Goal: Task Accomplishment & Management: Use online tool/utility

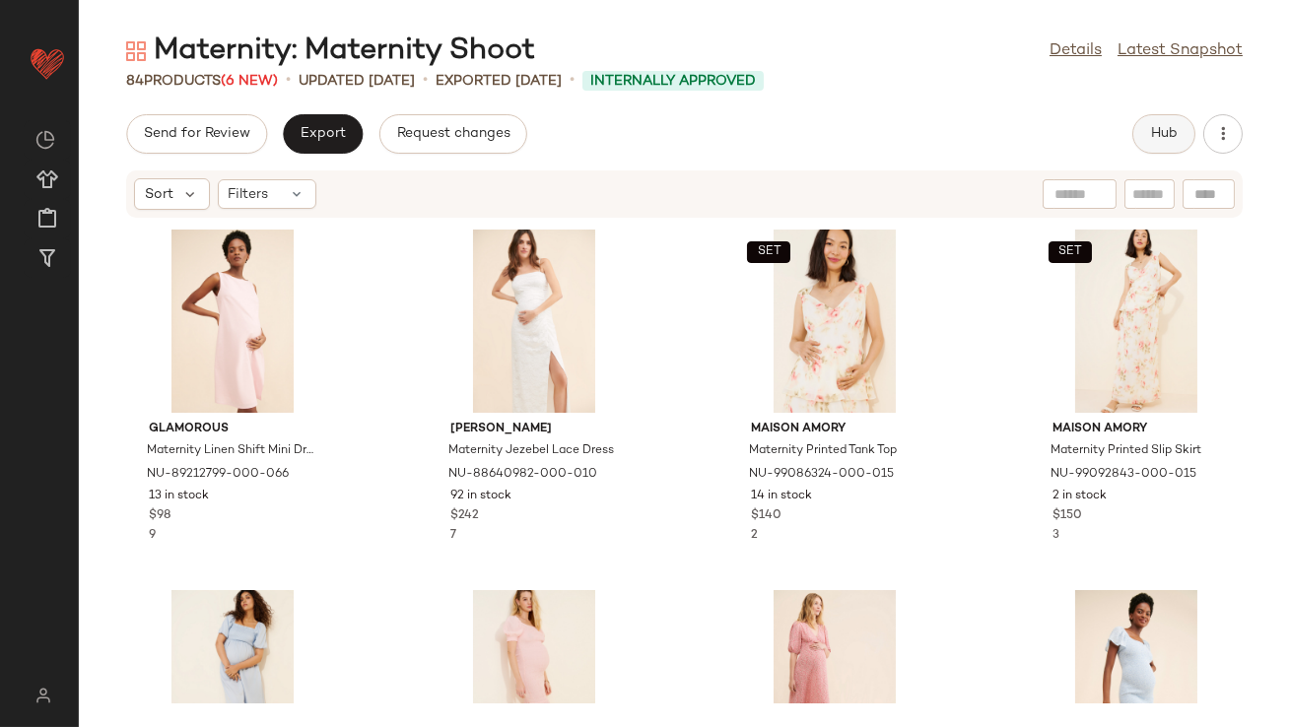
click at [1174, 132] on span "Hub" at bounding box center [1164, 134] width 28 height 16
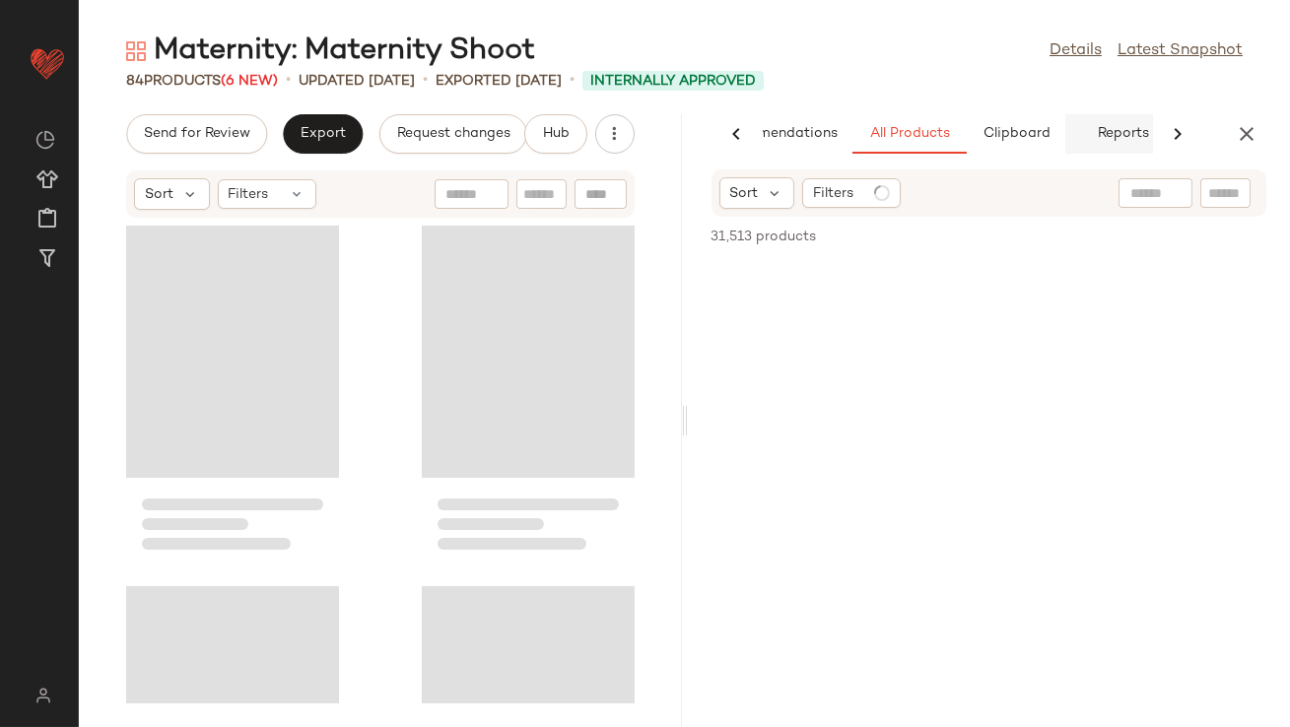
scroll to position [0, 110]
click at [1001, 134] on span "Clipboard" at bounding box center [989, 134] width 68 height 16
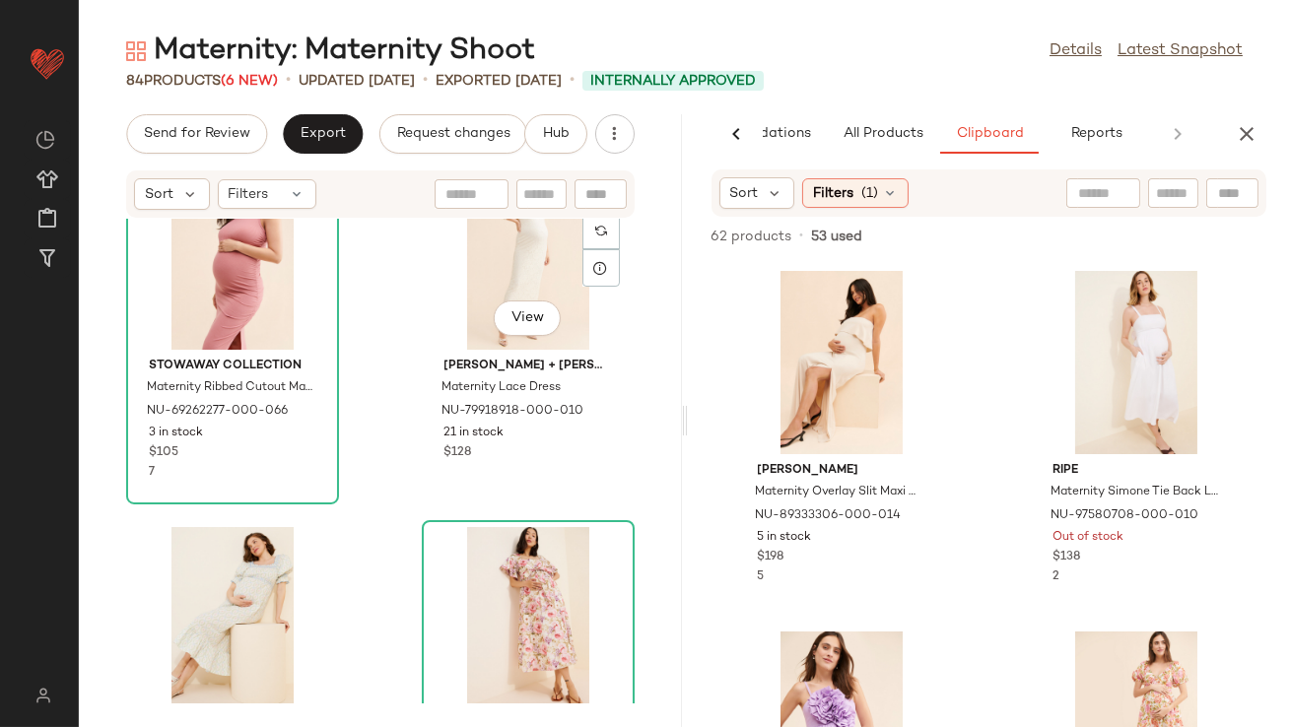
scroll to position [3016, 0]
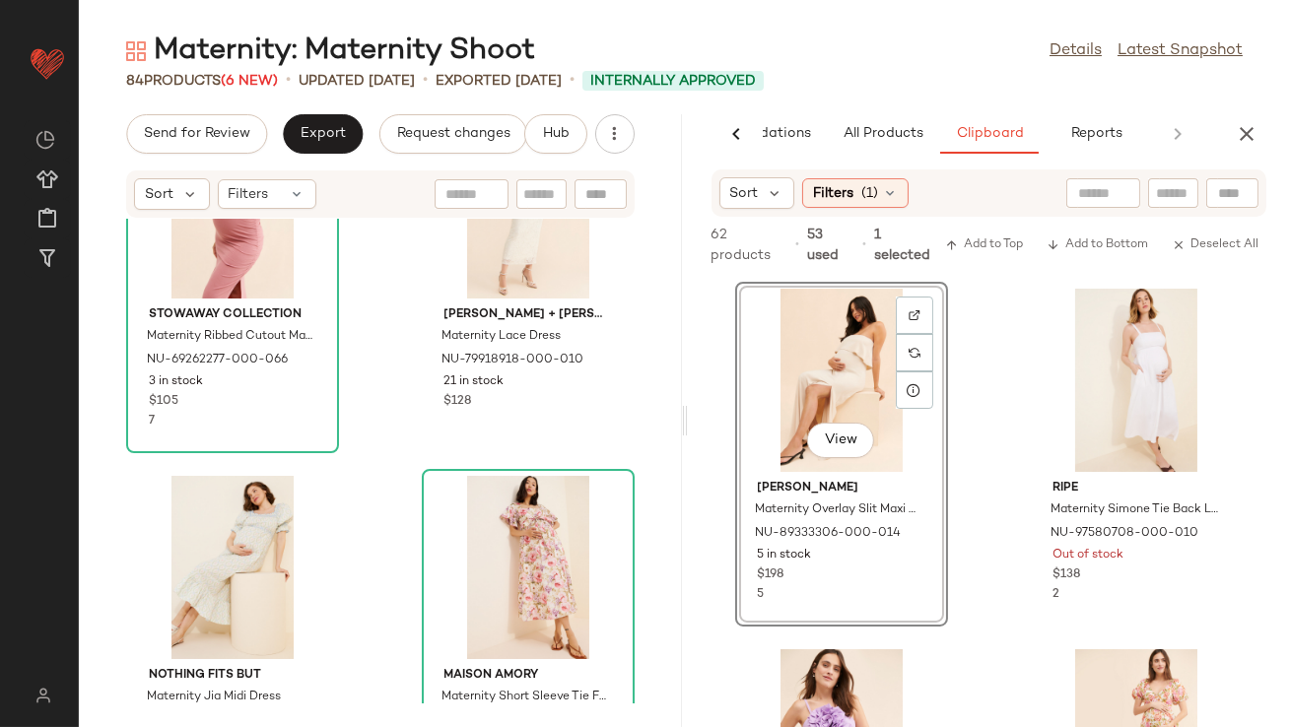
click at [881, 110] on div "Maternity: Maternity Shoot Details Latest Snapshot 84 Products (6 New) • update…" at bounding box center [684, 380] width 1211 height 696
click at [875, 122] on button "All Products" at bounding box center [883, 133] width 114 height 39
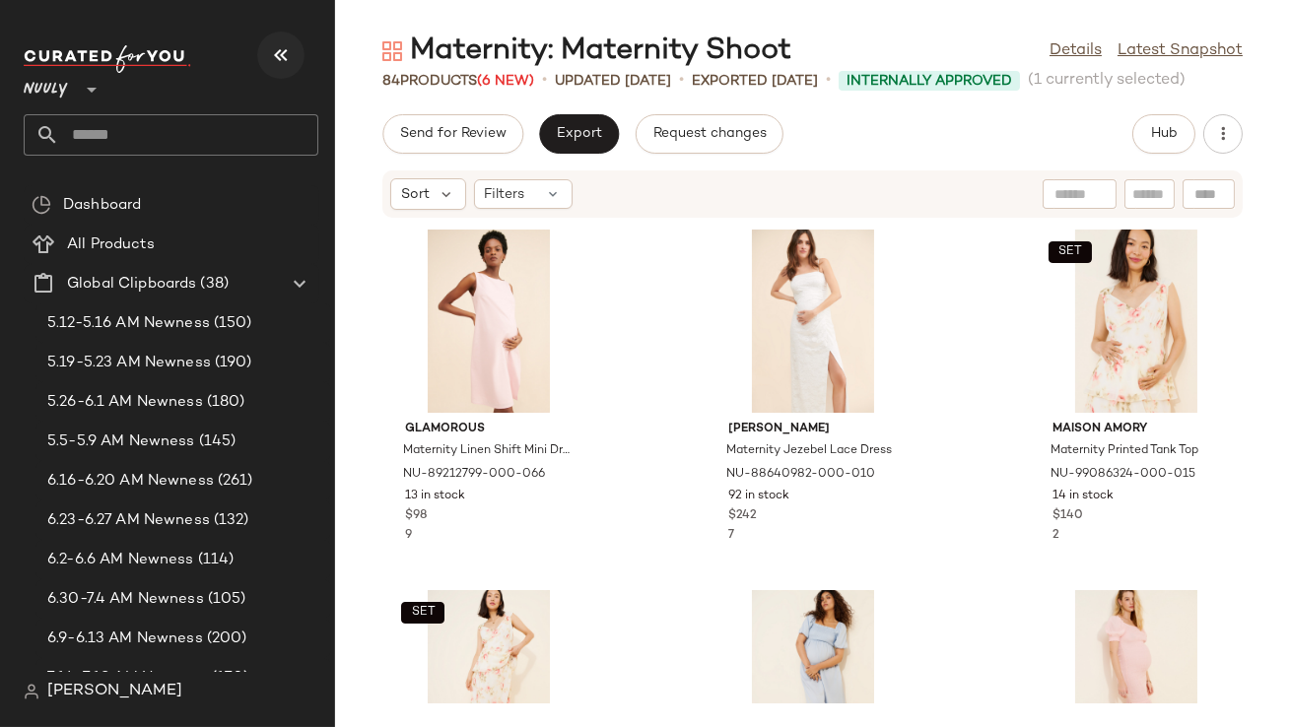
click at [283, 55] on icon "button" at bounding box center [281, 55] width 24 height 24
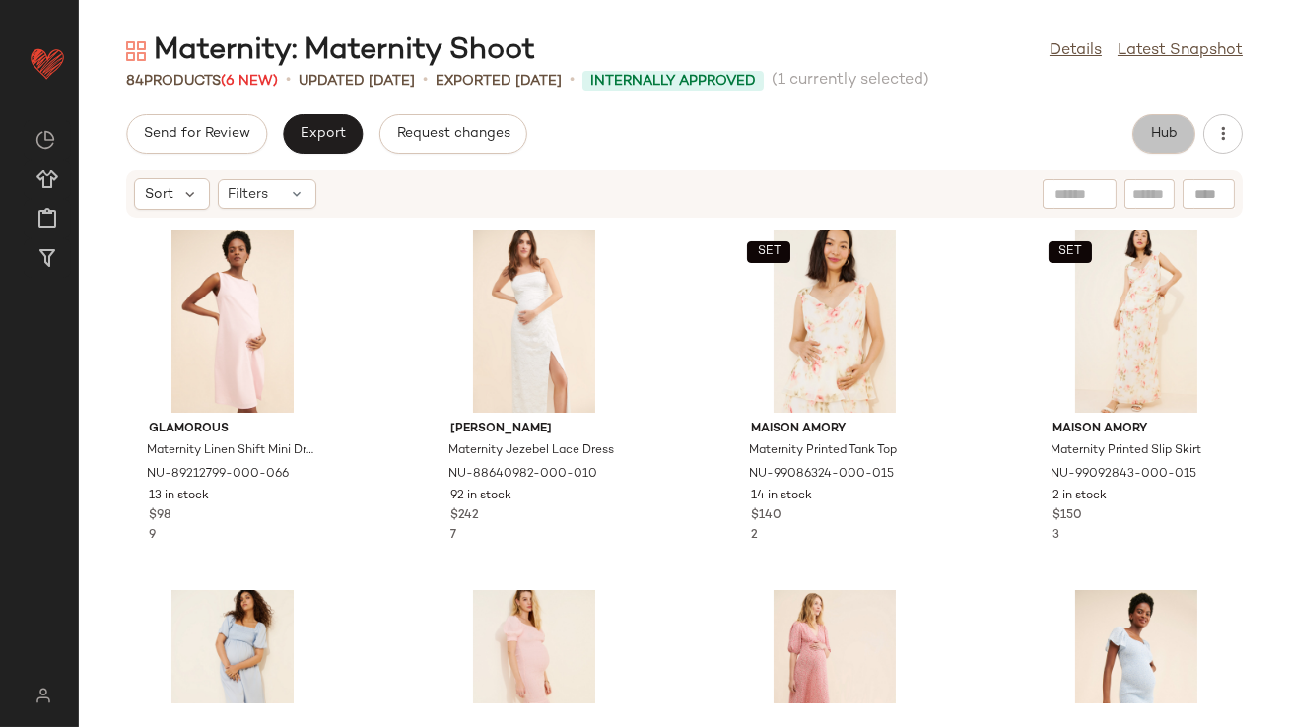
click at [1166, 143] on button "Hub" at bounding box center [1163, 133] width 63 height 39
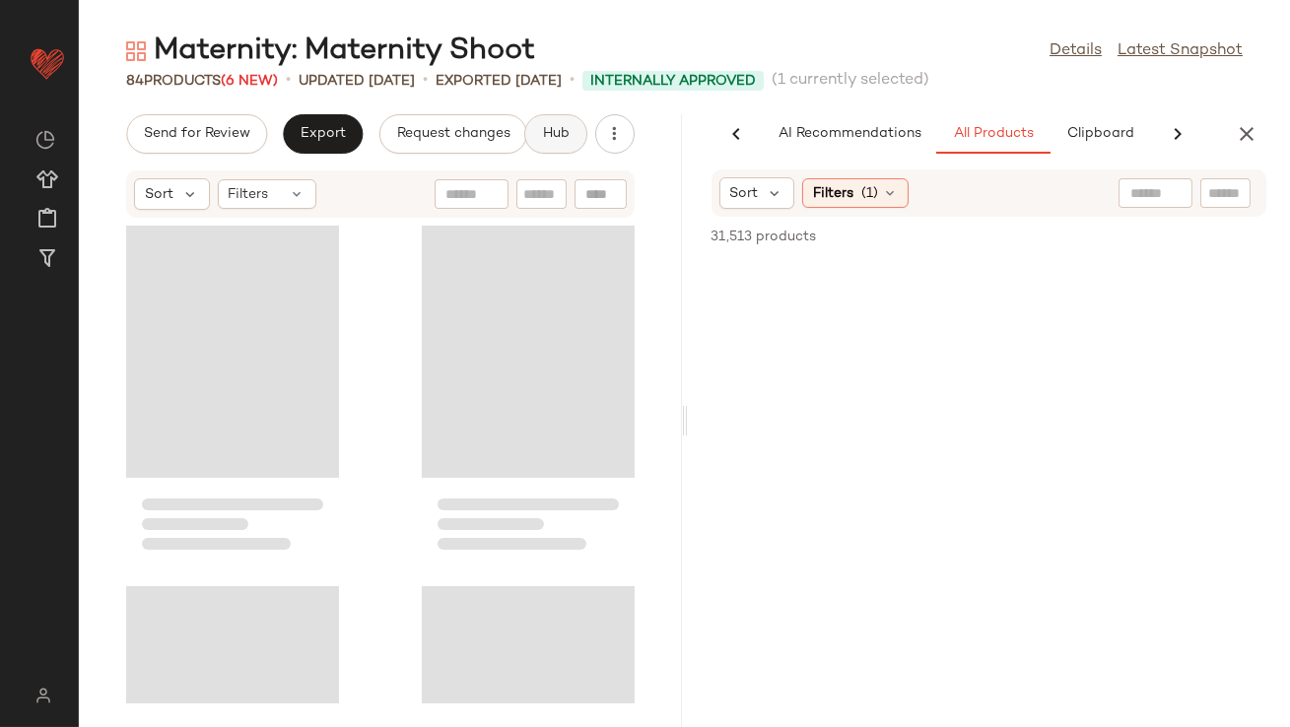
scroll to position [0, 110]
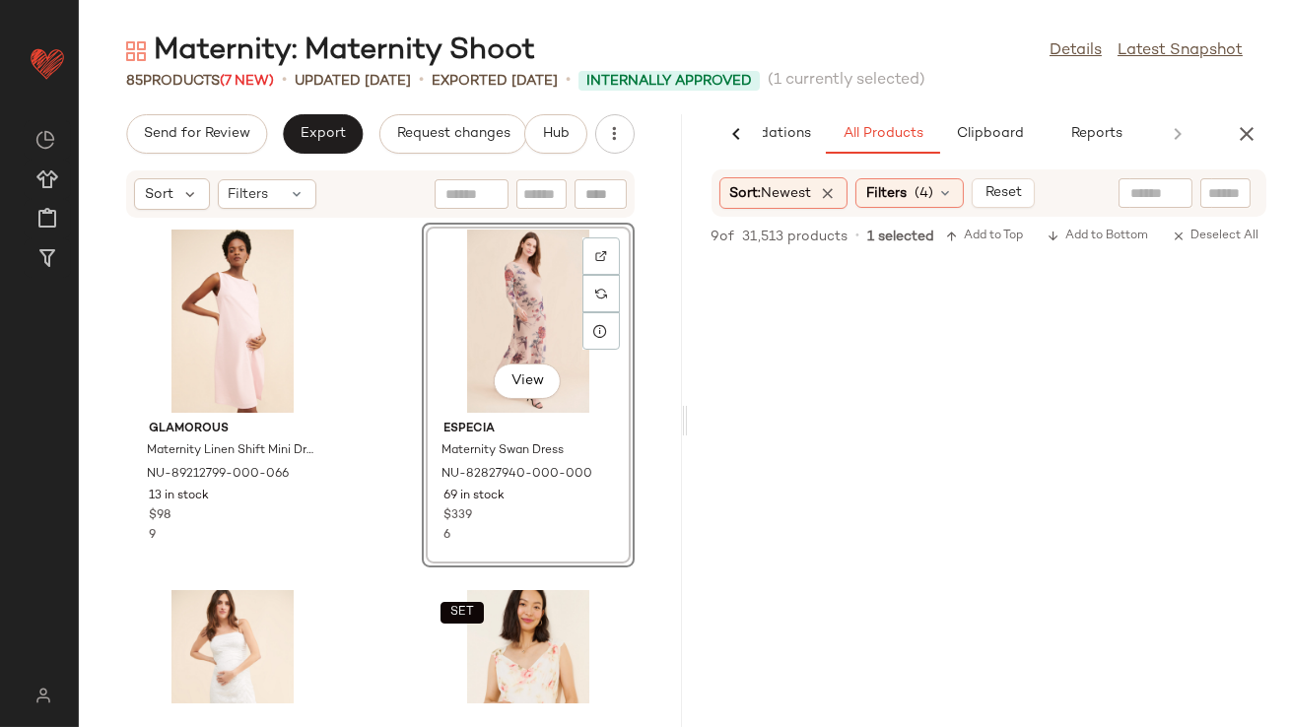
scroll to position [5472, 0]
click at [1251, 145] on icon "button" at bounding box center [1247, 134] width 24 height 24
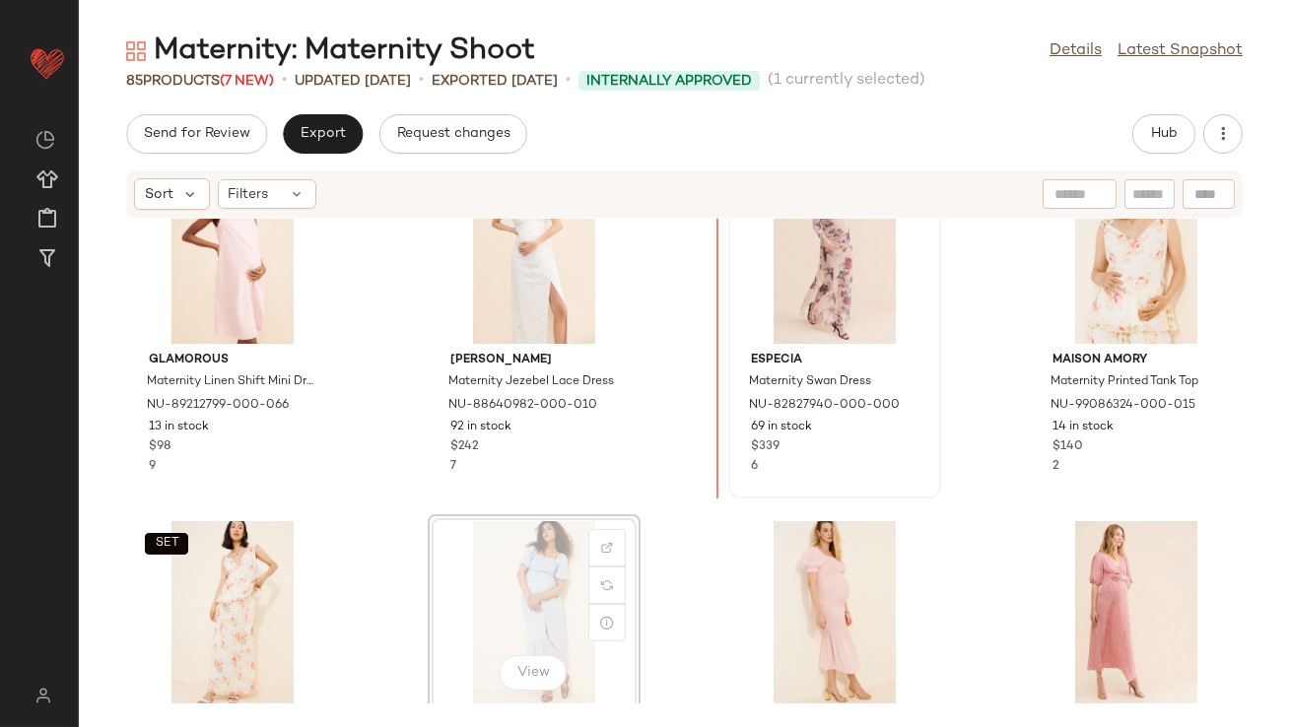
scroll to position [54, 0]
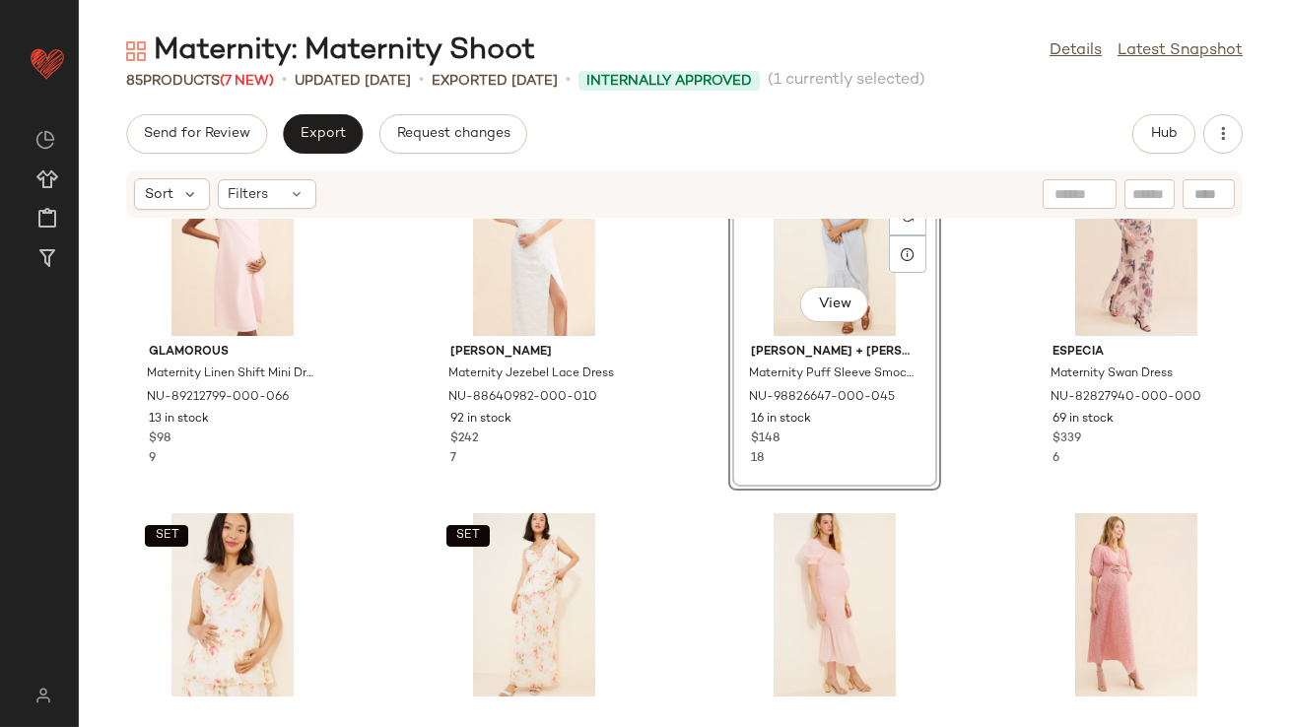
scroll to position [239, 0]
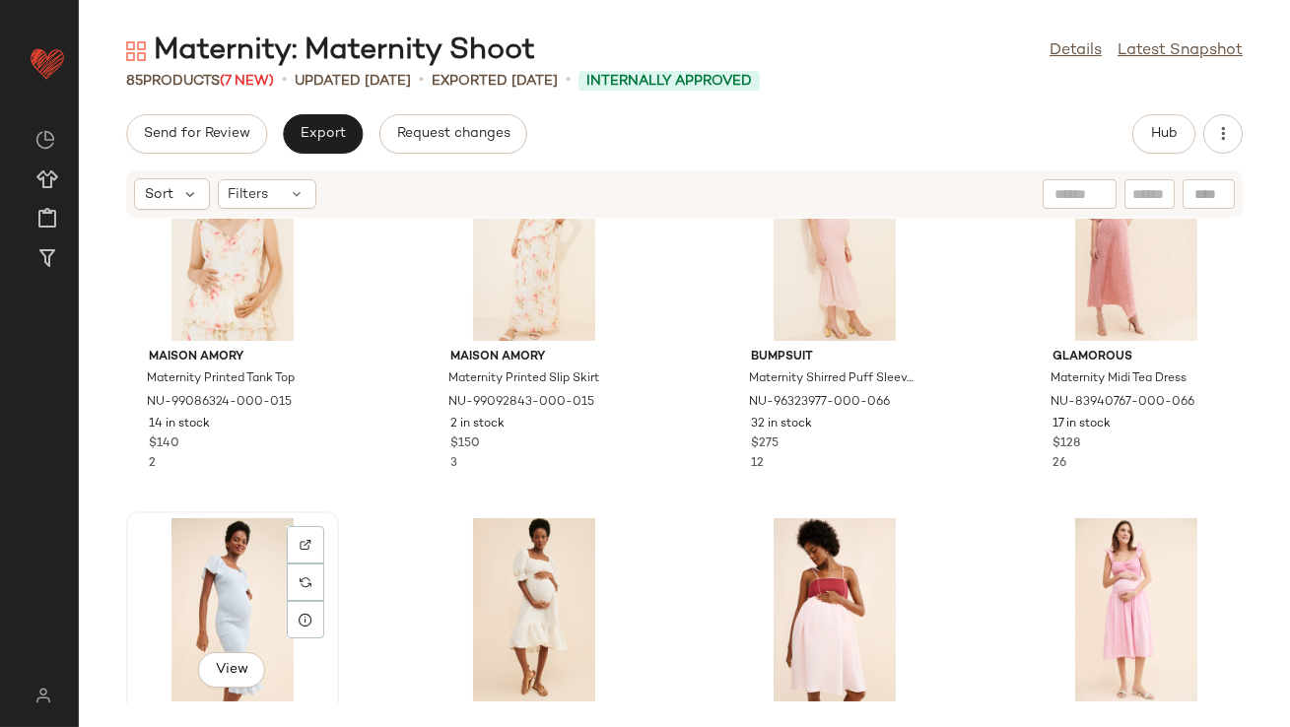
scroll to position [450, 0]
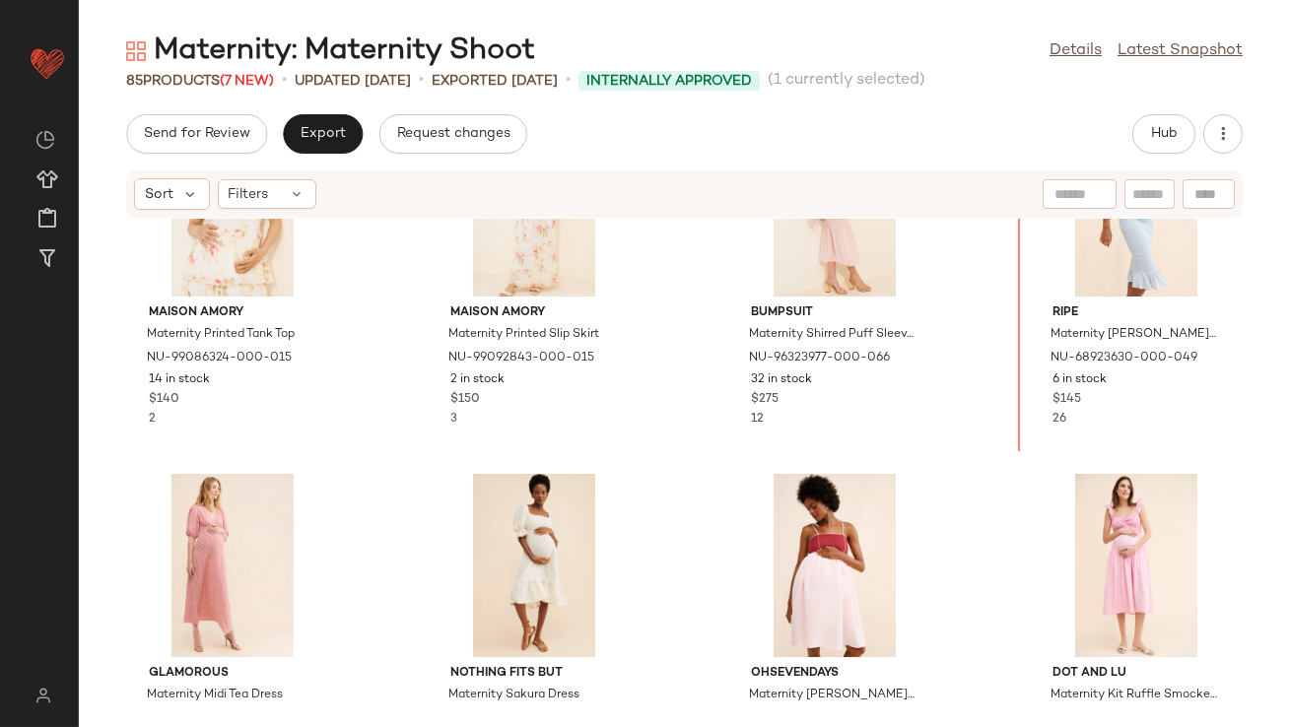
drag, startPoint x: 545, startPoint y: 508, endPoint x: 560, endPoint y: 500, distance: 17.2
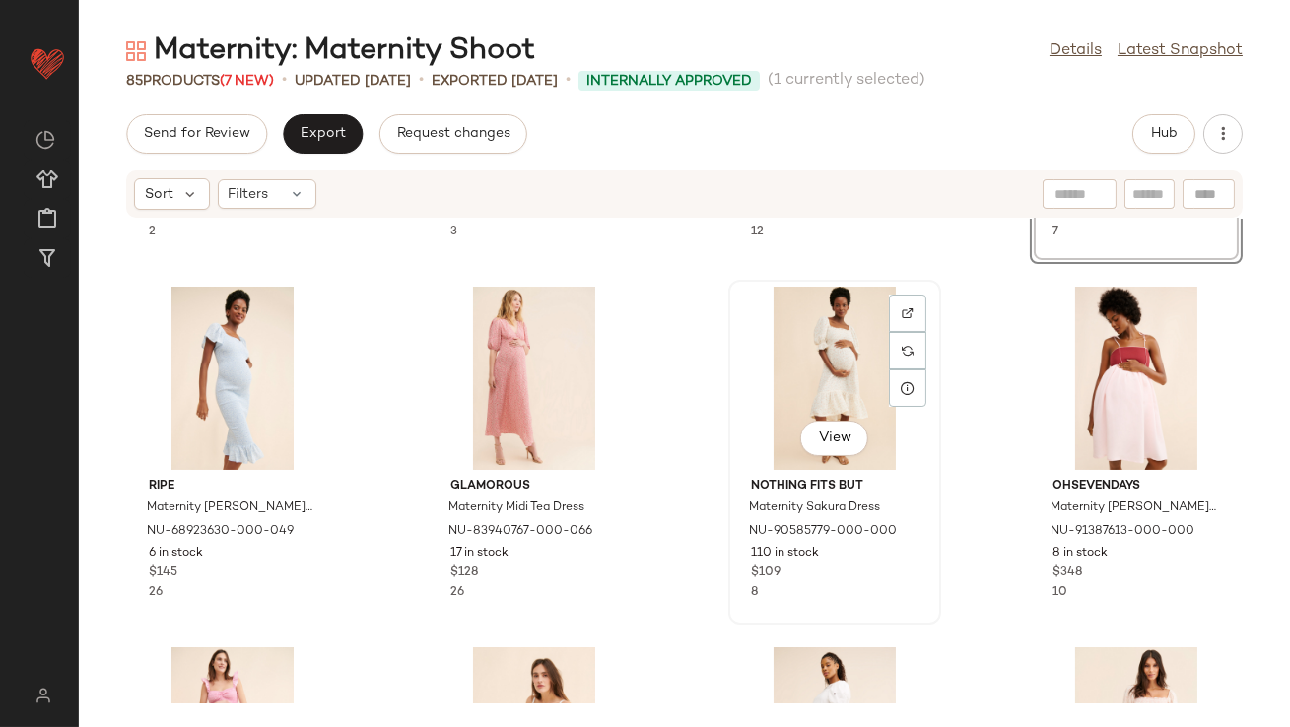
scroll to position [683, 0]
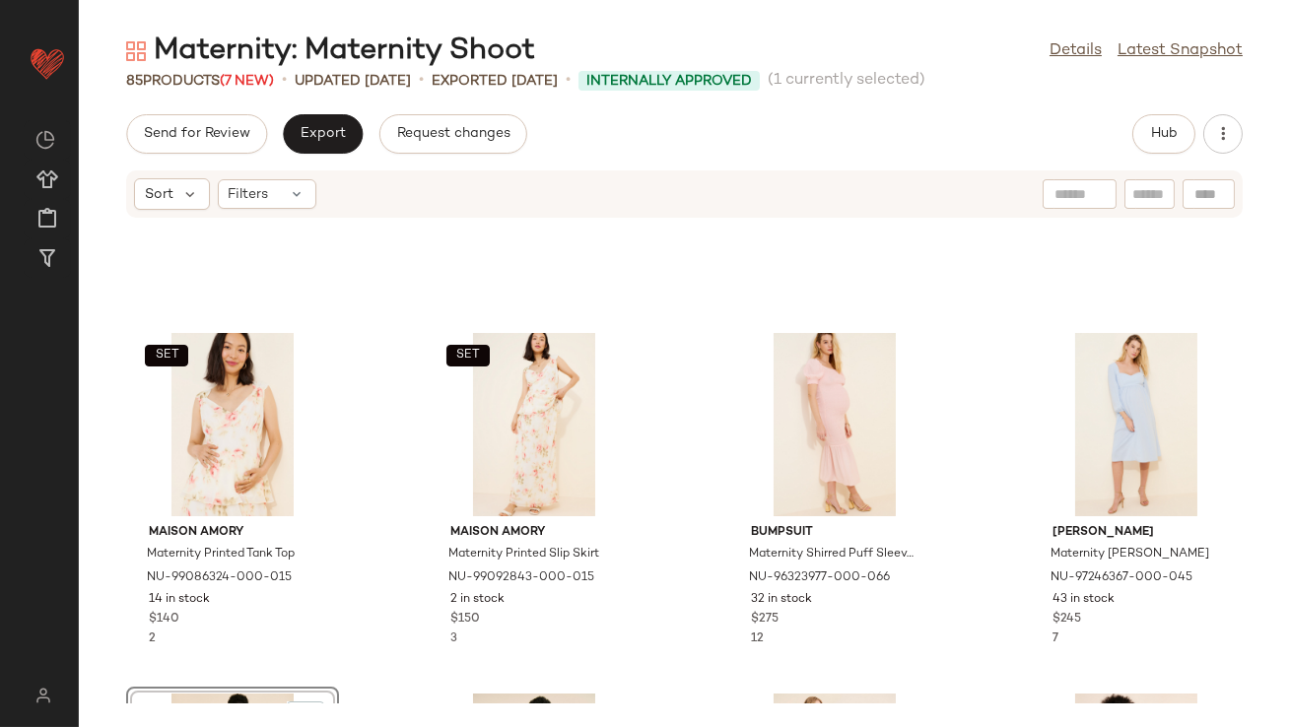
scroll to position [572, 0]
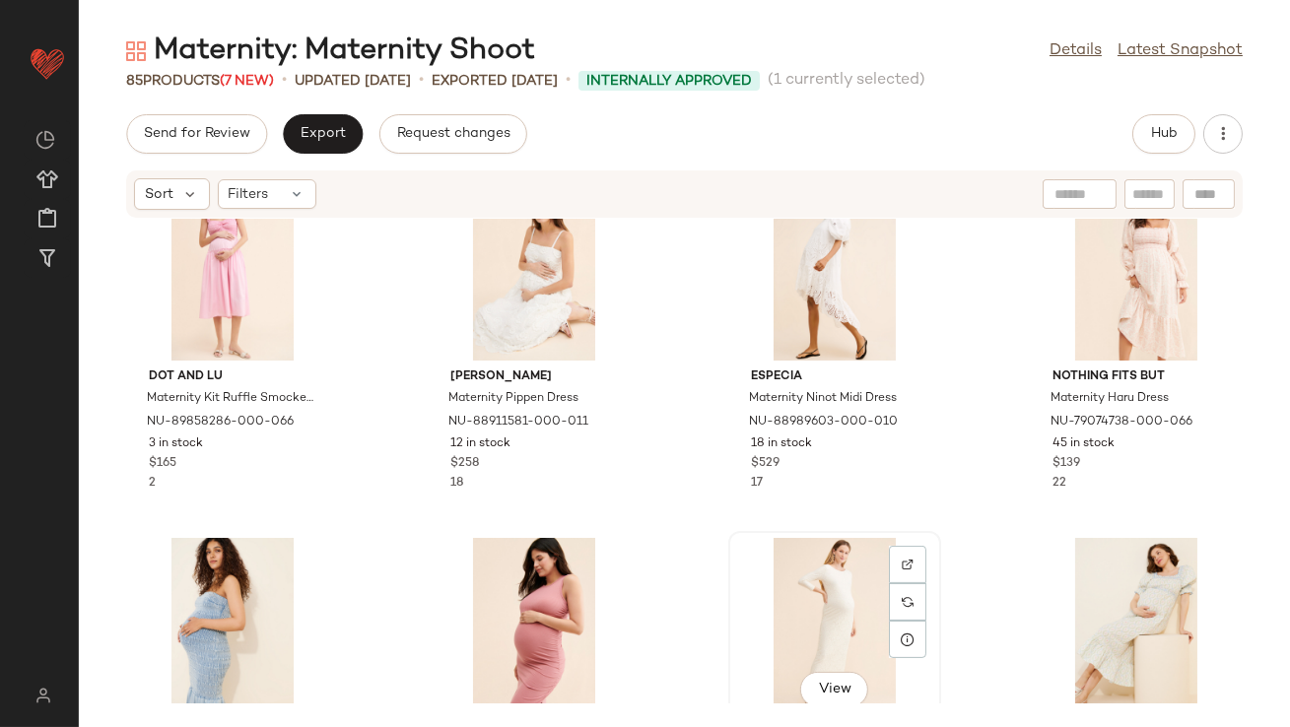
scroll to position [604, 0]
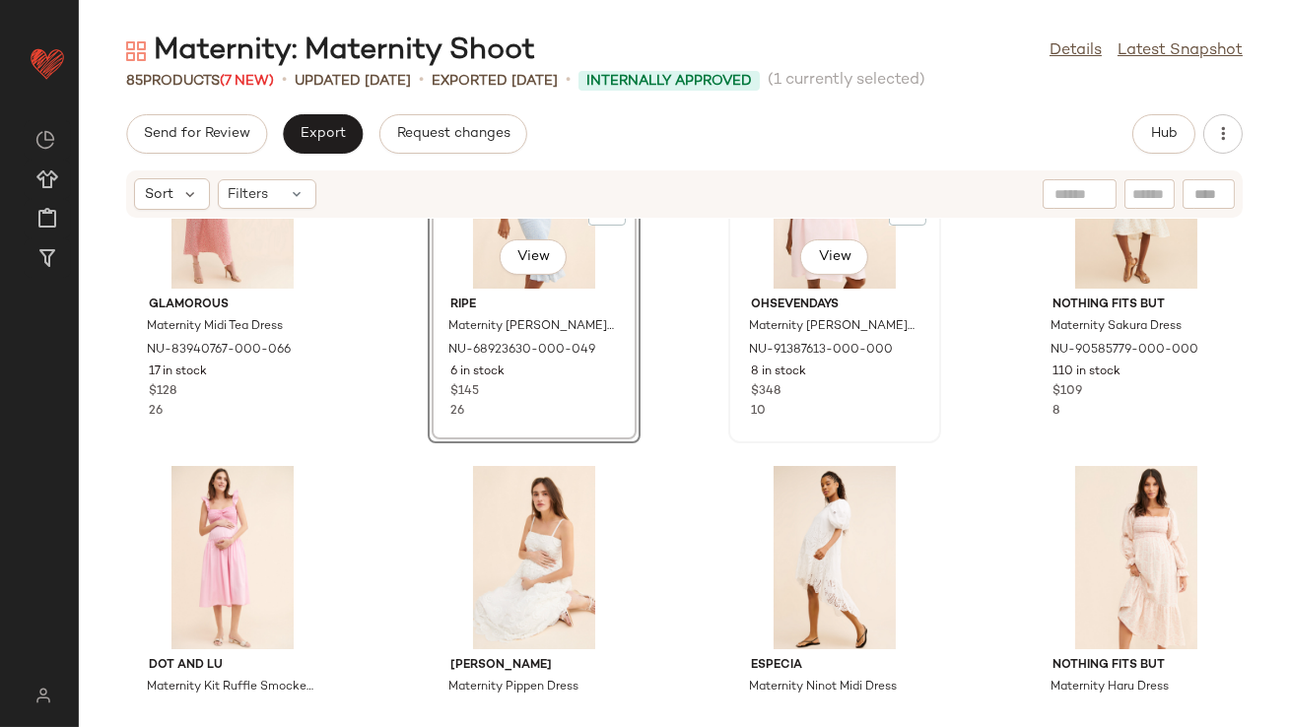
scroll to position [885, 0]
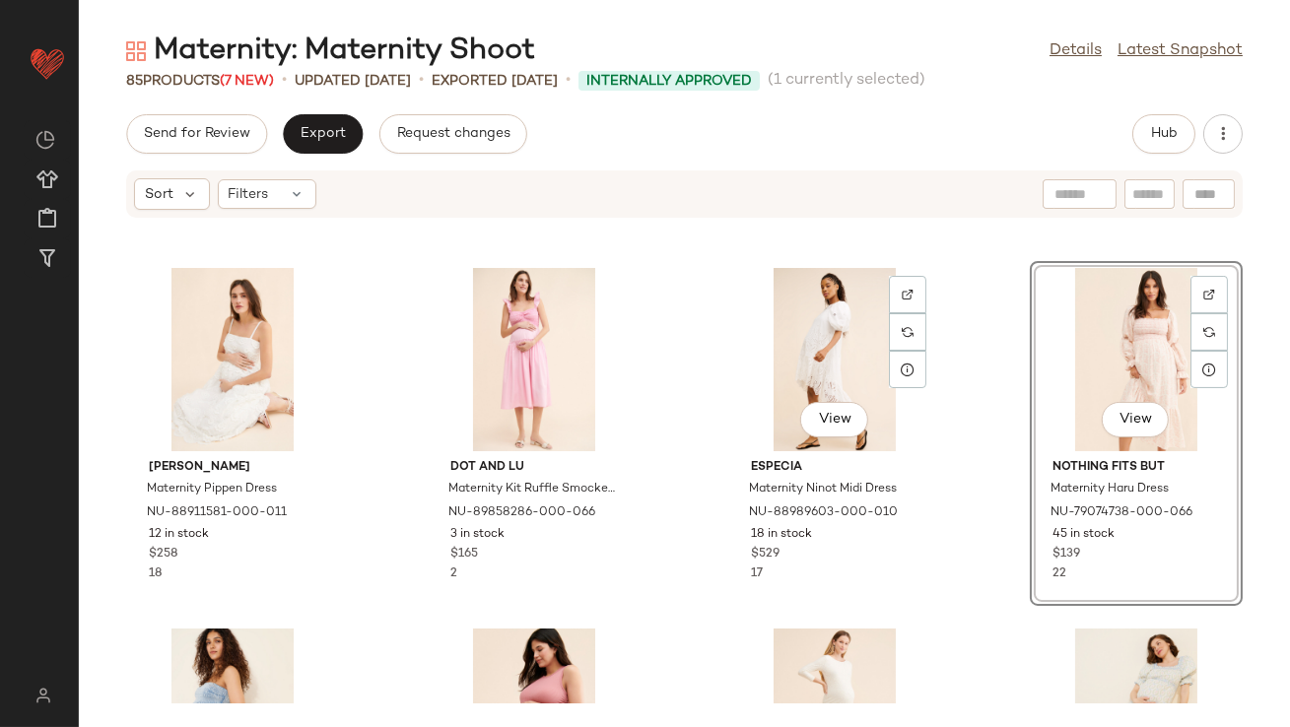
scroll to position [1246, 0]
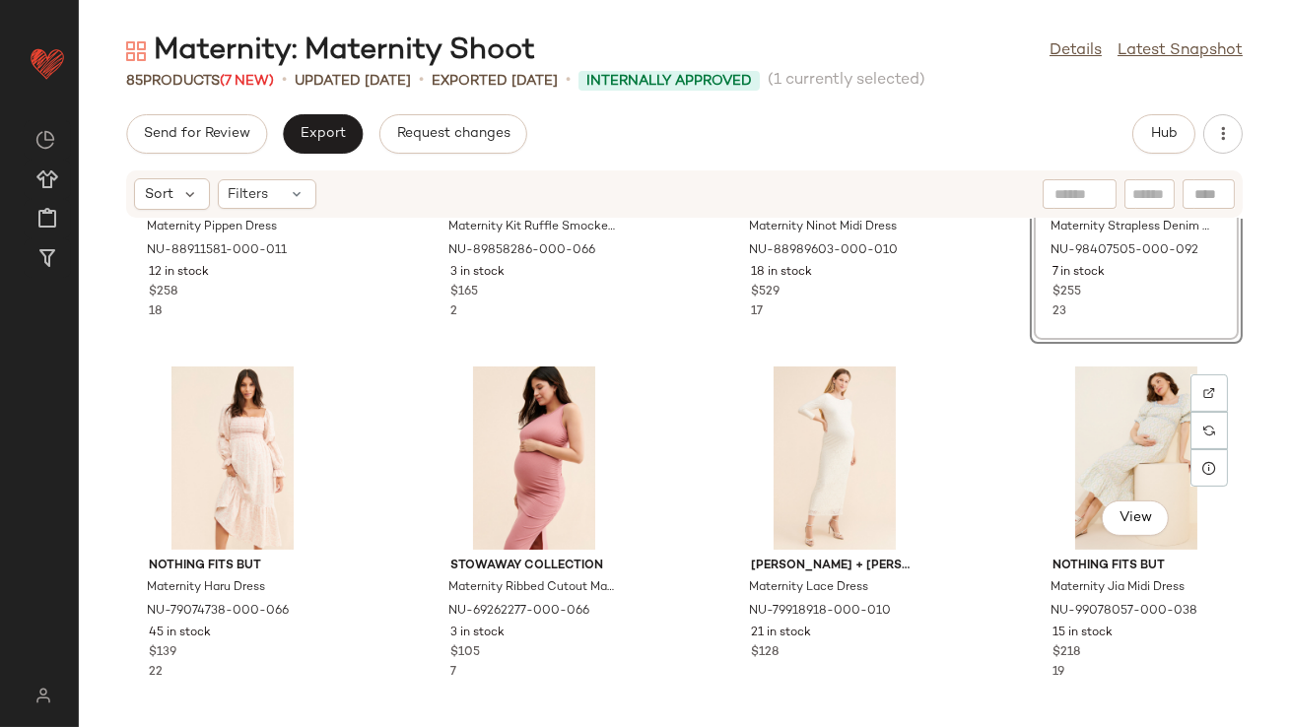
scroll to position [1334, 0]
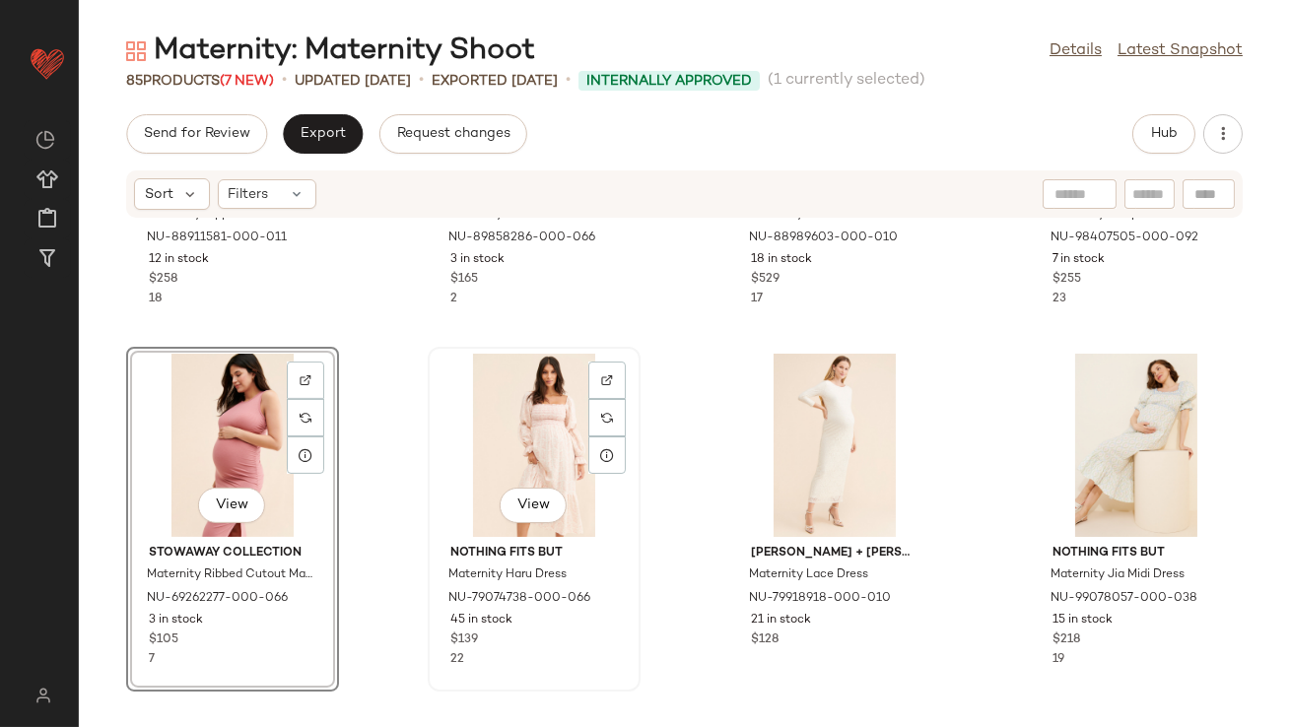
scroll to position [1593, 0]
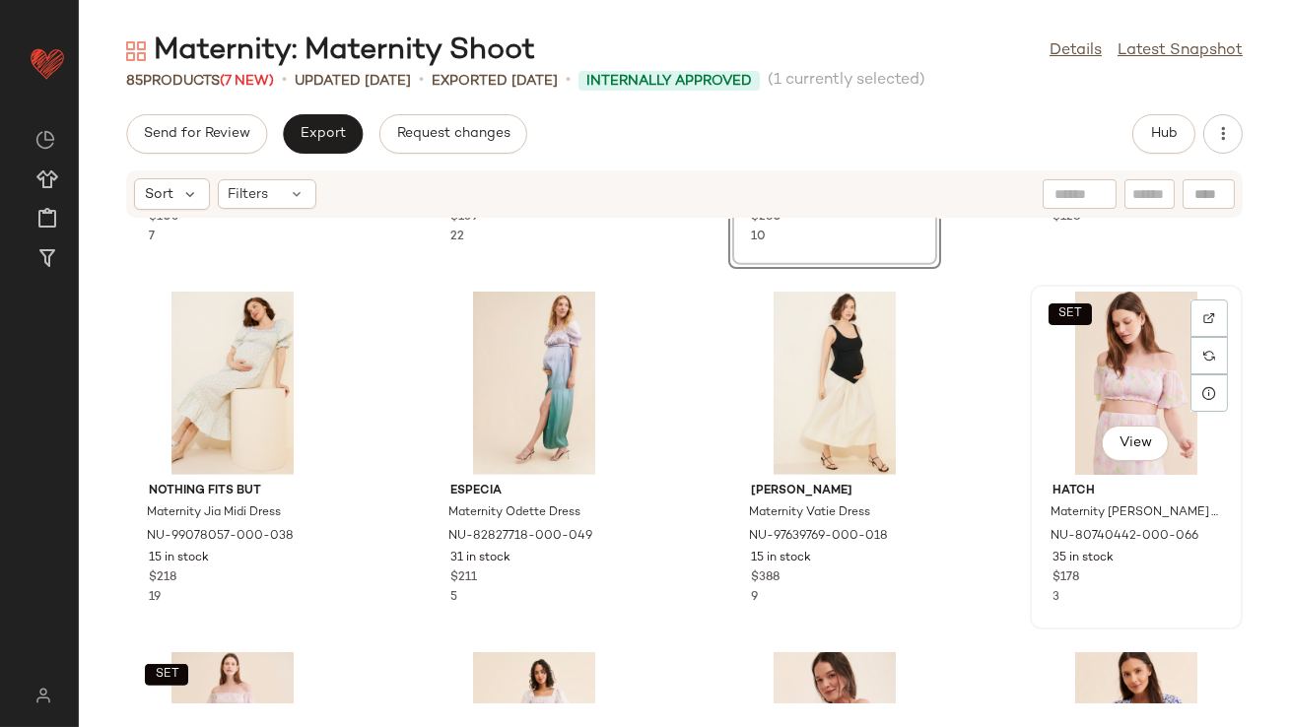
scroll to position [1956, 0]
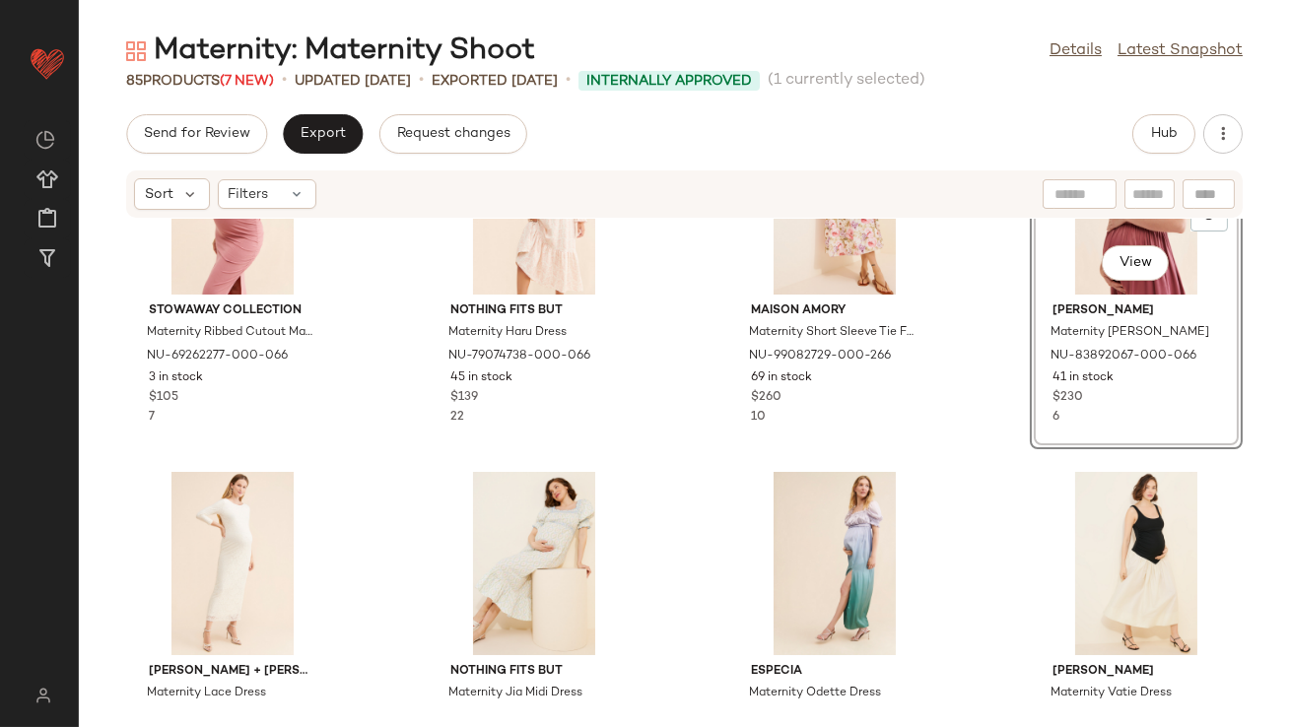
scroll to position [1673, 0]
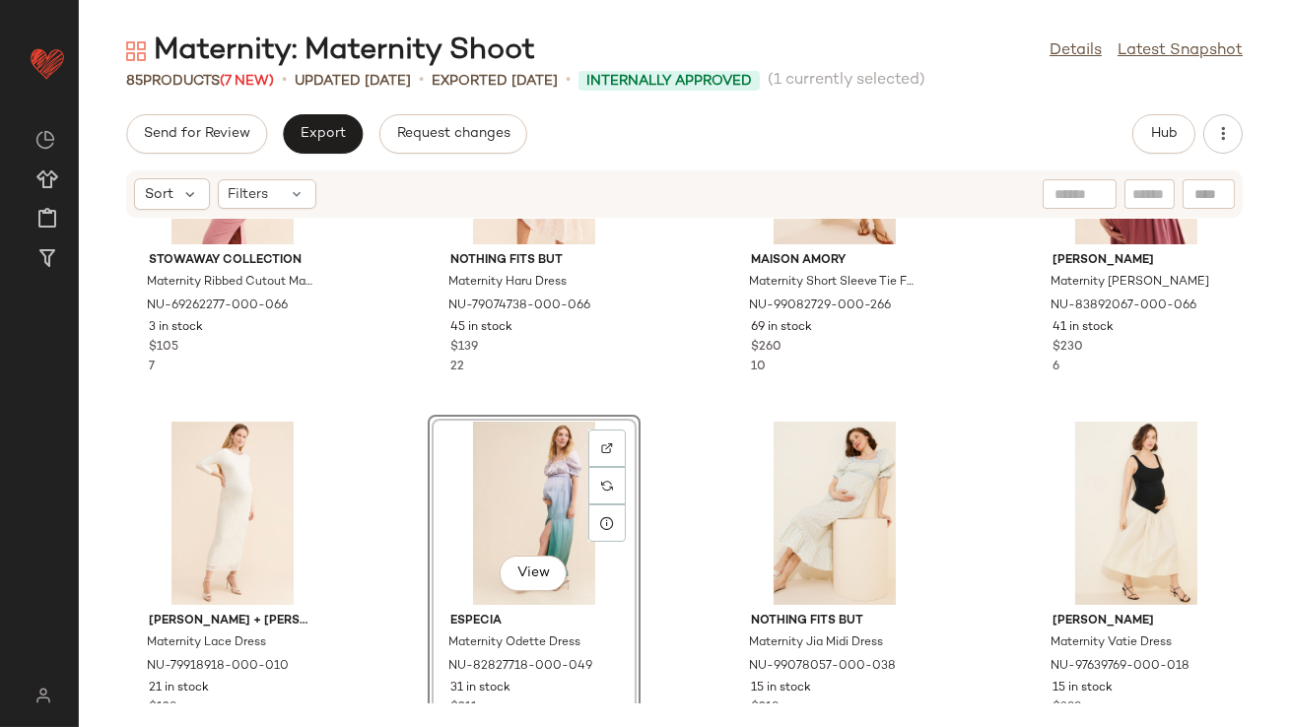
scroll to position [1933, 0]
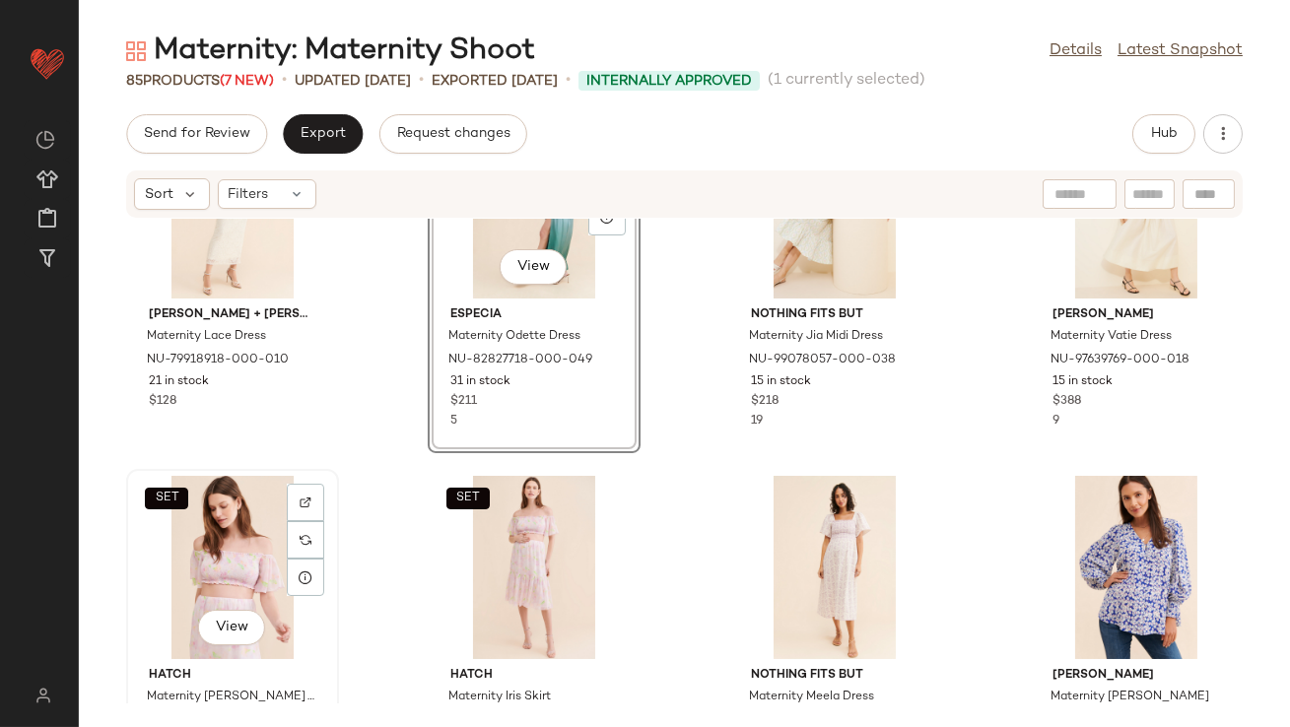
click at [169, 540] on div "SET View" at bounding box center [232, 567] width 199 height 183
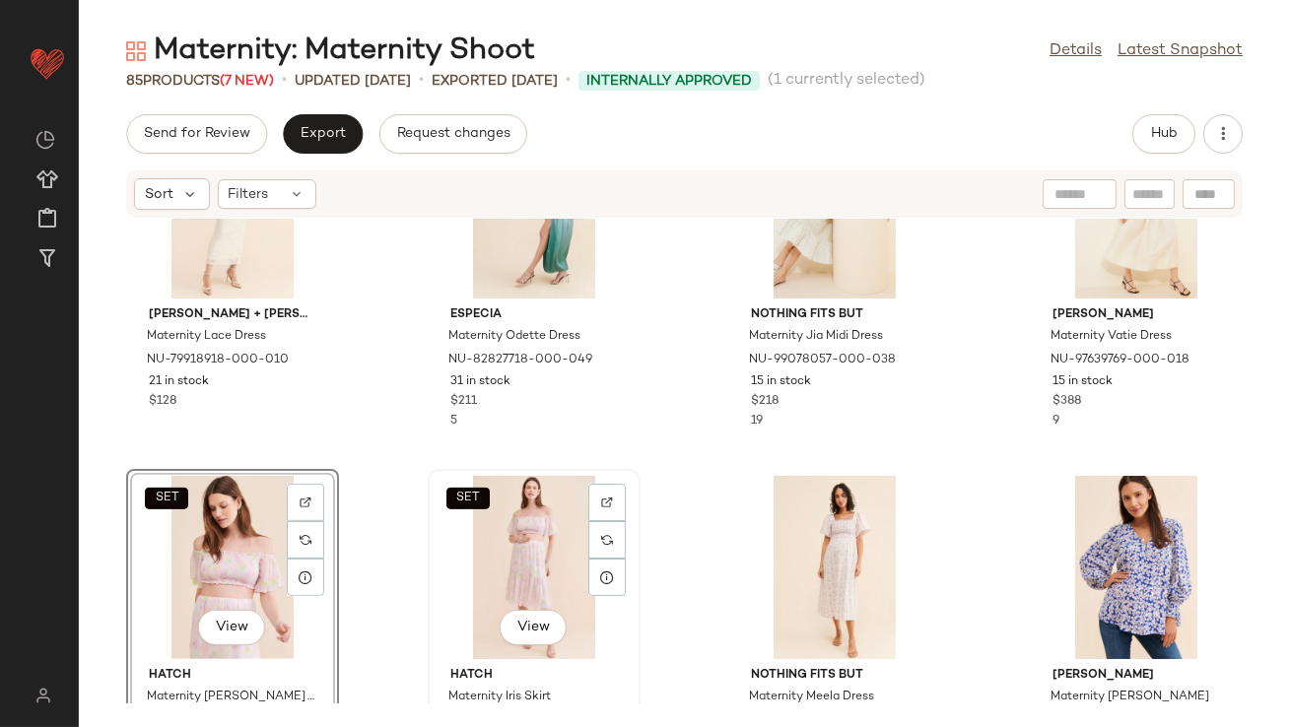
click at [512, 523] on div "SET View" at bounding box center [534, 567] width 199 height 183
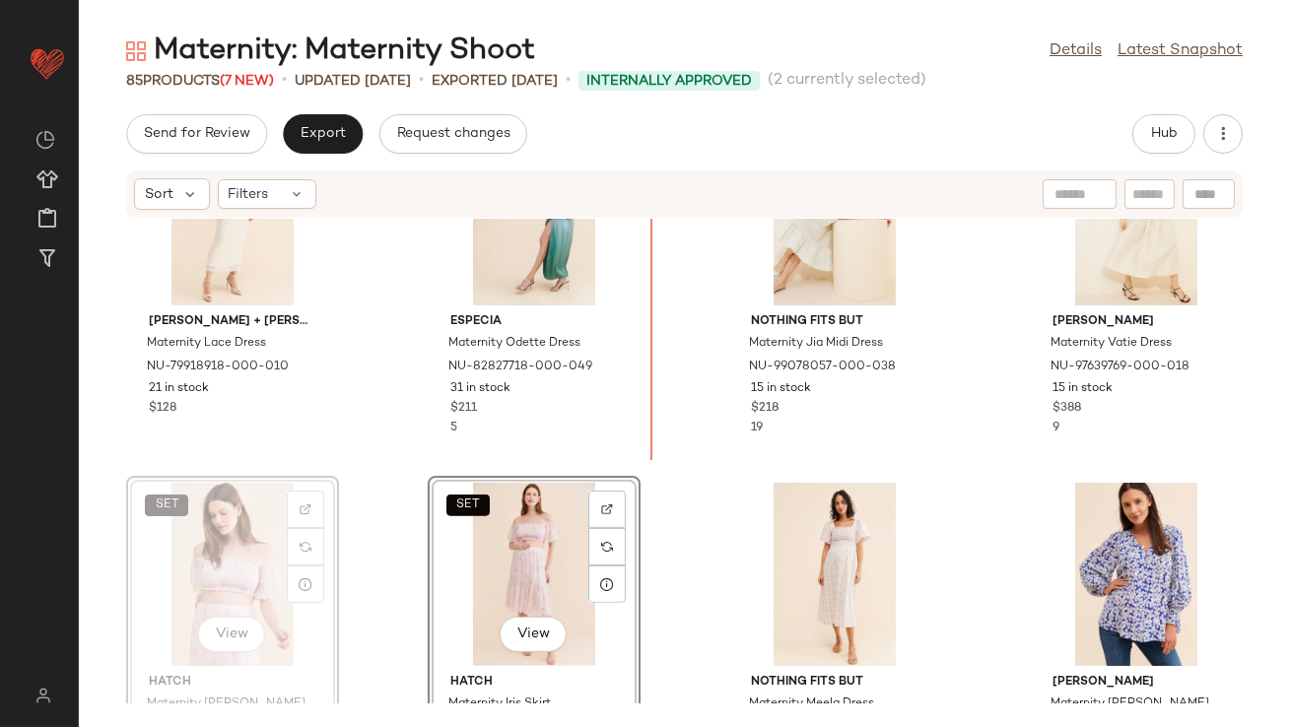
drag, startPoint x: 227, startPoint y: 545, endPoint x: 241, endPoint y: 540, distance: 15.6
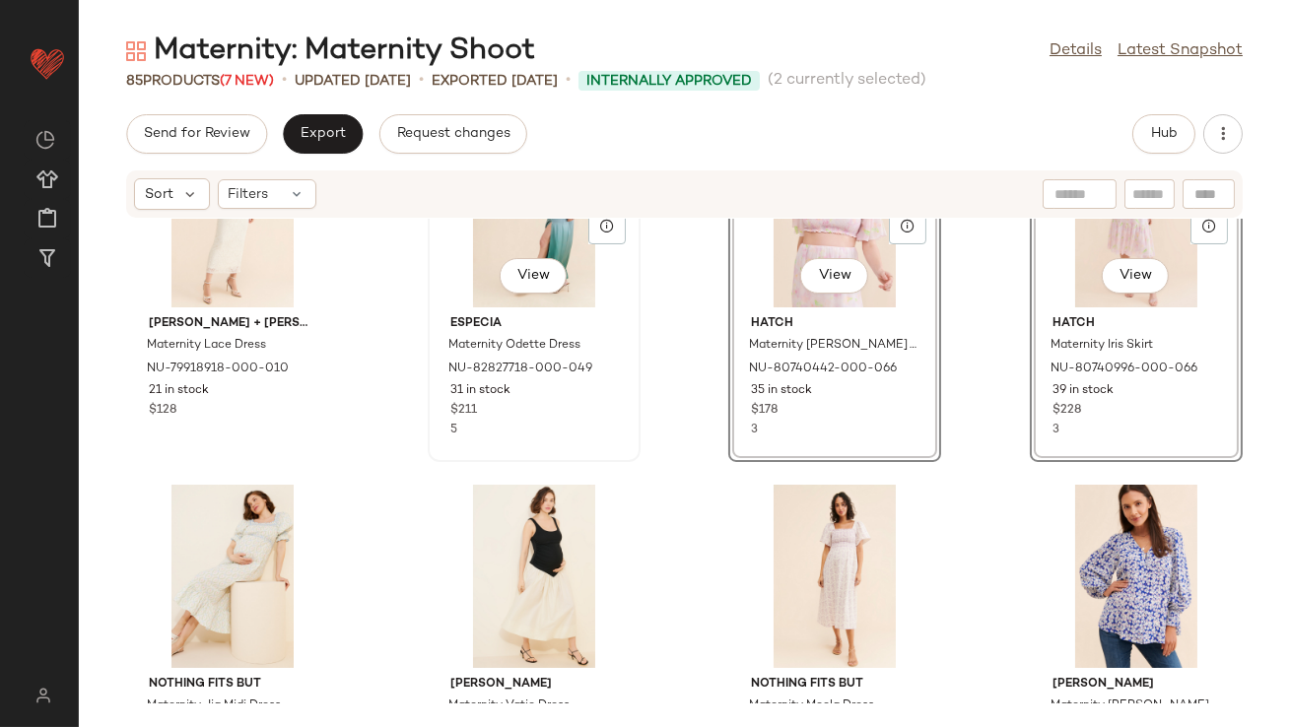
scroll to position [1457, 0]
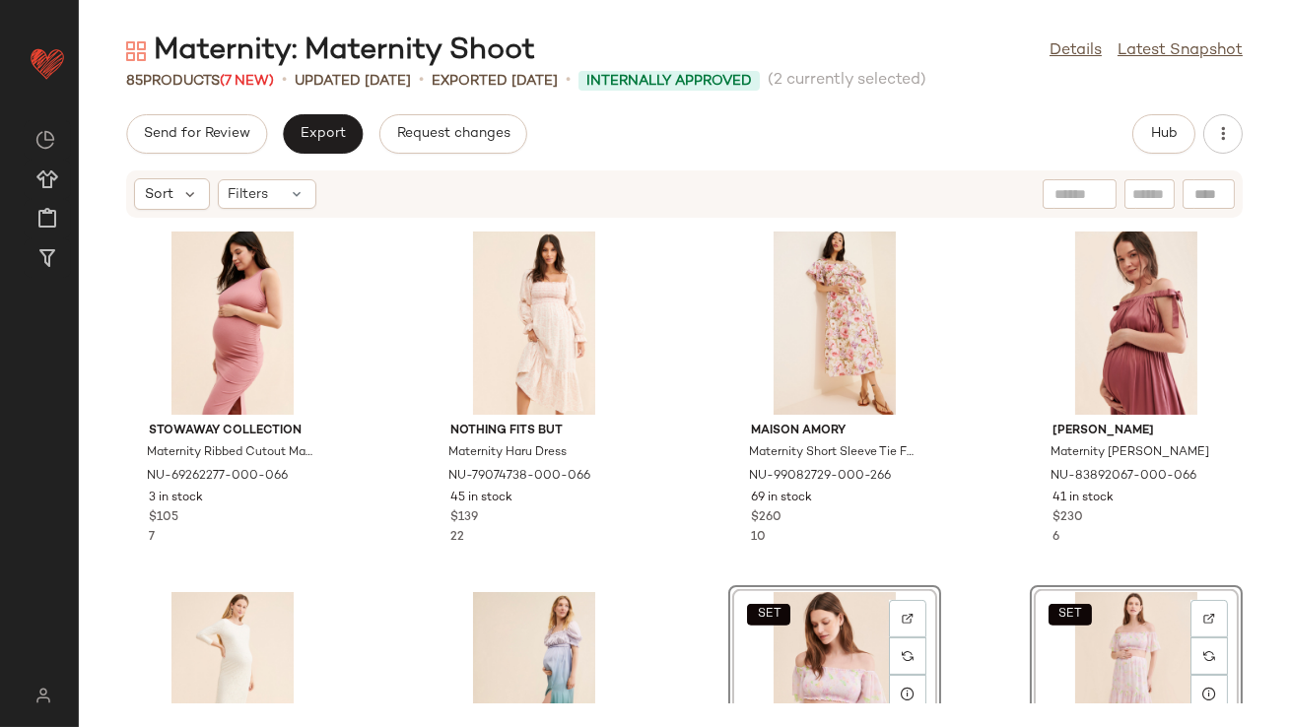
click at [682, 426] on div "Stowaway Collection Maternity Ribbed Cutout Maxi Dress NU-69262277-000-066 3 in…" at bounding box center [684, 461] width 1211 height 485
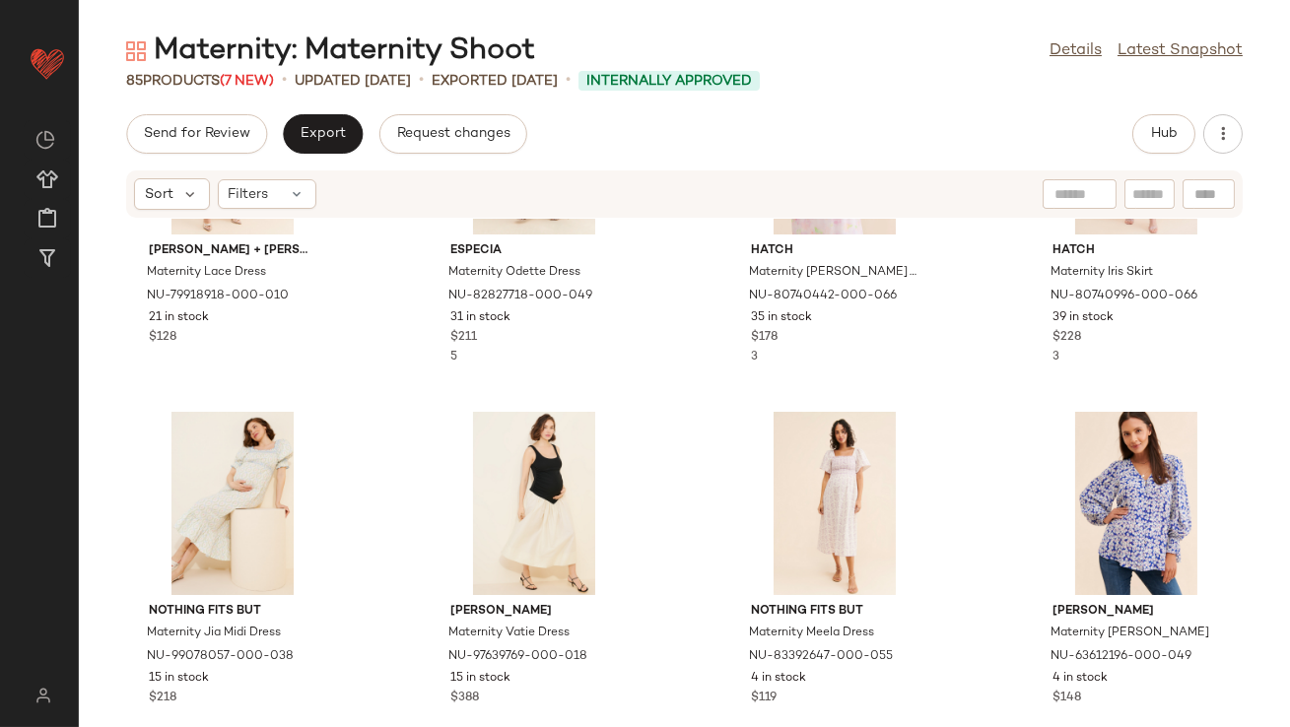
scroll to position [2026, 0]
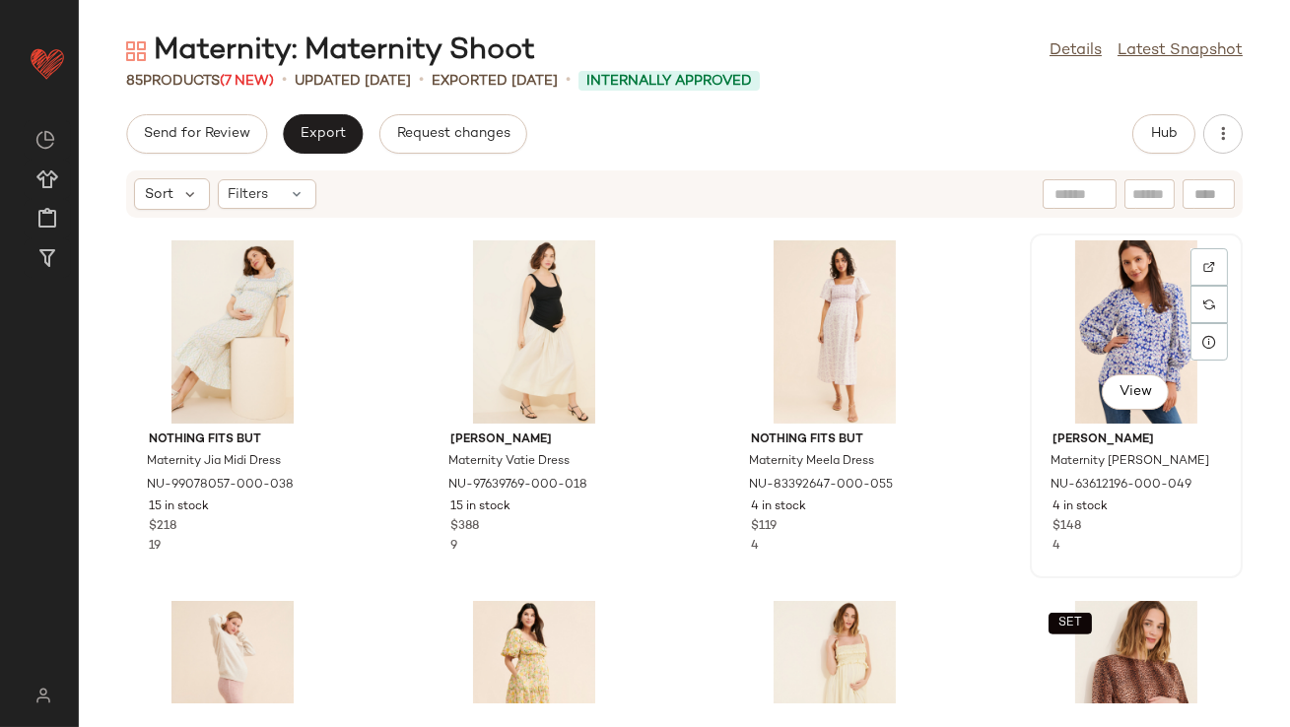
click at [1082, 340] on div "View" at bounding box center [1136, 331] width 199 height 183
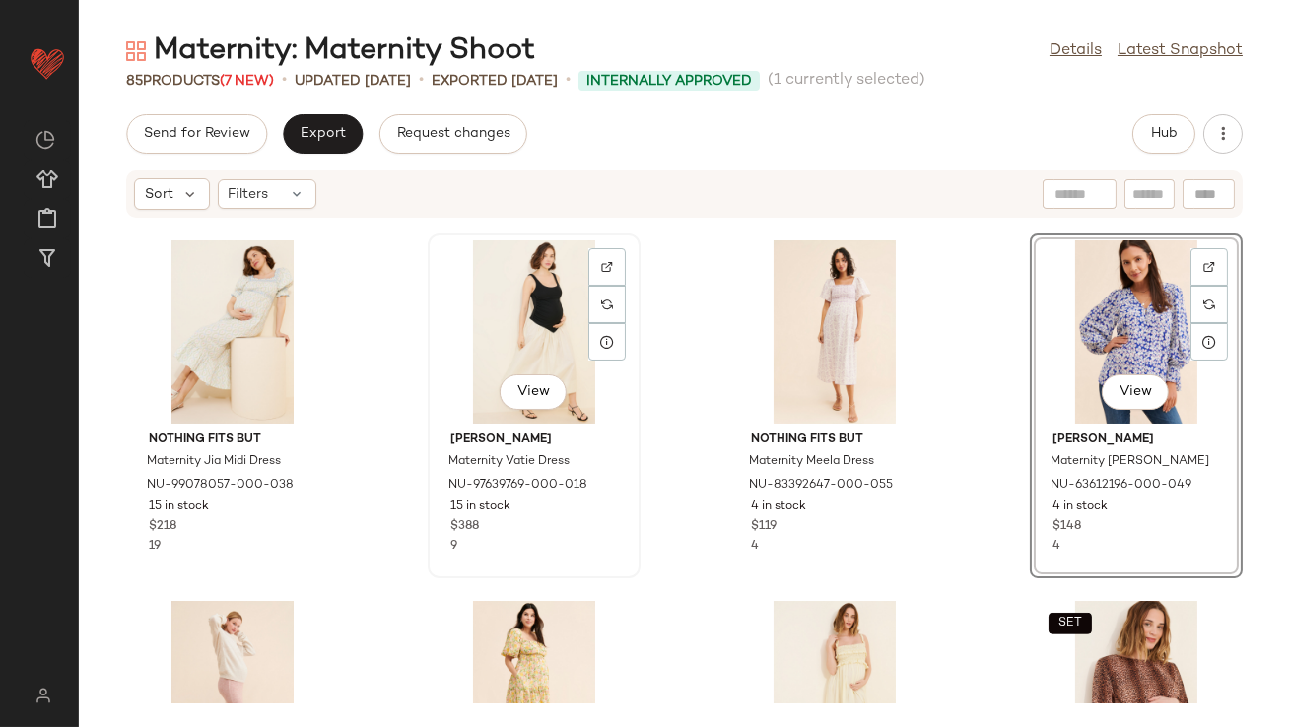
scroll to position [2265, 0]
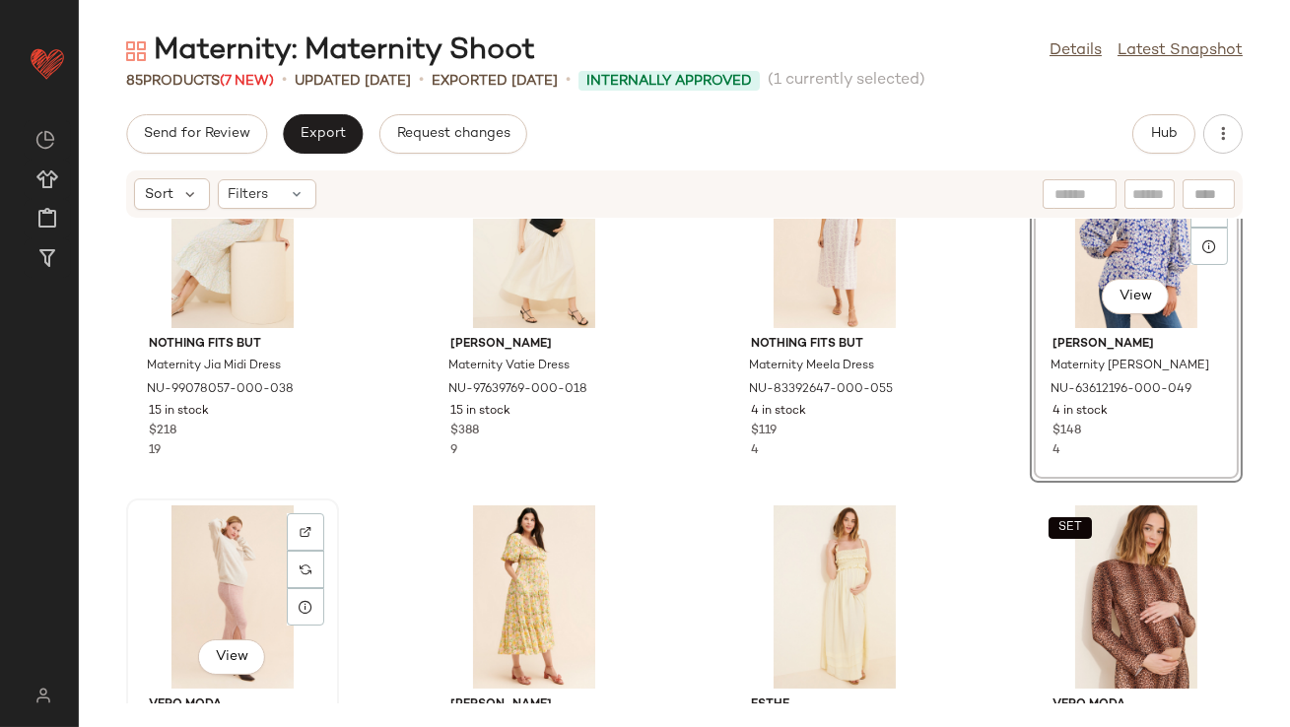
click at [233, 575] on div "View" at bounding box center [232, 597] width 199 height 183
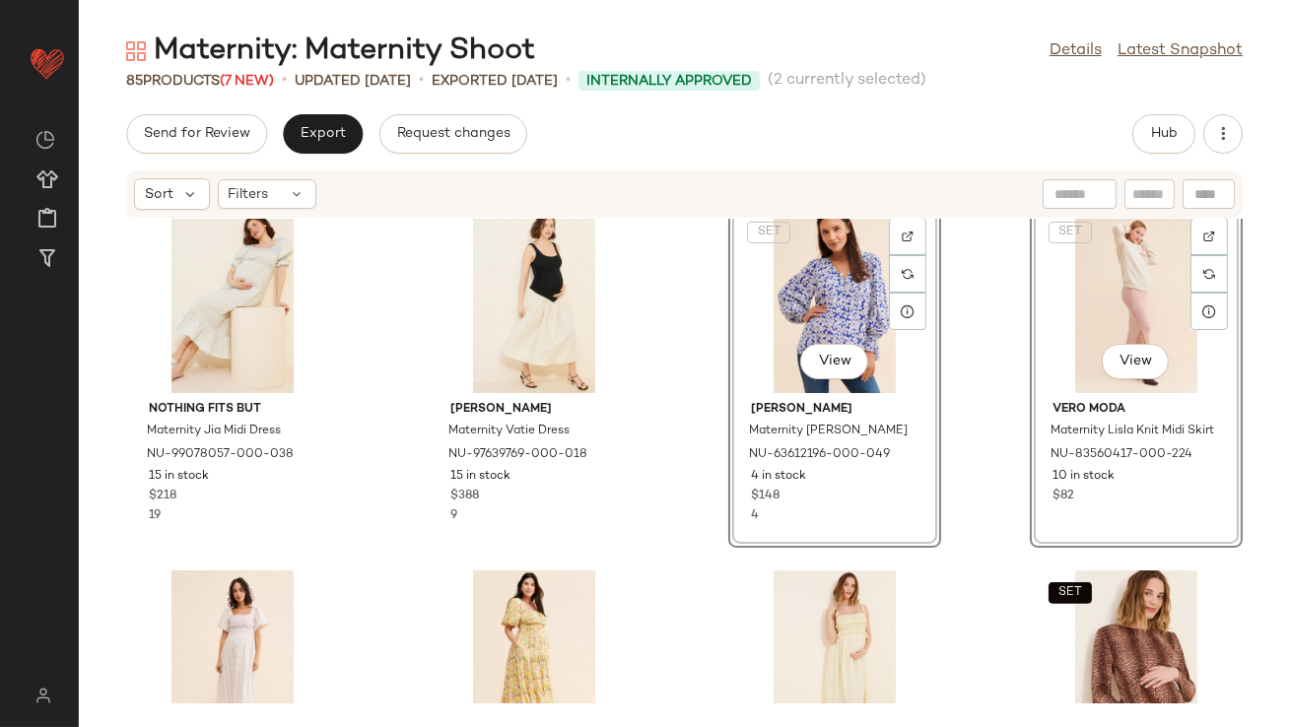
click at [693, 372] on div "Nothing Fits But Maternity Jia Midi Dress NU-99078057-000-038 15 in stock $218 …" at bounding box center [684, 461] width 1211 height 485
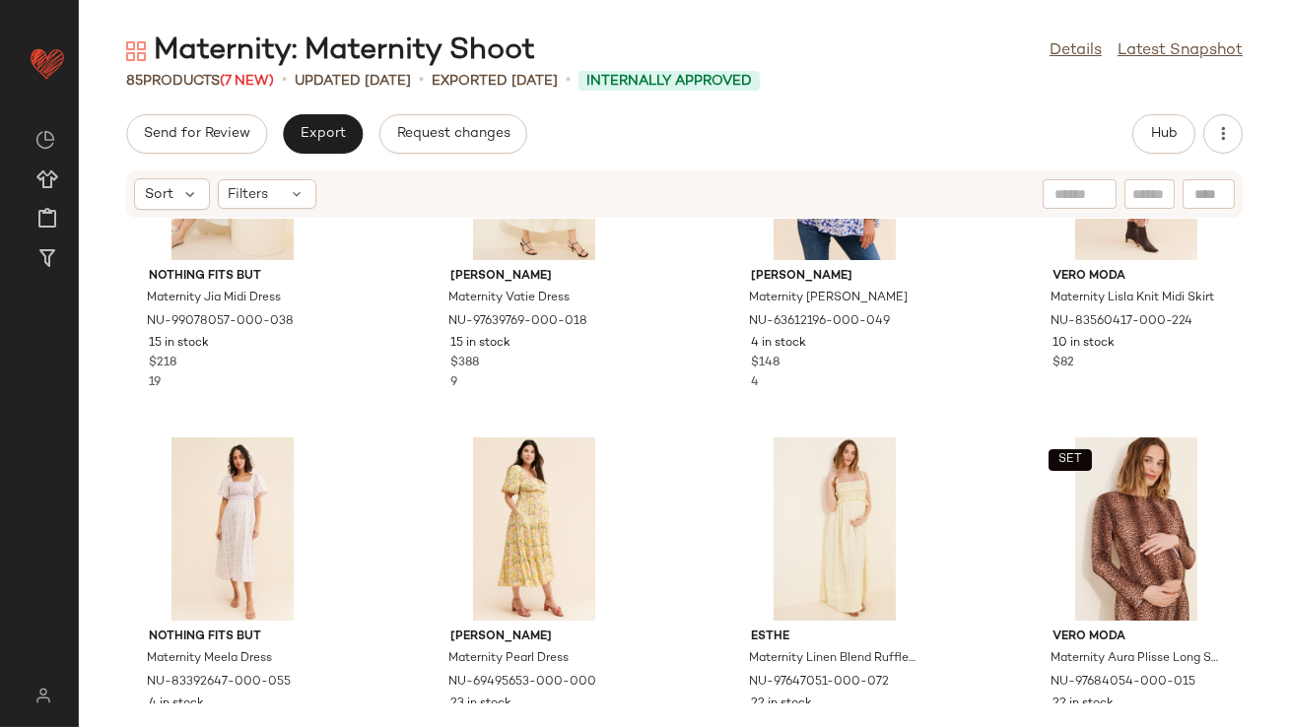
scroll to position [2398, 0]
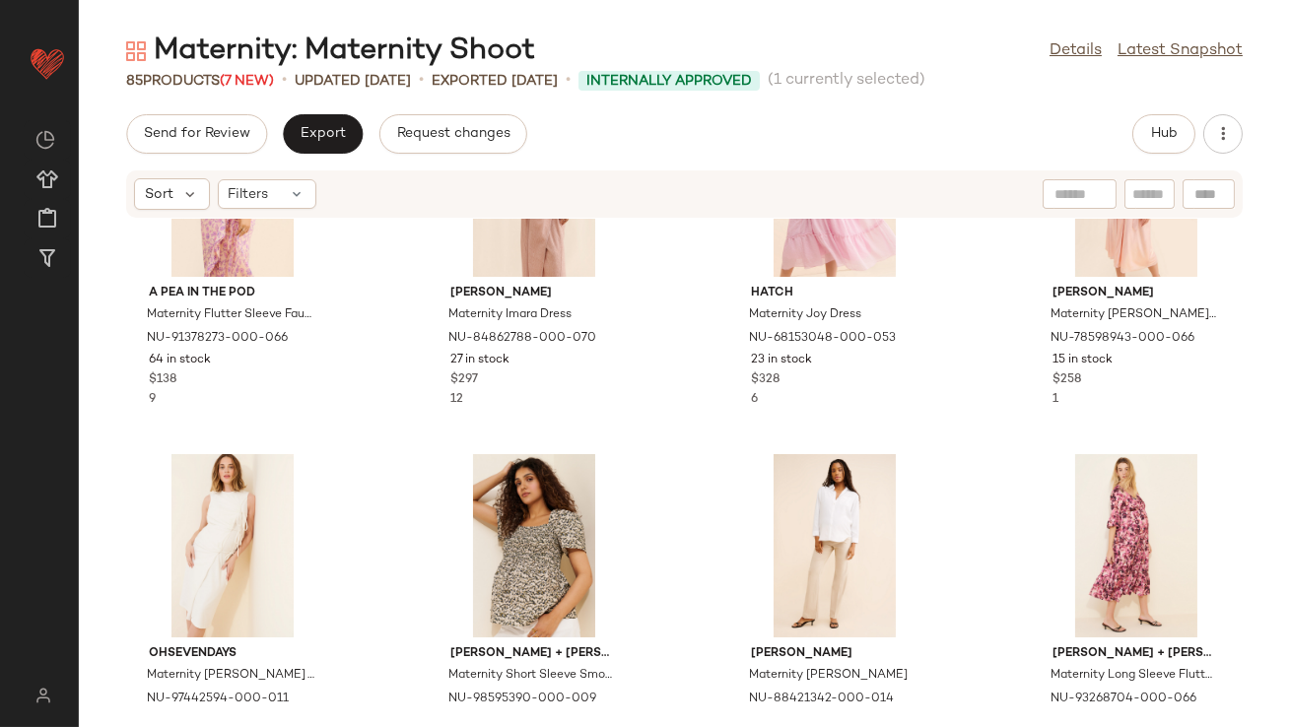
scroll to position [5194, 0]
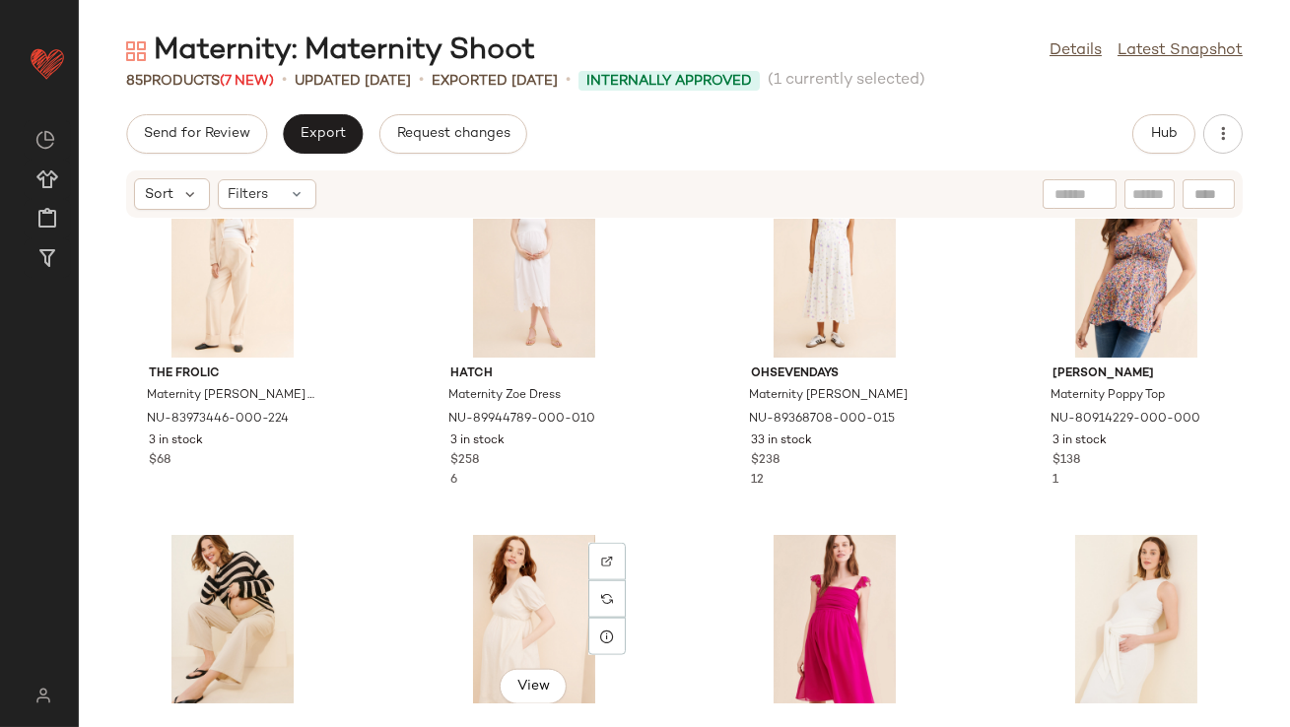
scroll to position [4391, 0]
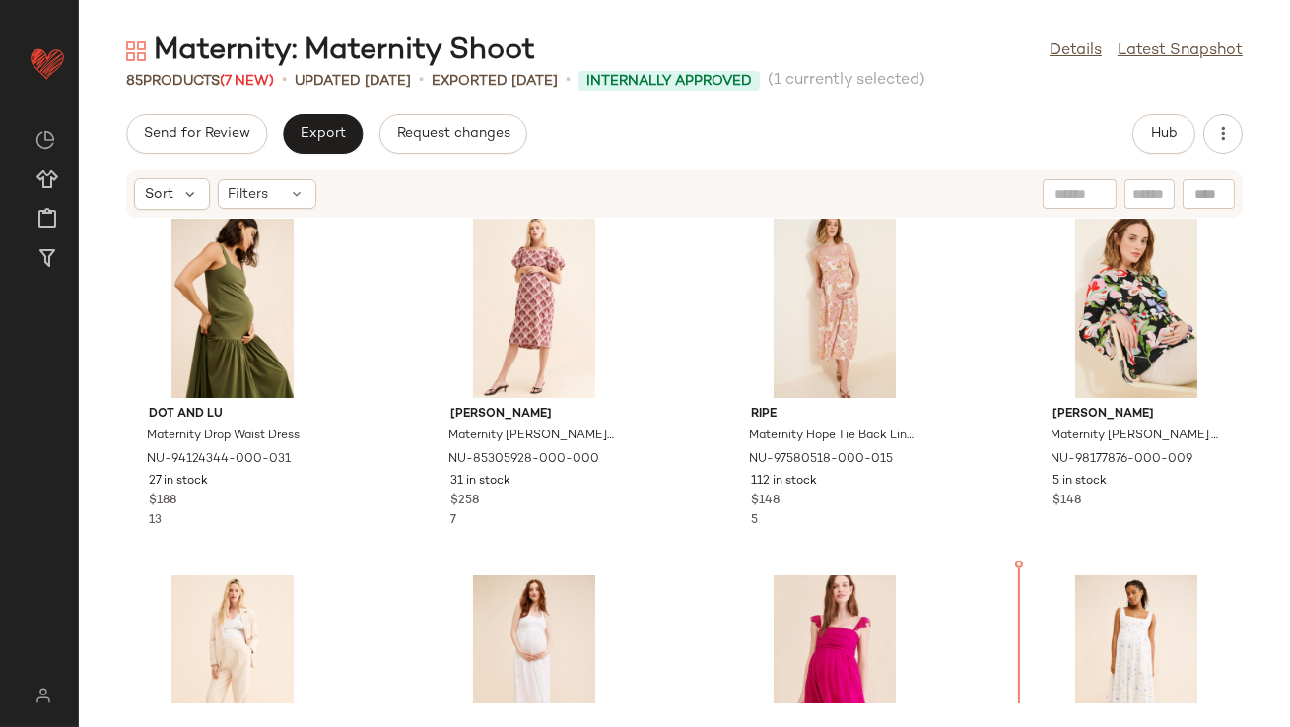
scroll to position [3998, 0]
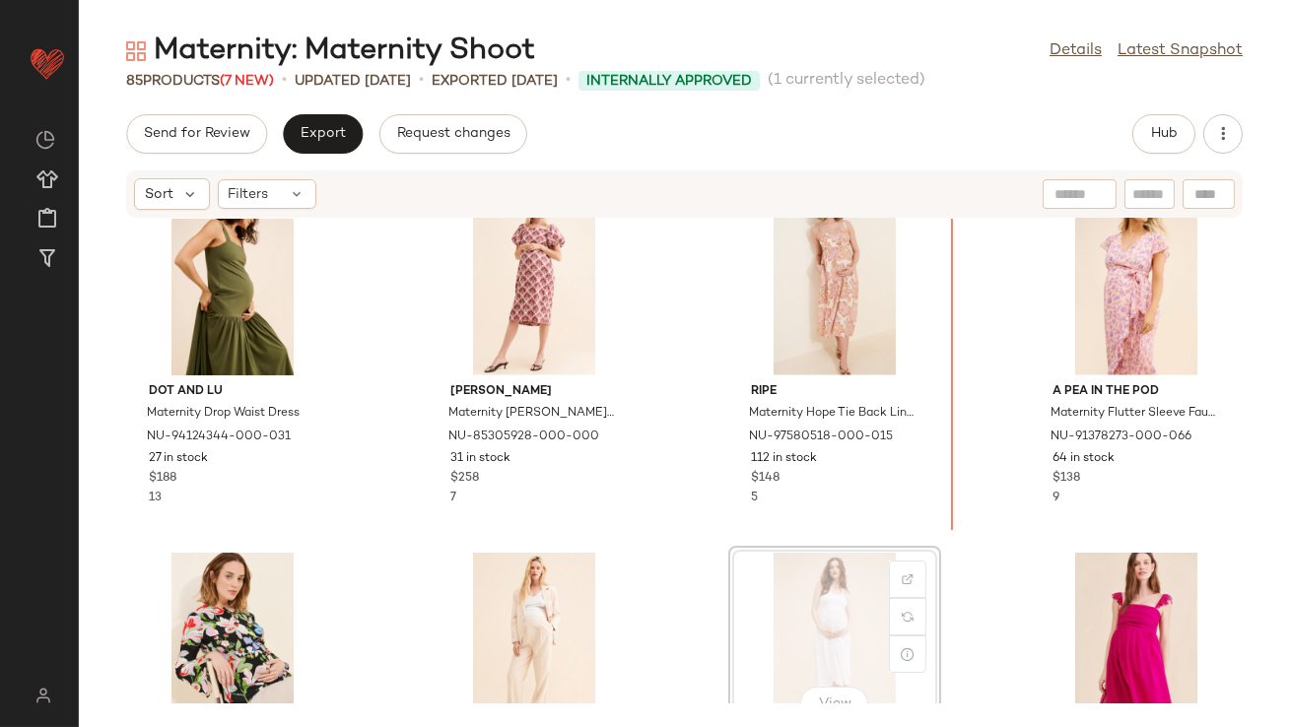
scroll to position [4023, 0]
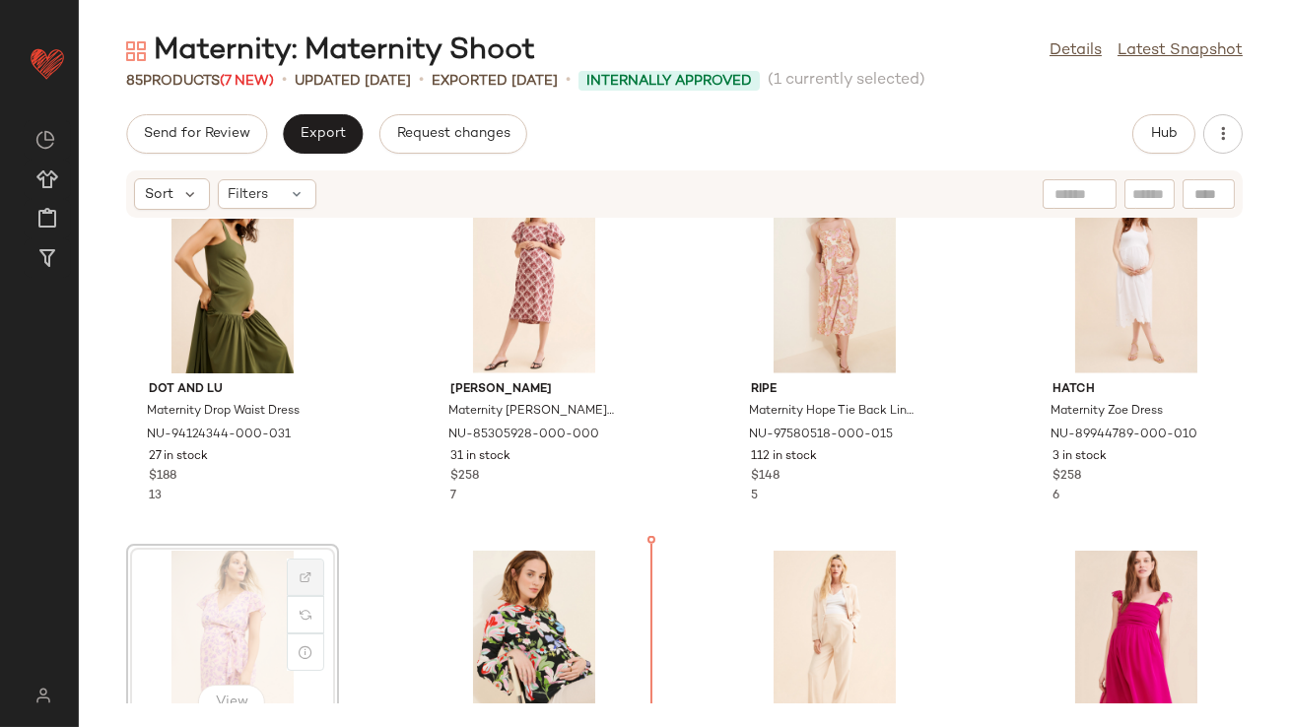
drag, startPoint x: 834, startPoint y: 644, endPoint x: 296, endPoint y: 569, distance: 543.2
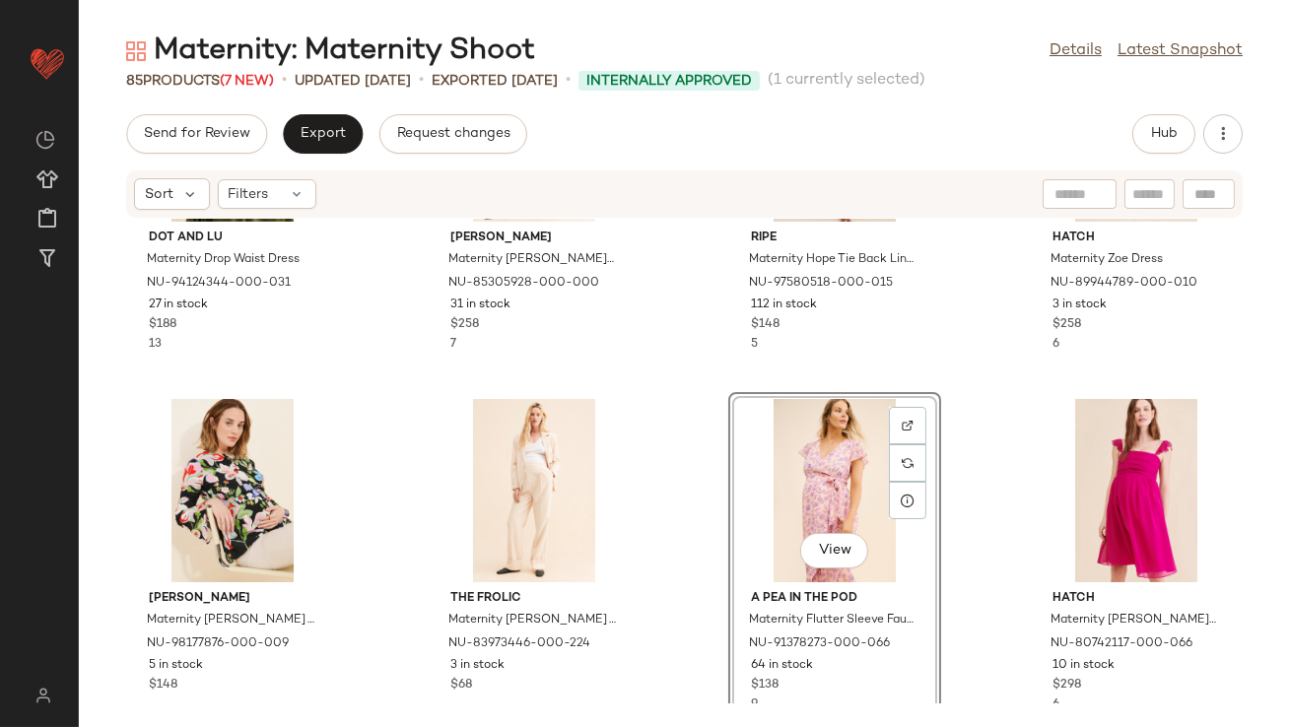
scroll to position [4494, 0]
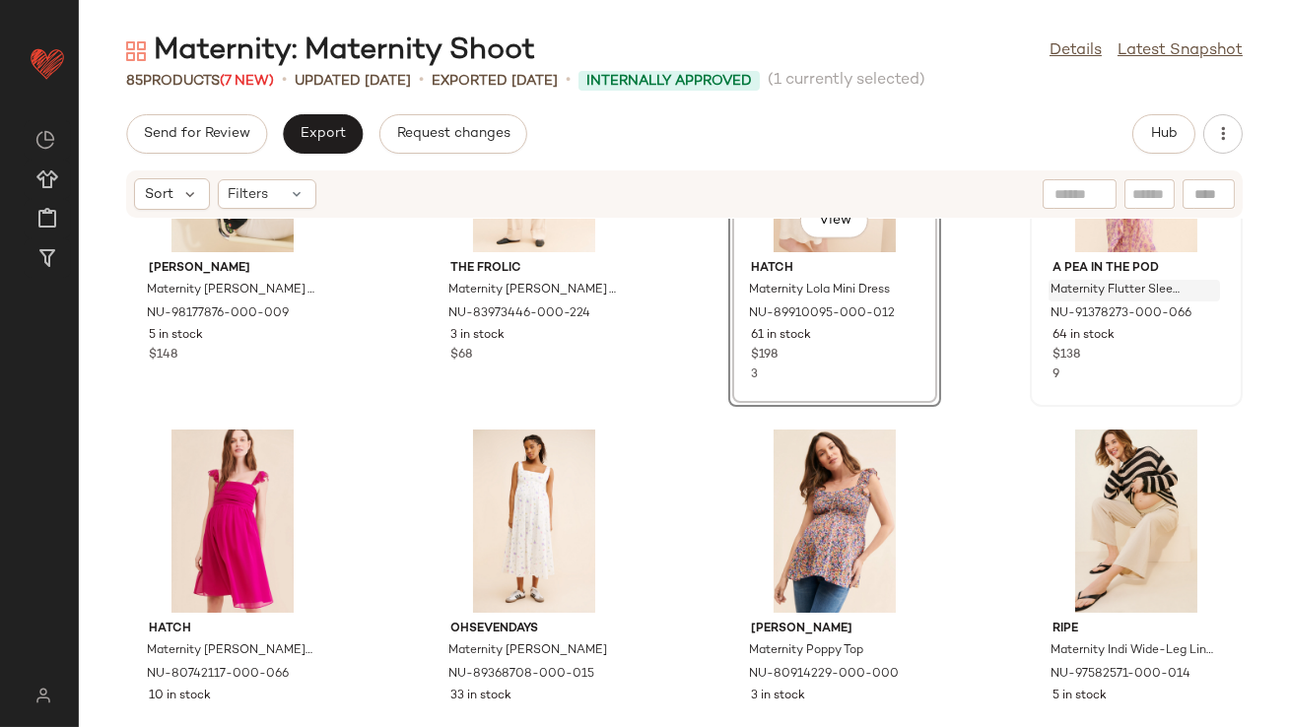
scroll to position [4511, 0]
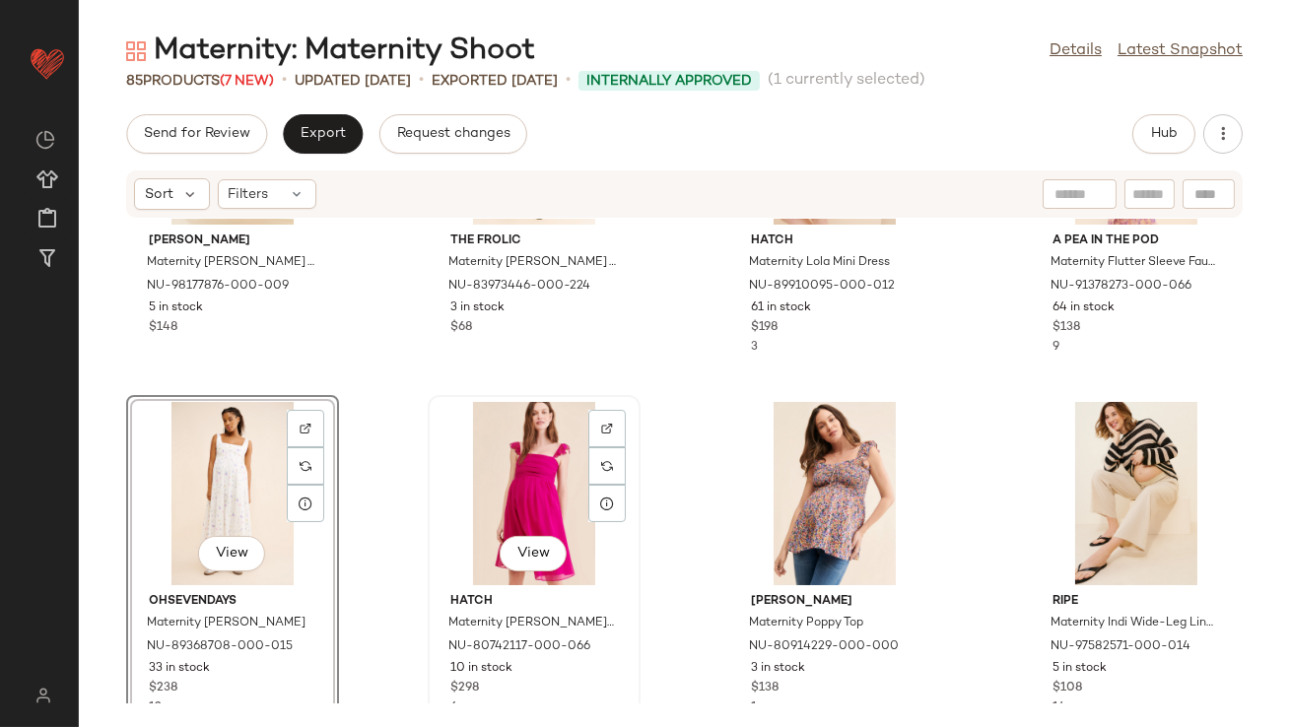
scroll to position [4868, 0]
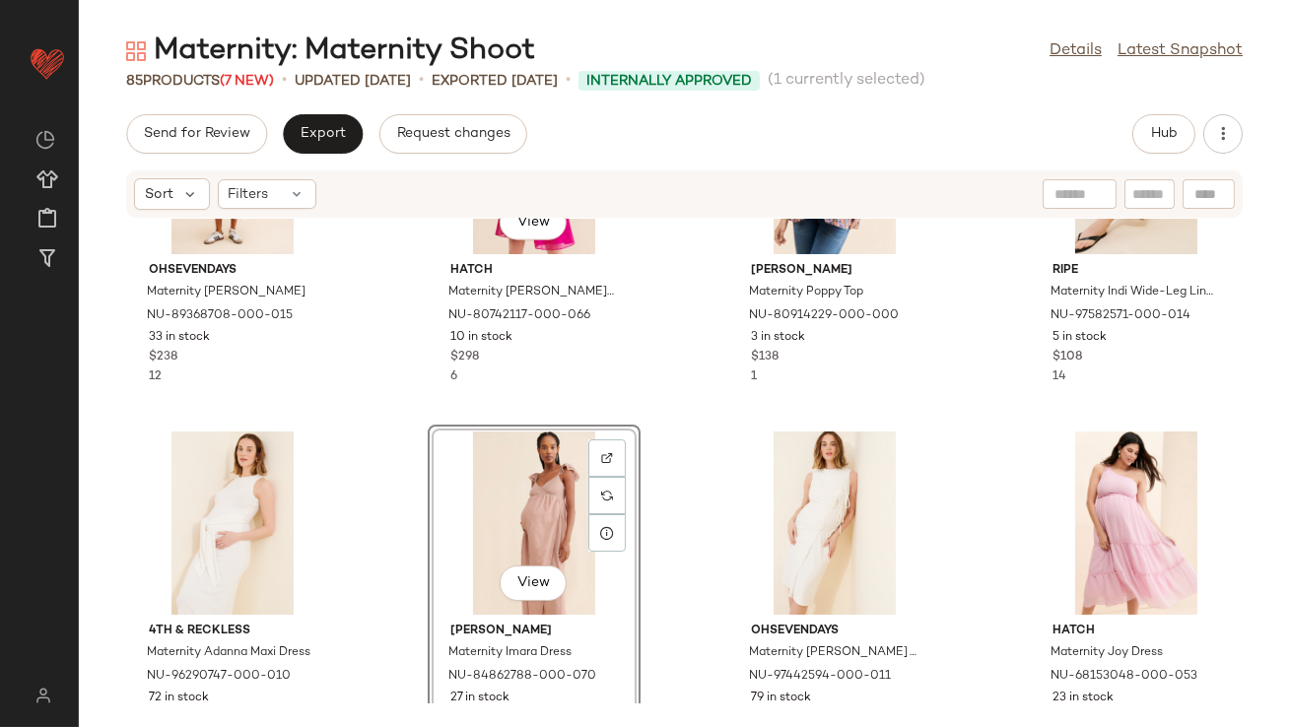
scroll to position [4885, 0]
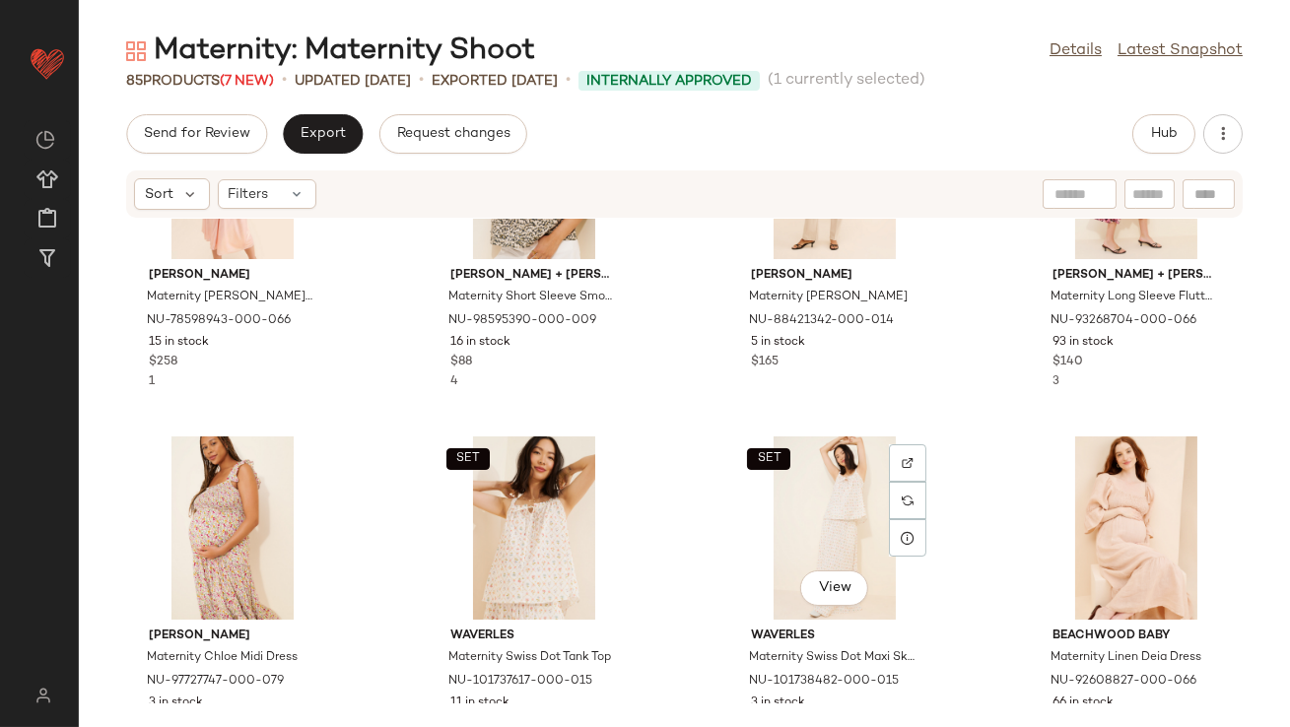
scroll to position [5307, 0]
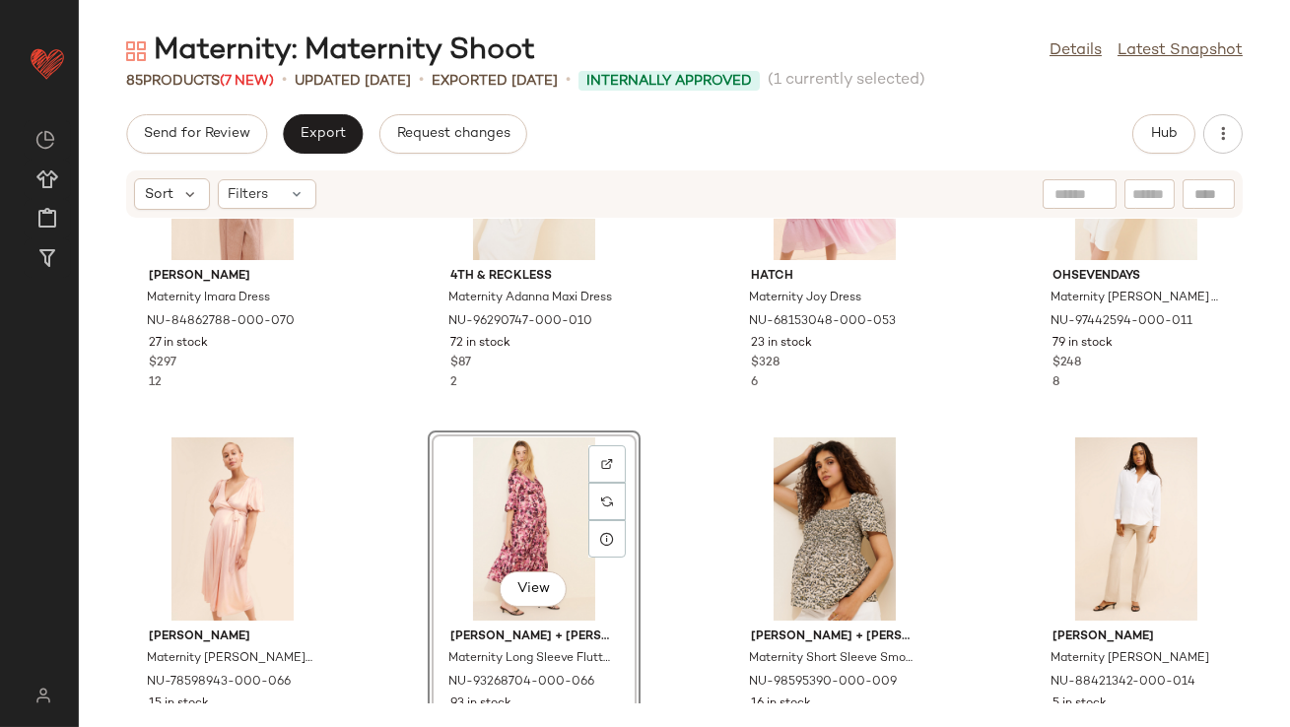
scroll to position [5576, 0]
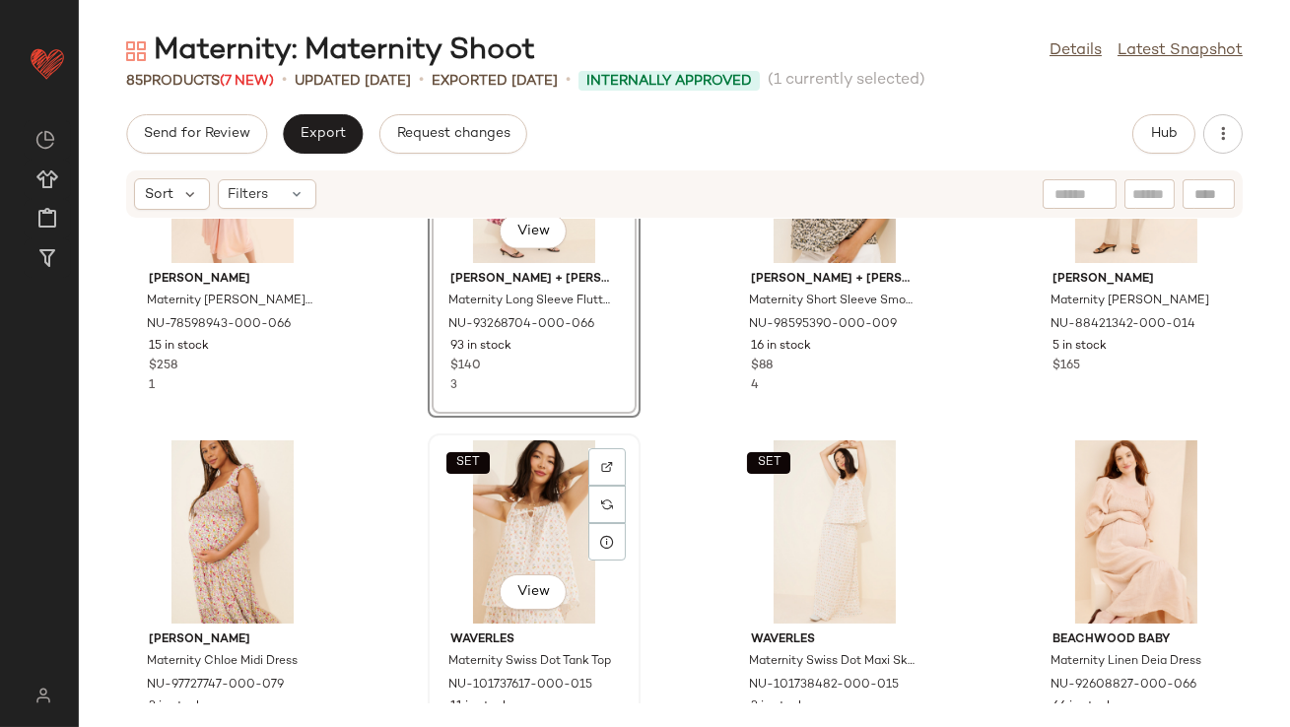
click at [499, 497] on div "SET View" at bounding box center [534, 532] width 199 height 183
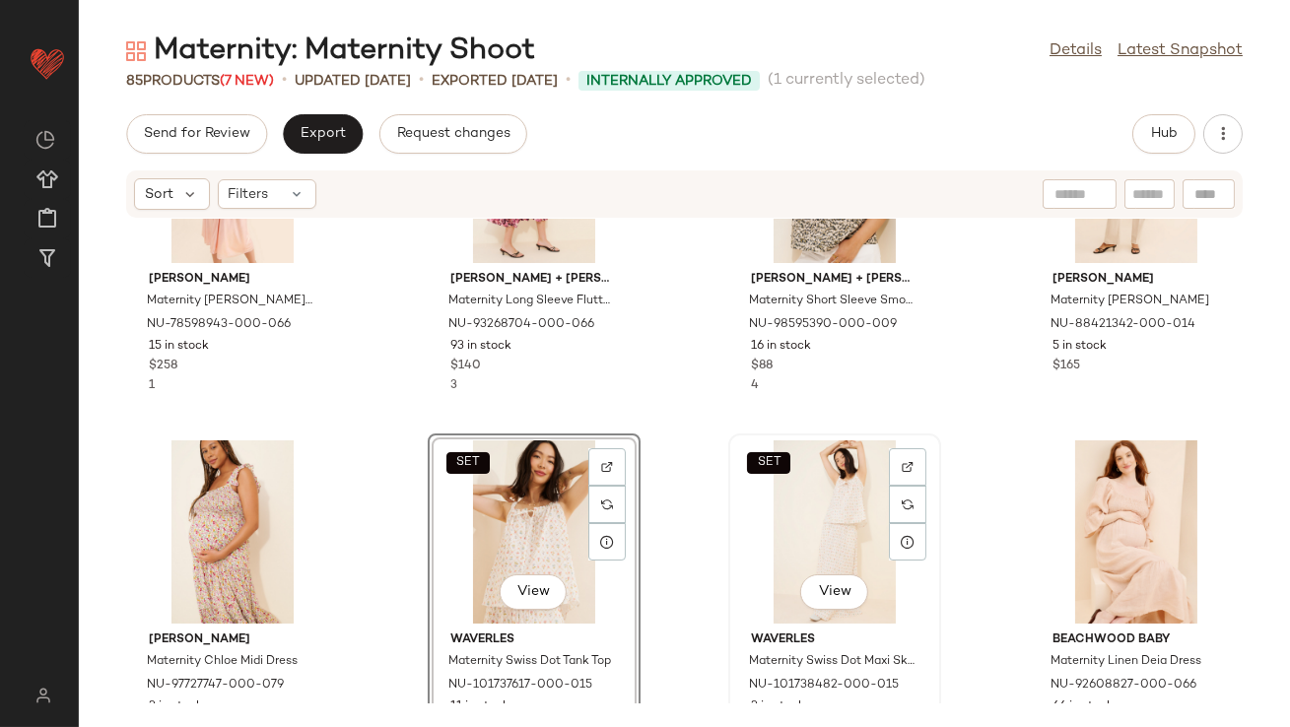
click at [792, 500] on div "SET View" at bounding box center [834, 532] width 199 height 183
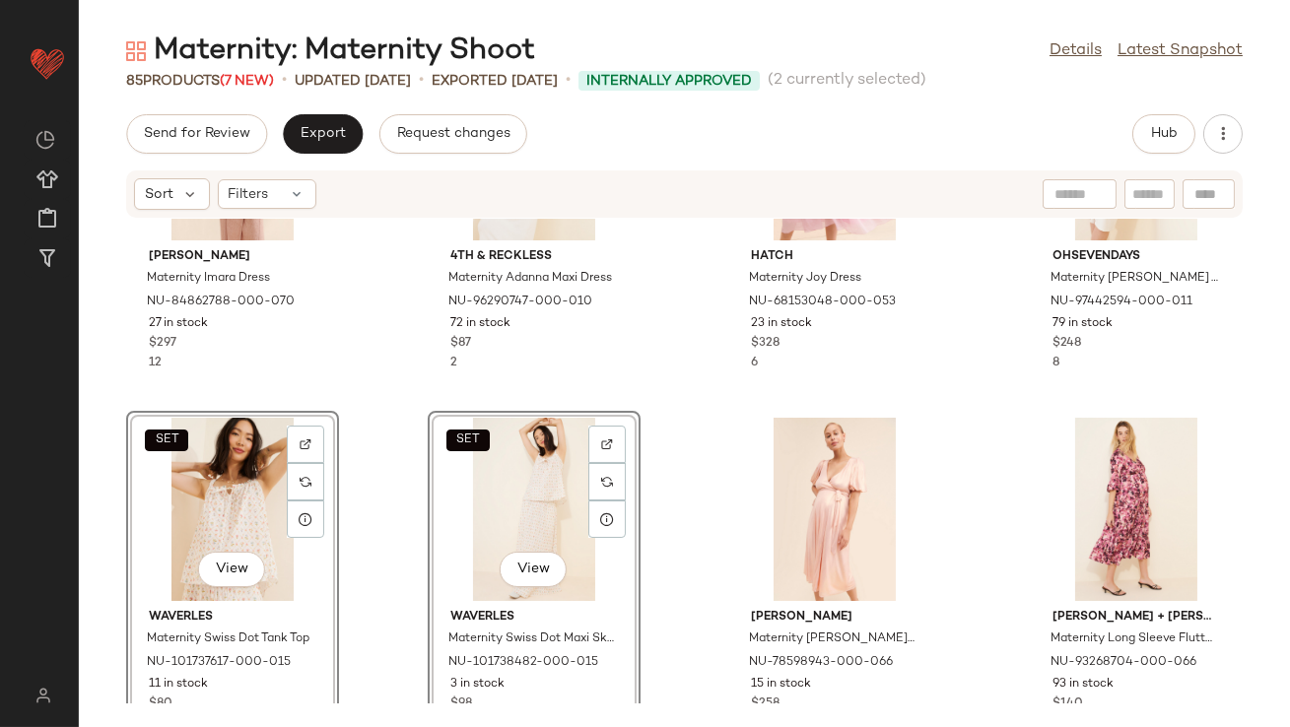
click at [364, 374] on div "Saylor Maternity Imara Dress NU-84862788-000-070 27 in stock $297 12 4th & Reck…" at bounding box center [684, 461] width 1211 height 485
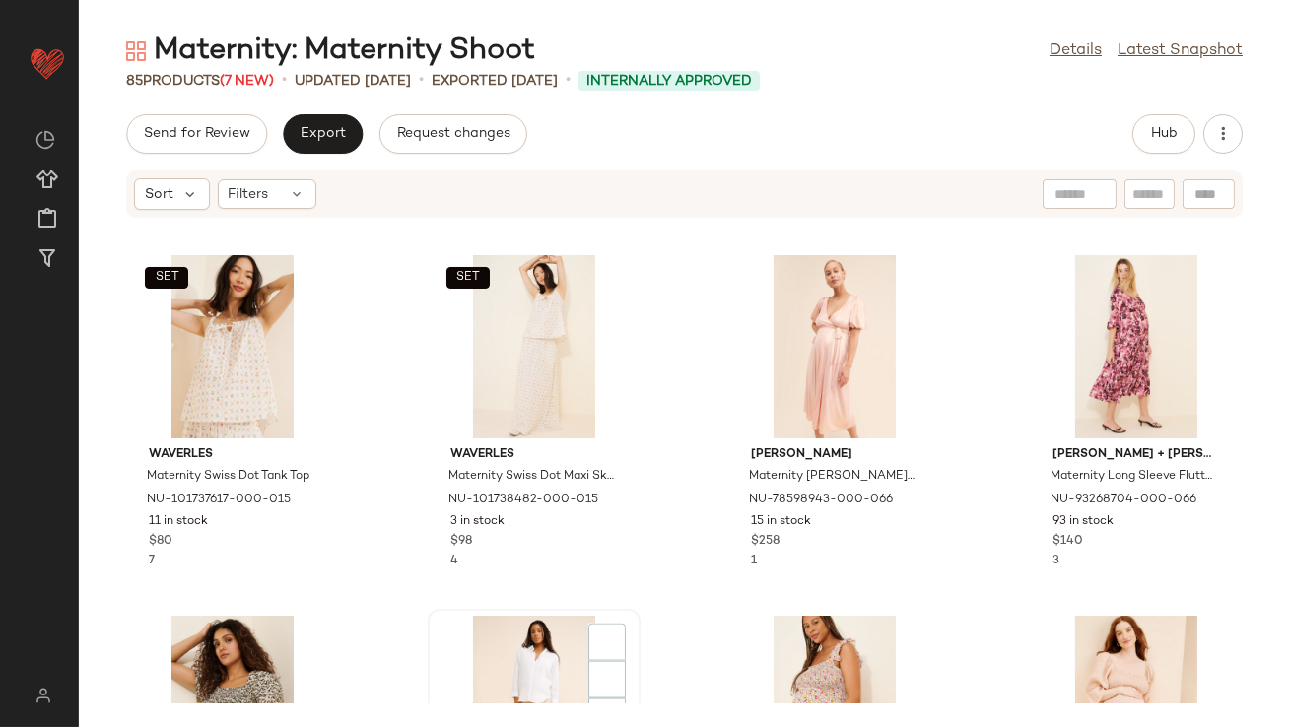
scroll to position [5737, 0]
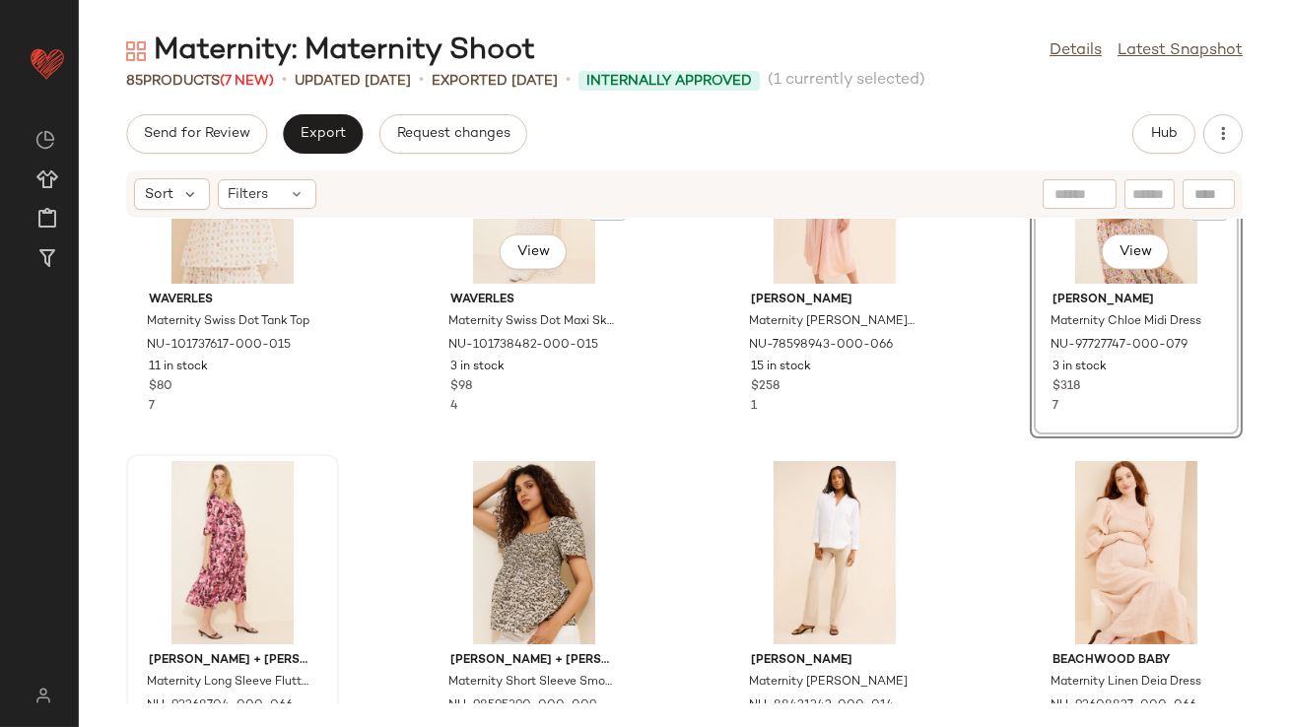
scroll to position [5605, 0]
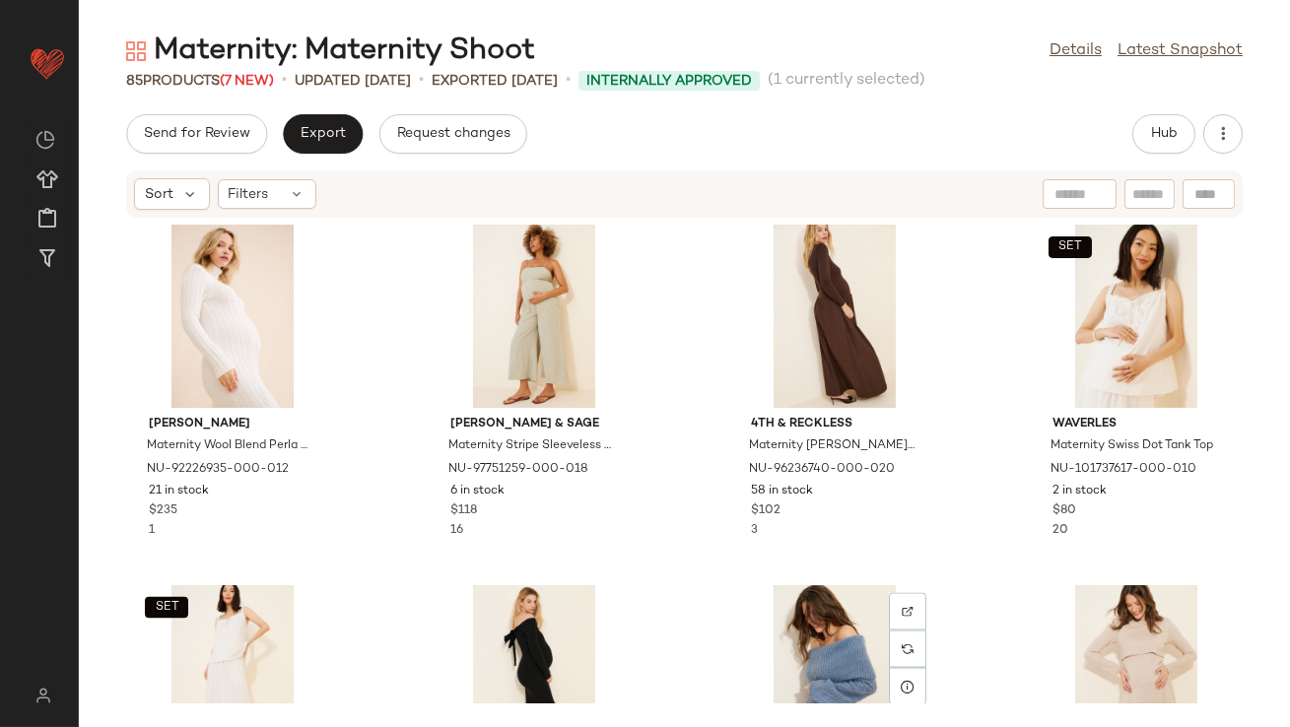
scroll to position [6474, 0]
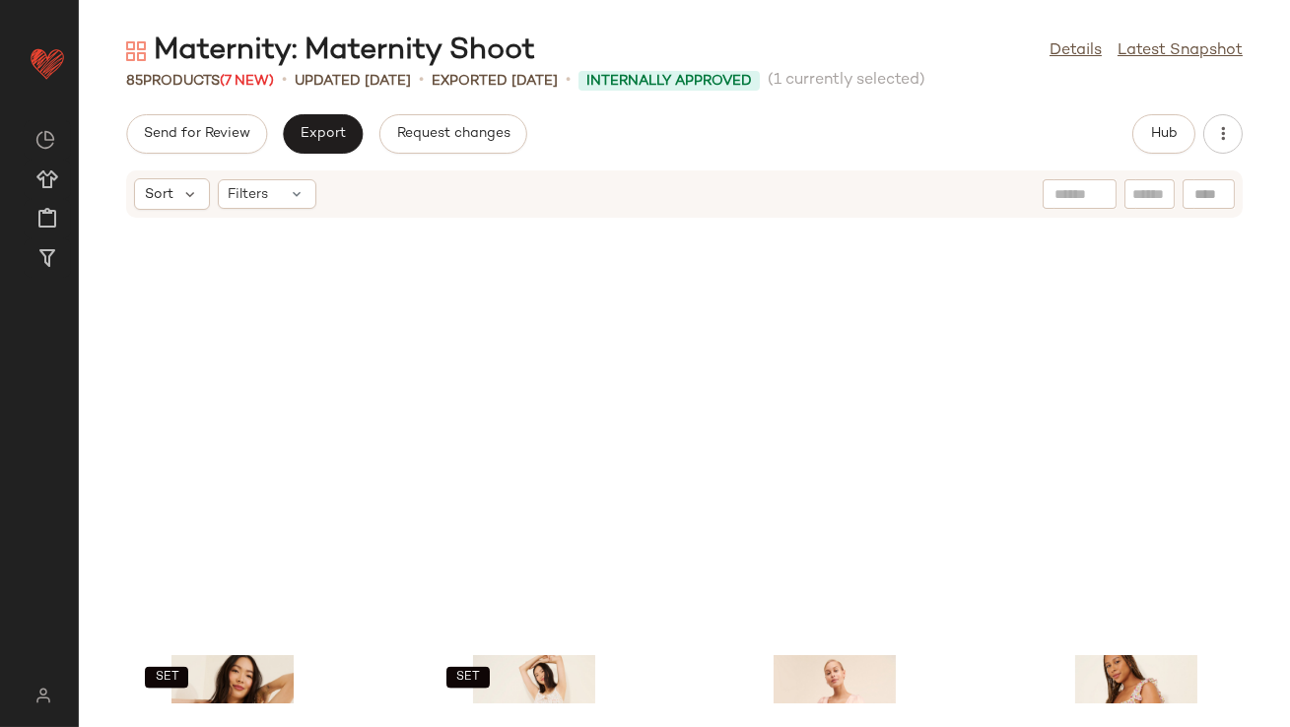
scroll to position [5563, 0]
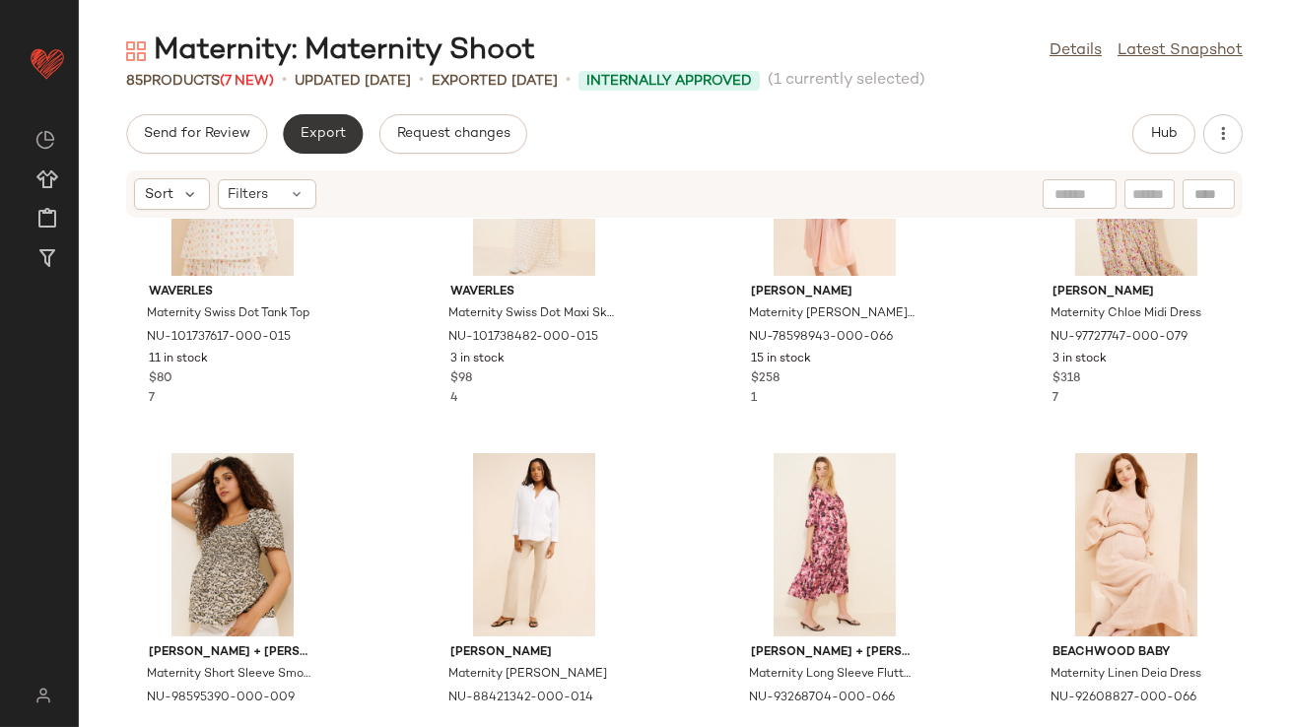
click at [352, 140] on button "Export" at bounding box center [323, 133] width 80 height 39
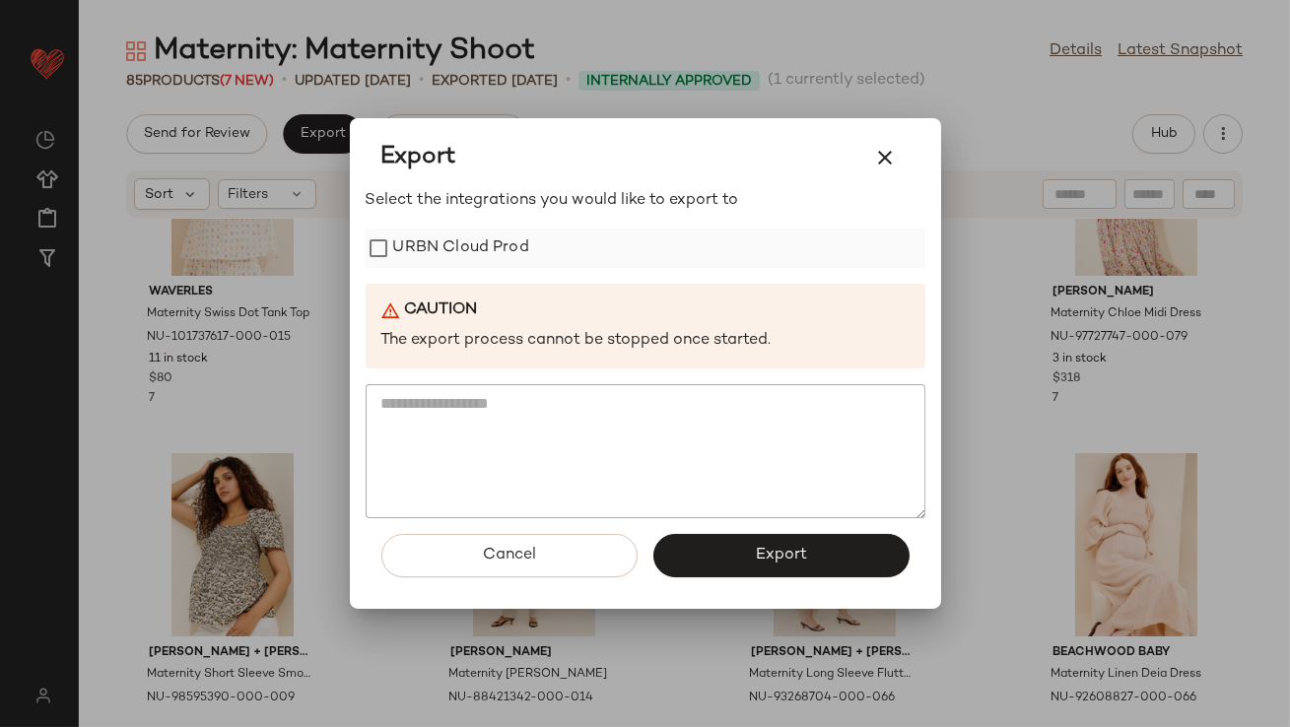
click at [452, 243] on label "URBN Cloud Prod" at bounding box center [461, 248] width 136 height 39
click at [701, 541] on button "Export" at bounding box center [781, 555] width 256 height 43
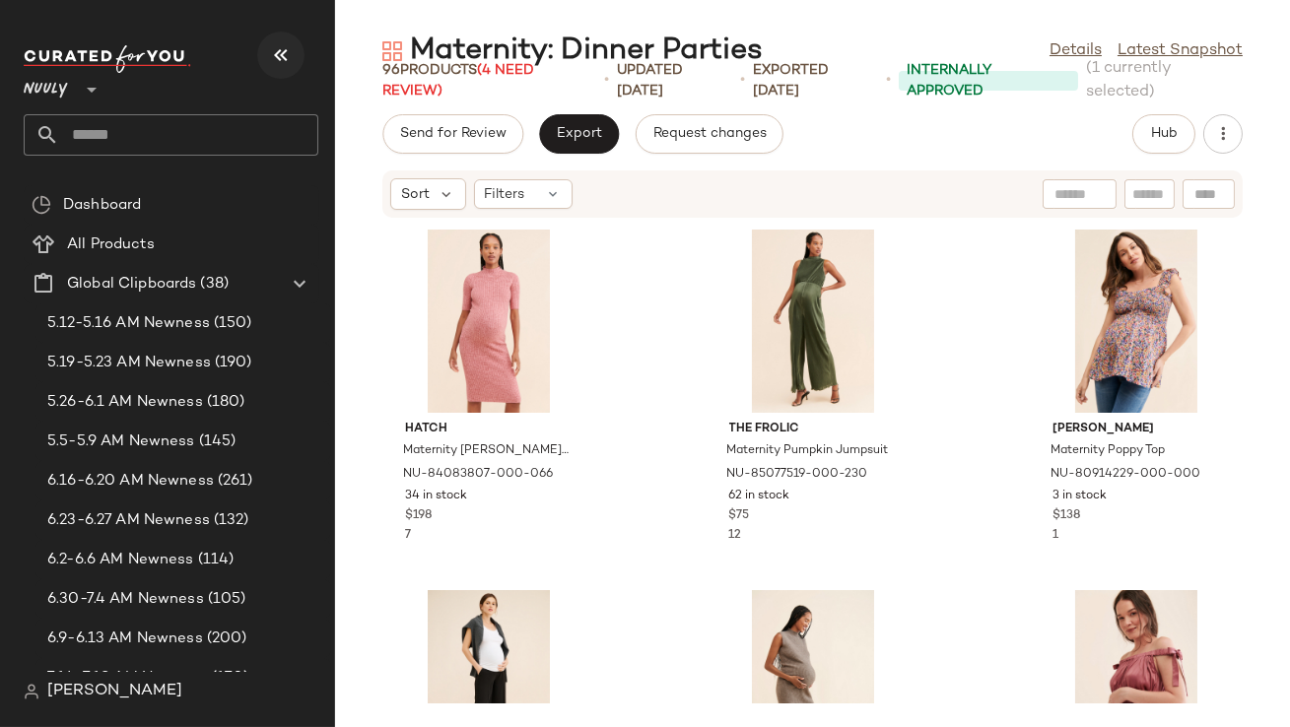
click at [261, 59] on button "button" at bounding box center [280, 55] width 47 height 47
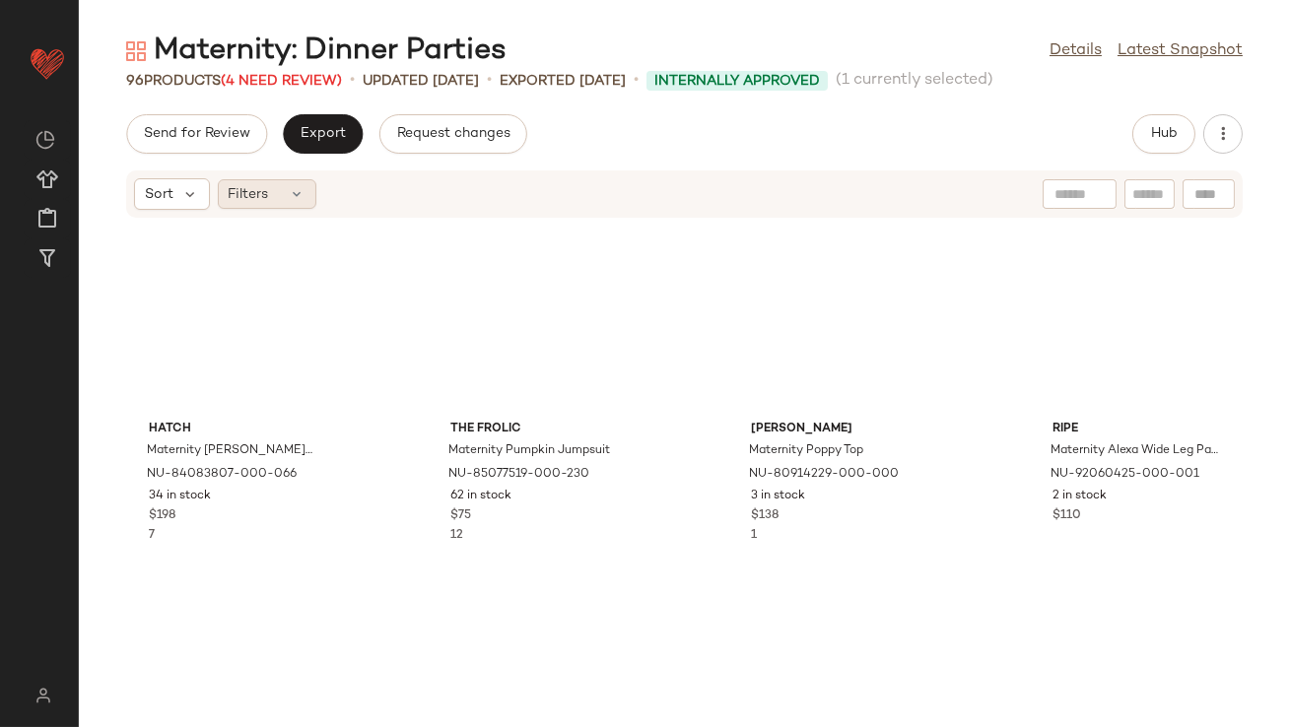
click at [290, 190] on icon at bounding box center [298, 194] width 16 height 16
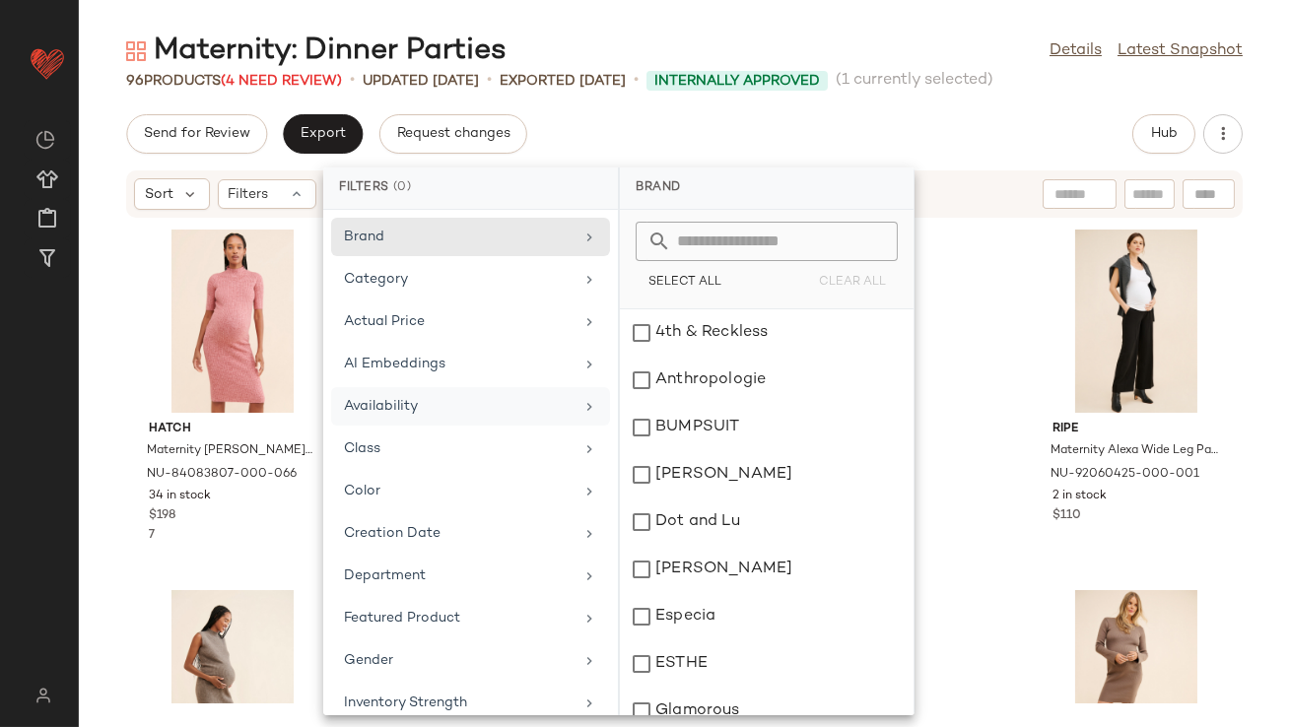
click at [434, 403] on div "Availability" at bounding box center [459, 406] width 230 height 21
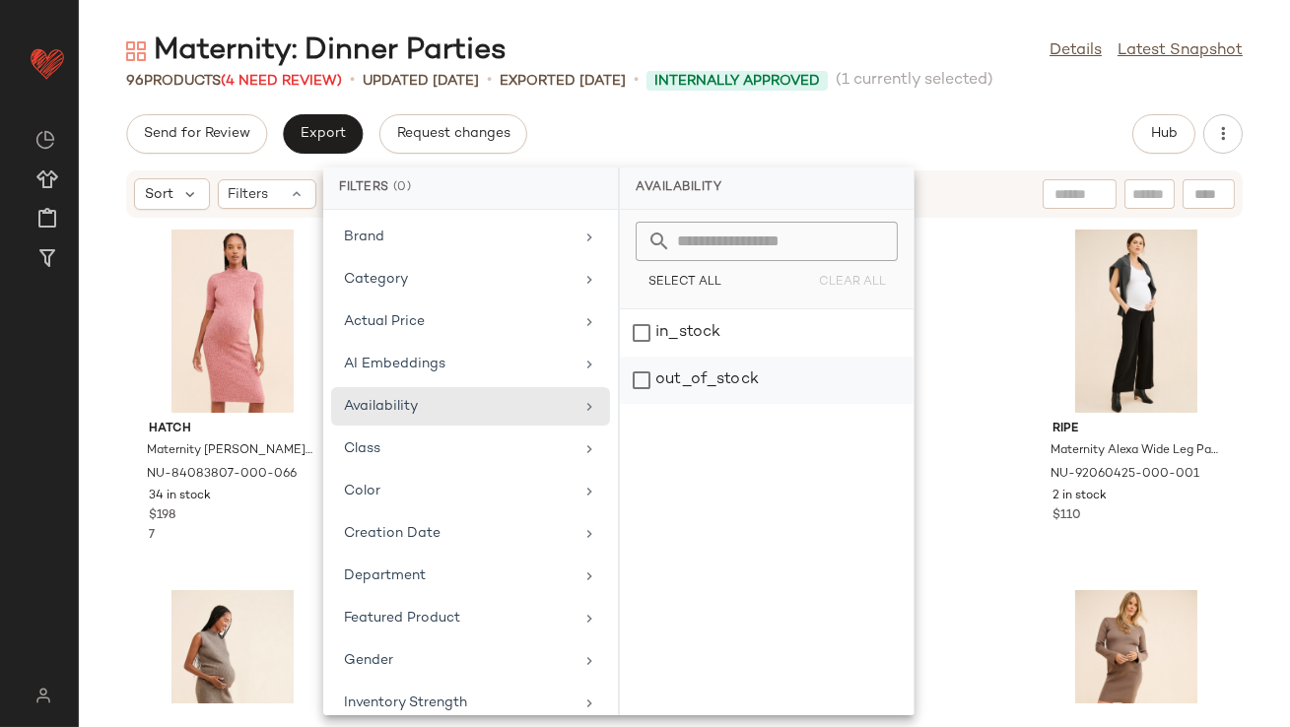
click at [765, 380] on div "out_of_stock" at bounding box center [767, 380] width 294 height 47
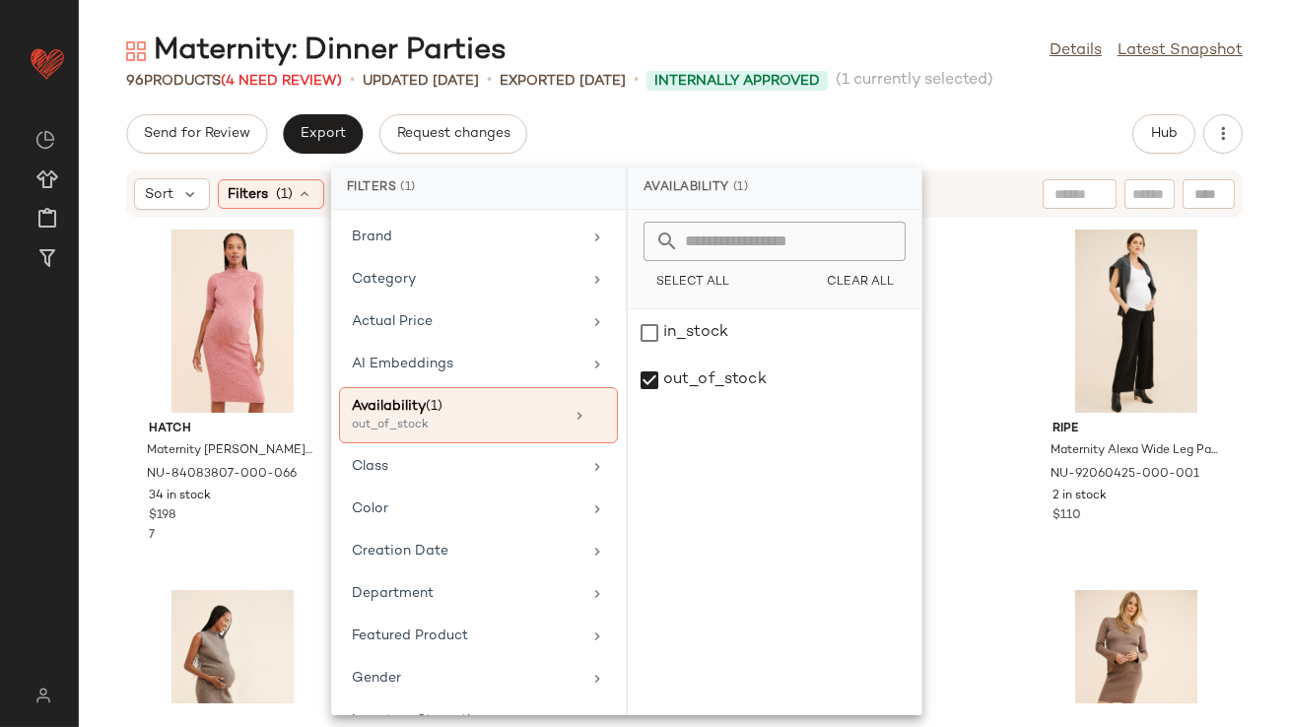
click at [818, 109] on div "Maternity: Dinner Parties Details Latest Snapshot 96 Products (4 Need Review) •…" at bounding box center [684, 380] width 1211 height 696
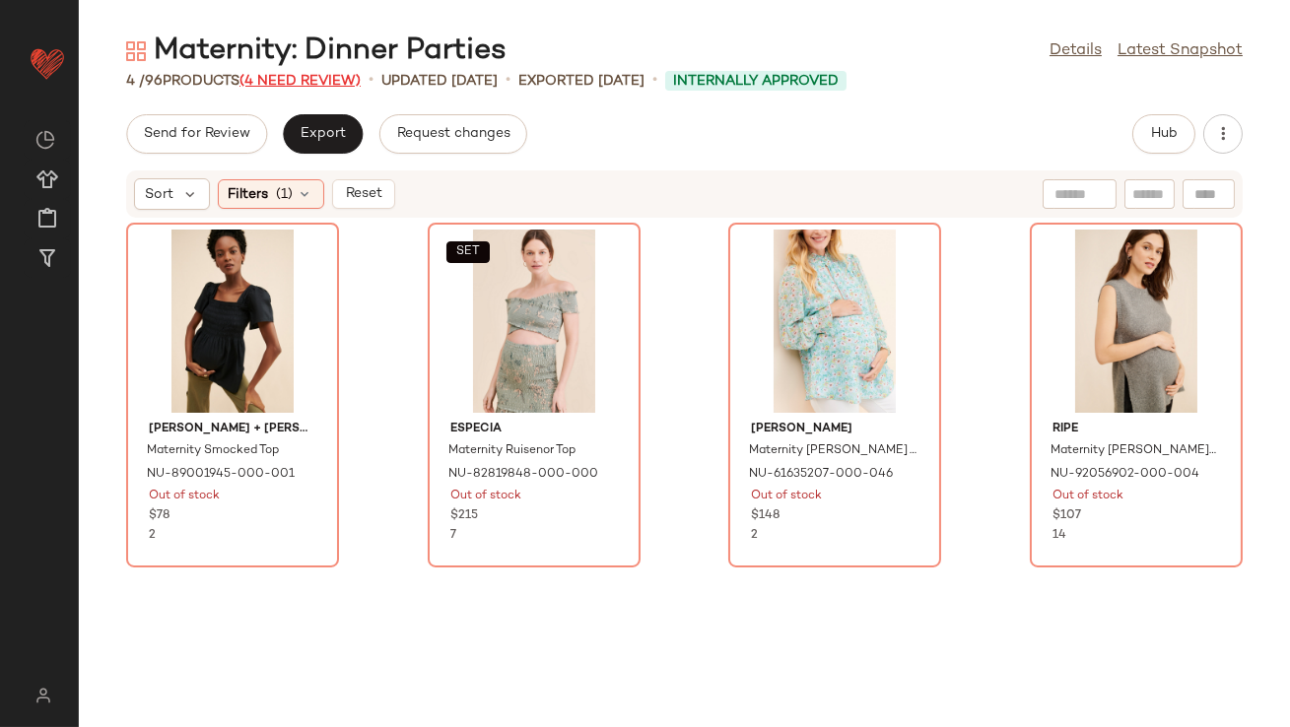
click at [304, 78] on span "(4 Need Review)" at bounding box center [299, 81] width 121 height 15
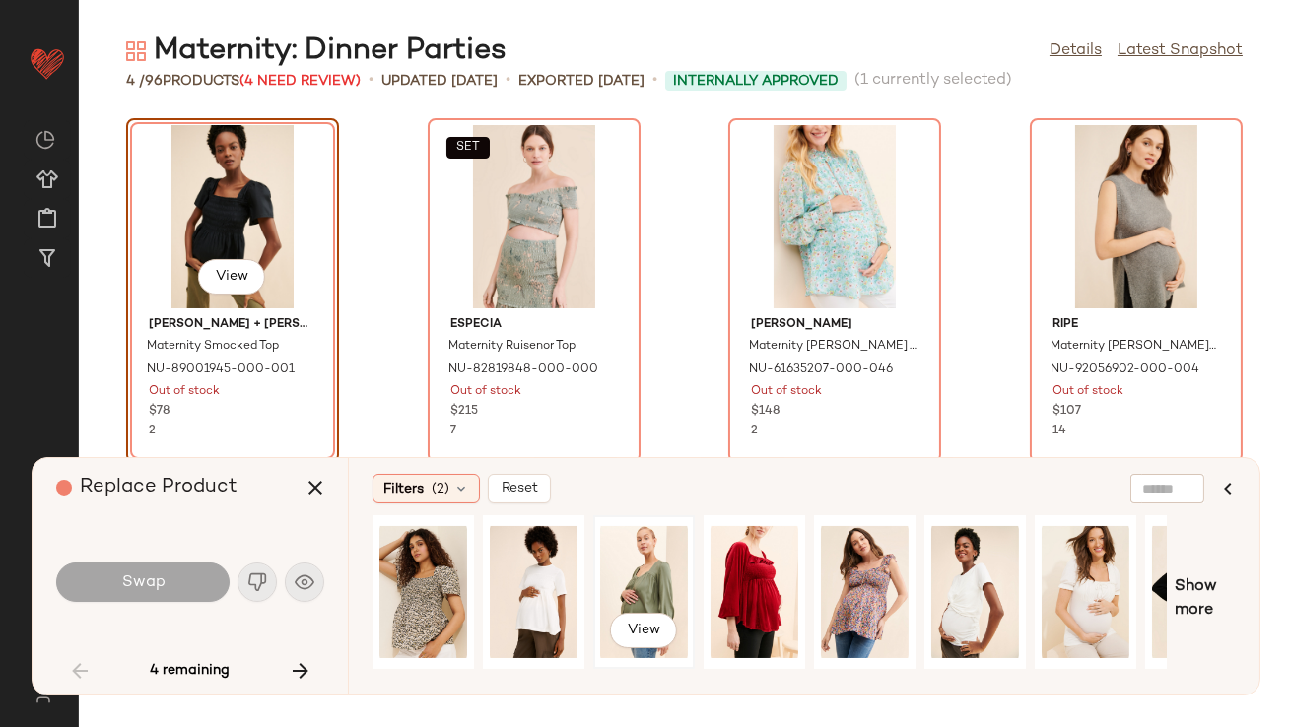
click at [634, 574] on div "View" at bounding box center [644, 592] width 88 height 140
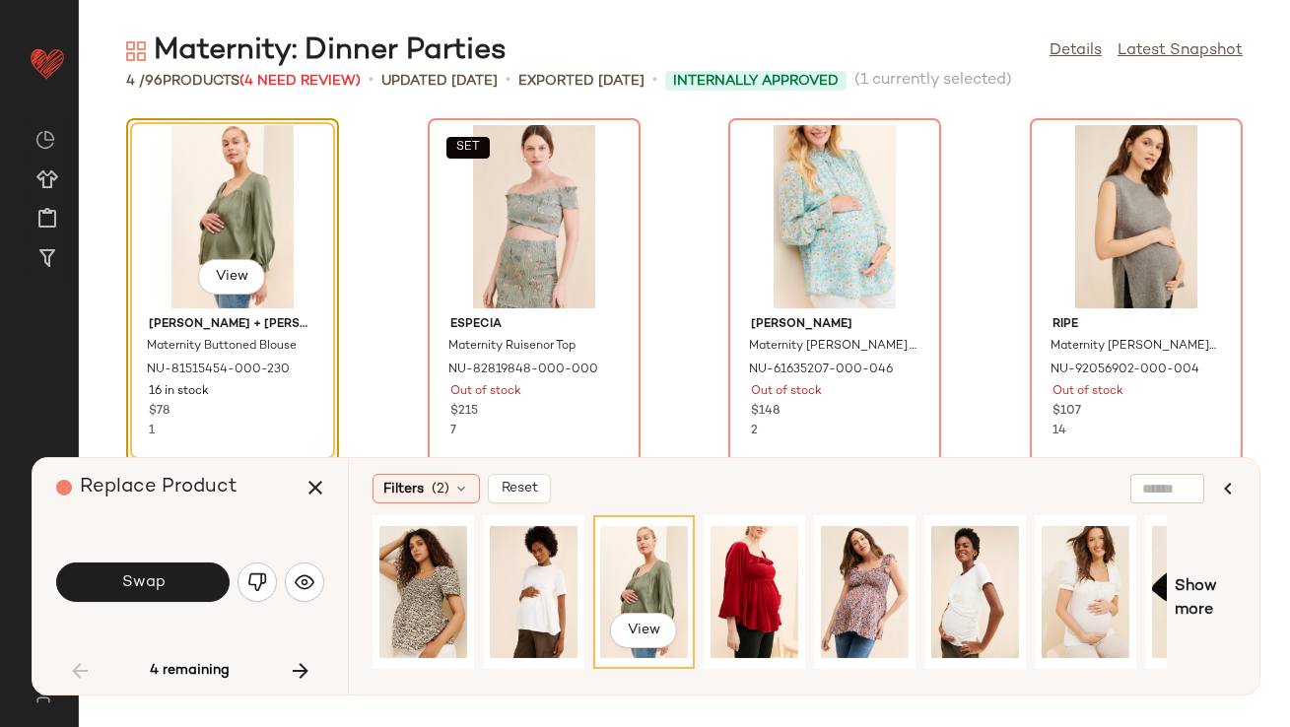
click at [164, 577] on span "Swap" at bounding box center [142, 583] width 44 height 19
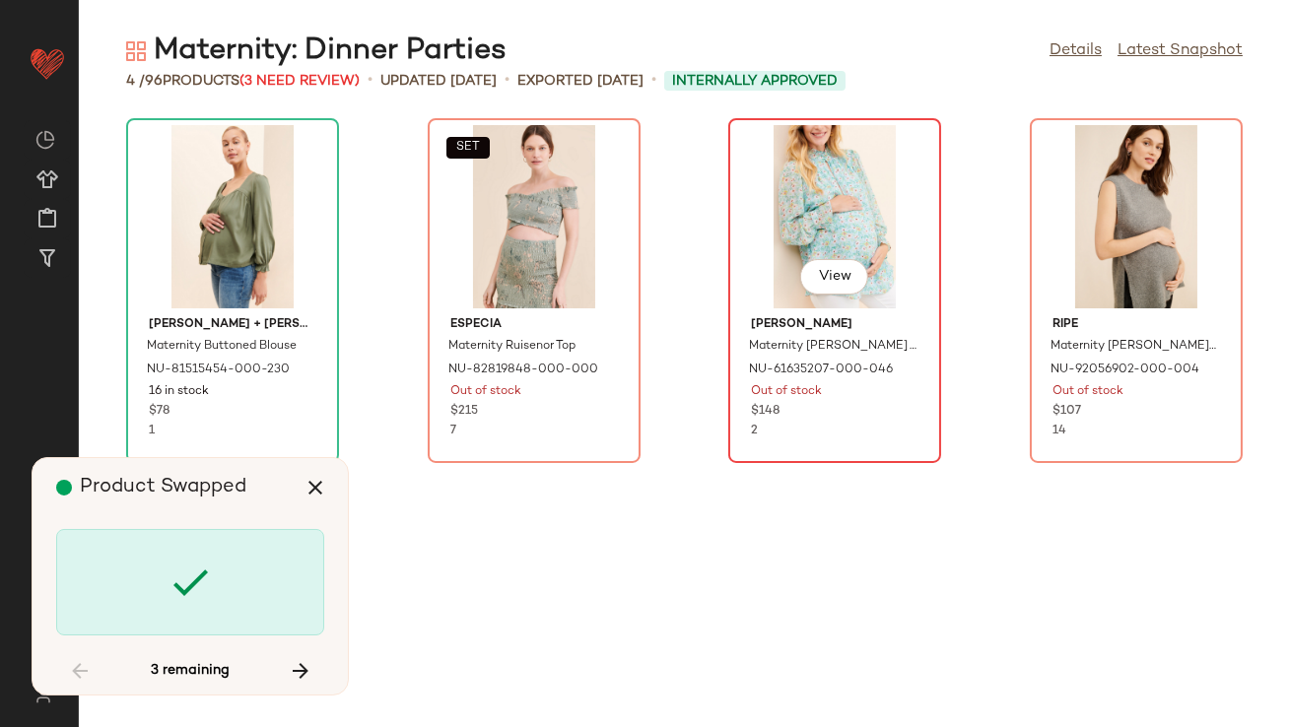
click at [794, 180] on div "View" at bounding box center [834, 216] width 199 height 183
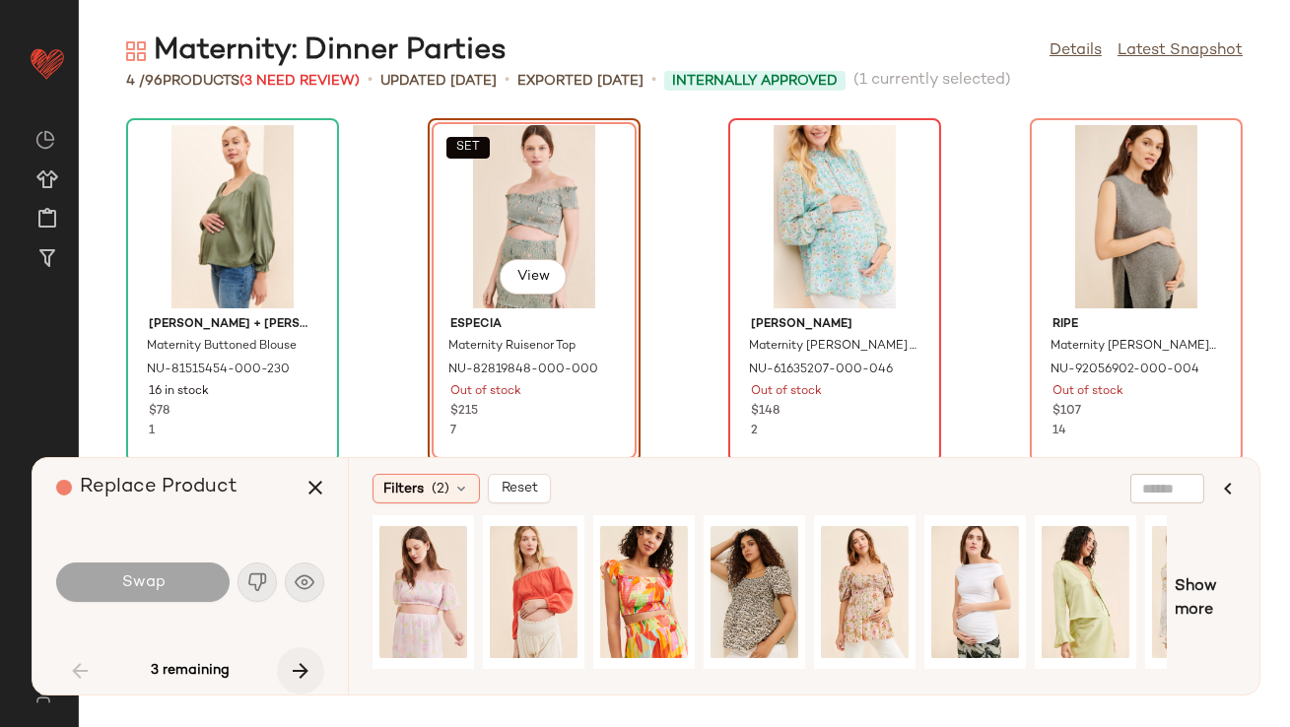
click at [295, 668] on icon "button" at bounding box center [301, 671] width 24 height 24
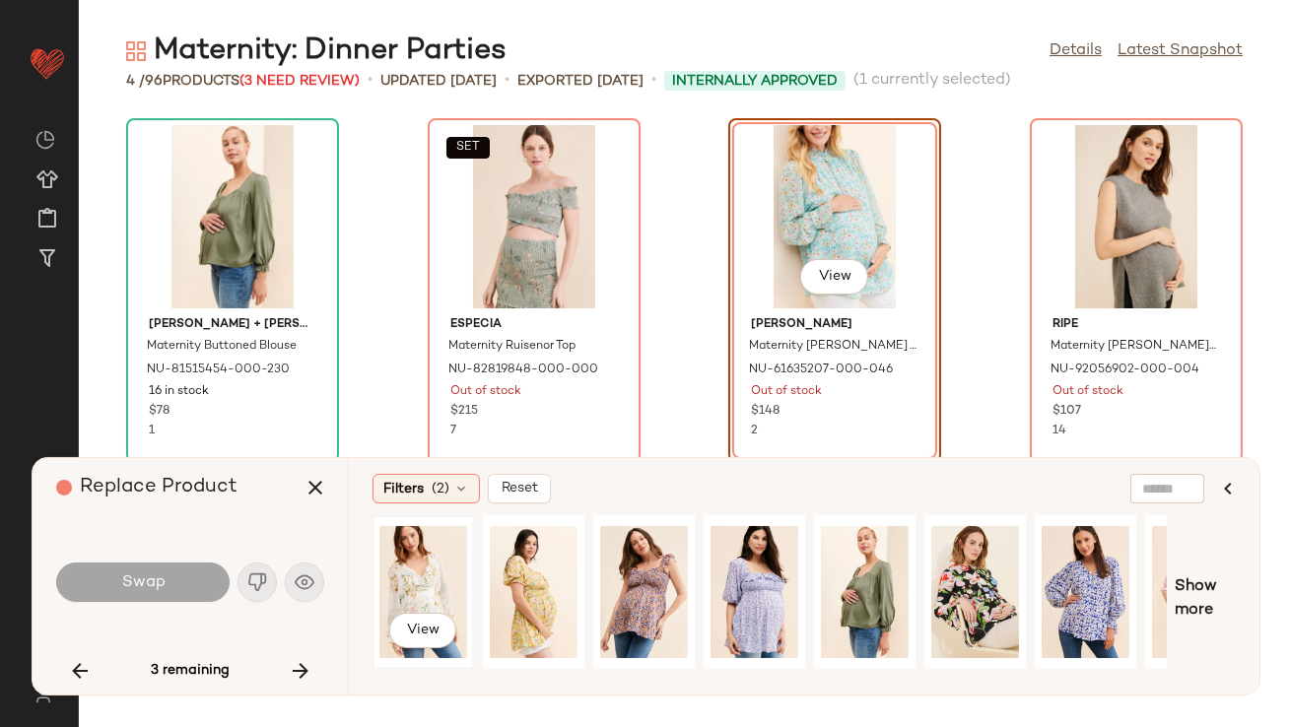
click at [410, 585] on div "View" at bounding box center [423, 592] width 88 height 140
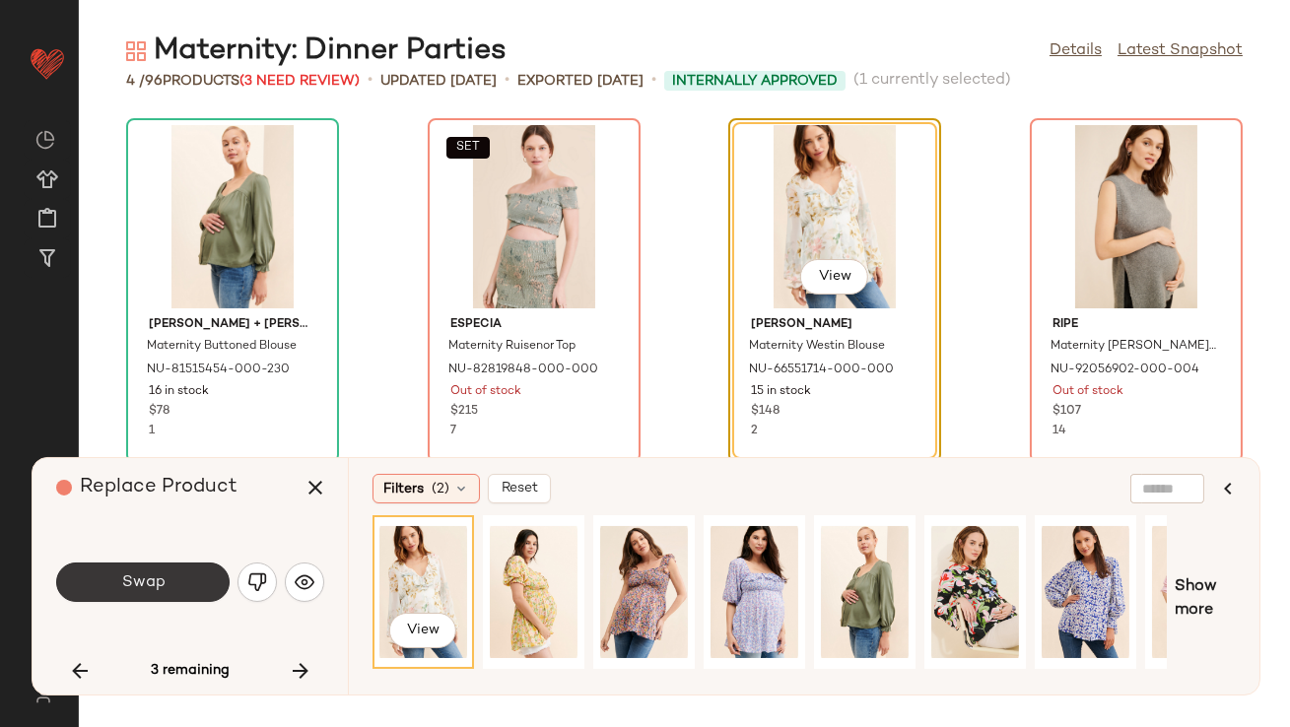
click at [152, 587] on span "Swap" at bounding box center [142, 583] width 44 height 19
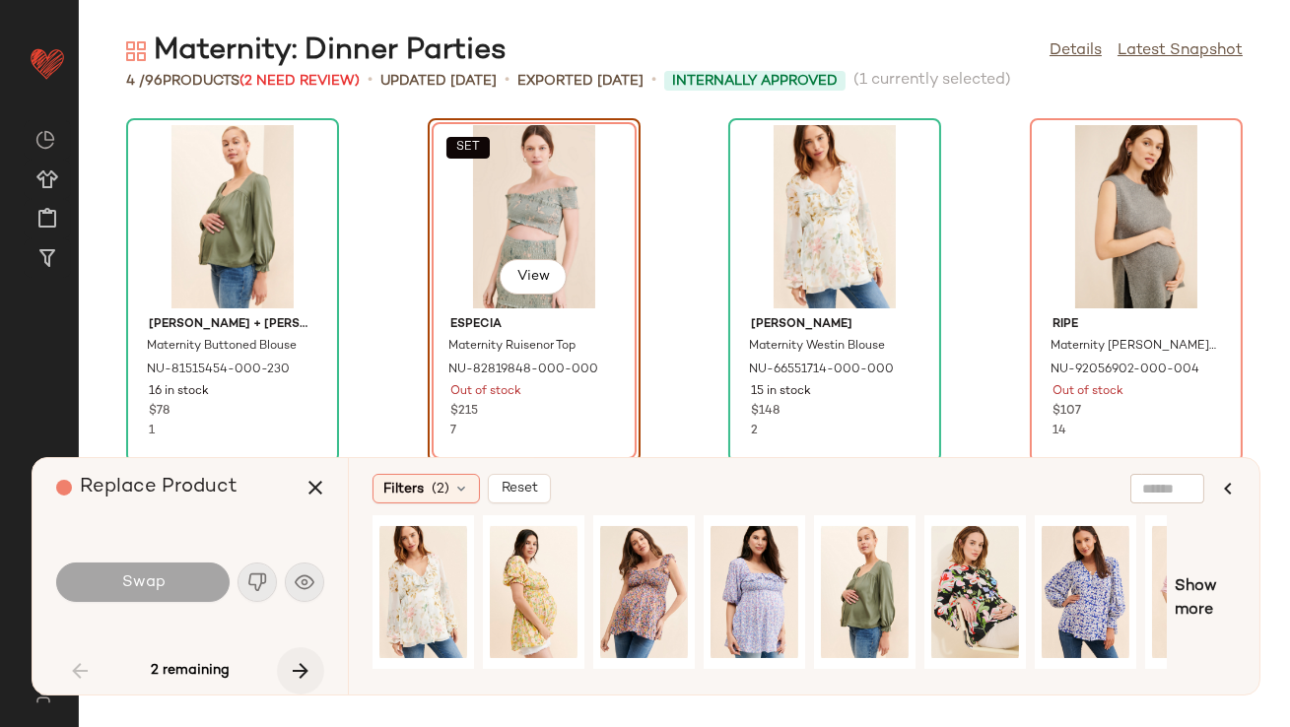
click at [302, 672] on div "2 remaining" at bounding box center [190, 670] width 268 height 47
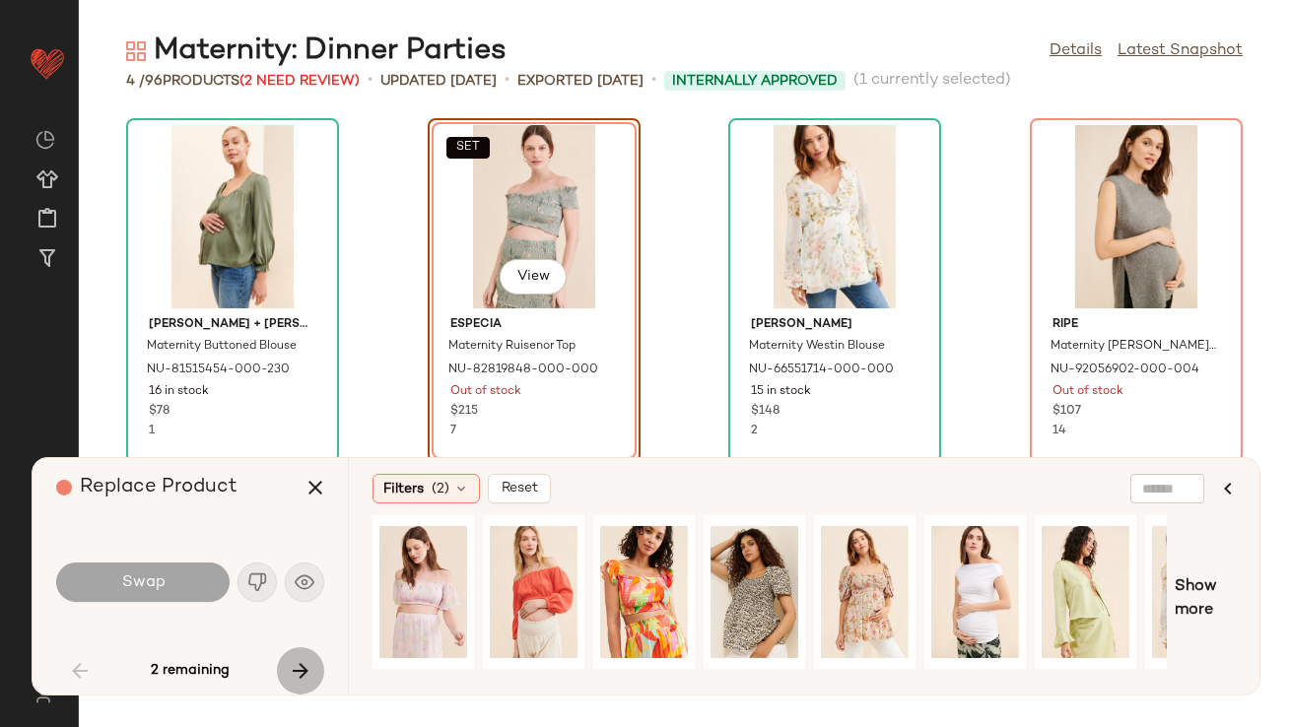
click at [300, 680] on icon "button" at bounding box center [301, 671] width 24 height 24
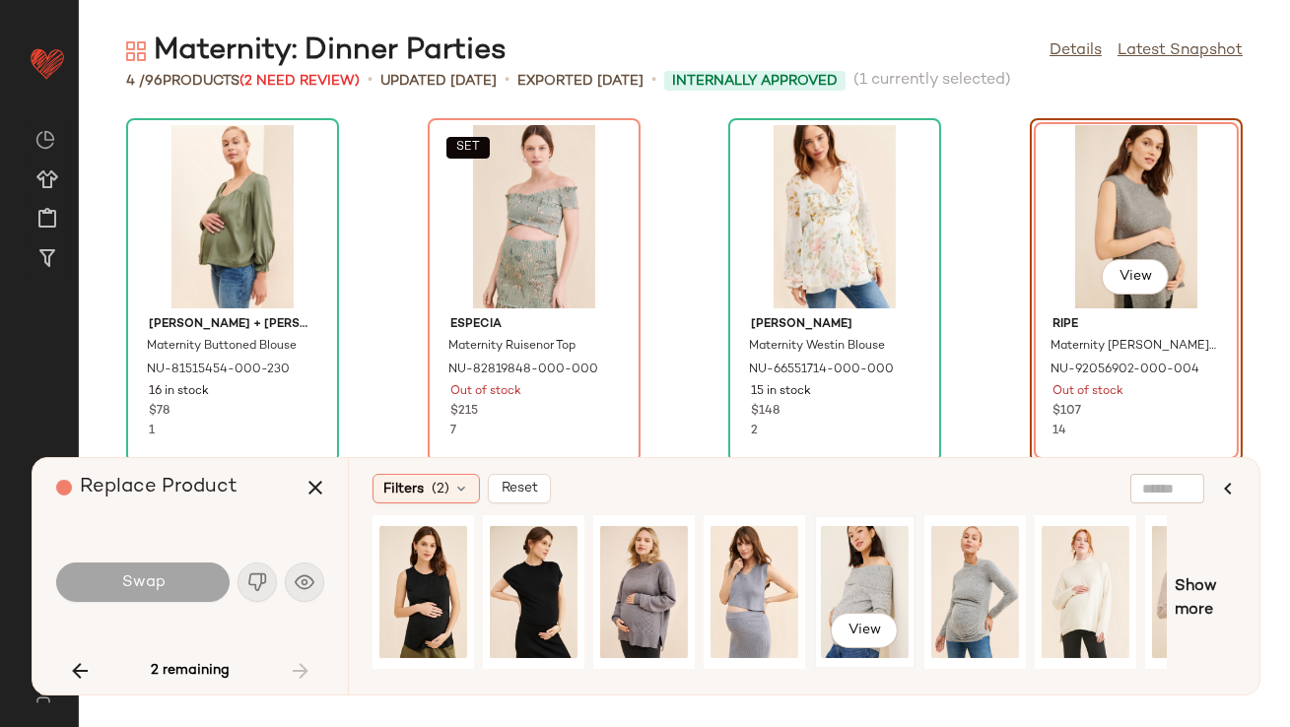
click at [868, 578] on div "View" at bounding box center [865, 592] width 88 height 140
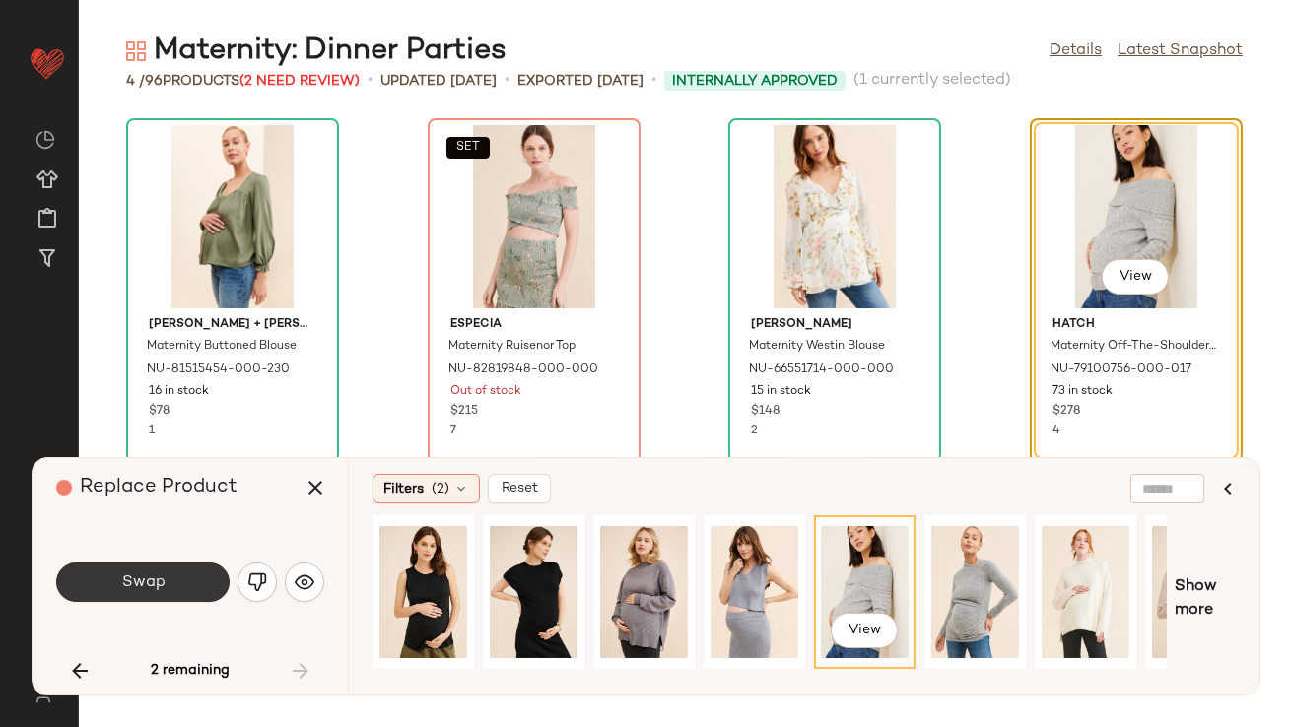
click at [122, 593] on button "Swap" at bounding box center [142, 582] width 173 height 39
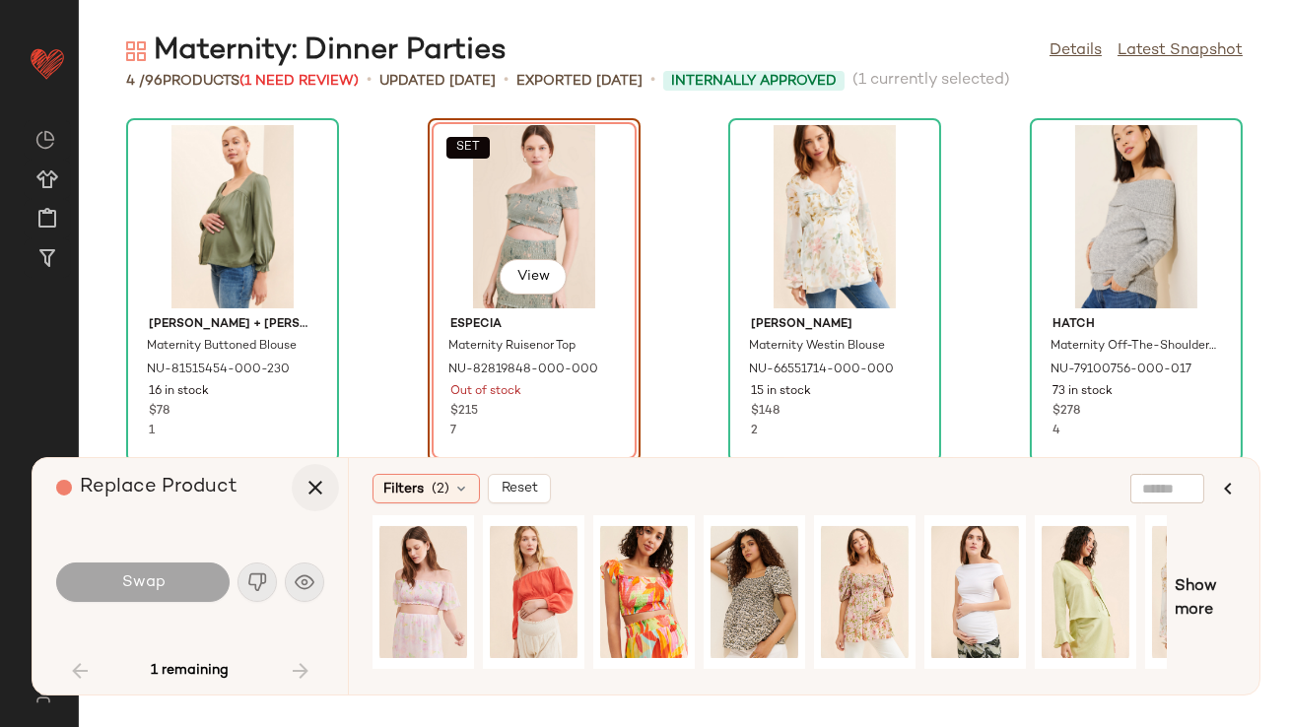
click at [313, 485] on icon "button" at bounding box center [316, 488] width 24 height 24
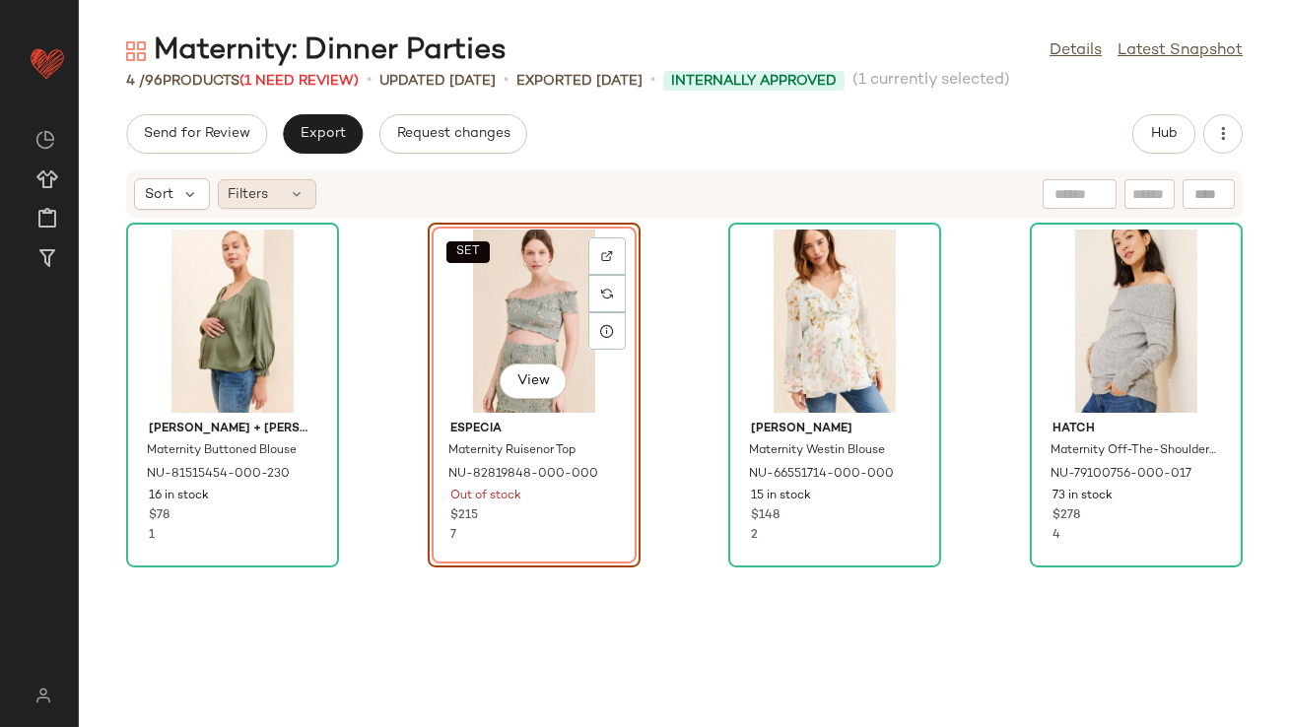
click at [280, 199] on div "Filters" at bounding box center [267, 194] width 99 height 30
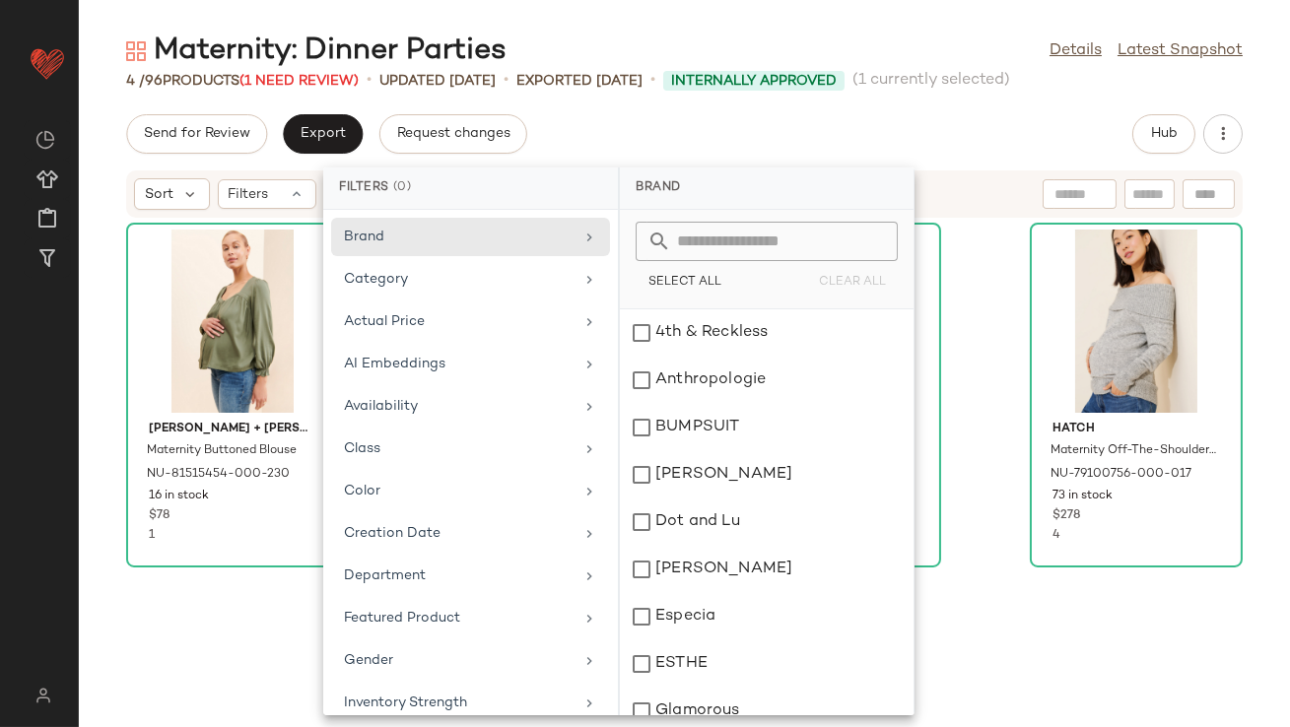
click at [554, 102] on div "Maternity: Dinner Parties Details Latest Snapshot 4 / 96 Products (1 Need Revie…" at bounding box center [684, 380] width 1211 height 696
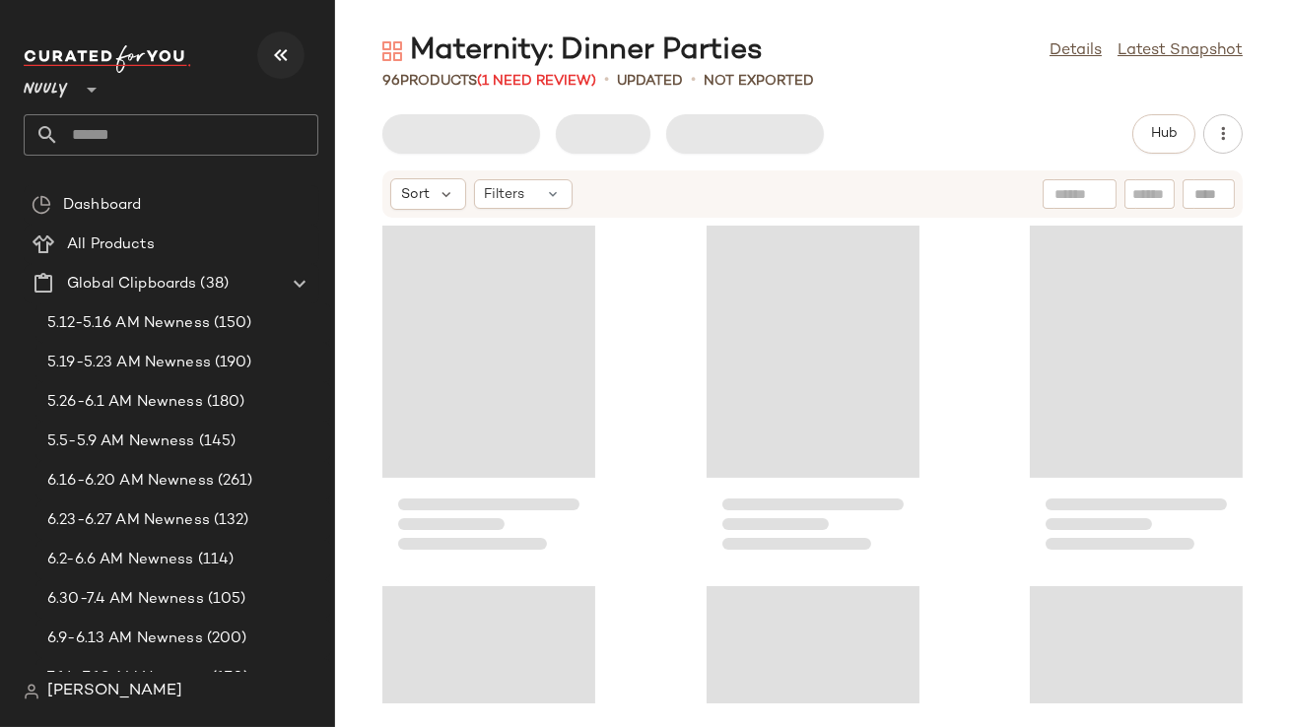
click at [295, 45] on button "button" at bounding box center [280, 55] width 47 height 47
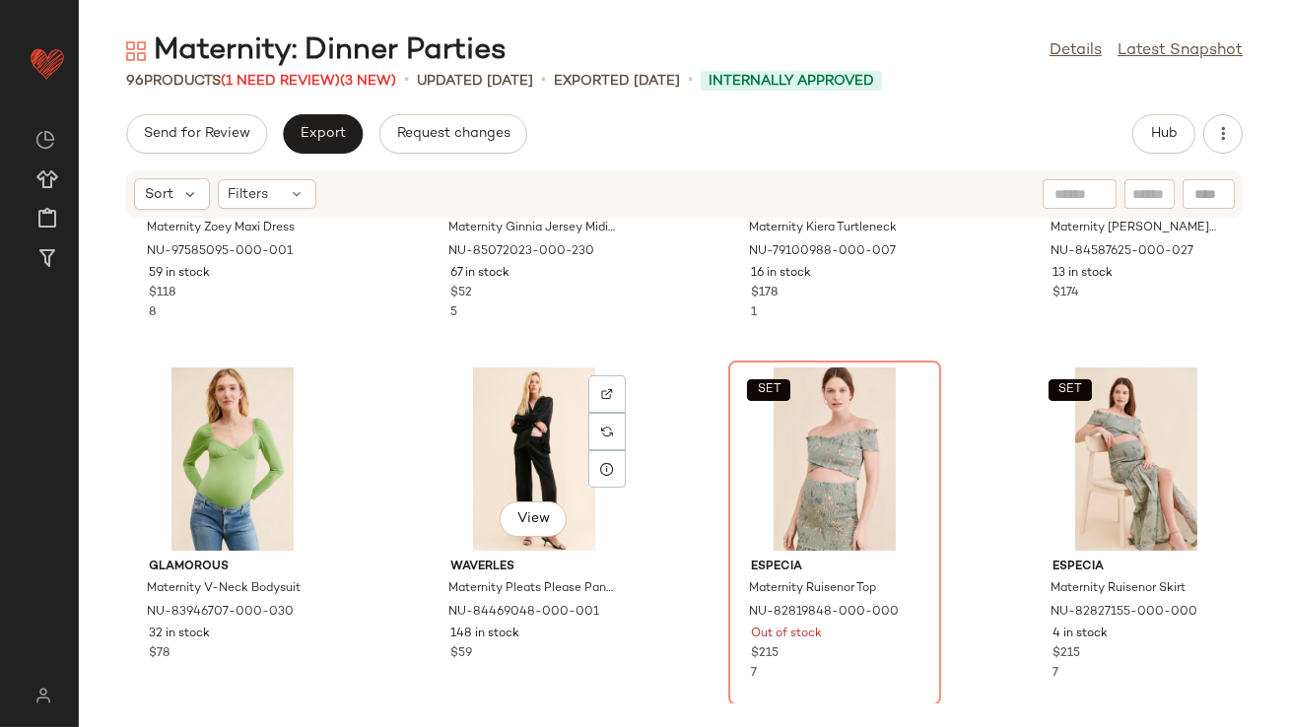
scroll to position [4712, 0]
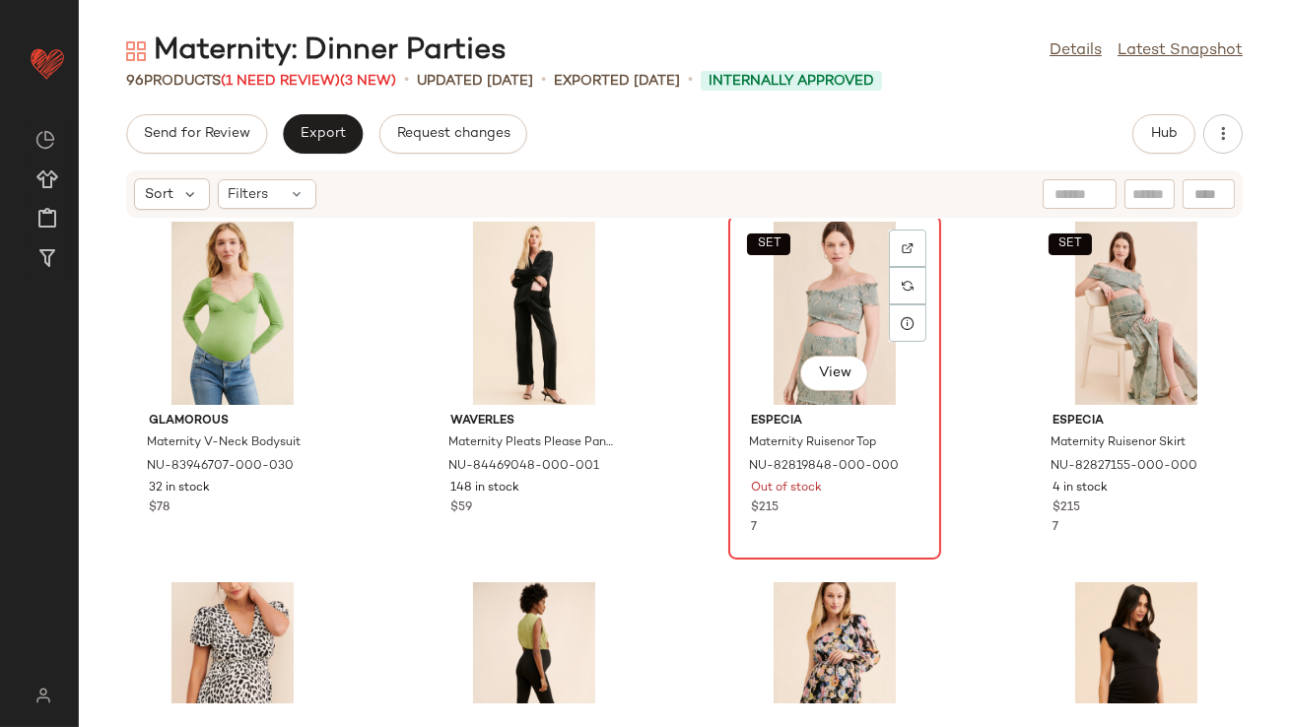
click at [829, 298] on div "SET View" at bounding box center [834, 313] width 199 height 183
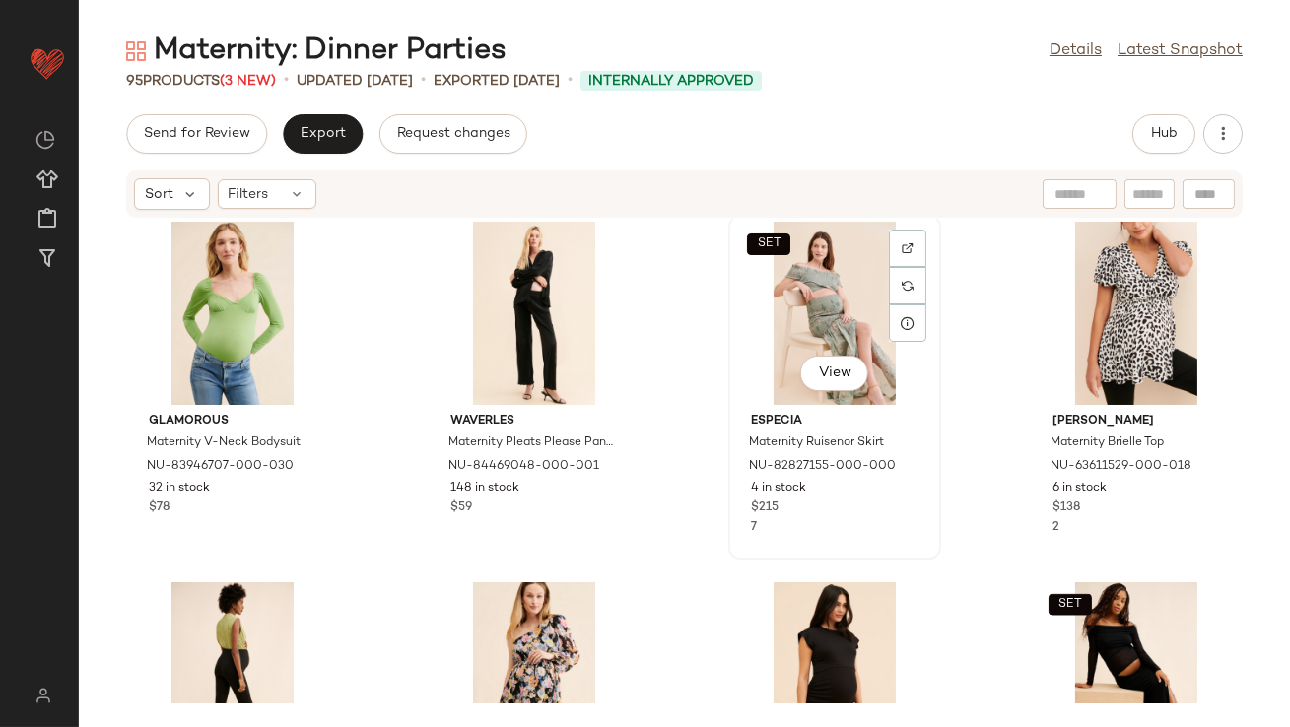
click at [827, 311] on div "SET View" at bounding box center [834, 313] width 199 height 183
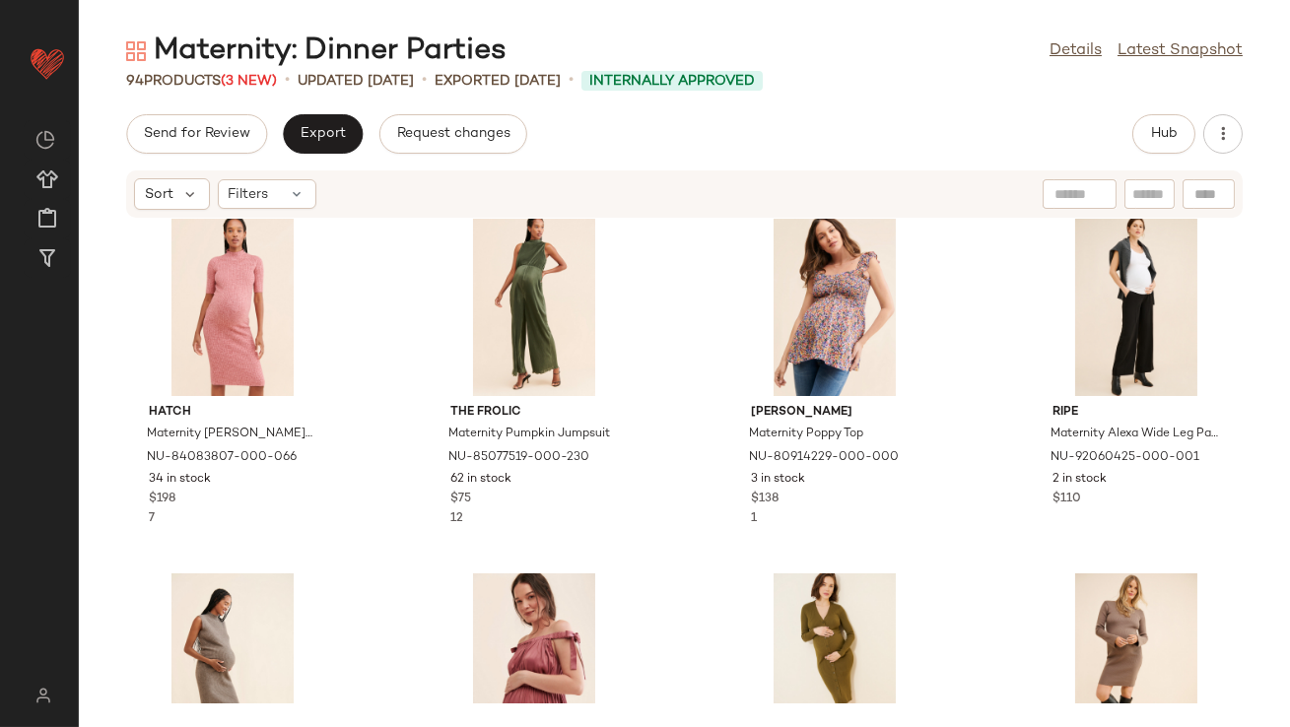
scroll to position [16, 0]
click at [785, 319] on div "View" at bounding box center [834, 305] width 199 height 183
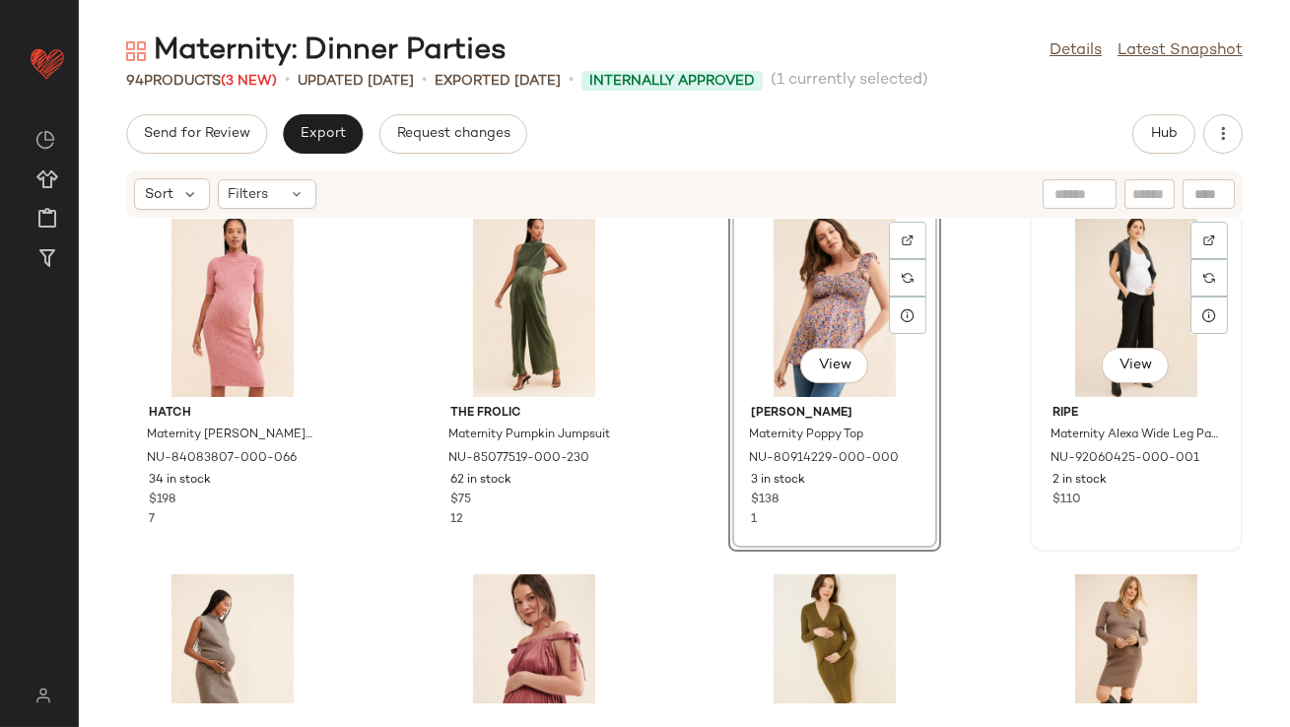
click at [1103, 299] on div "View" at bounding box center [1136, 305] width 199 height 183
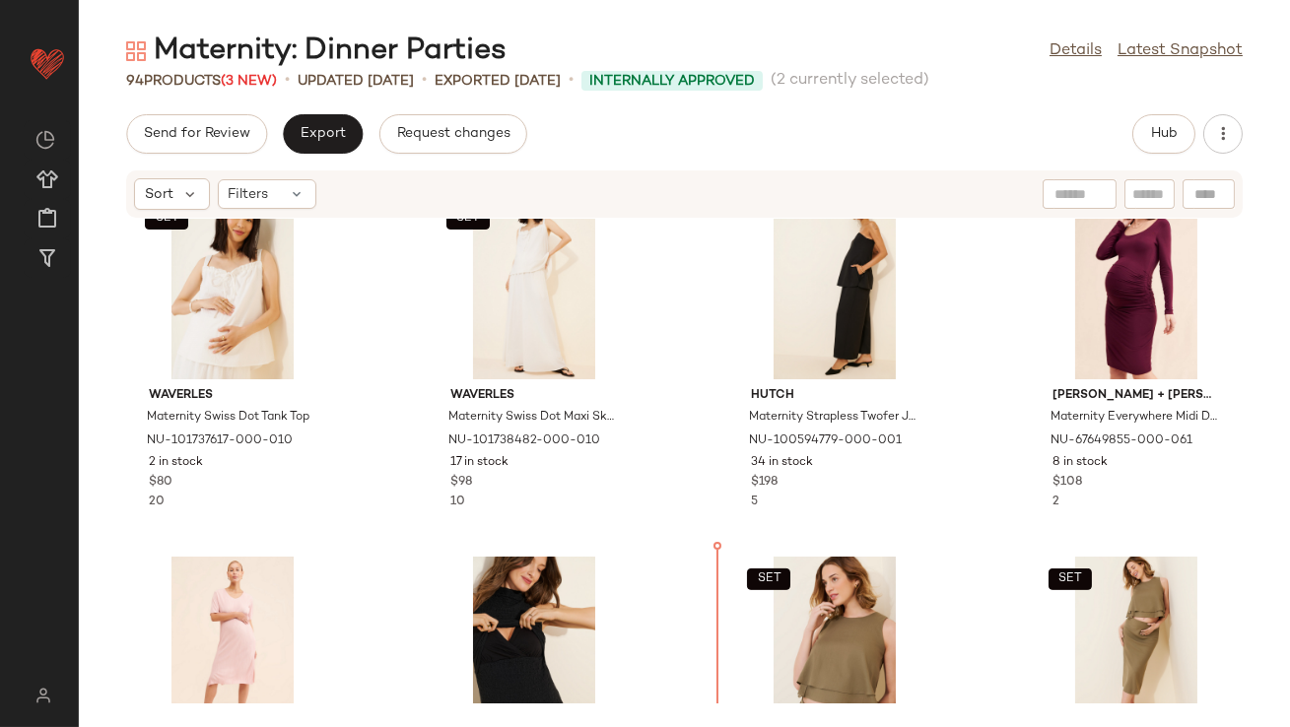
scroll to position [1161, 0]
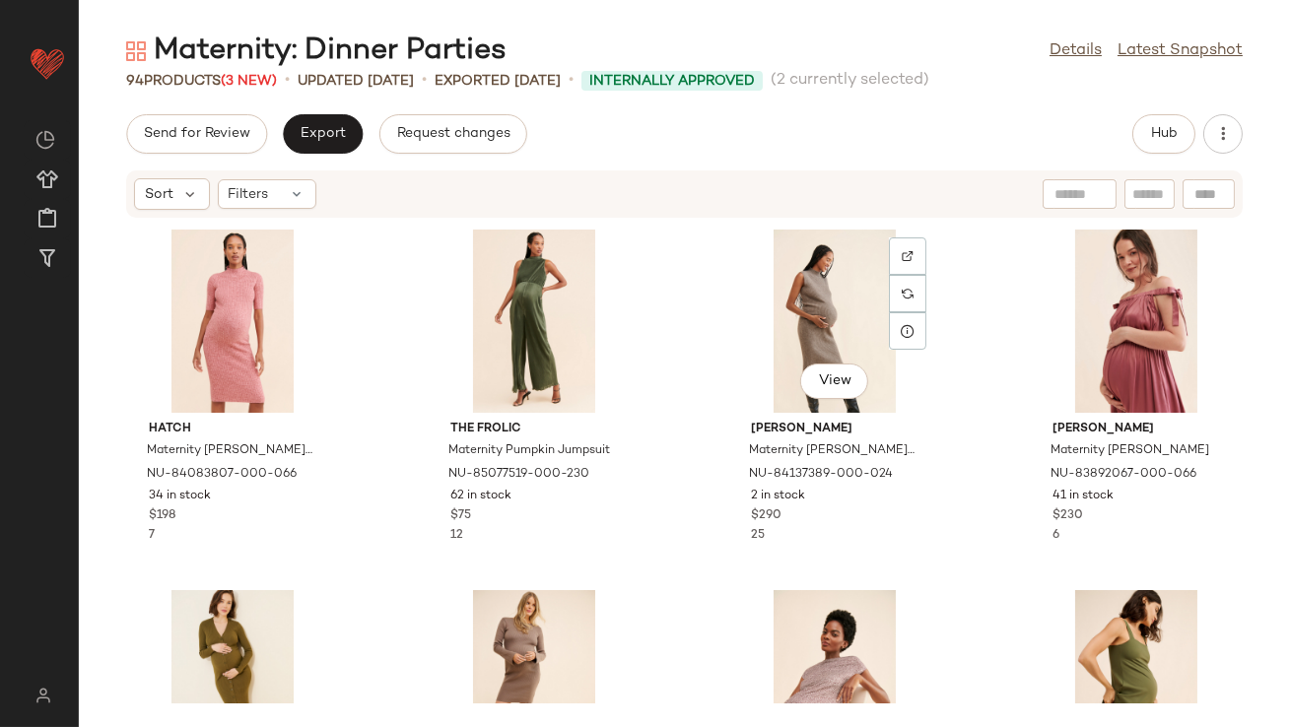
scroll to position [4, 0]
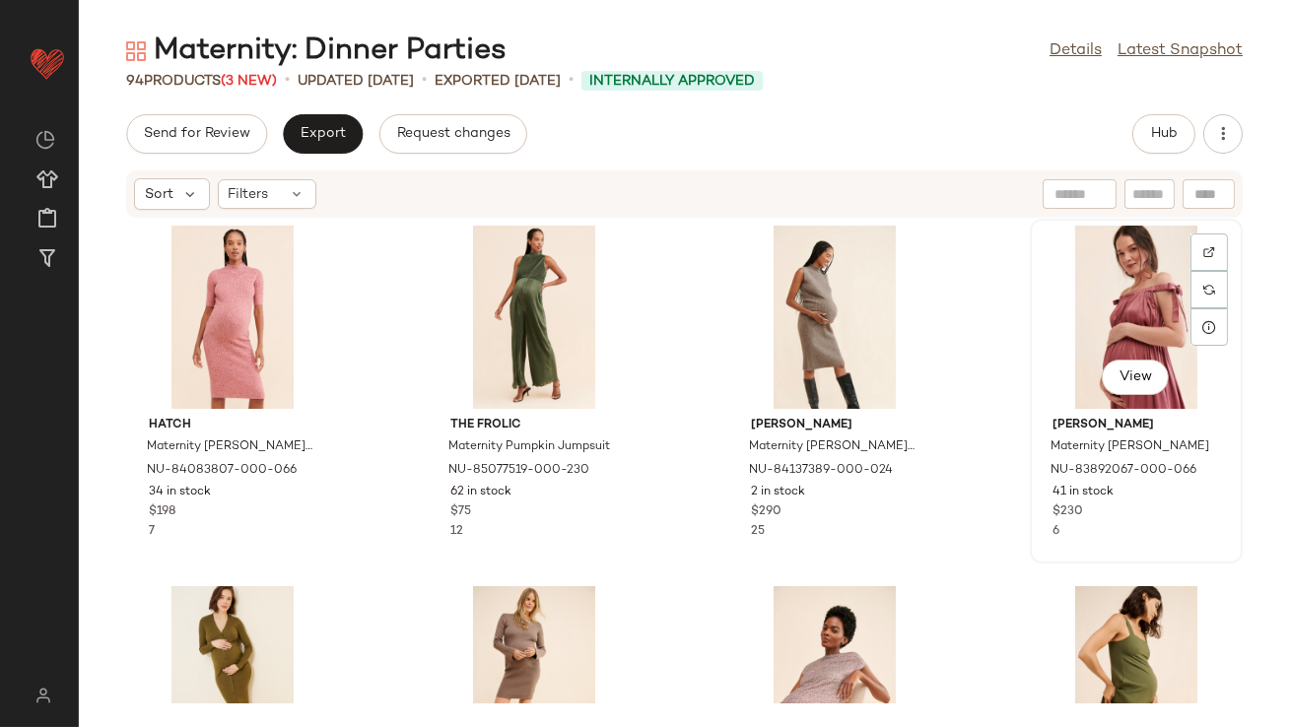
drag, startPoint x: 1102, startPoint y: 294, endPoint x: 1088, endPoint y: 294, distance: 13.8
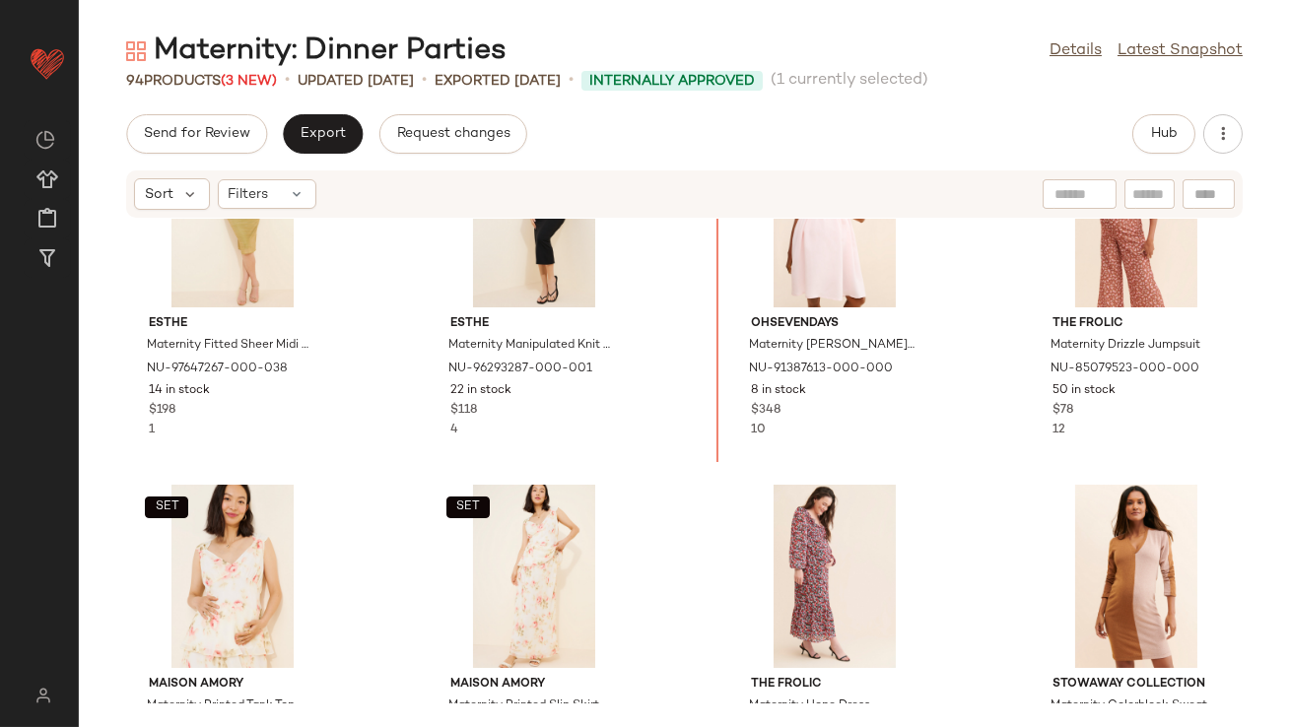
scroll to position [2256, 0]
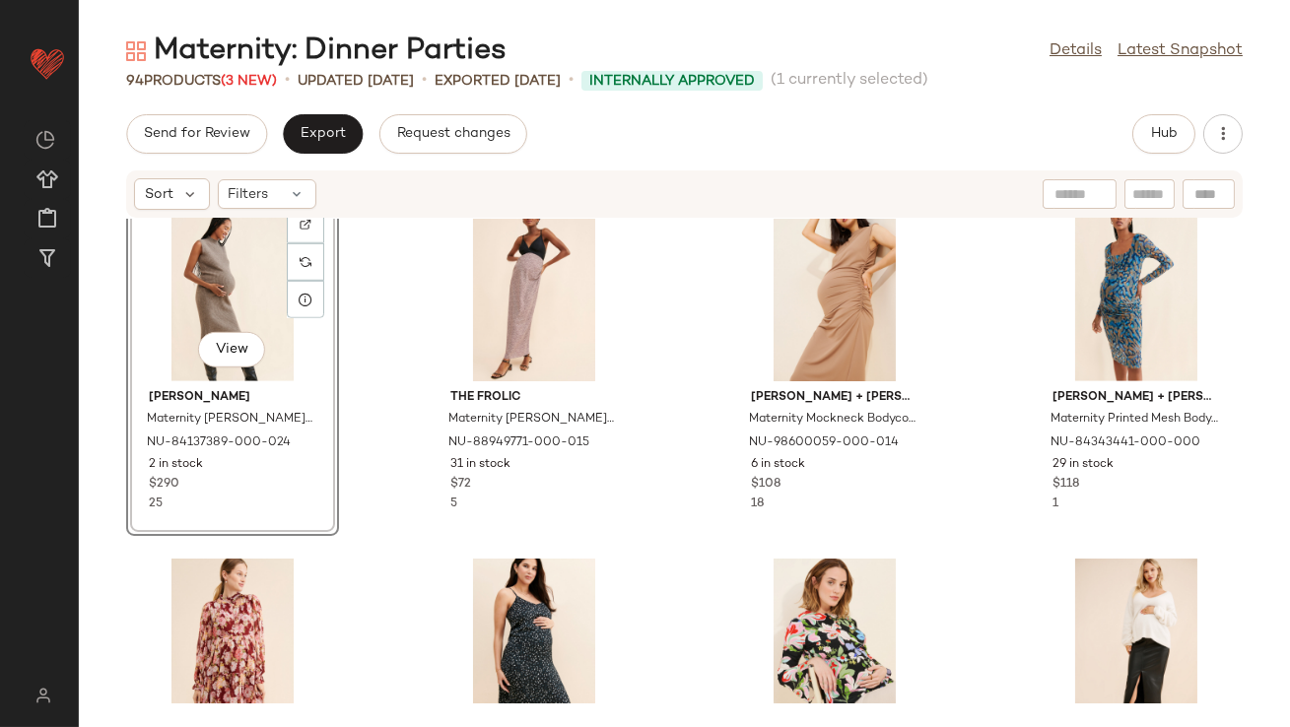
scroll to position [2572, 0]
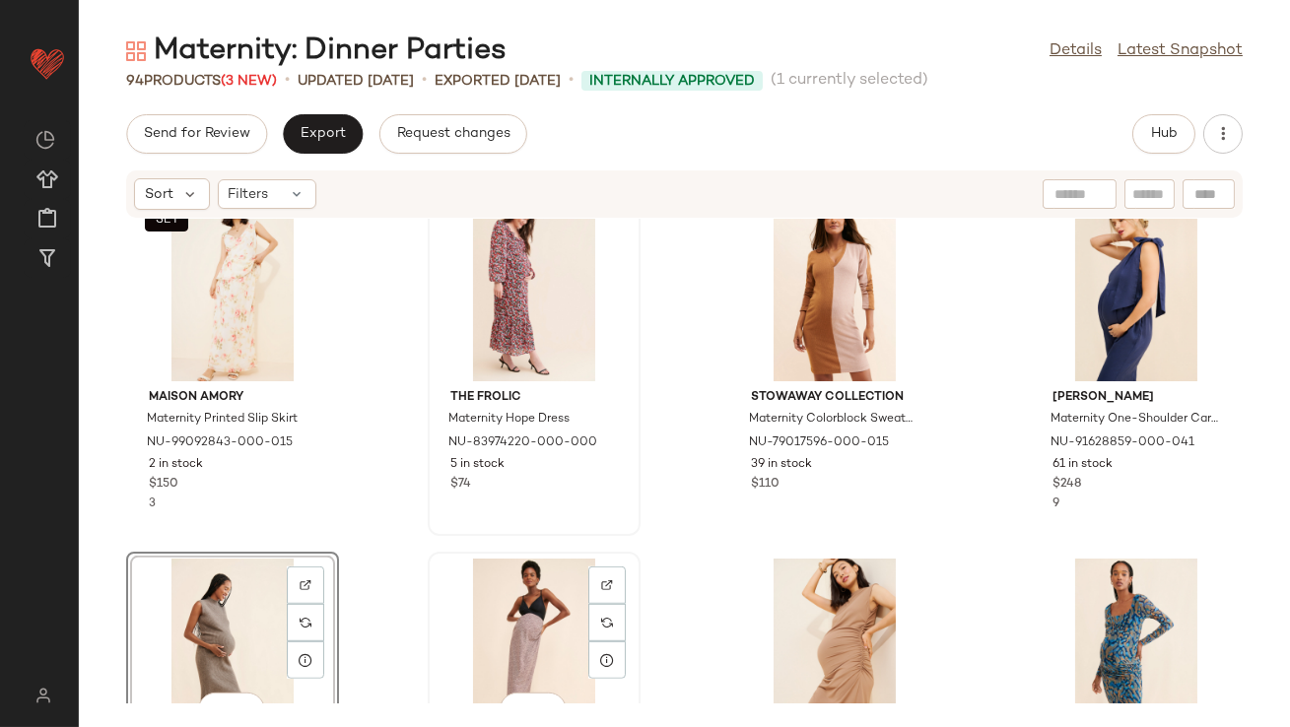
click at [525, 589] on div "View" at bounding box center [534, 650] width 199 height 183
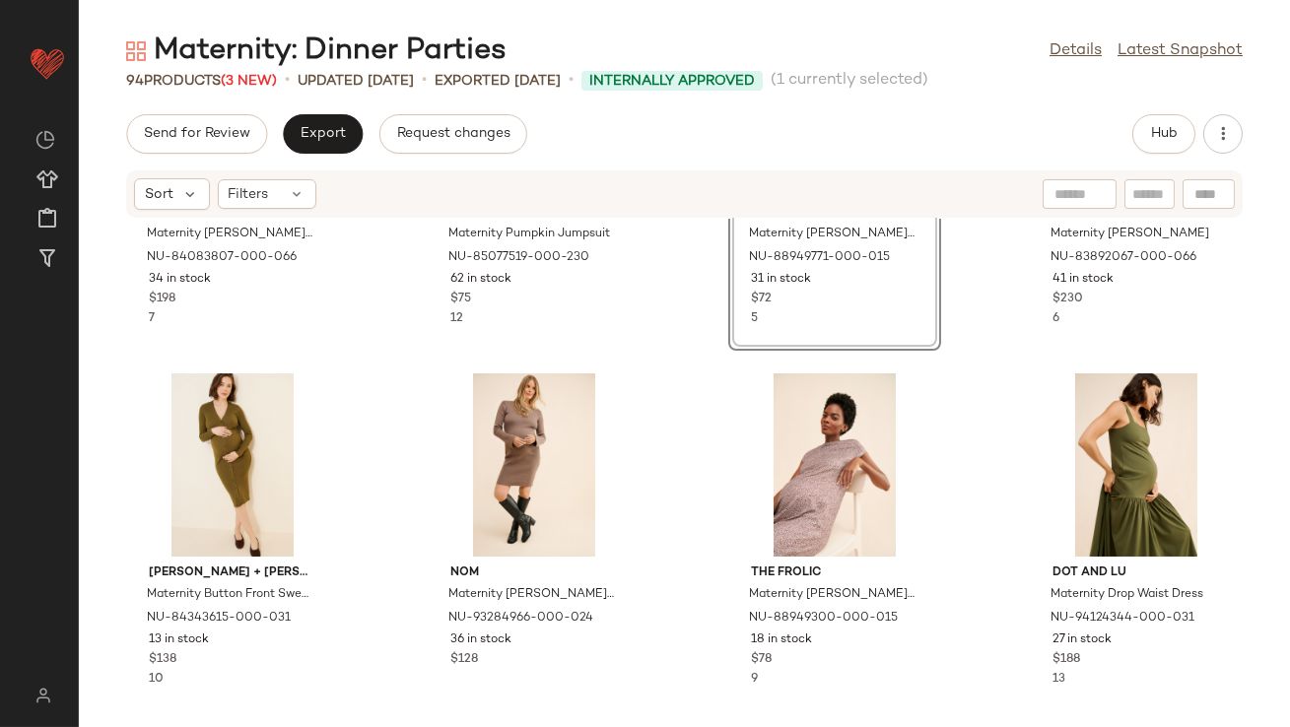
scroll to position [309, 0]
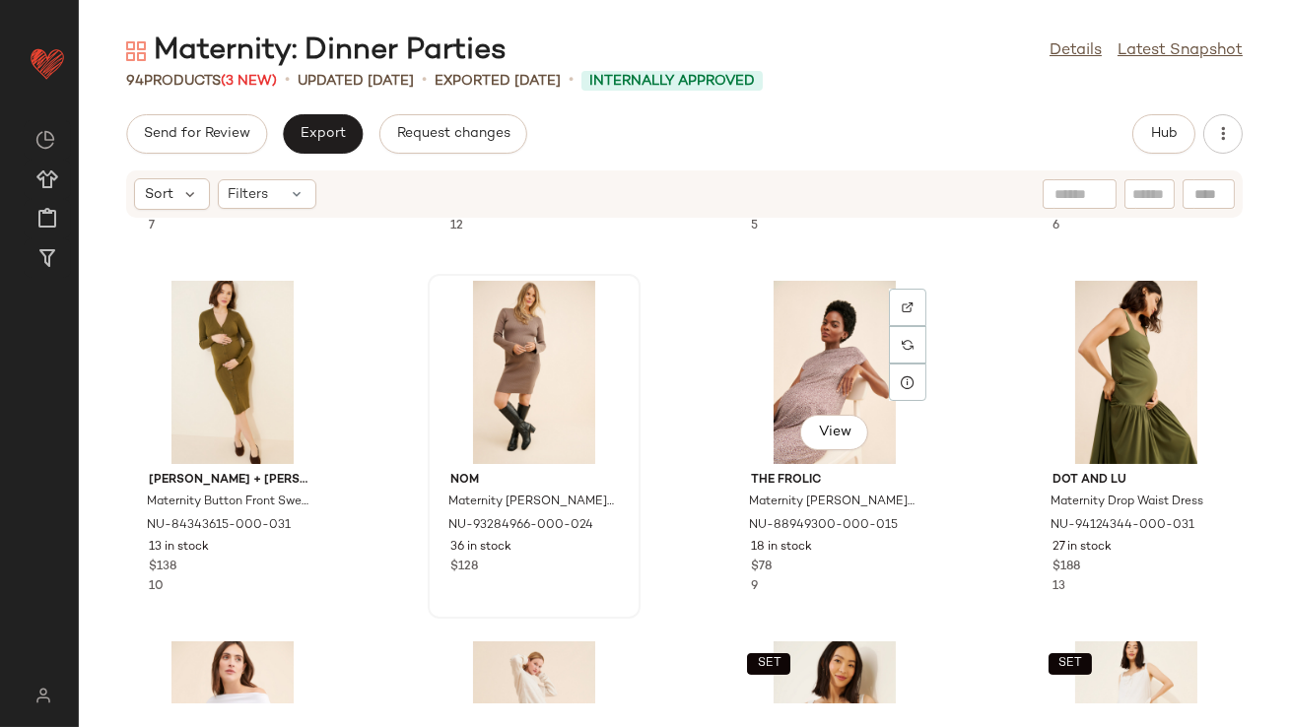
drag, startPoint x: 788, startPoint y: 389, endPoint x: 461, endPoint y: 383, distance: 327.2
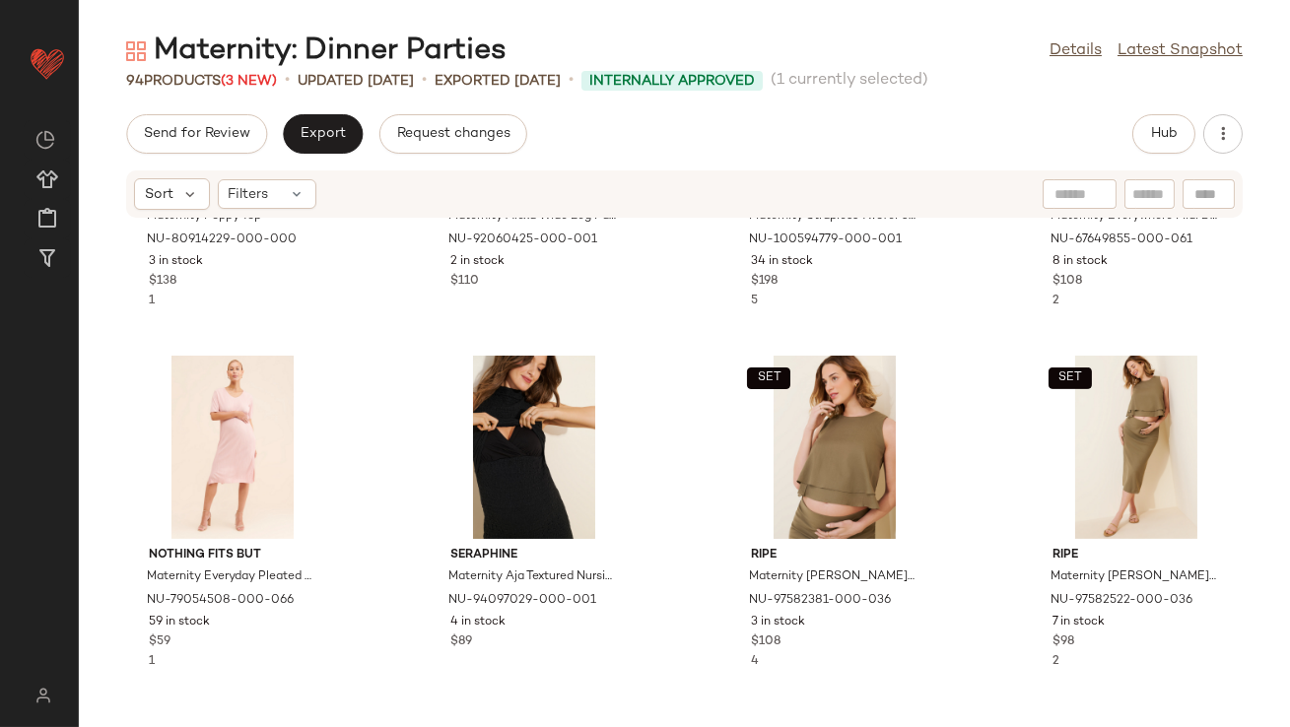
scroll to position [1365, 0]
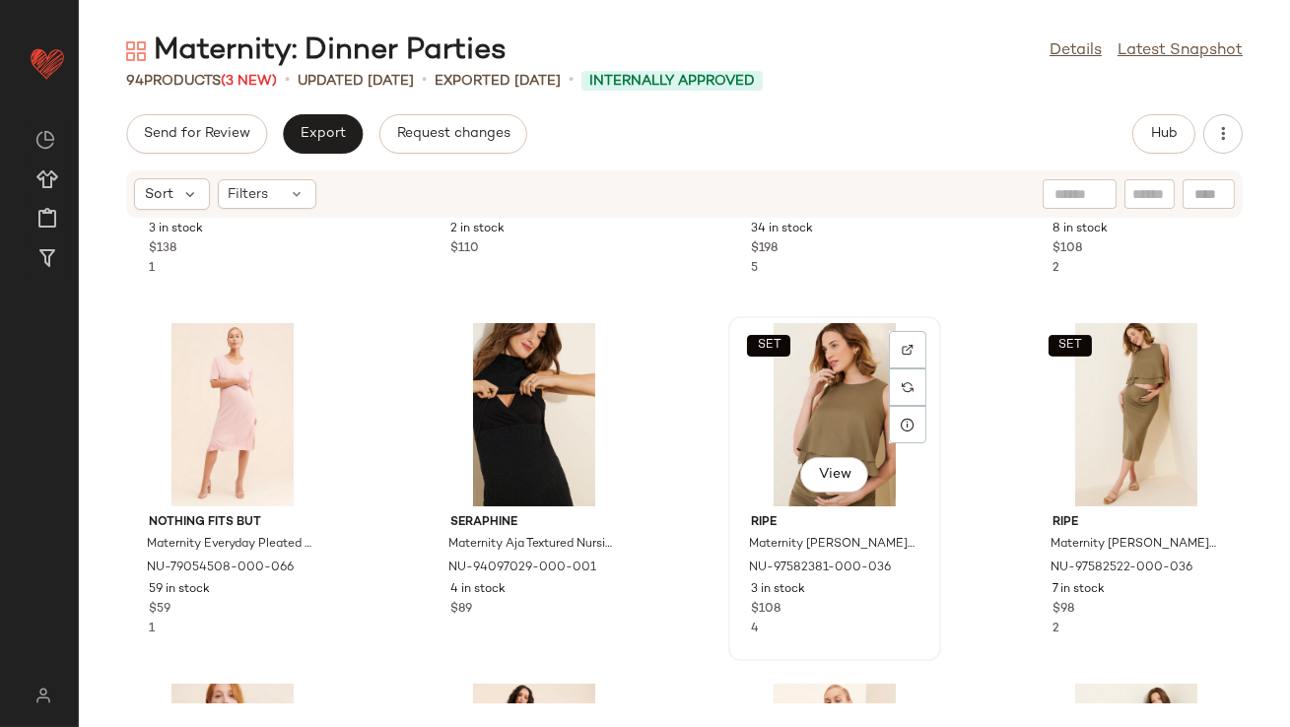
click at [797, 430] on div "SET View" at bounding box center [834, 414] width 199 height 183
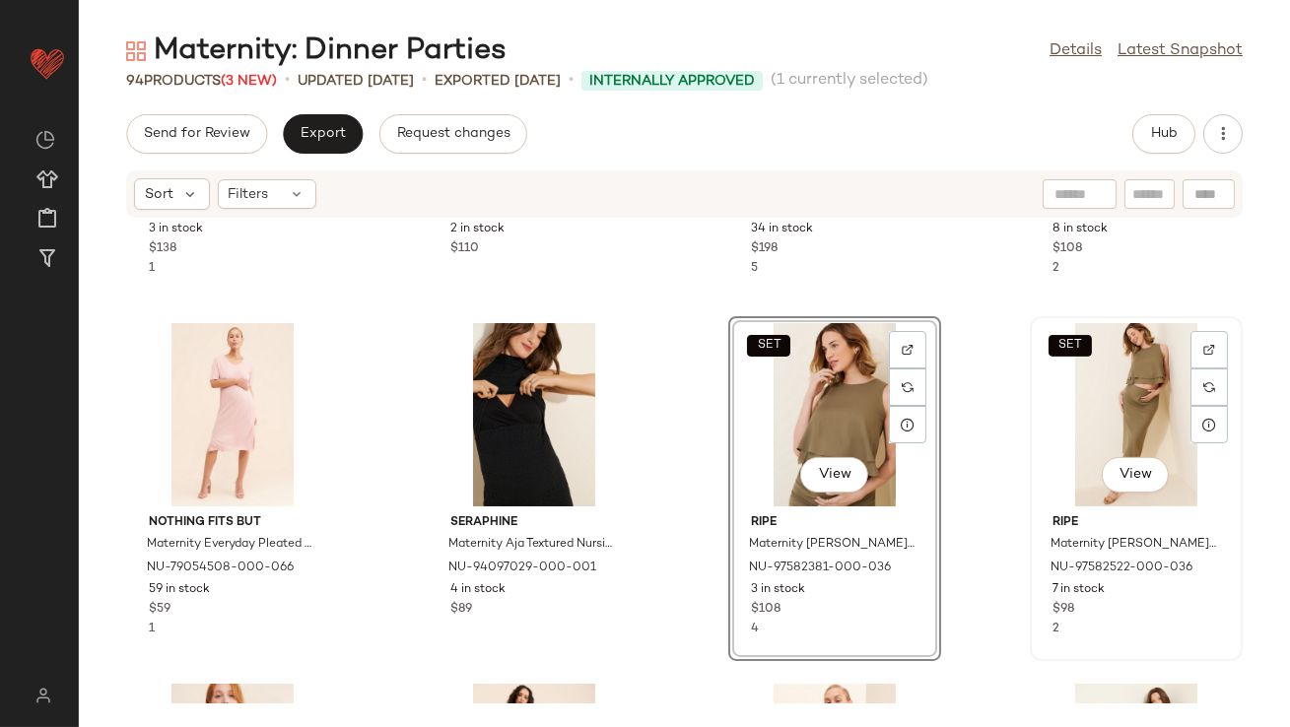
click at [1118, 403] on div "SET View" at bounding box center [1136, 414] width 199 height 183
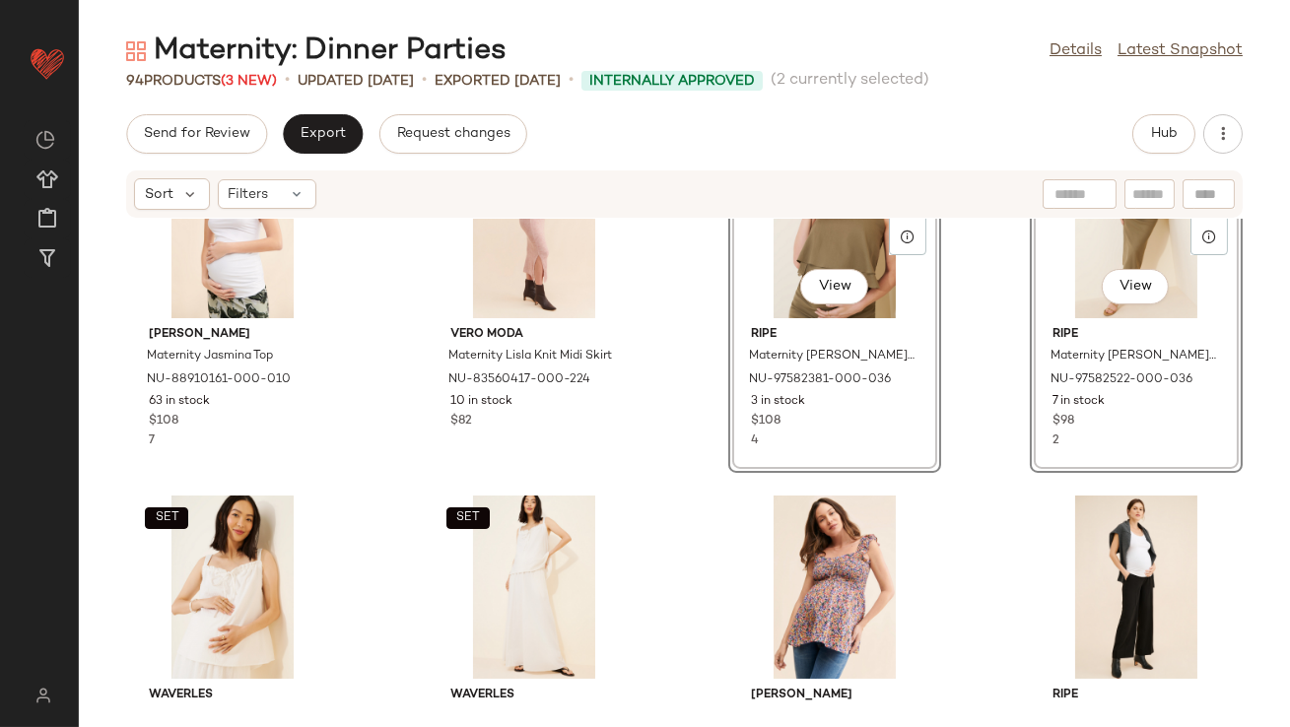
scroll to position [900, 0]
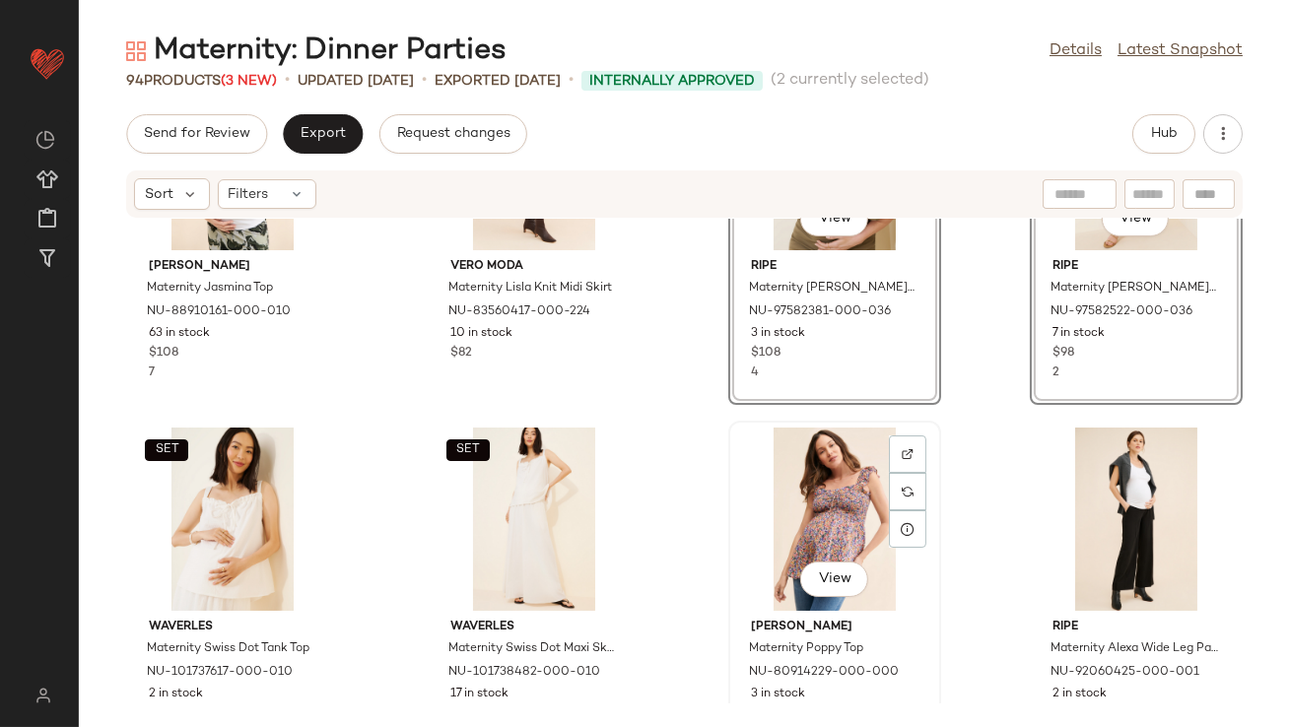
click at [829, 469] on div "View" at bounding box center [834, 519] width 199 height 183
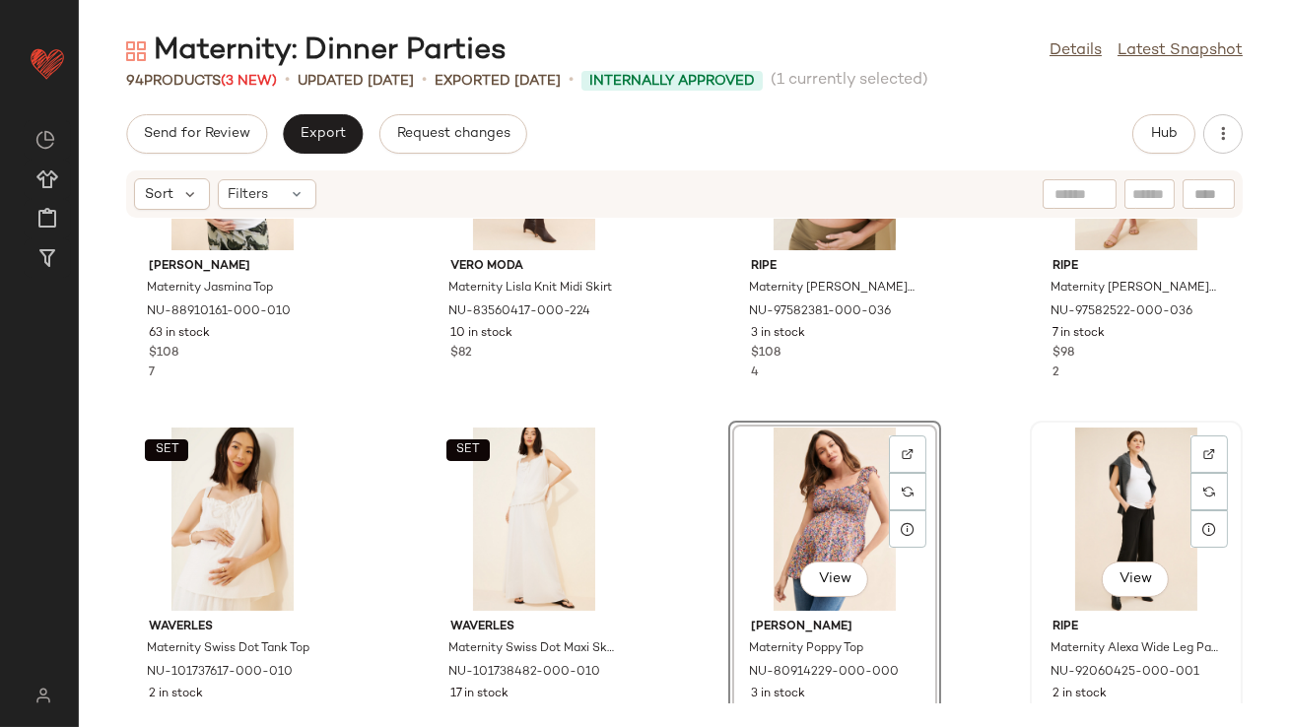
click at [1113, 507] on div "View" at bounding box center [1136, 519] width 199 height 183
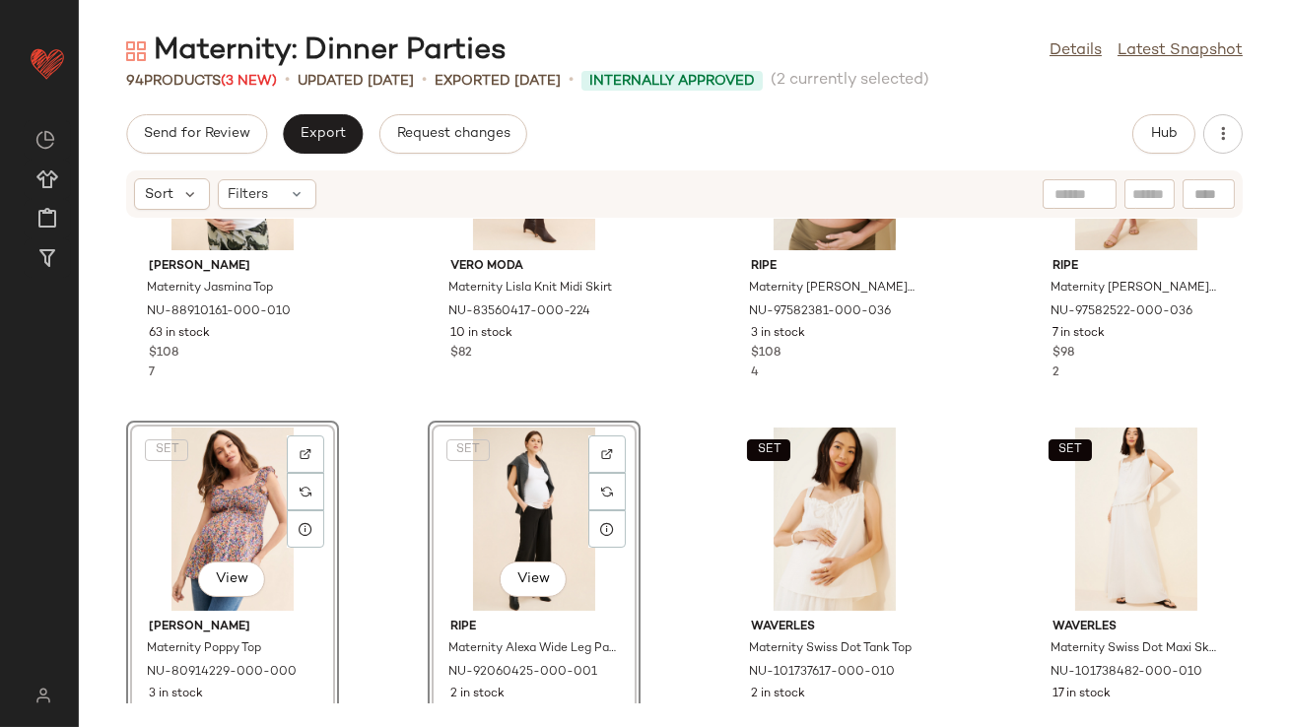
click at [373, 380] on div "Yumi Kim Maternity Jasmina Top NU-88910161-000-010 63 in stock $108 7 Vero Moda…" at bounding box center [684, 461] width 1211 height 485
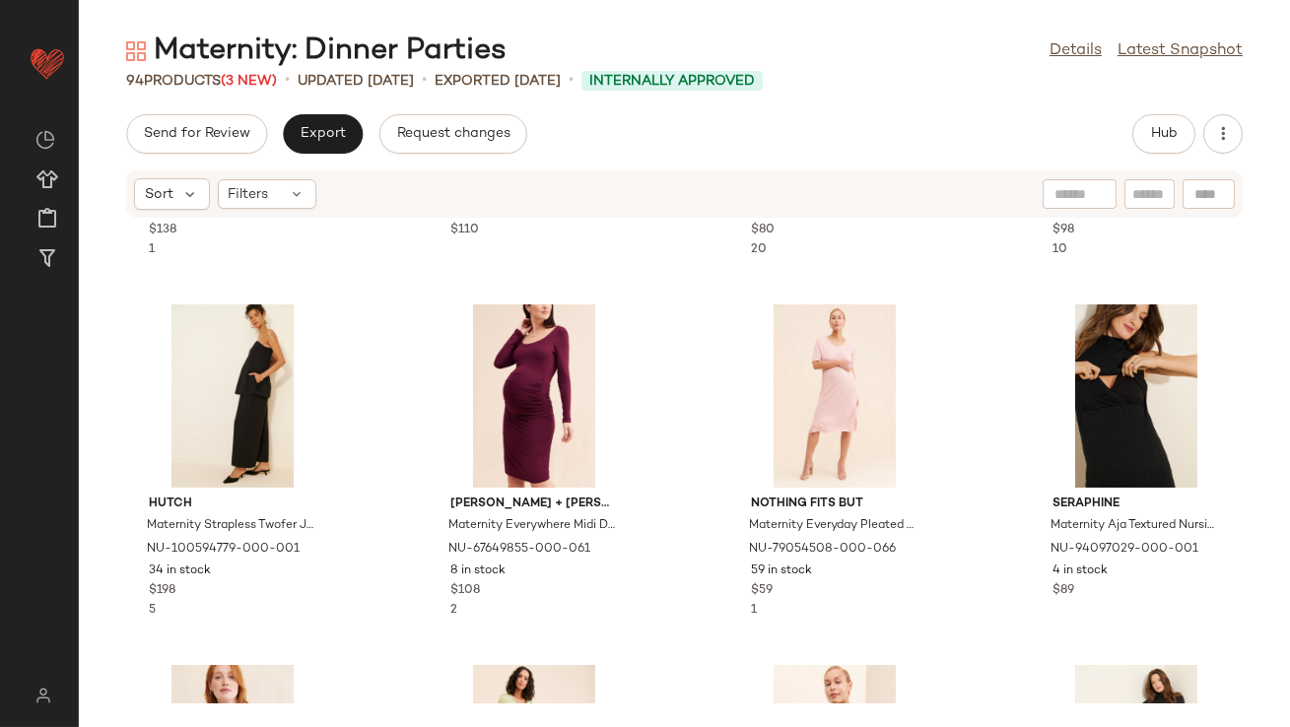
scroll to position [1588, 0]
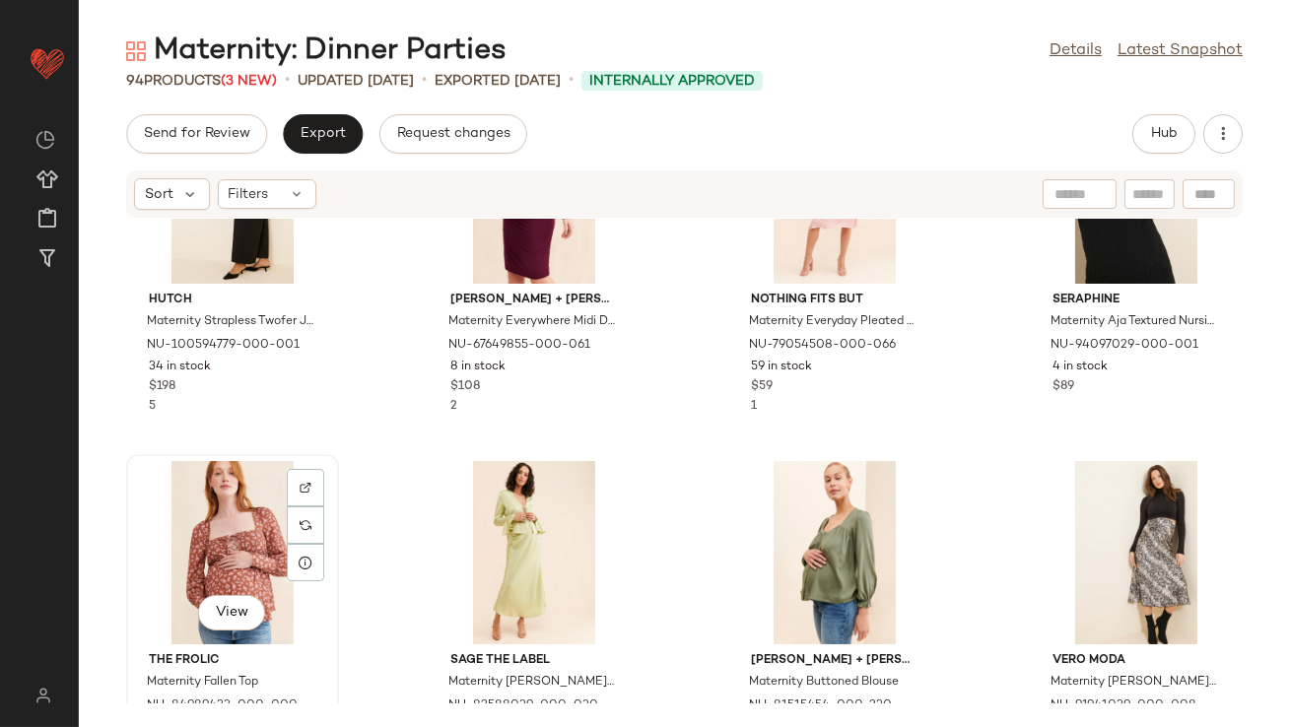
click at [256, 515] on div "View" at bounding box center [232, 552] width 199 height 183
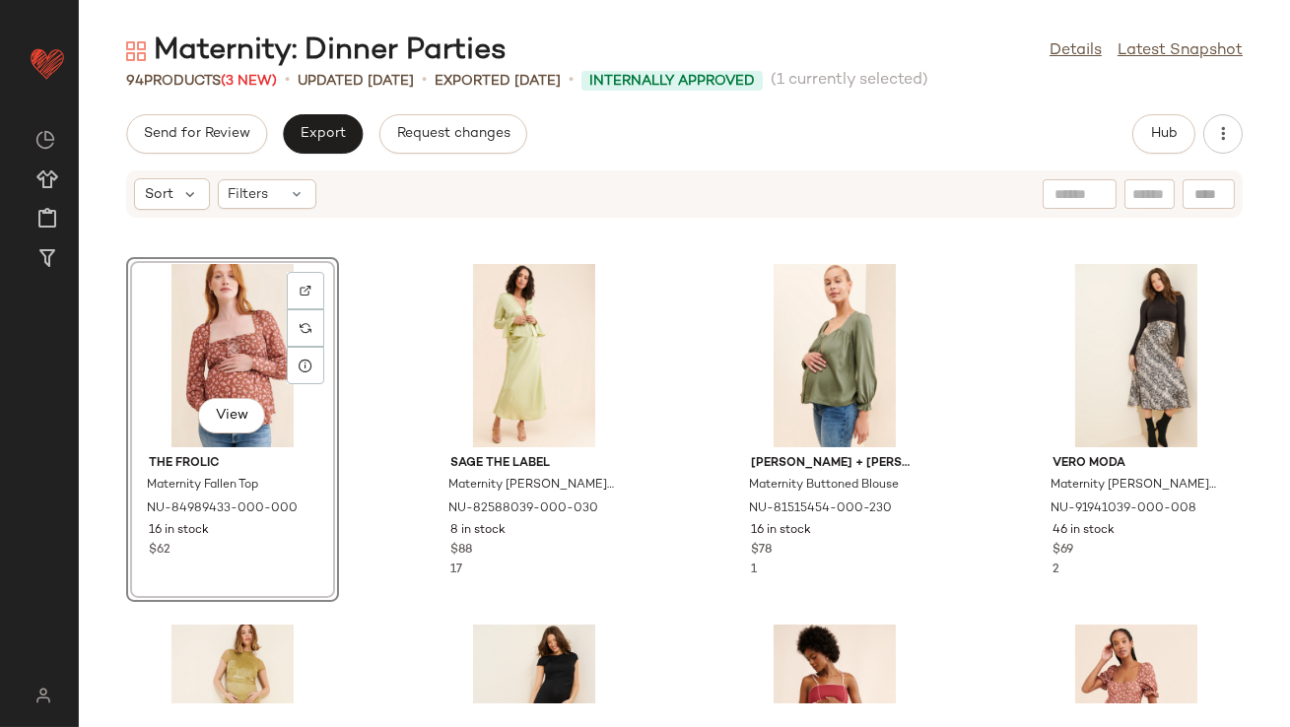
click at [390, 515] on div "View The Frolic Maternity Fallen Top NU-84989433-000-000 16 in stock $62 Sage T…" at bounding box center [684, 461] width 1211 height 485
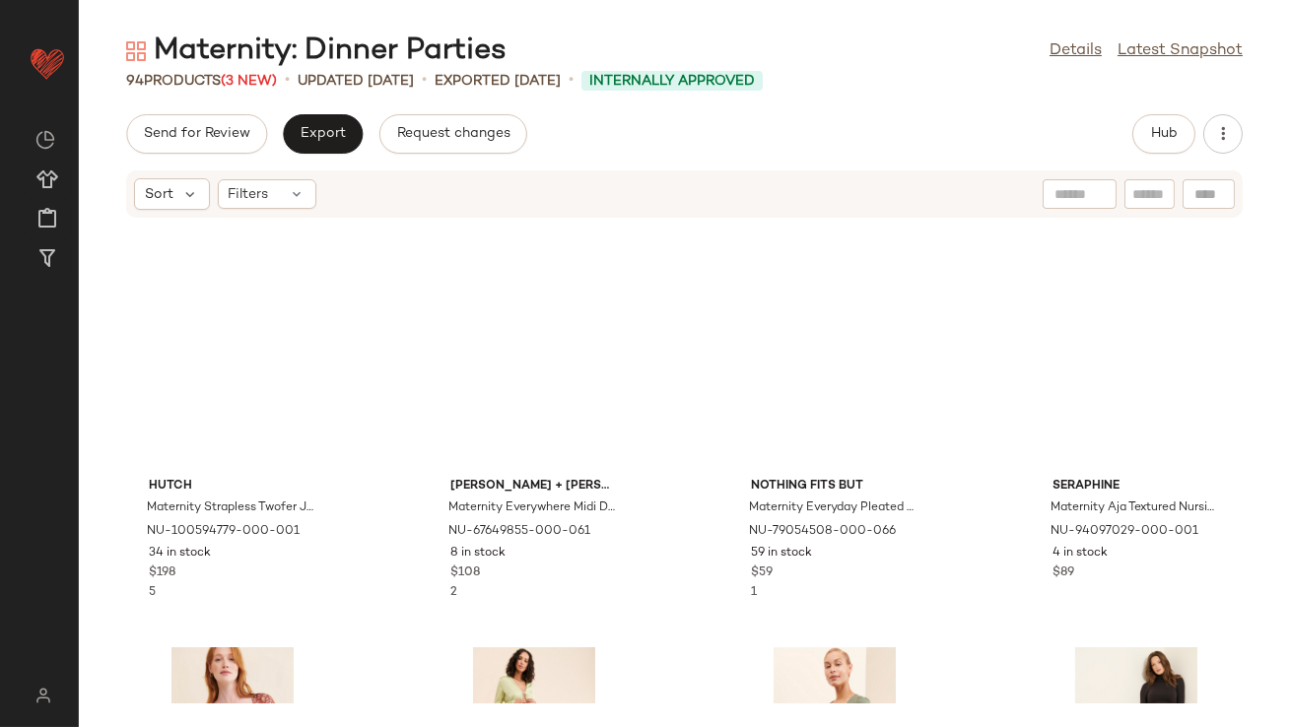
scroll to position [1316, 0]
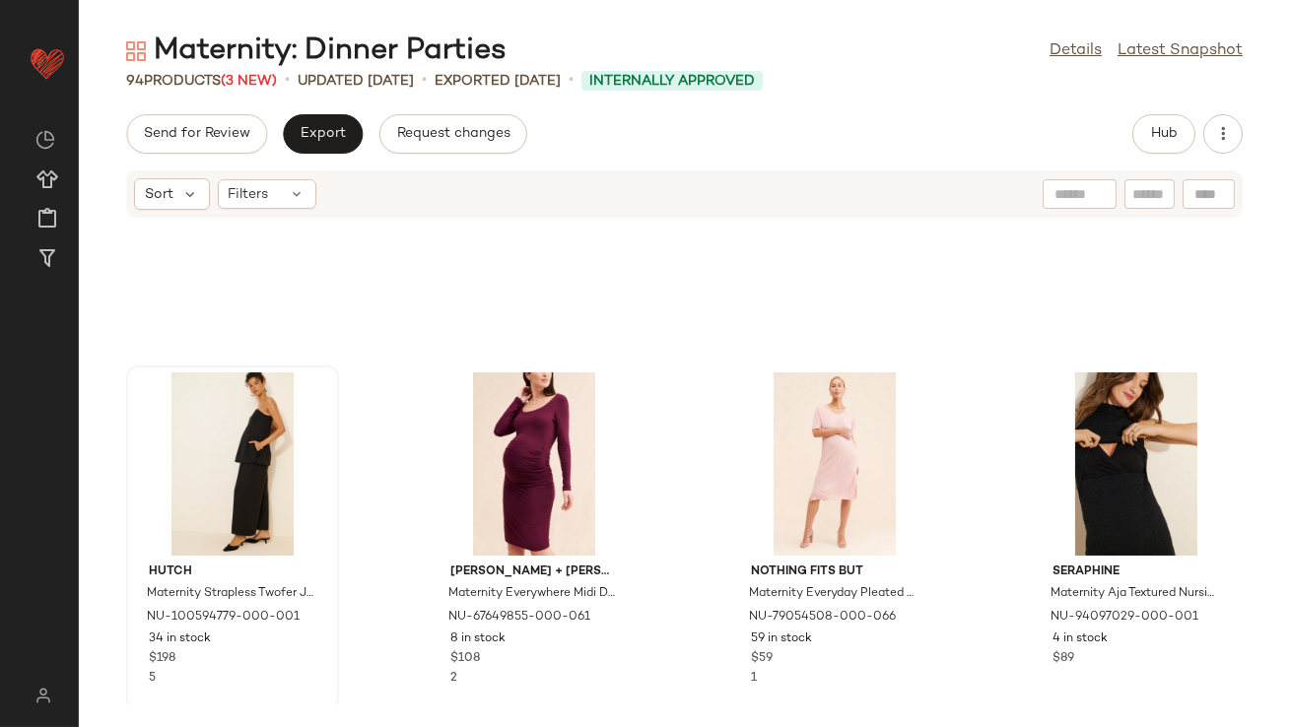
click at [220, 459] on div at bounding box center [232, 464] width 199 height 183
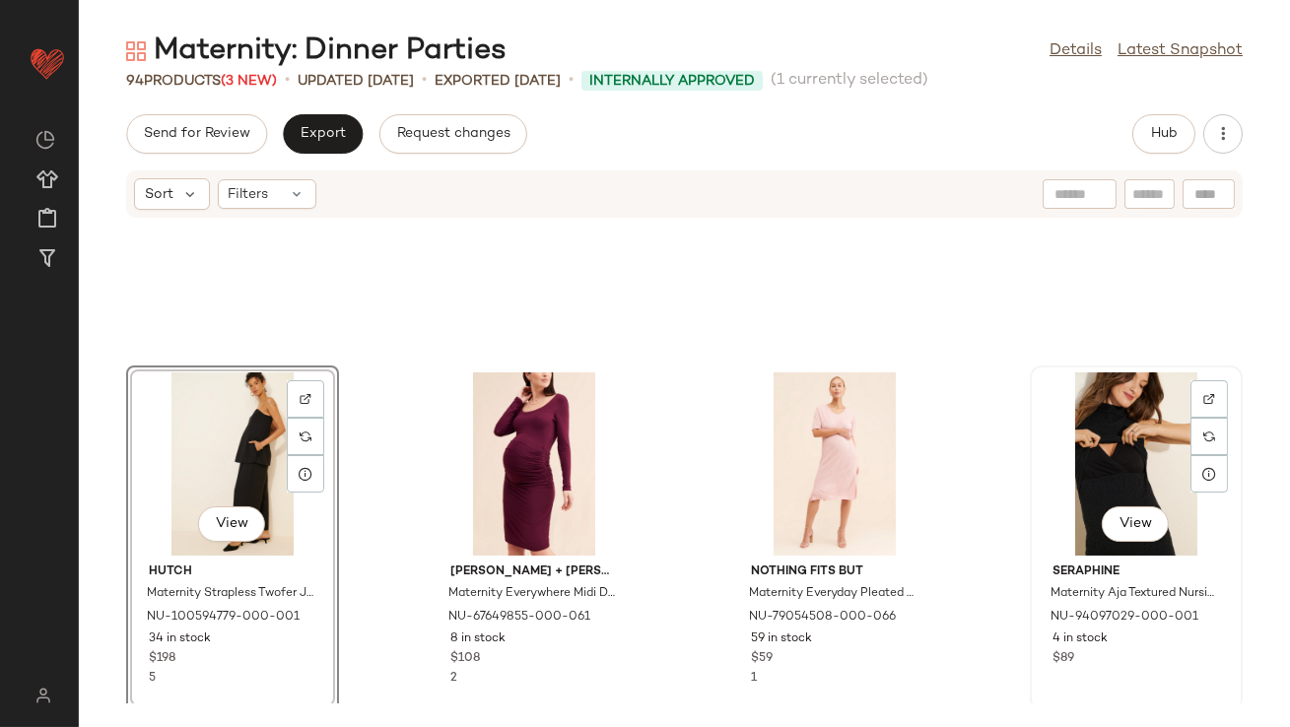
click at [1073, 459] on div "View" at bounding box center [1136, 464] width 199 height 183
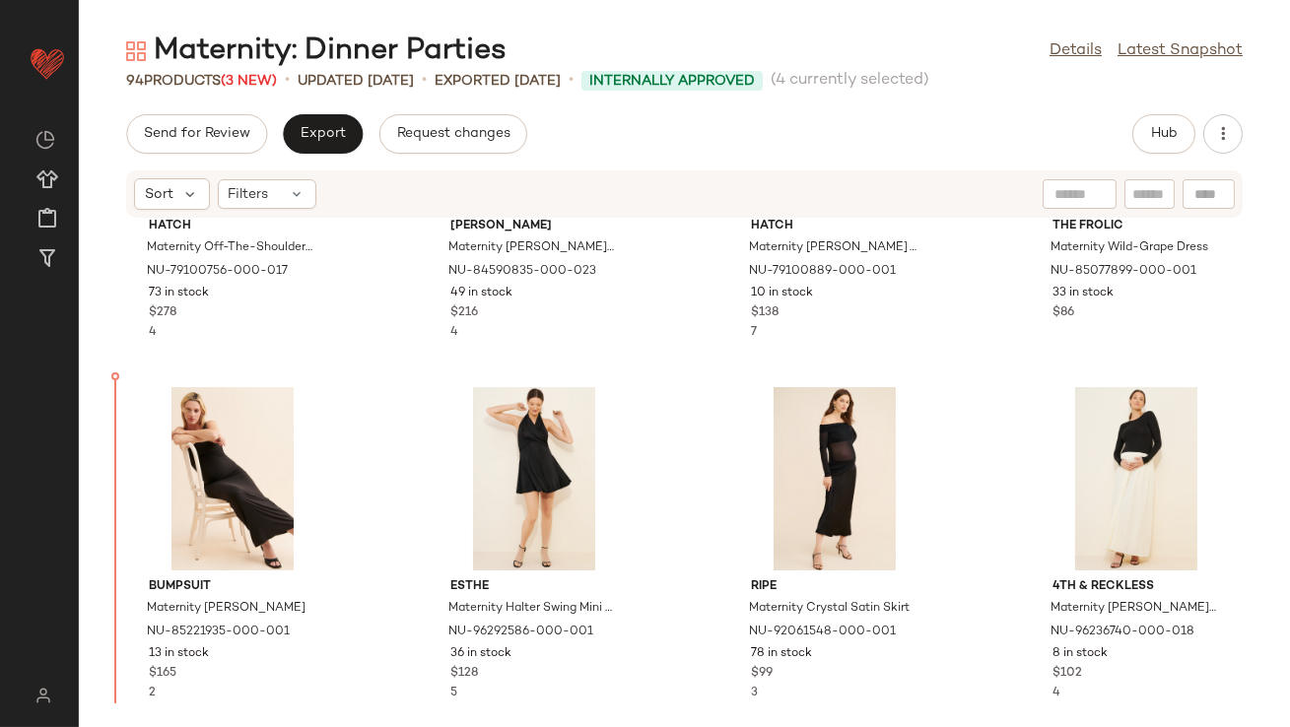
scroll to position [6713, 0]
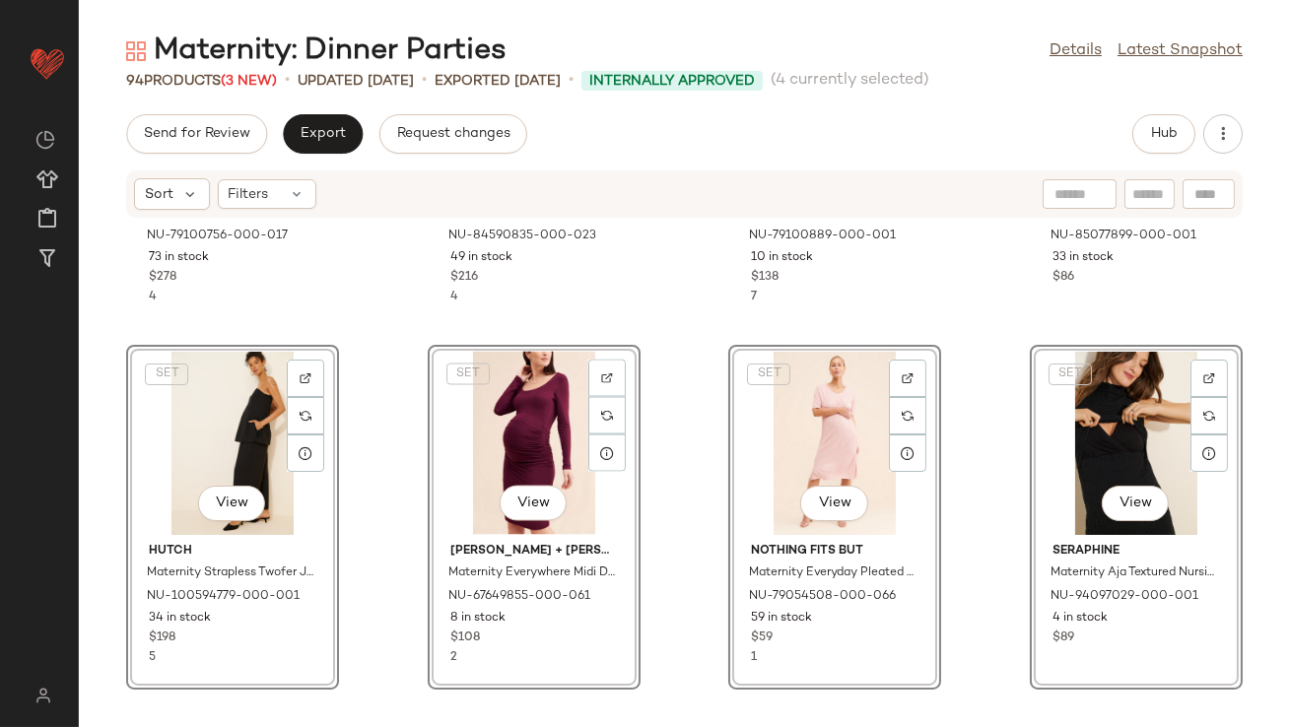
click at [389, 341] on div "Hatch Maternity Off-The-Shoulder Sweater NU-79100756-000-017 73 in stock $278 4…" at bounding box center [684, 461] width 1211 height 485
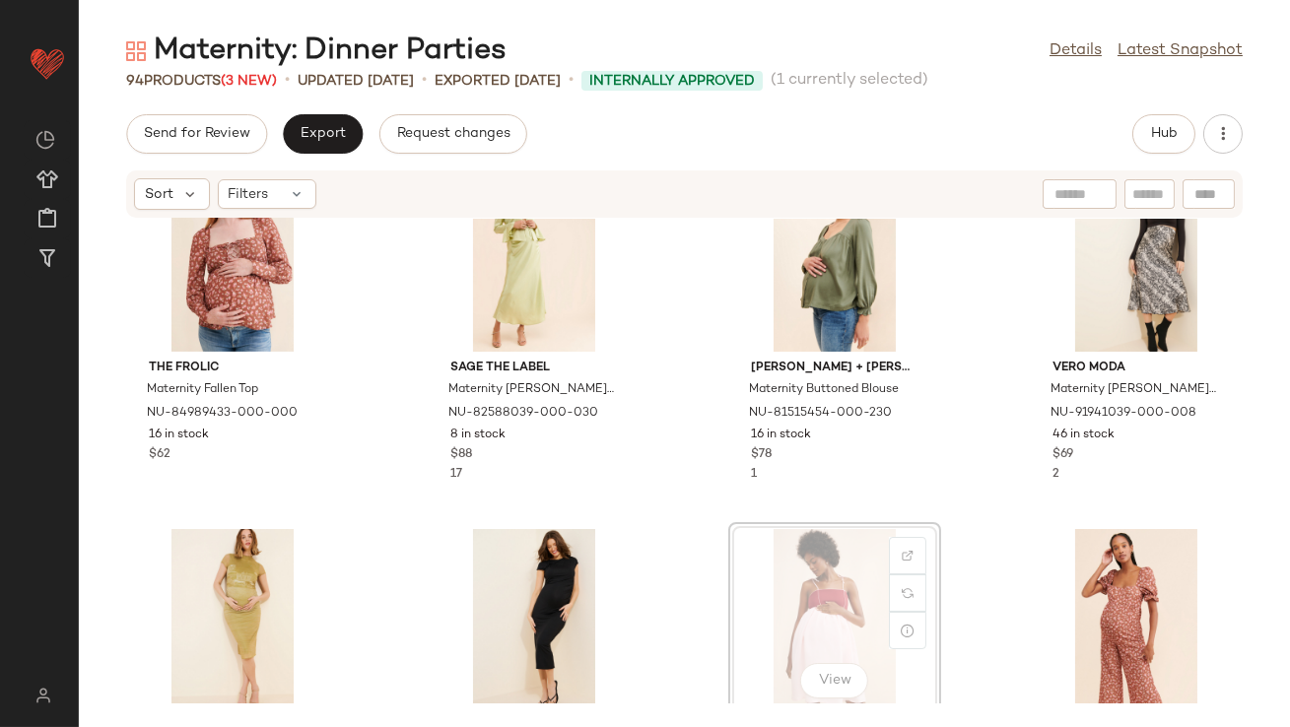
scroll to position [1521, 0]
drag, startPoint x: 815, startPoint y: 599, endPoint x: 758, endPoint y: 399, distance: 208.1
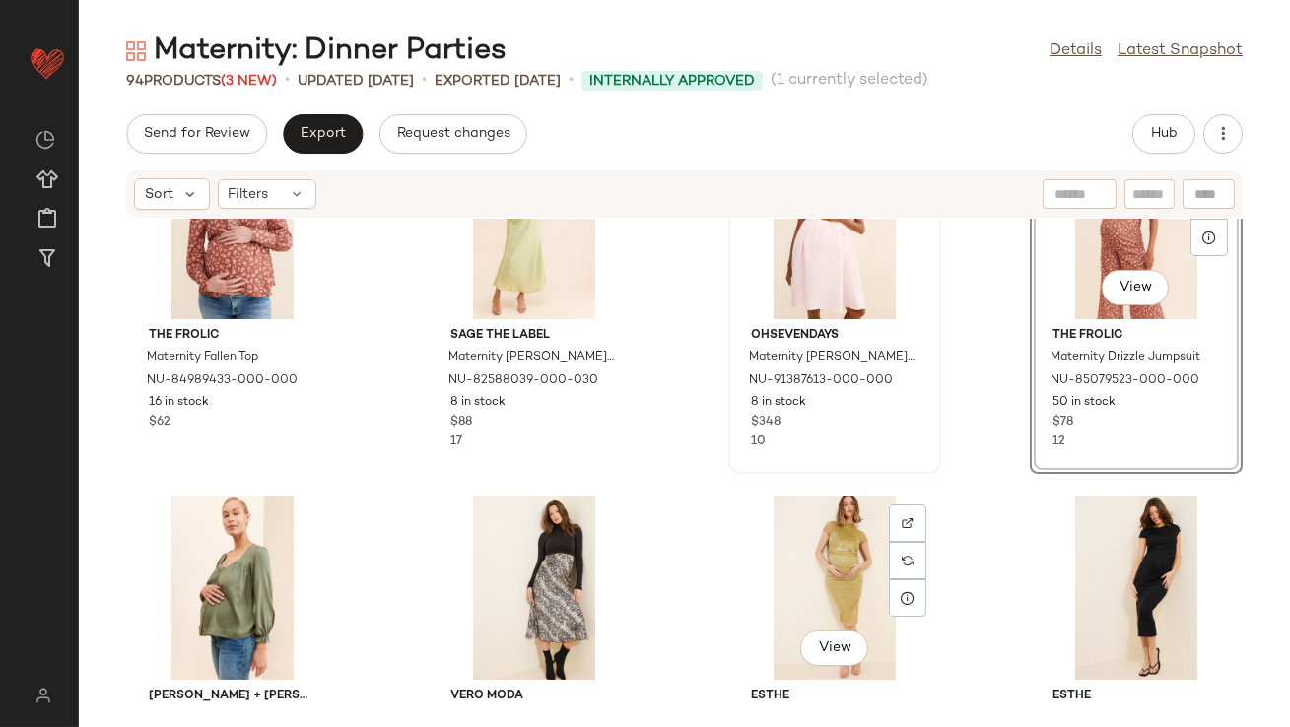
scroll to position [1622, 0]
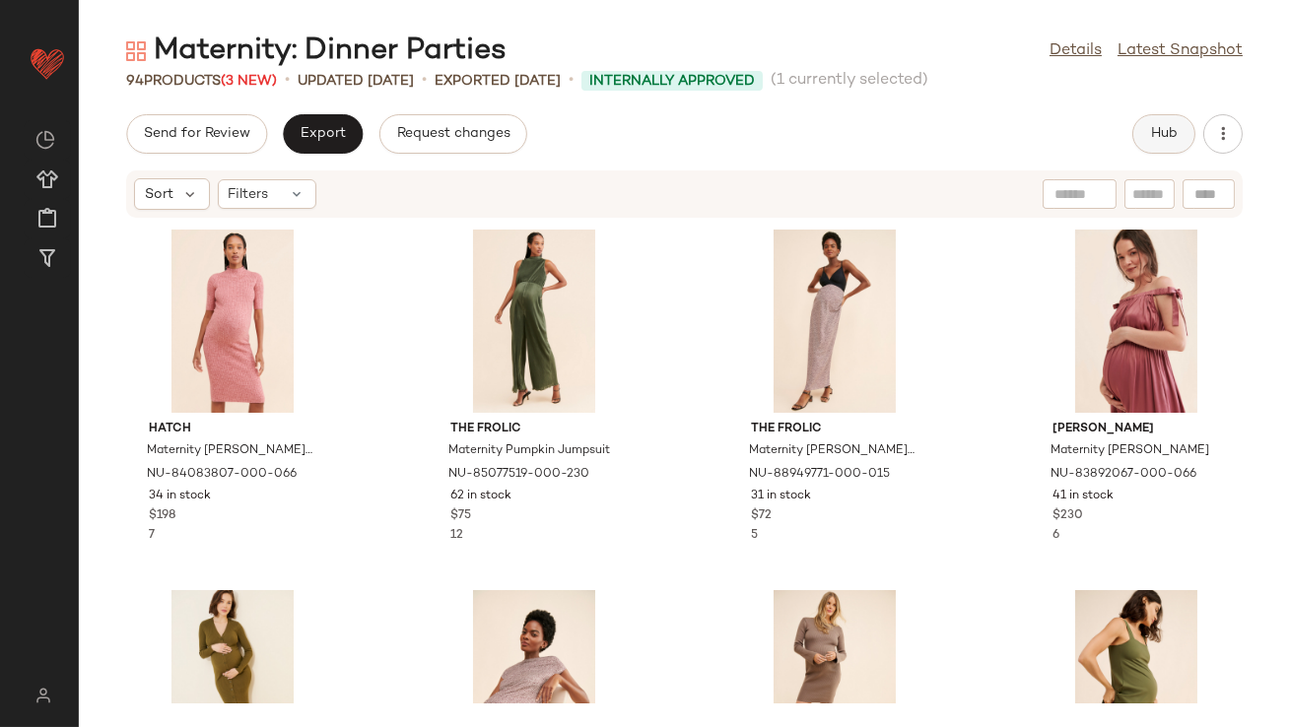
click at [1163, 128] on span "Hub" at bounding box center [1164, 134] width 28 height 16
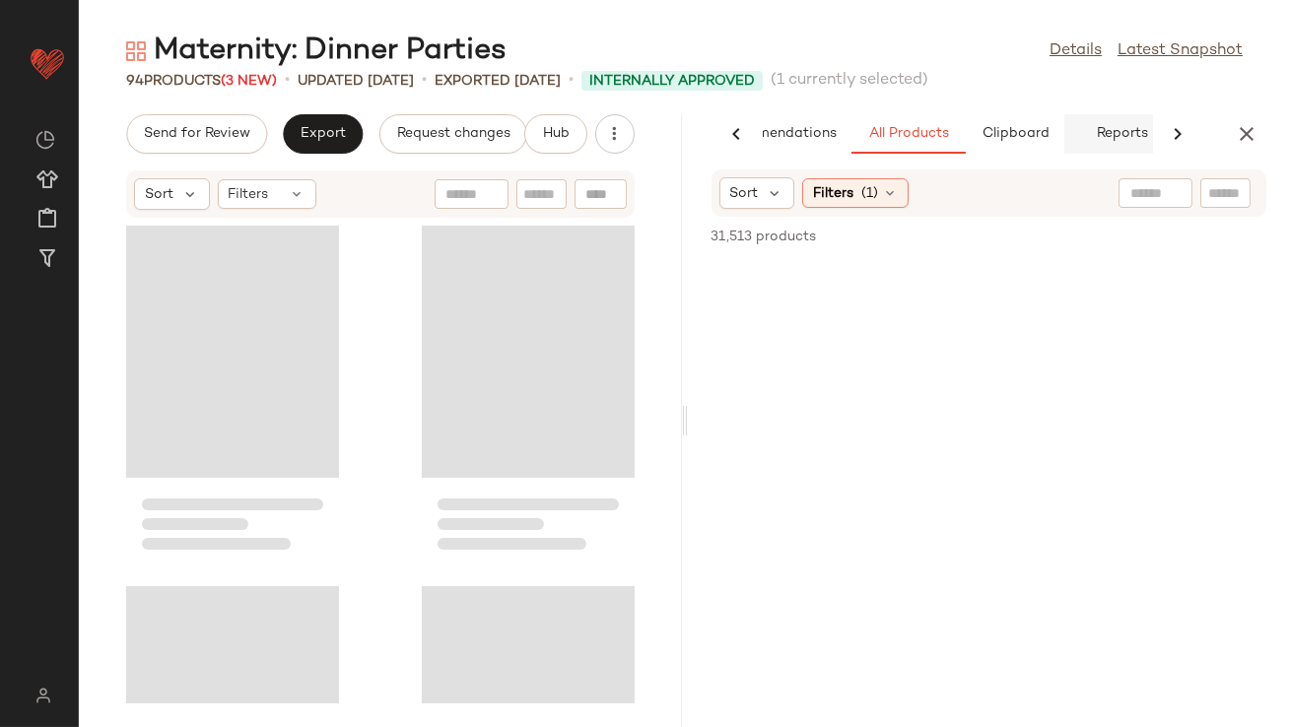
scroll to position [0, 110]
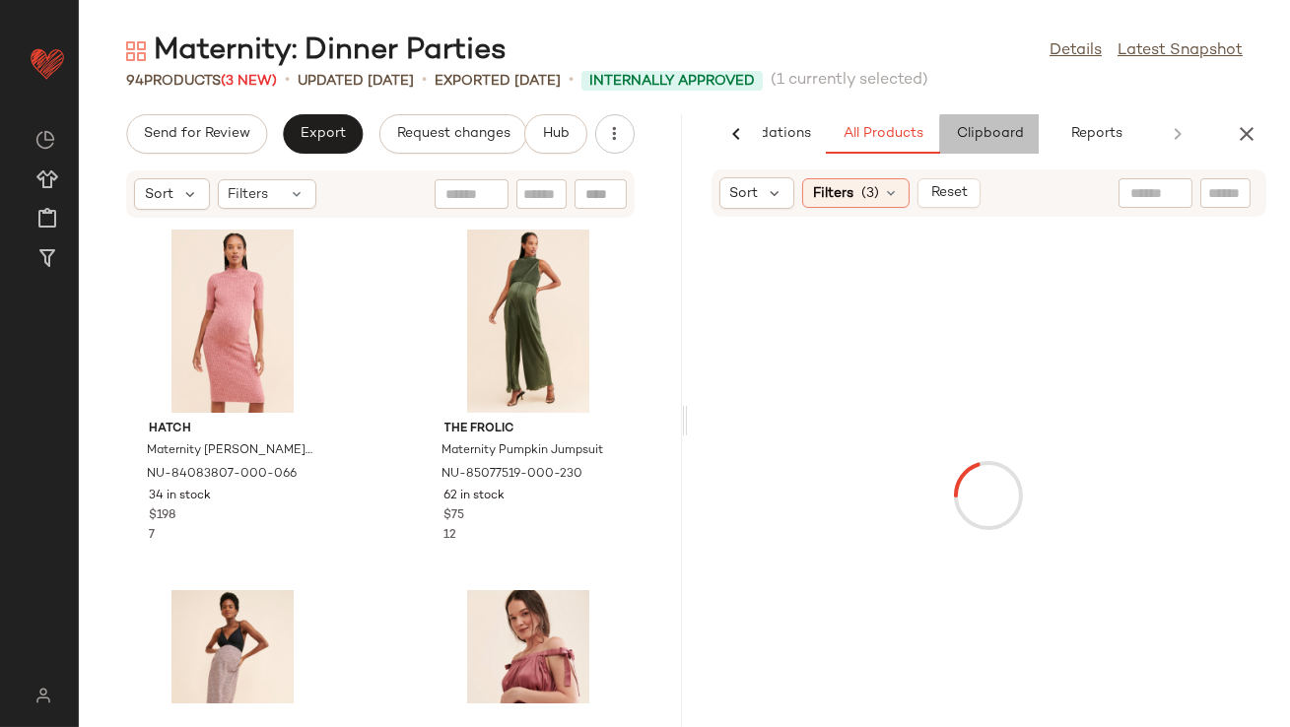
click at [1018, 133] on span "Clipboard" at bounding box center [989, 134] width 68 height 16
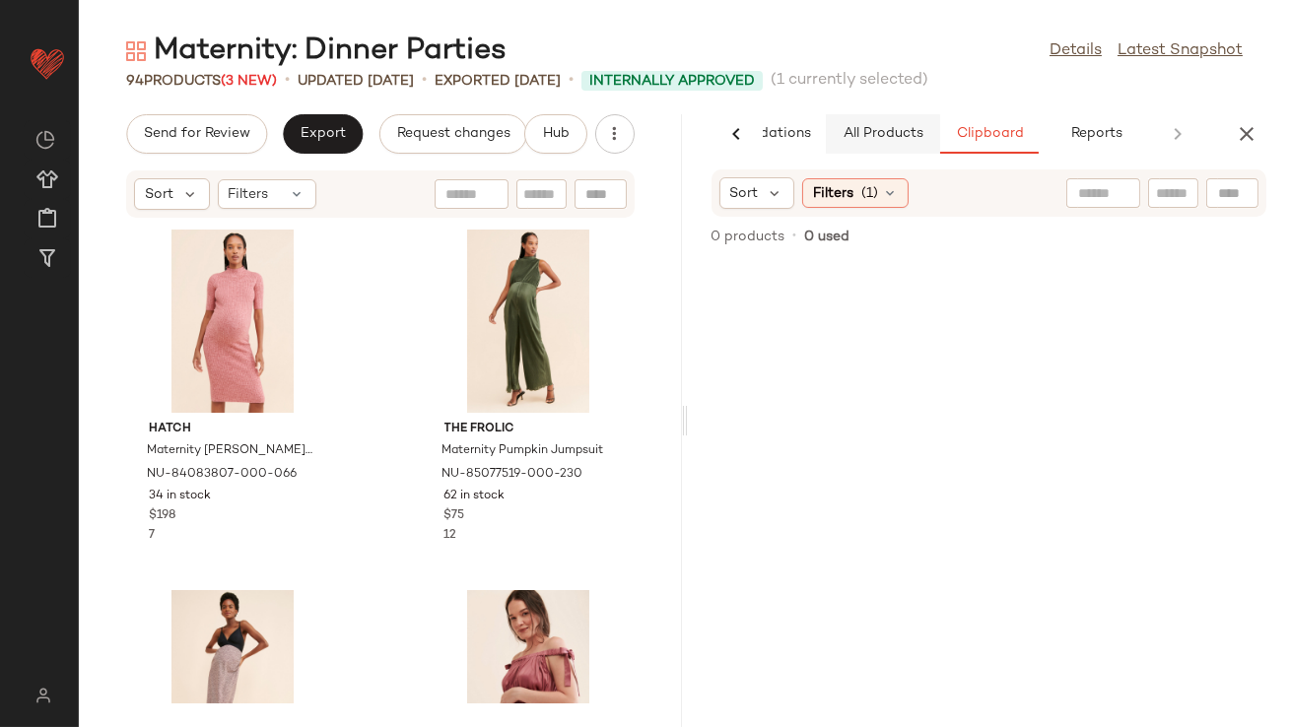
click at [884, 127] on span "All Products" at bounding box center [882, 134] width 81 height 16
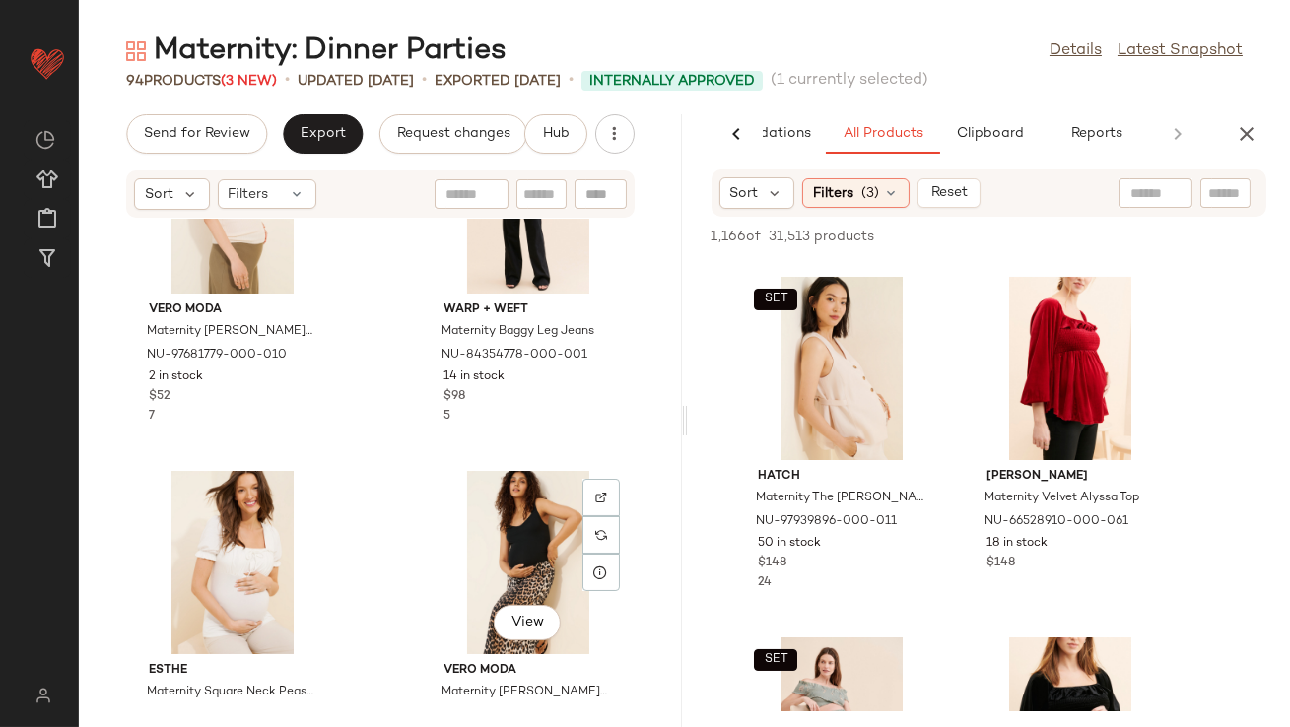
scroll to position [6752, 0]
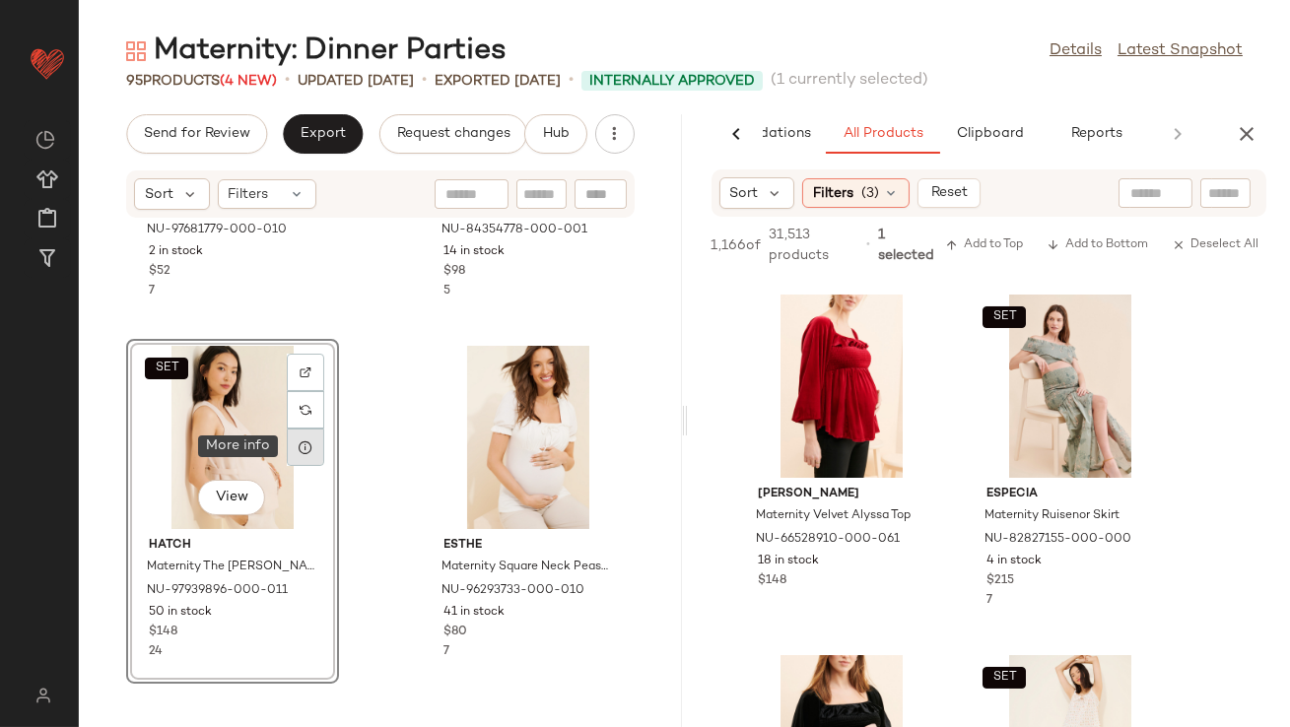
click at [310, 445] on icon at bounding box center [306, 448] width 16 height 16
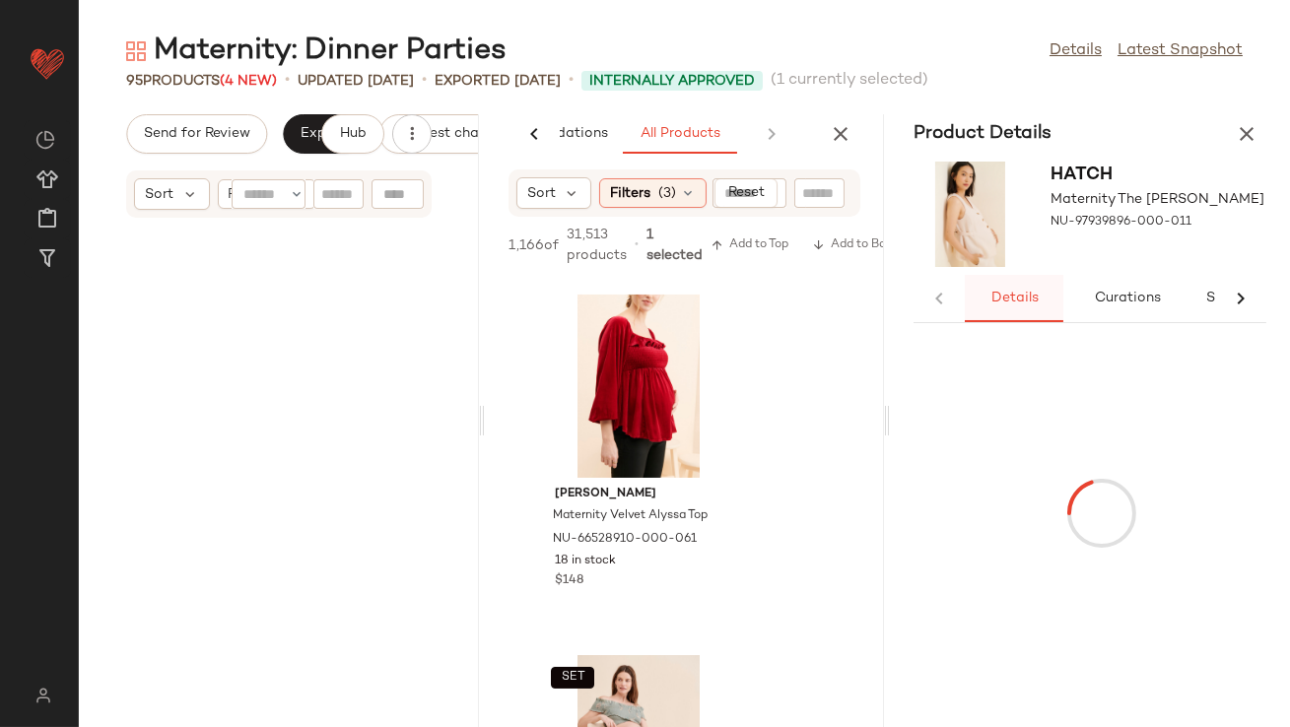
scroll to position [13706, 0]
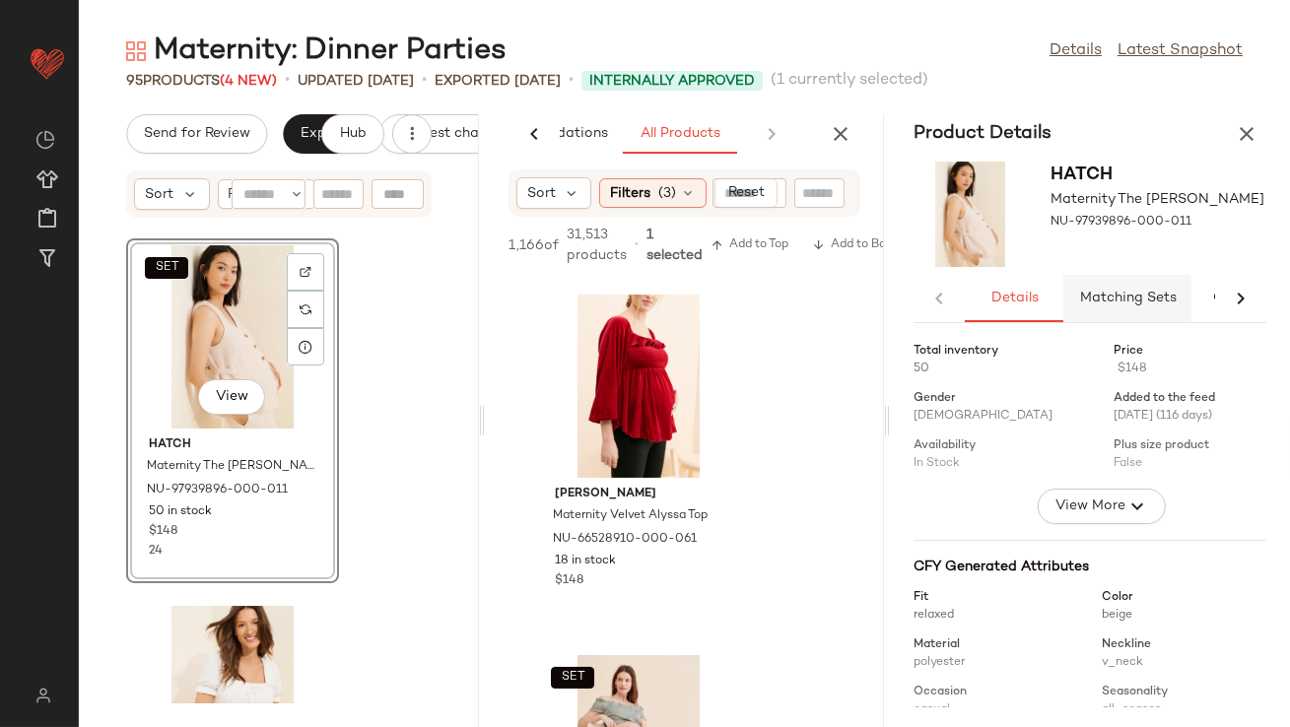
click at [1088, 300] on span "Matching Sets" at bounding box center [1128, 299] width 98 height 16
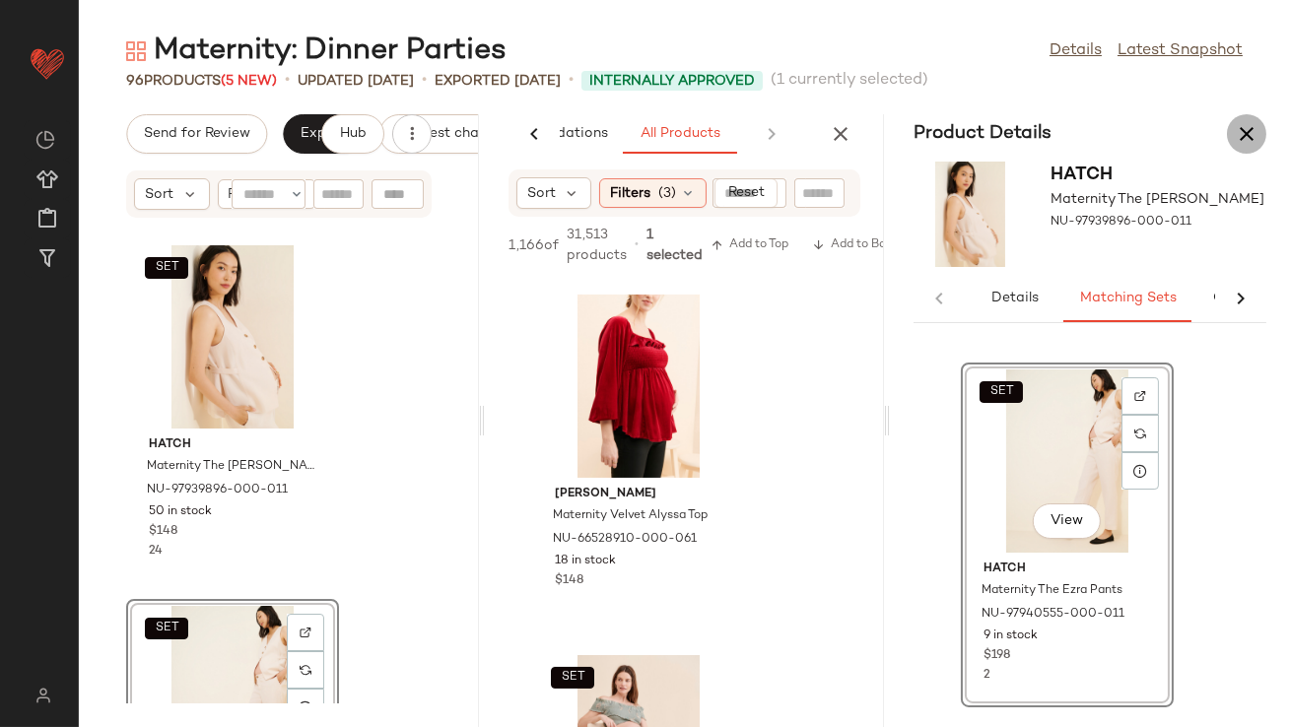
click at [1245, 129] on icon "button" at bounding box center [1247, 134] width 24 height 24
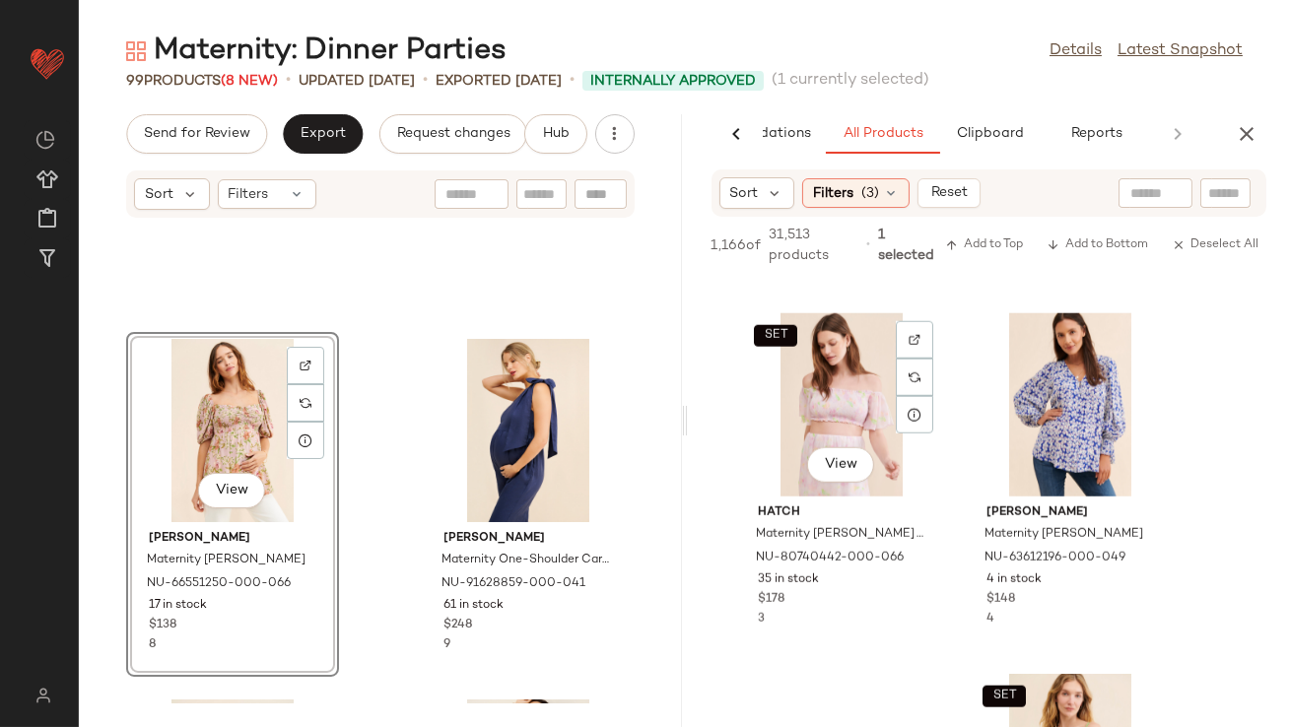
scroll to position [3942, 0]
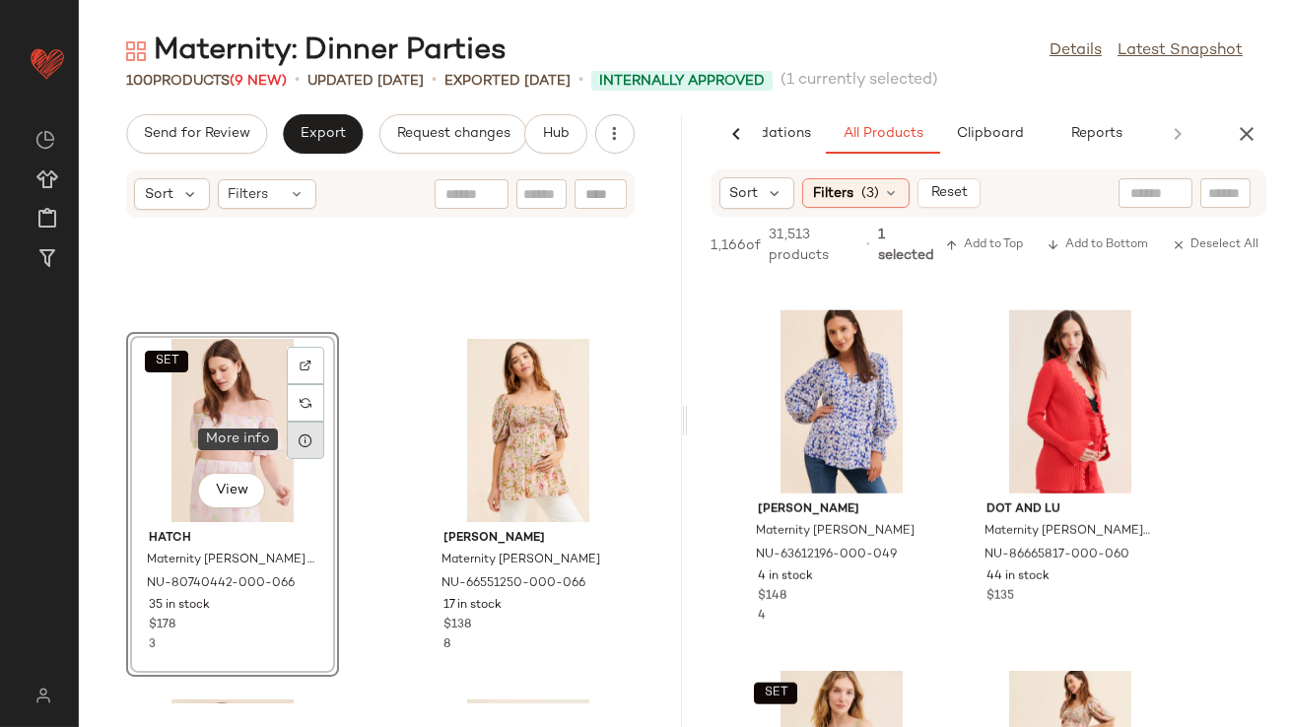
click at [310, 436] on icon at bounding box center [306, 441] width 16 height 16
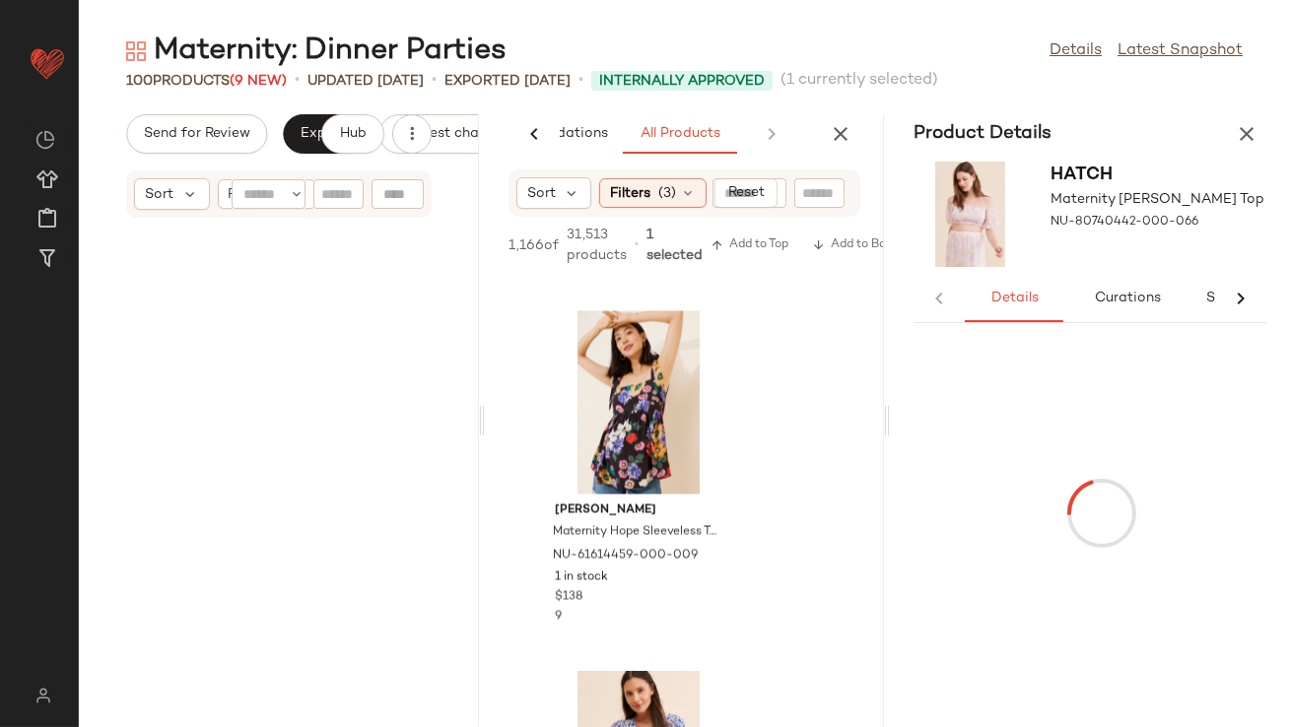
scroll to position [10099, 0]
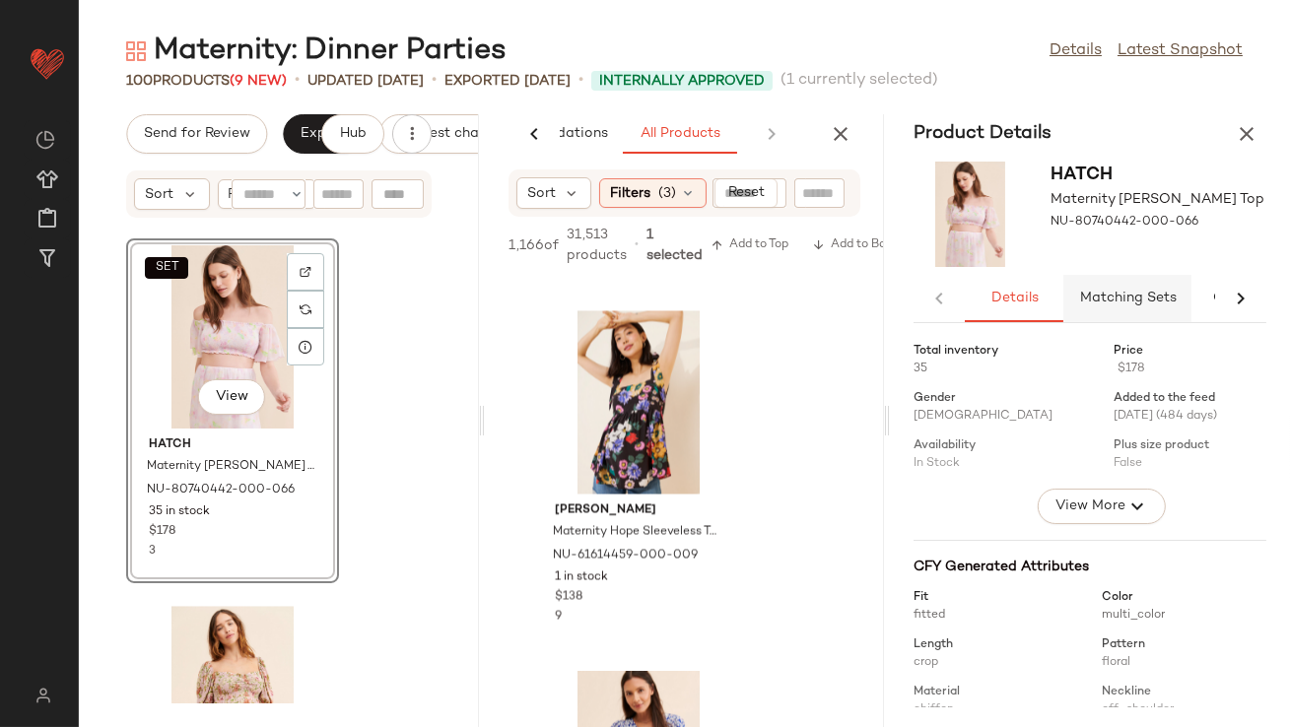
click at [1100, 301] on span "Matching Sets" at bounding box center [1128, 299] width 98 height 16
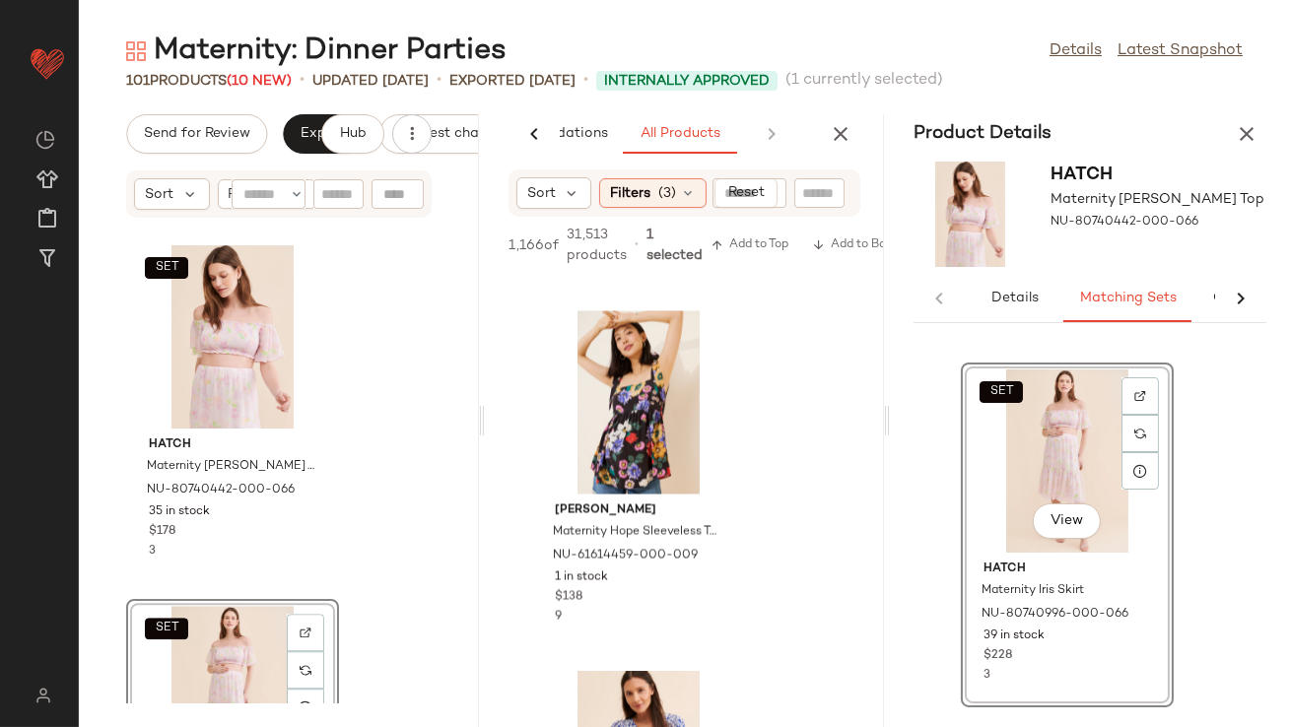
click at [1226, 146] on div "Product Details" at bounding box center [1090, 133] width 400 height 39
click at [1237, 136] on icon "button" at bounding box center [1247, 134] width 24 height 24
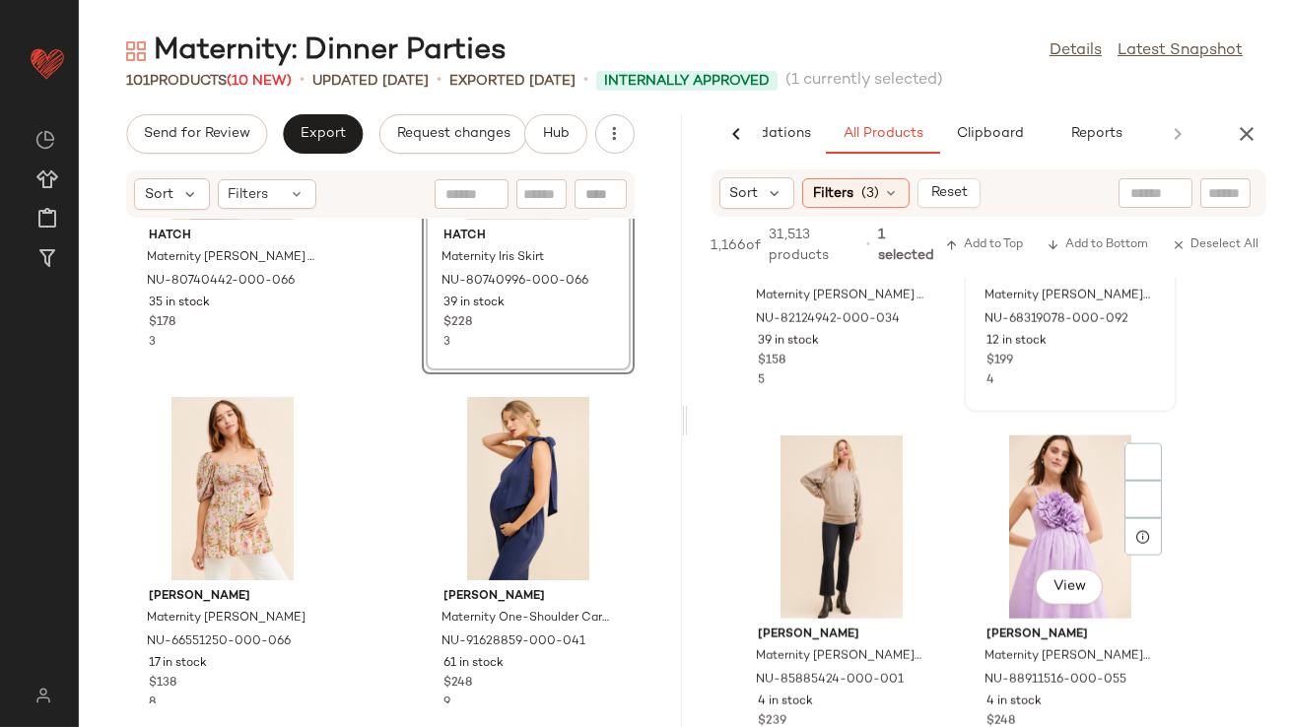
scroll to position [4645, 0]
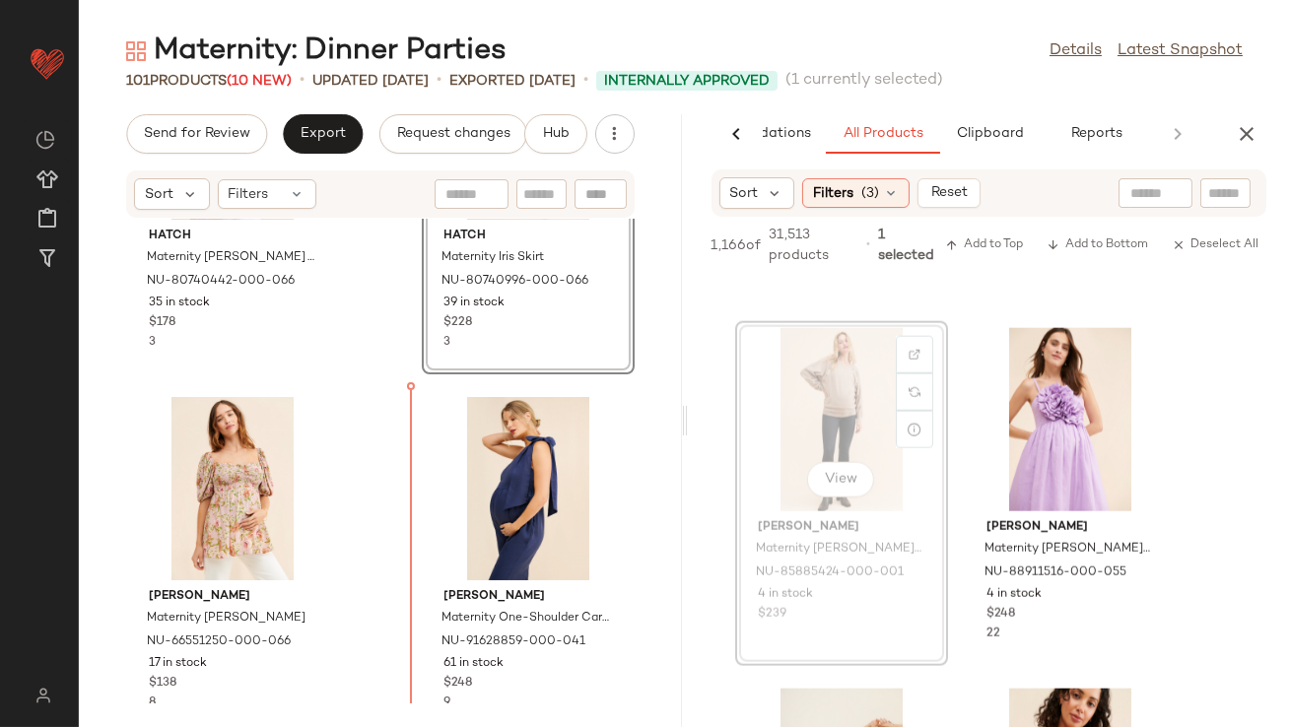
drag, startPoint x: 814, startPoint y: 406, endPoint x: 803, endPoint y: 408, distance: 11.0
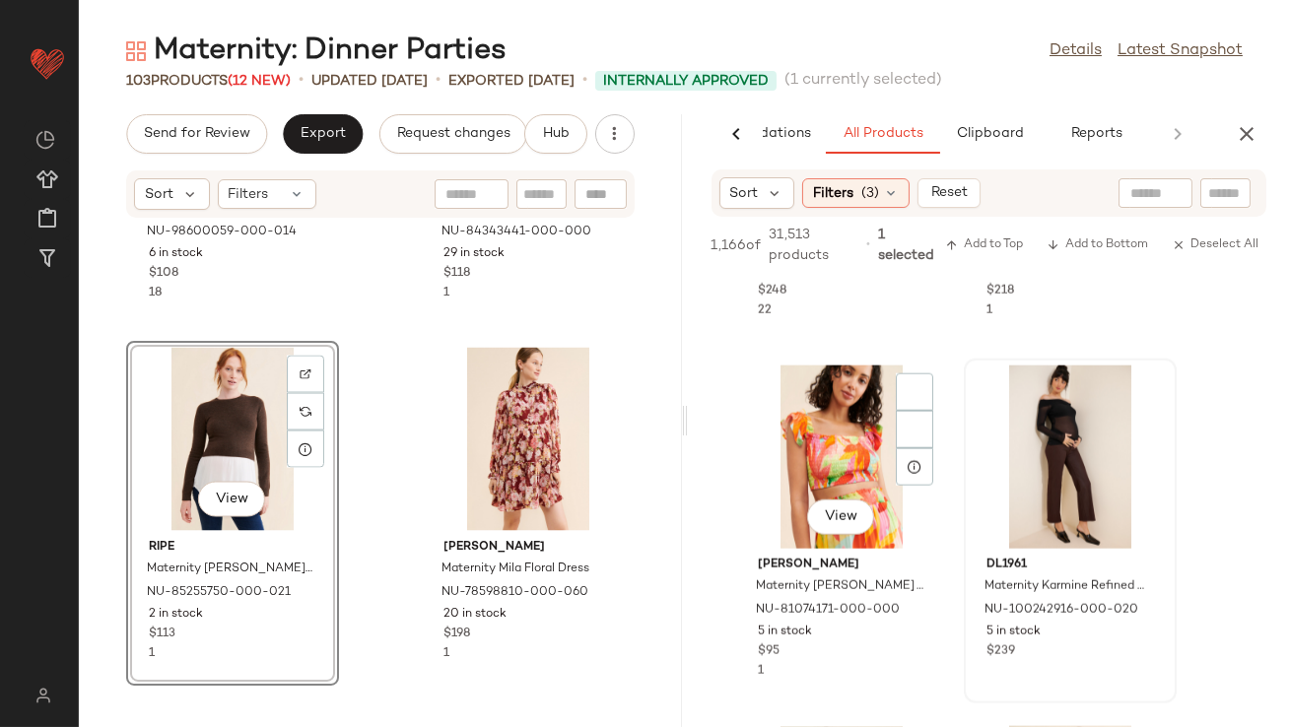
scroll to position [4937, 0]
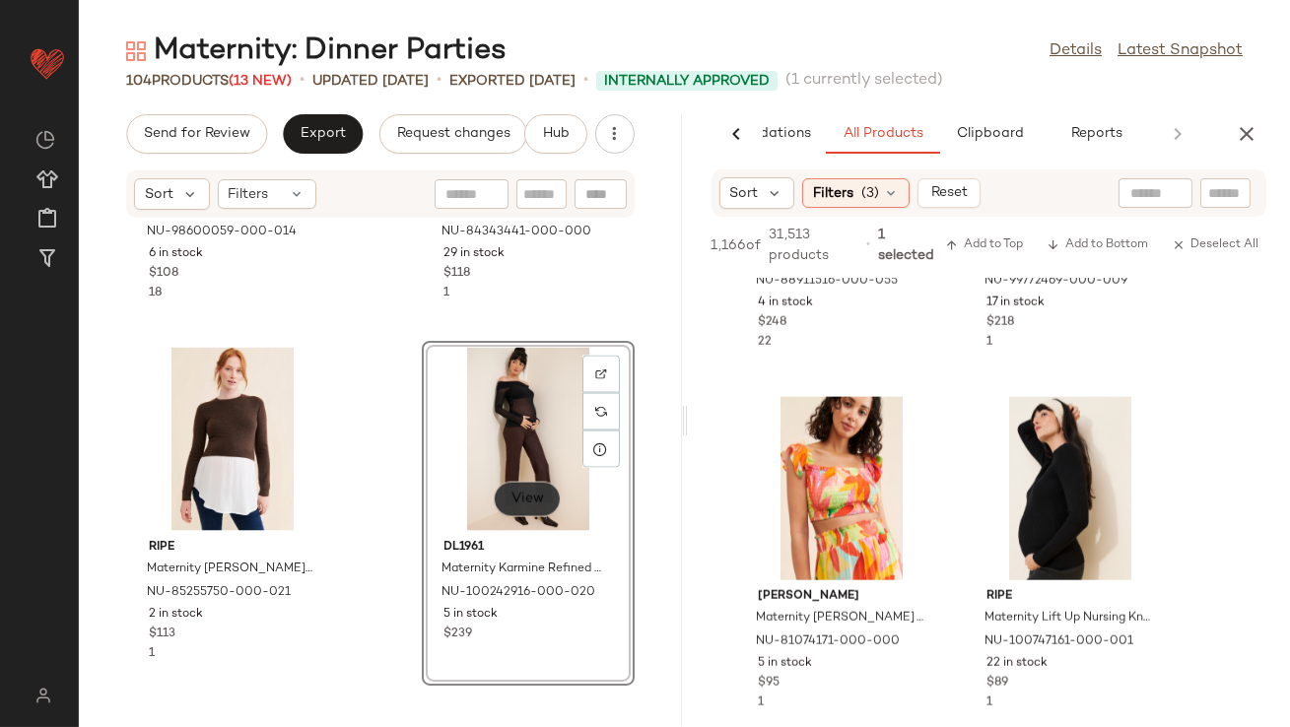
click at [514, 503] on span "View" at bounding box center [527, 500] width 34 height 16
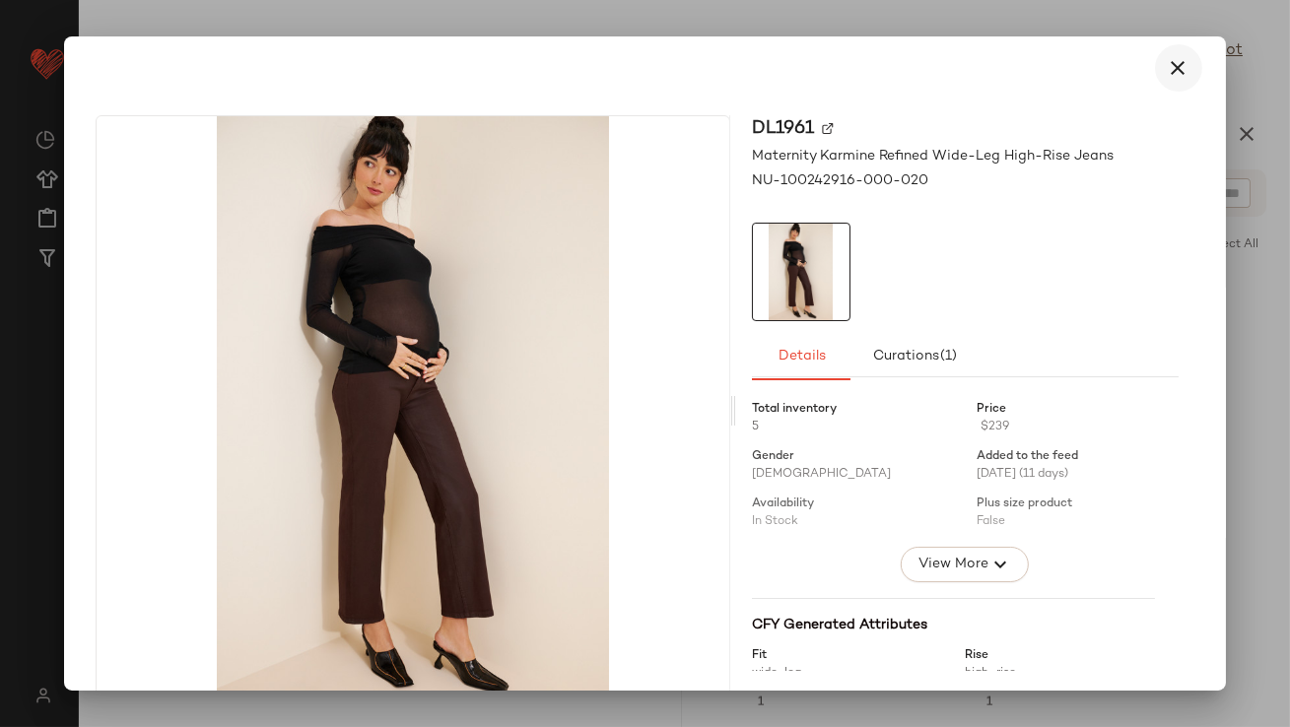
click at [1179, 72] on button "button" at bounding box center [1178, 67] width 47 height 47
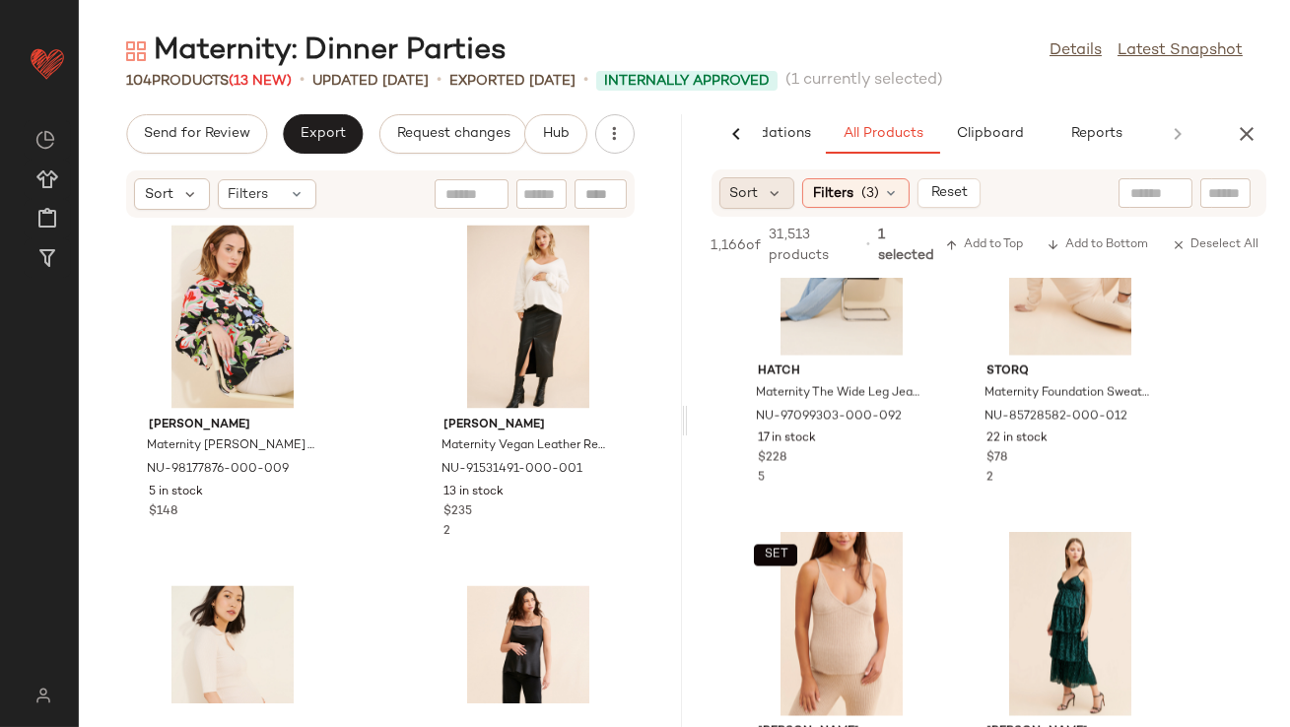
scroll to position [6956, 0]
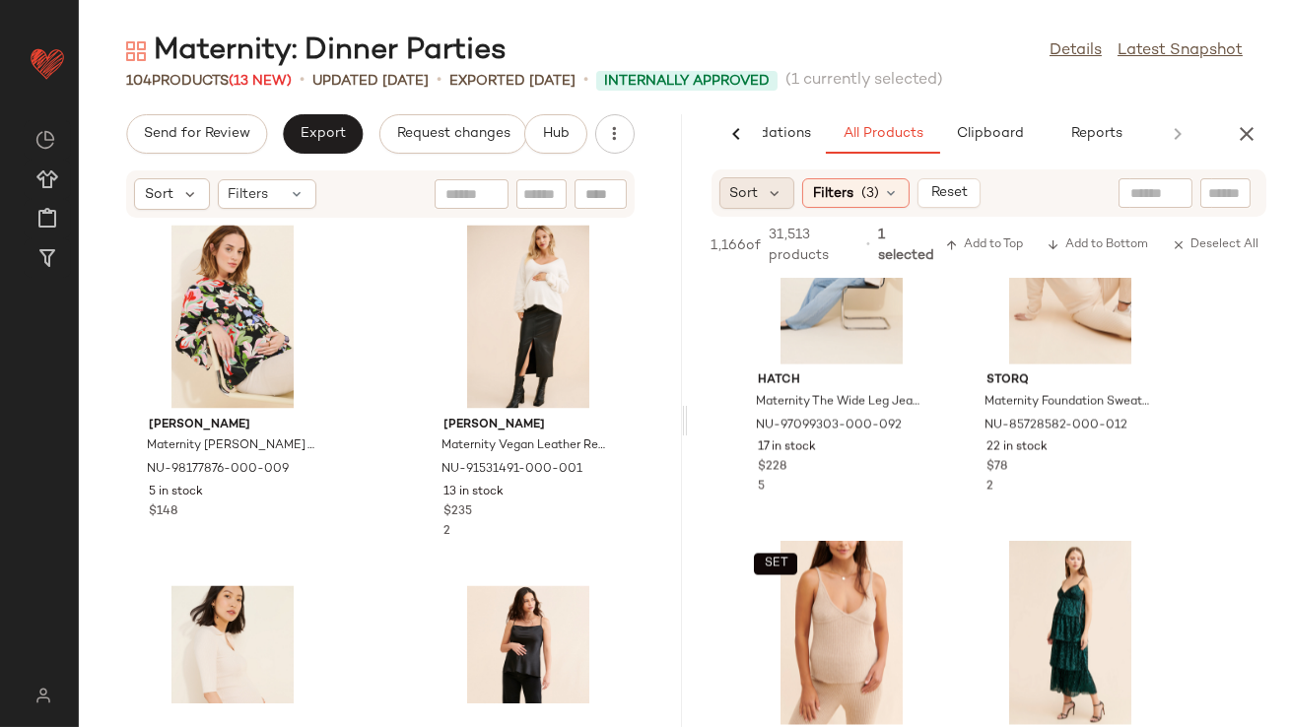
click at [769, 182] on div "Sort" at bounding box center [757, 193] width 76 height 32
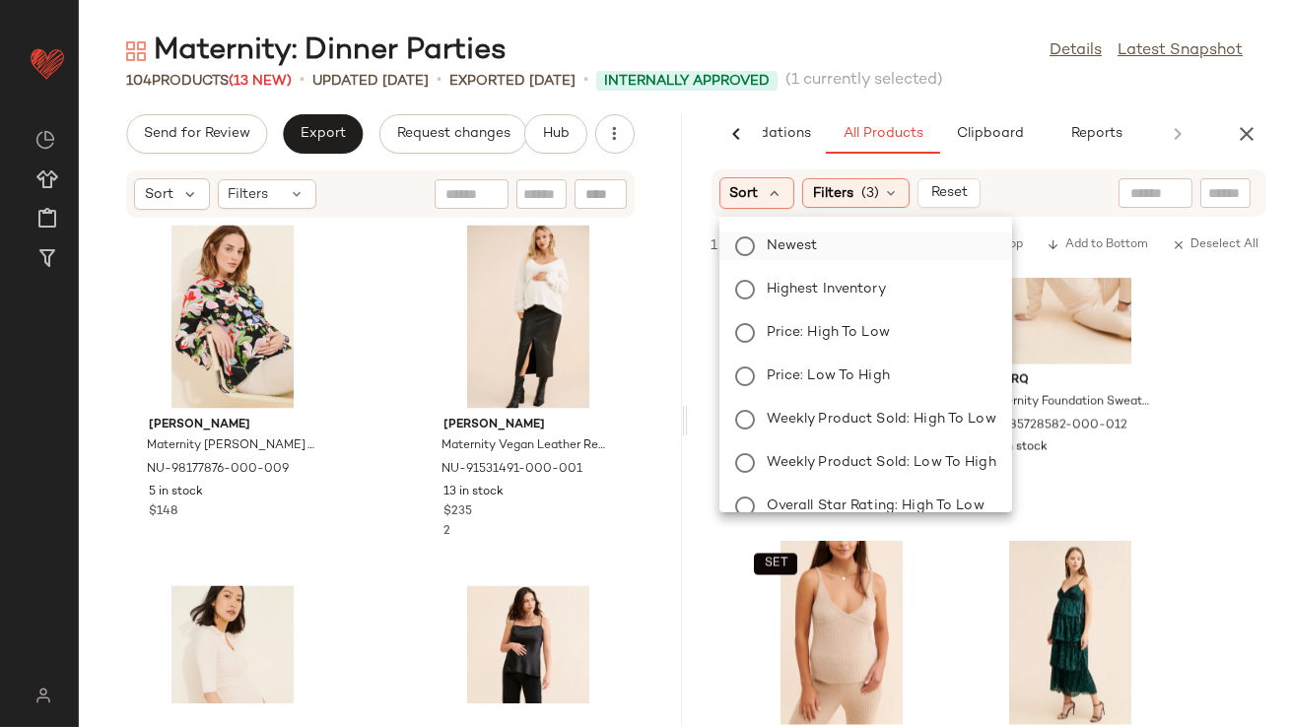
click at [794, 253] on span "Newest" at bounding box center [792, 246] width 51 height 21
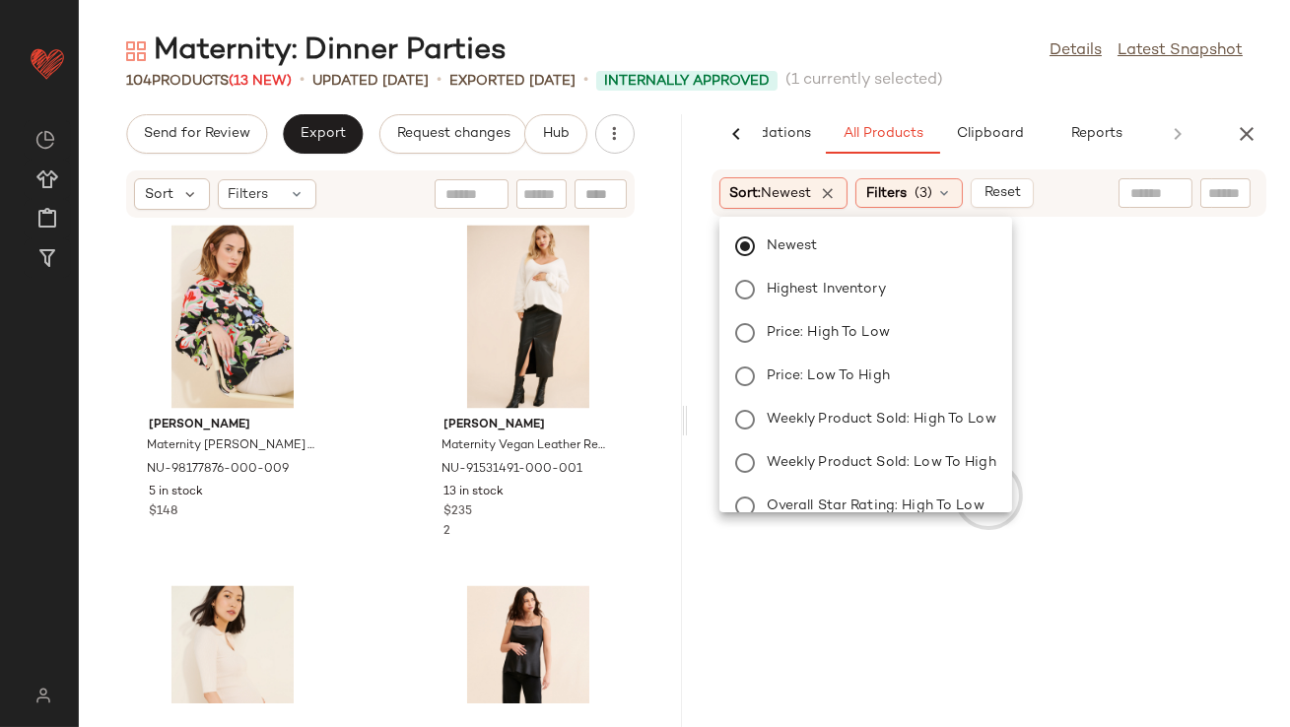
click at [824, 47] on div "Maternity: Dinner Parties Details Latest Snapshot" at bounding box center [684, 51] width 1211 height 39
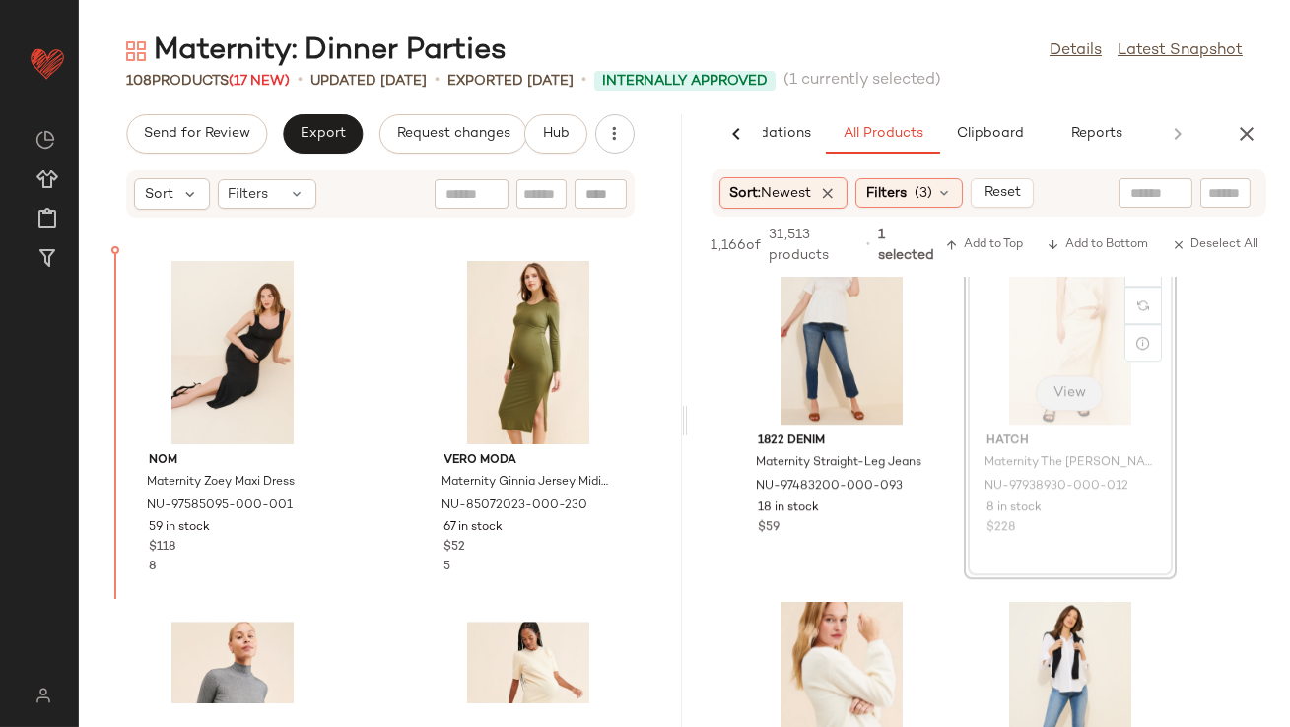
scroll to position [10445, 0]
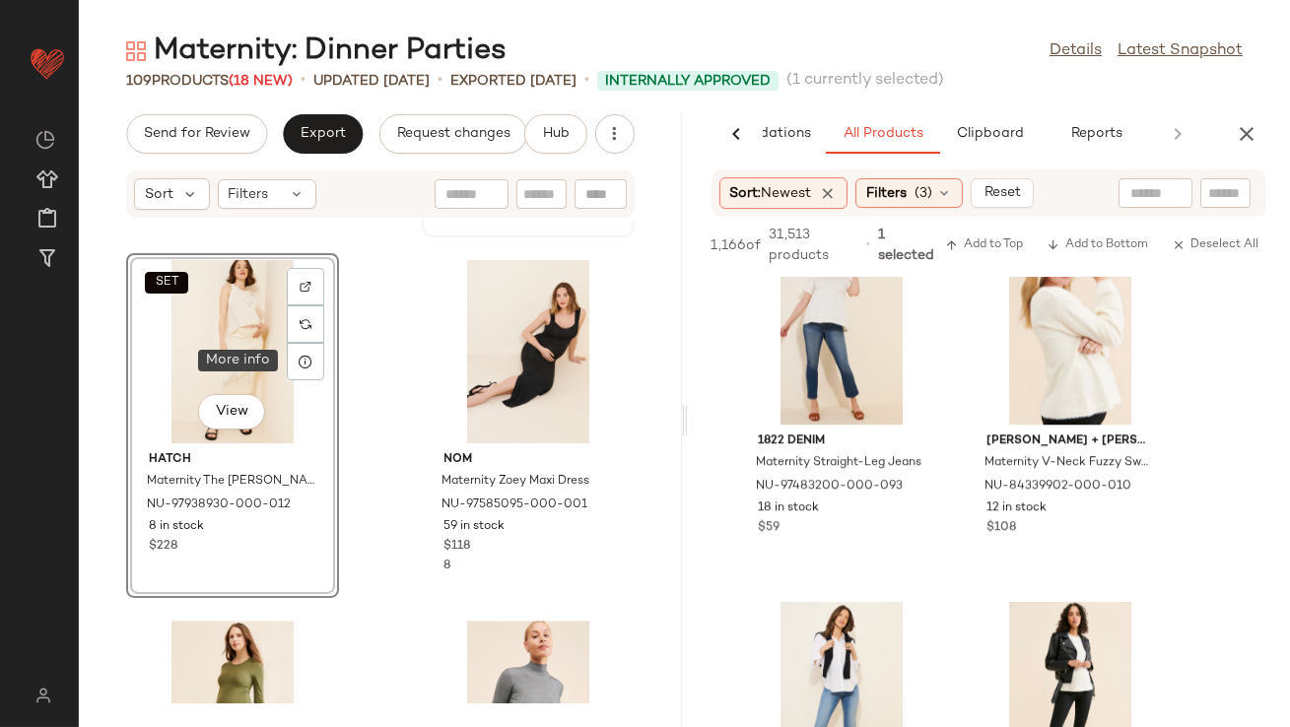
click at [305, 360] on icon at bounding box center [306, 362] width 16 height 16
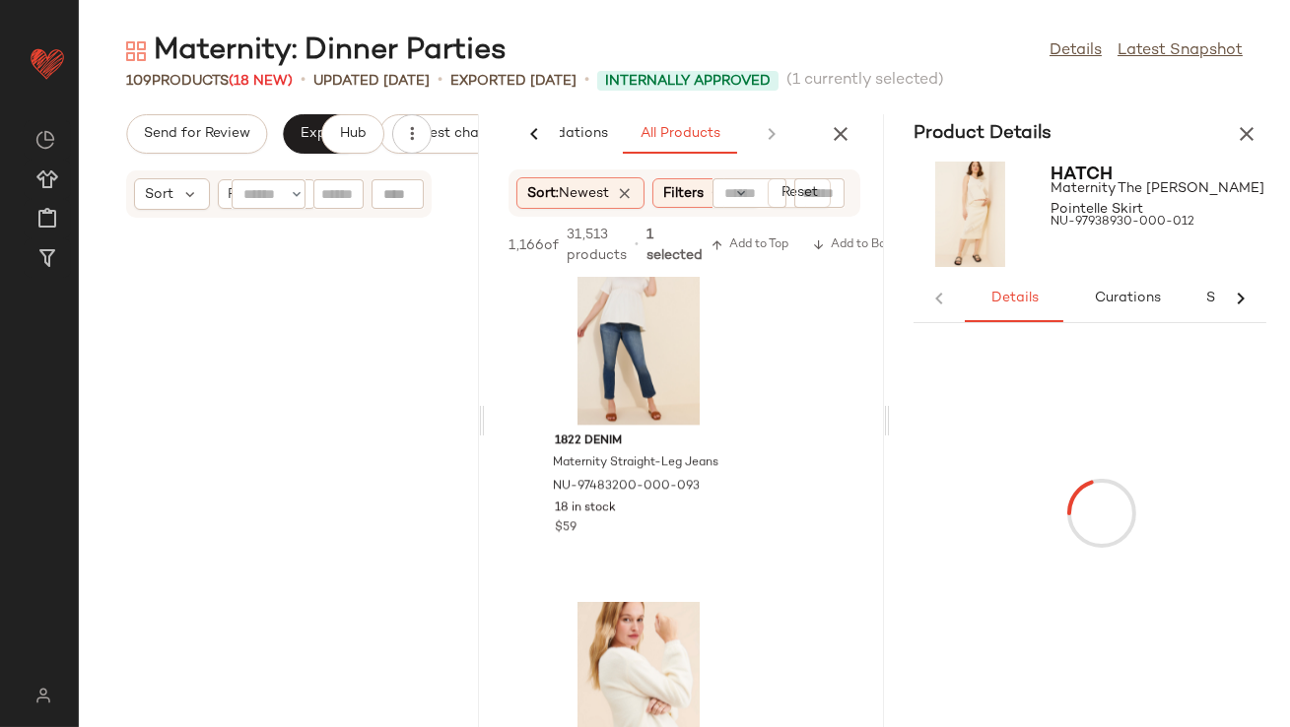
scroll to position [20919, 0]
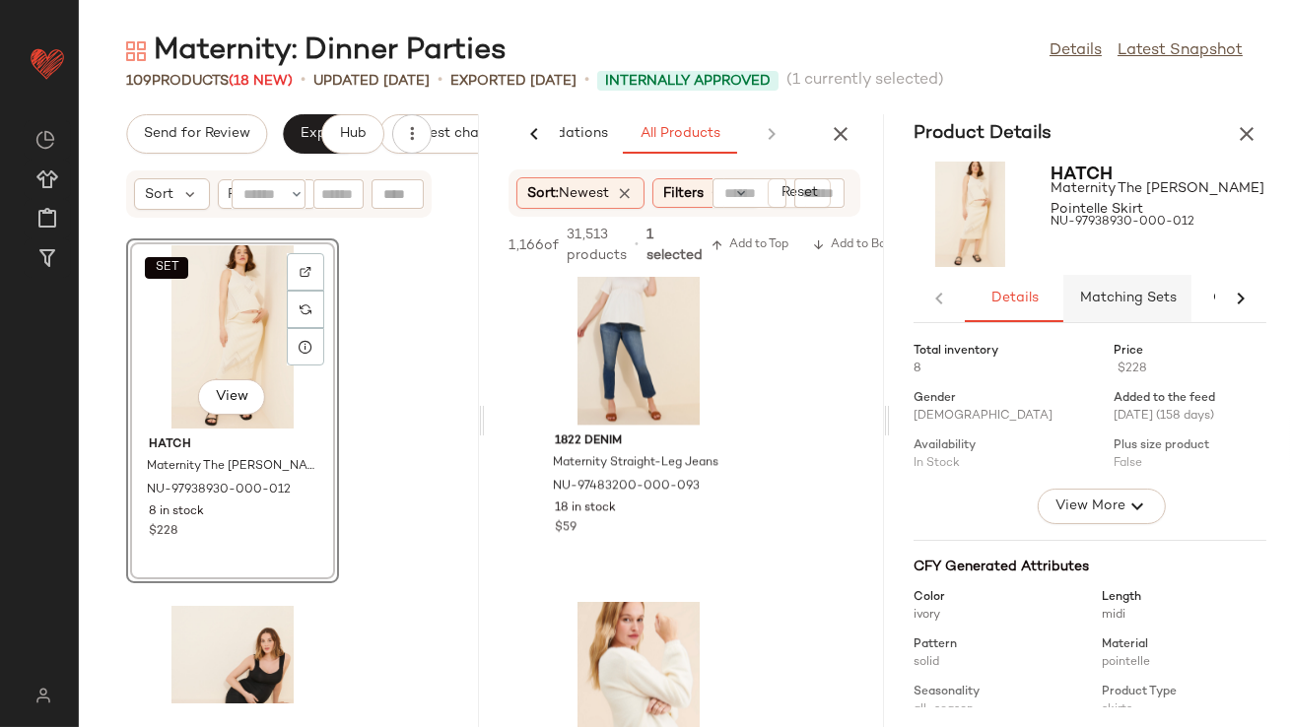
click at [1141, 298] on span "Matching Sets" at bounding box center [1128, 299] width 98 height 16
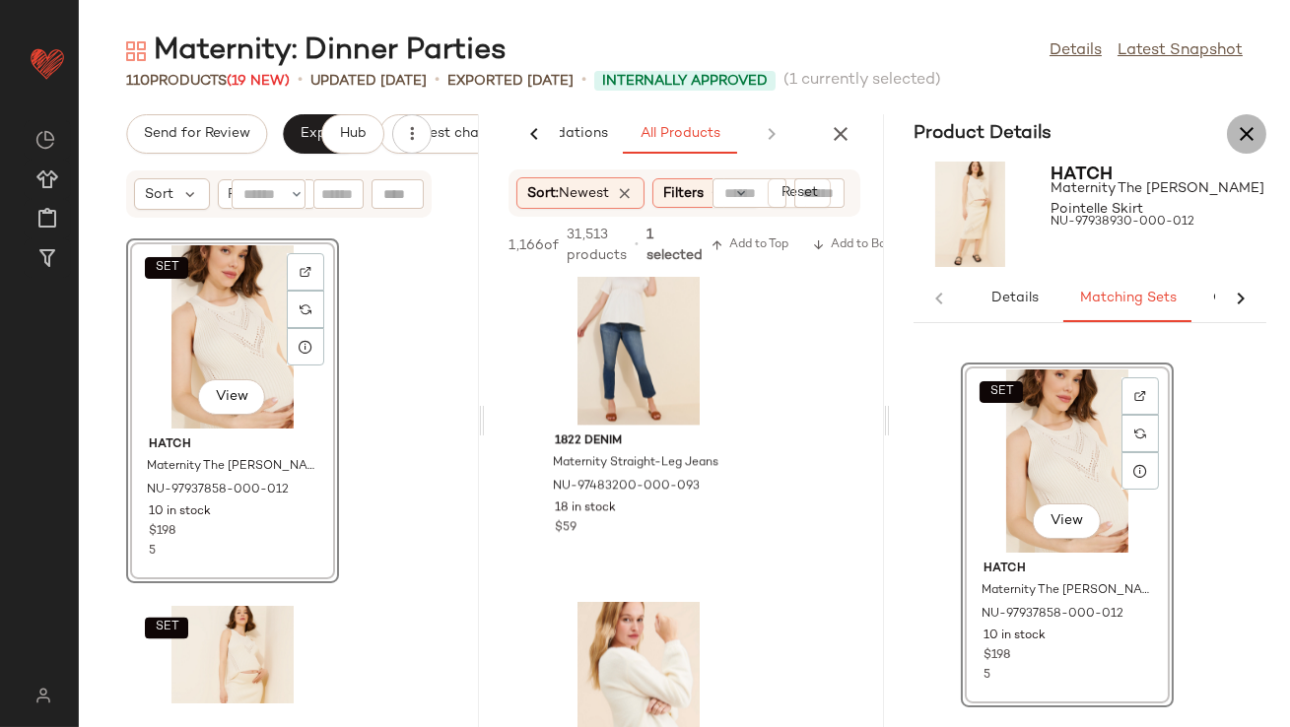
click at [1238, 124] on icon "button" at bounding box center [1247, 134] width 24 height 24
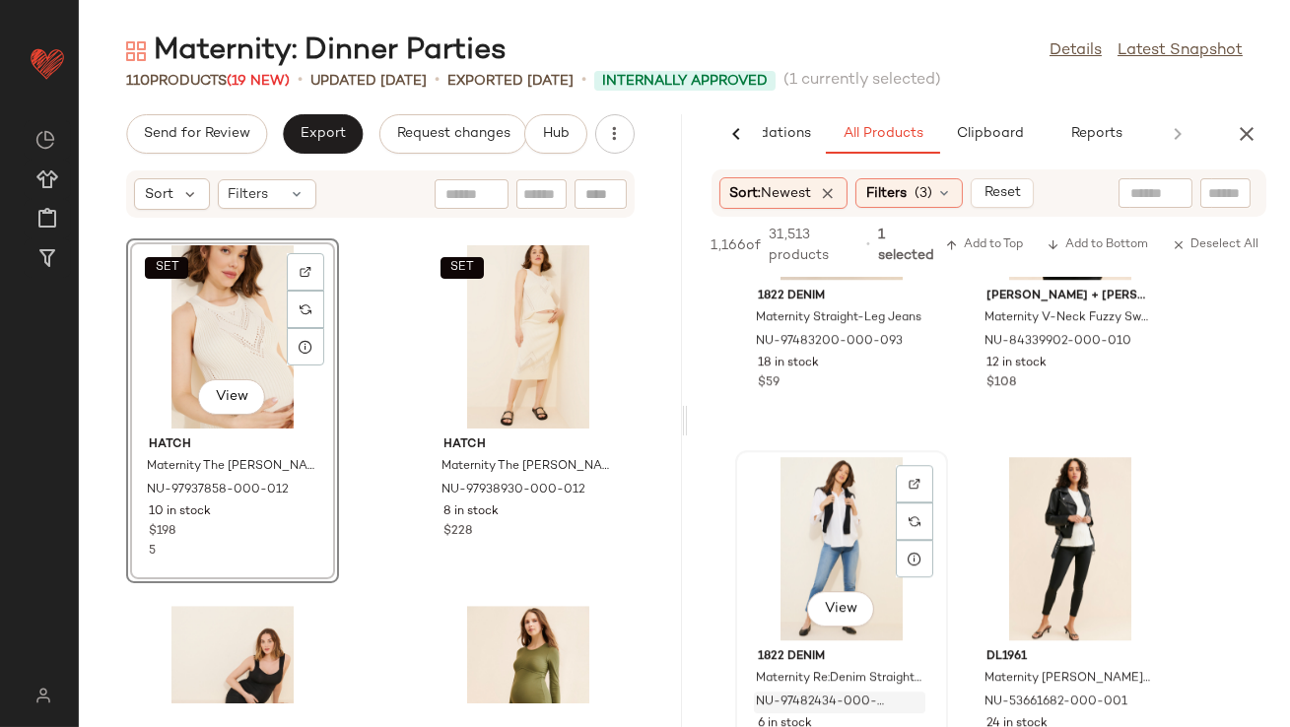
scroll to position [11094, 0]
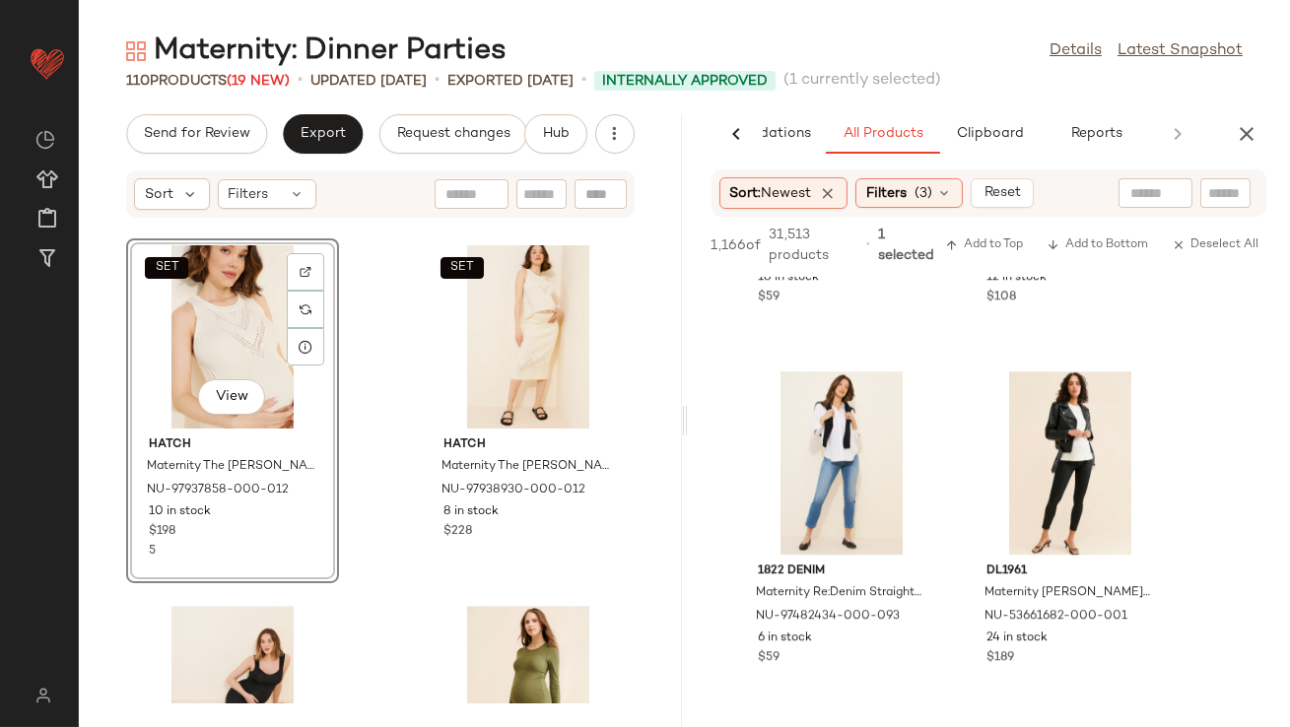
click at [1252, 127] on icon "button" at bounding box center [1247, 134] width 24 height 24
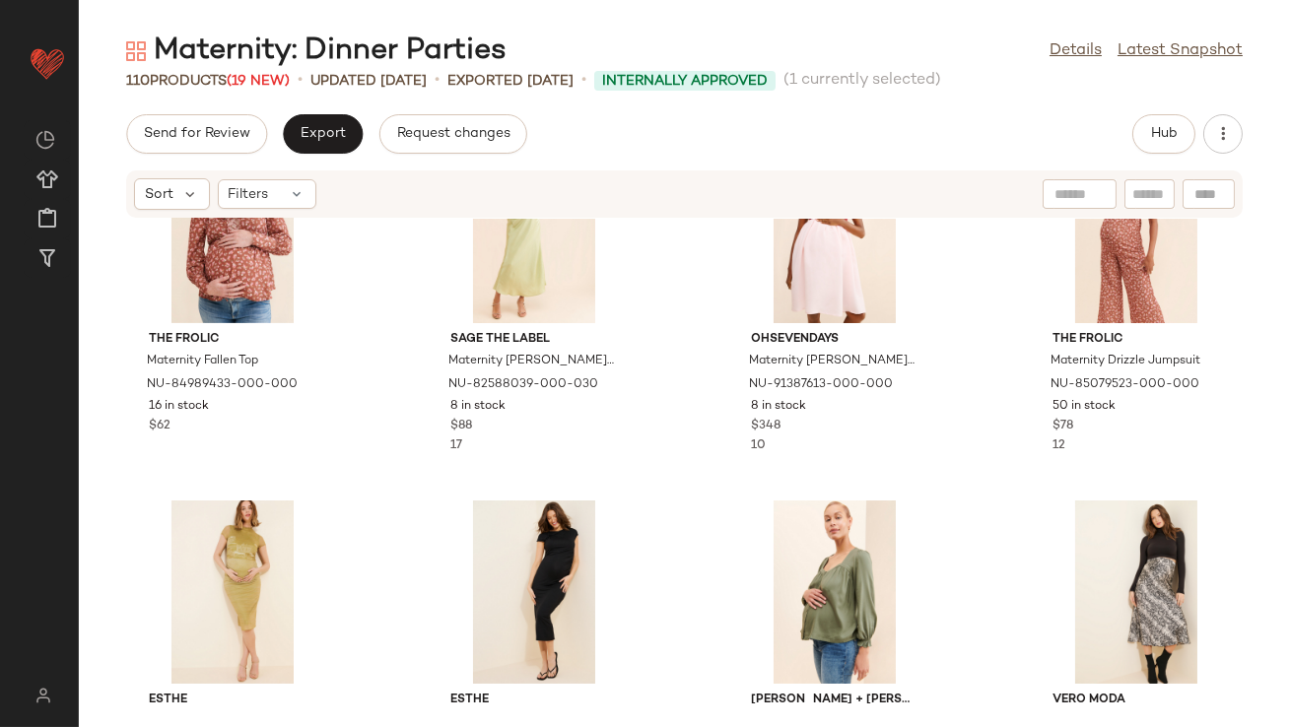
scroll to position [0, 0]
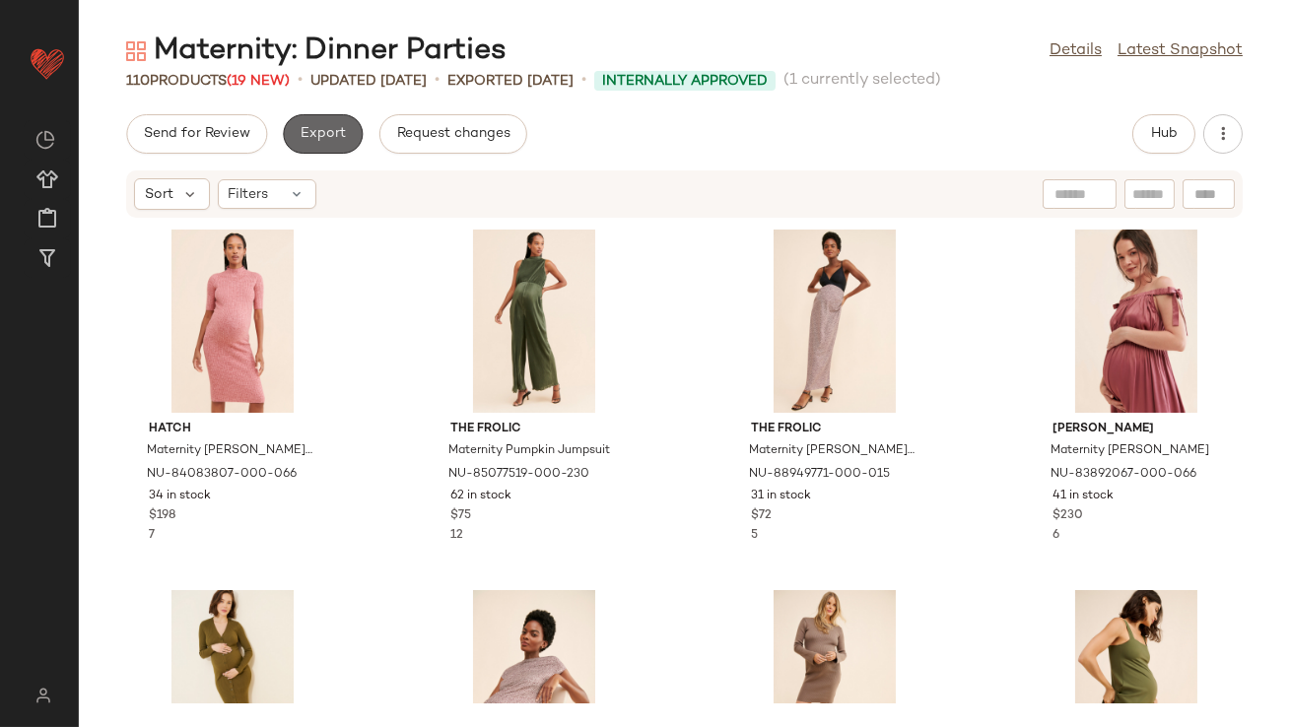
click at [311, 141] on span "Export" at bounding box center [323, 134] width 46 height 16
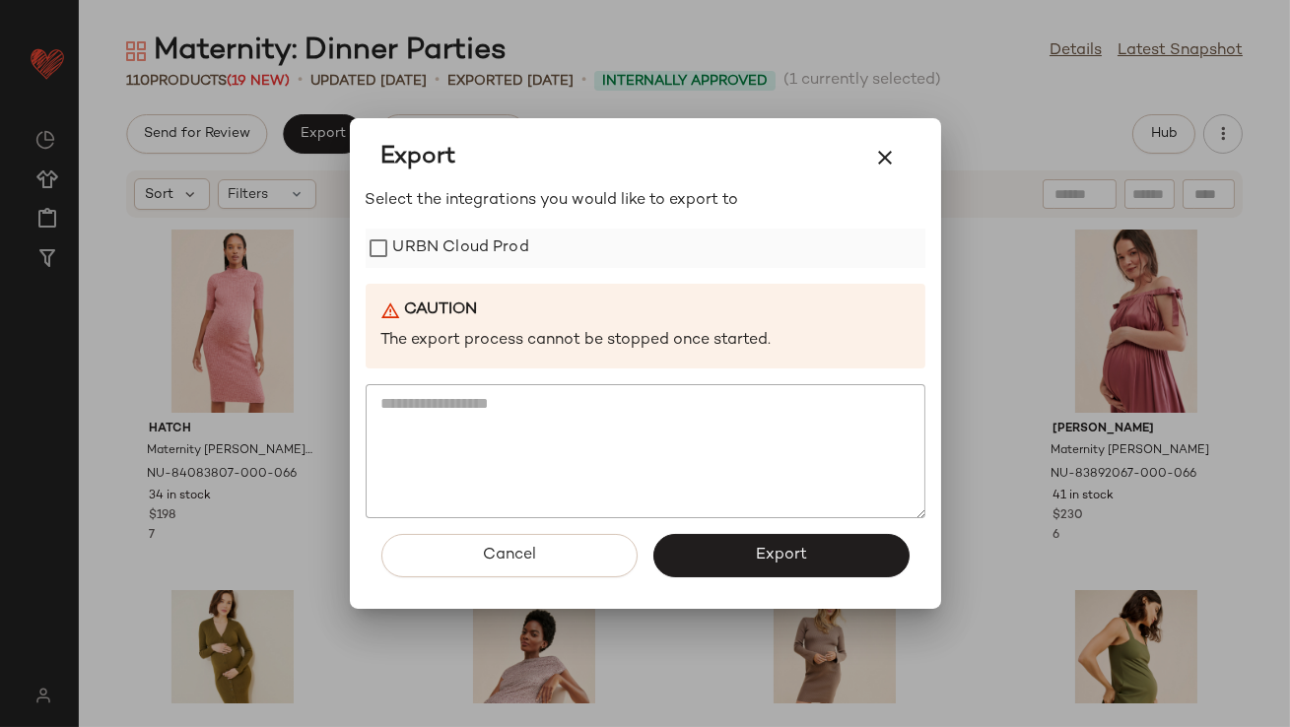
click at [403, 240] on label "URBN Cloud Prod" at bounding box center [461, 248] width 136 height 39
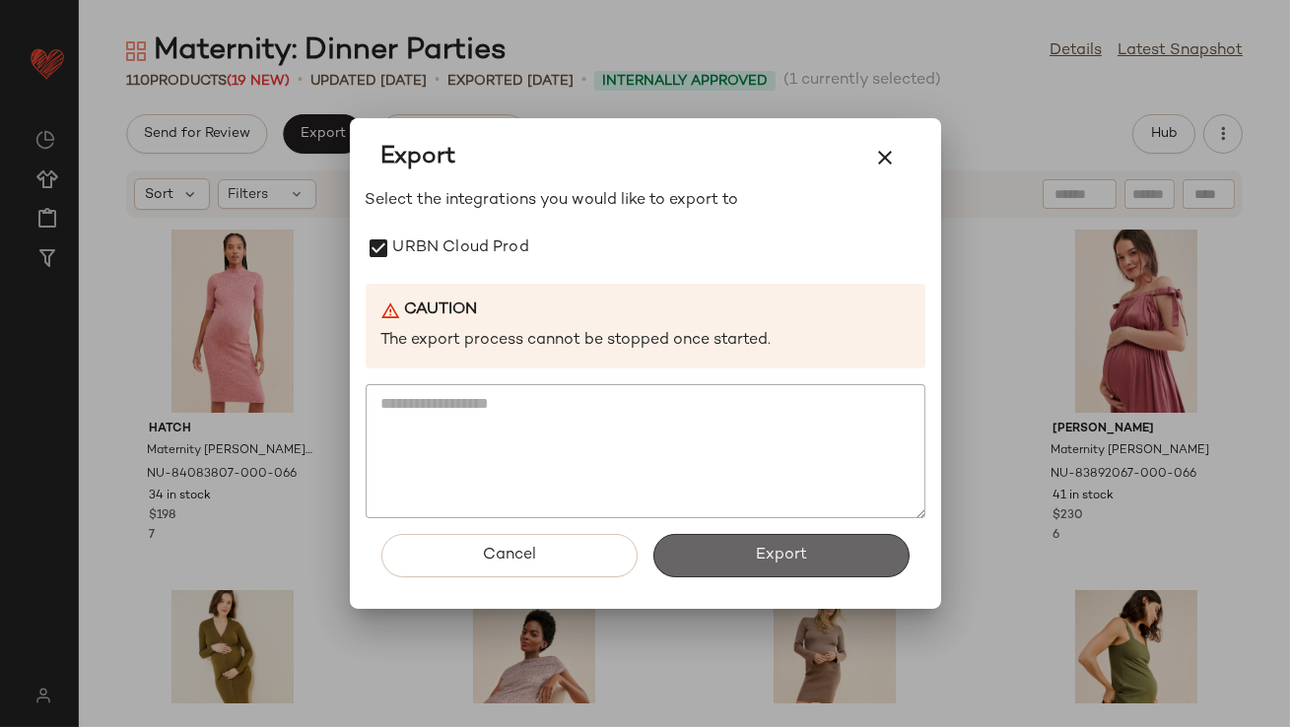
click at [779, 542] on button "Export" at bounding box center [781, 555] width 256 height 43
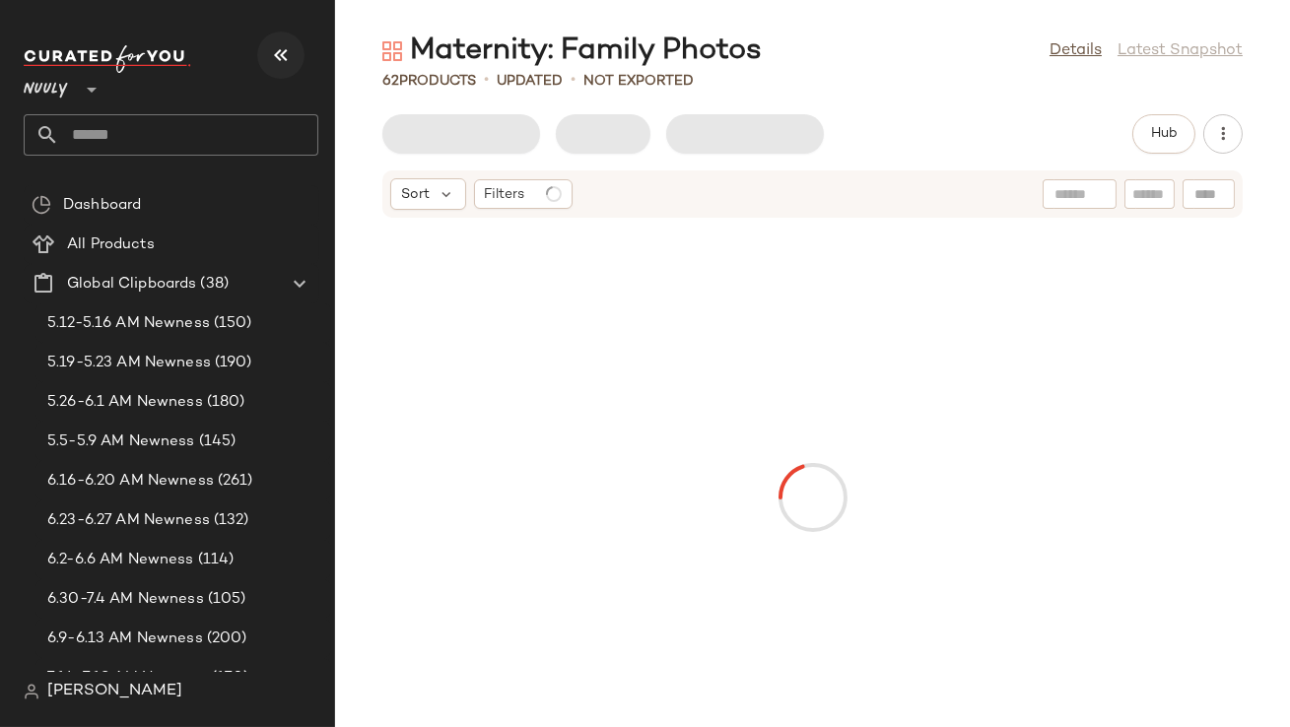
click at [286, 60] on icon "button" at bounding box center [281, 55] width 24 height 24
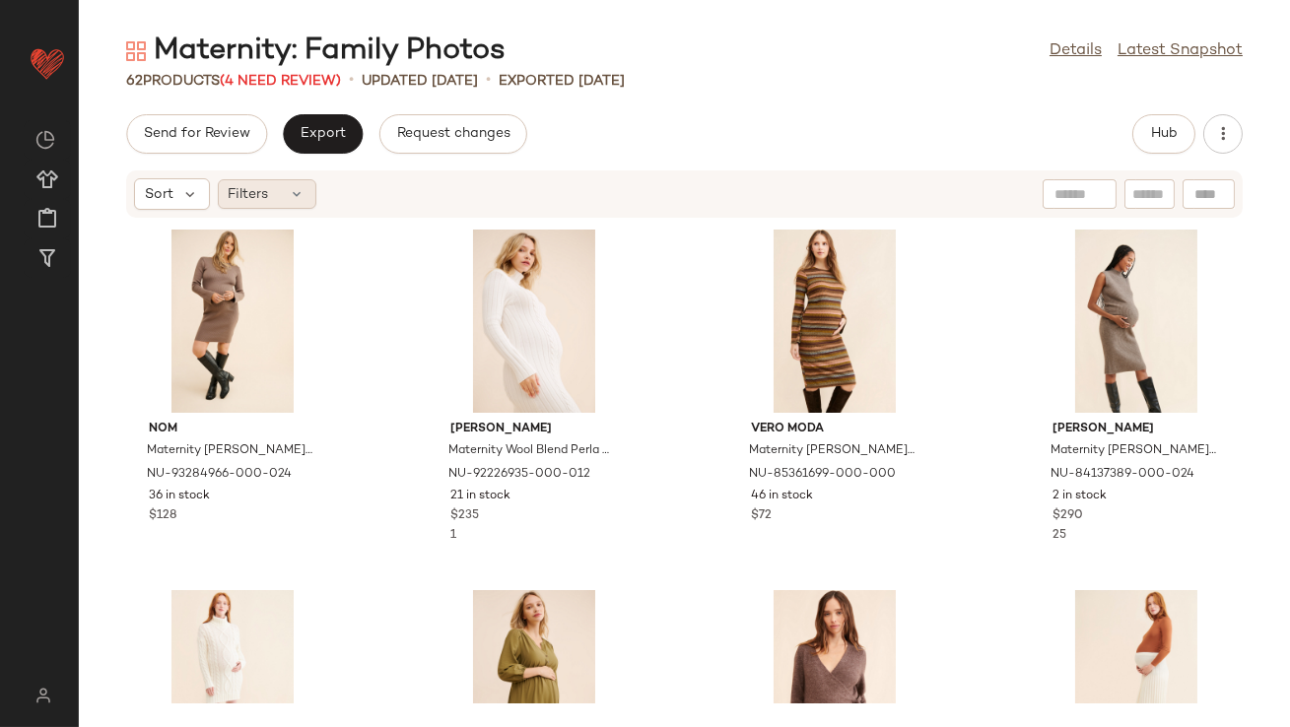
click at [285, 187] on div "Filters" at bounding box center [267, 194] width 99 height 30
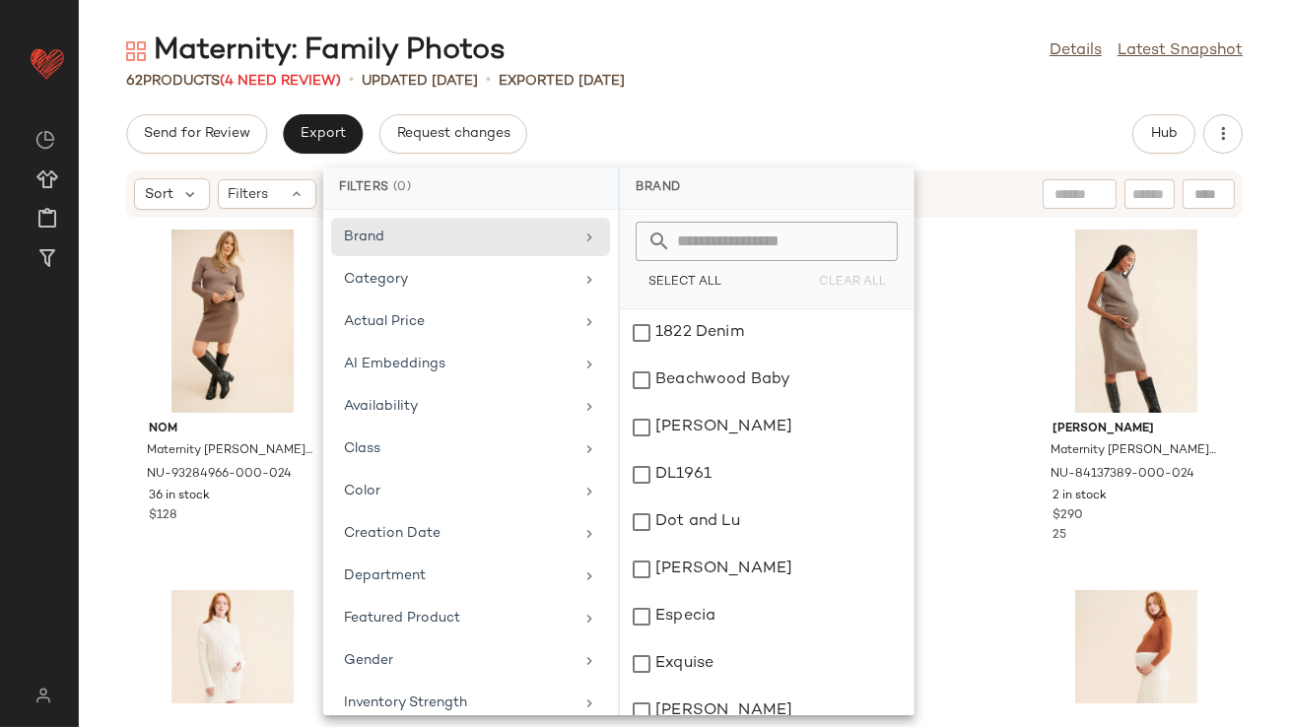
click at [529, 45] on div "Maternity: Family Photos Details Latest Snapshot" at bounding box center [684, 51] width 1211 height 39
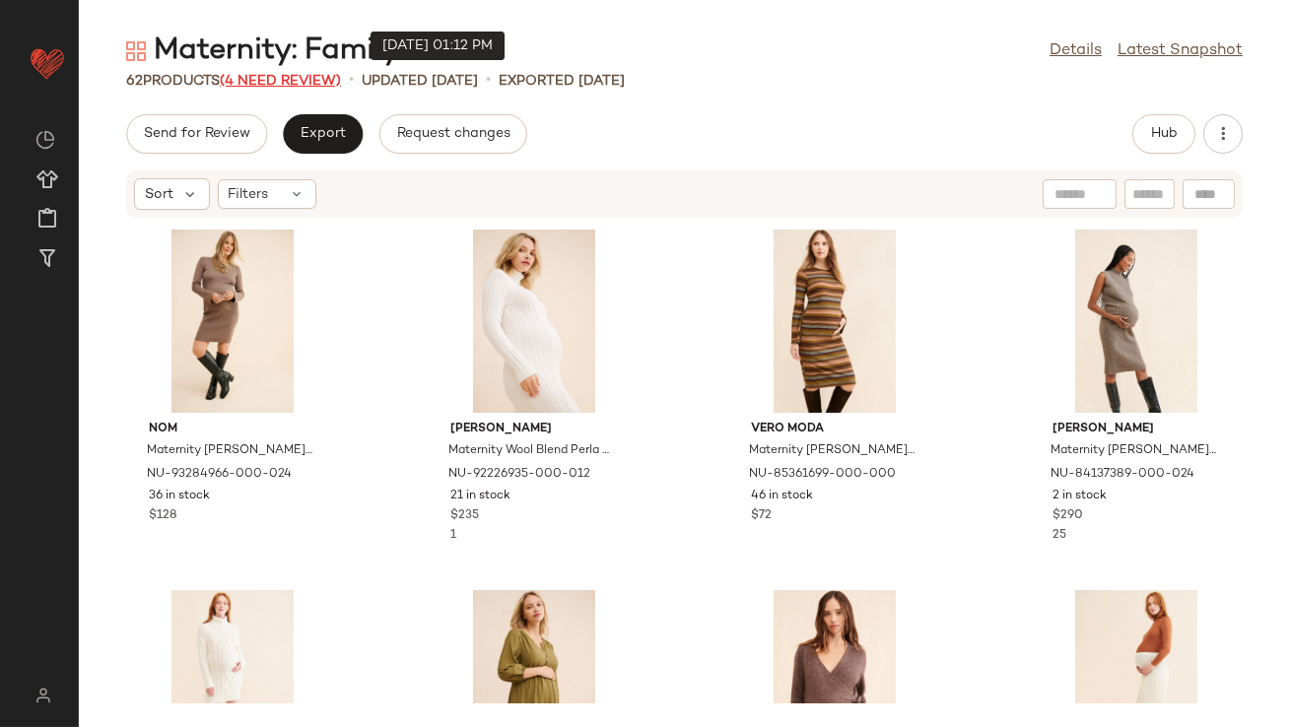
click at [300, 74] on span "(4 Need Review)" at bounding box center [280, 81] width 121 height 15
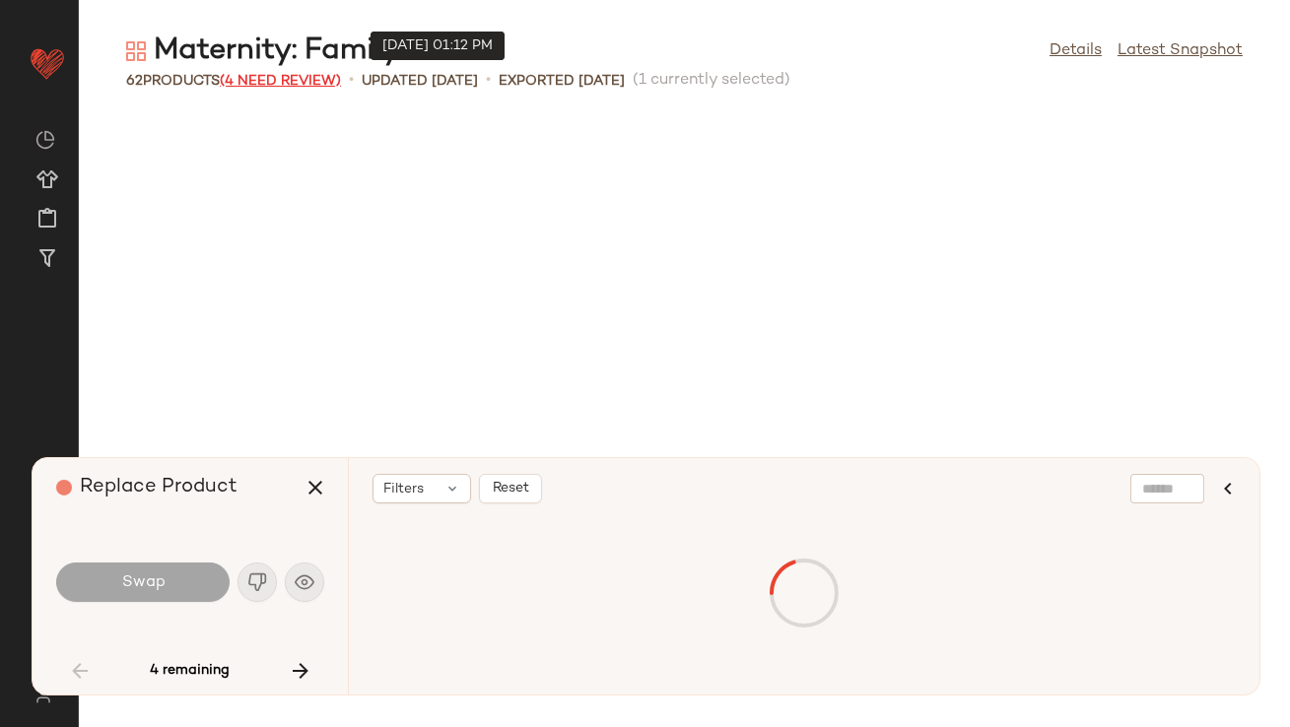
scroll to position [1098, 0]
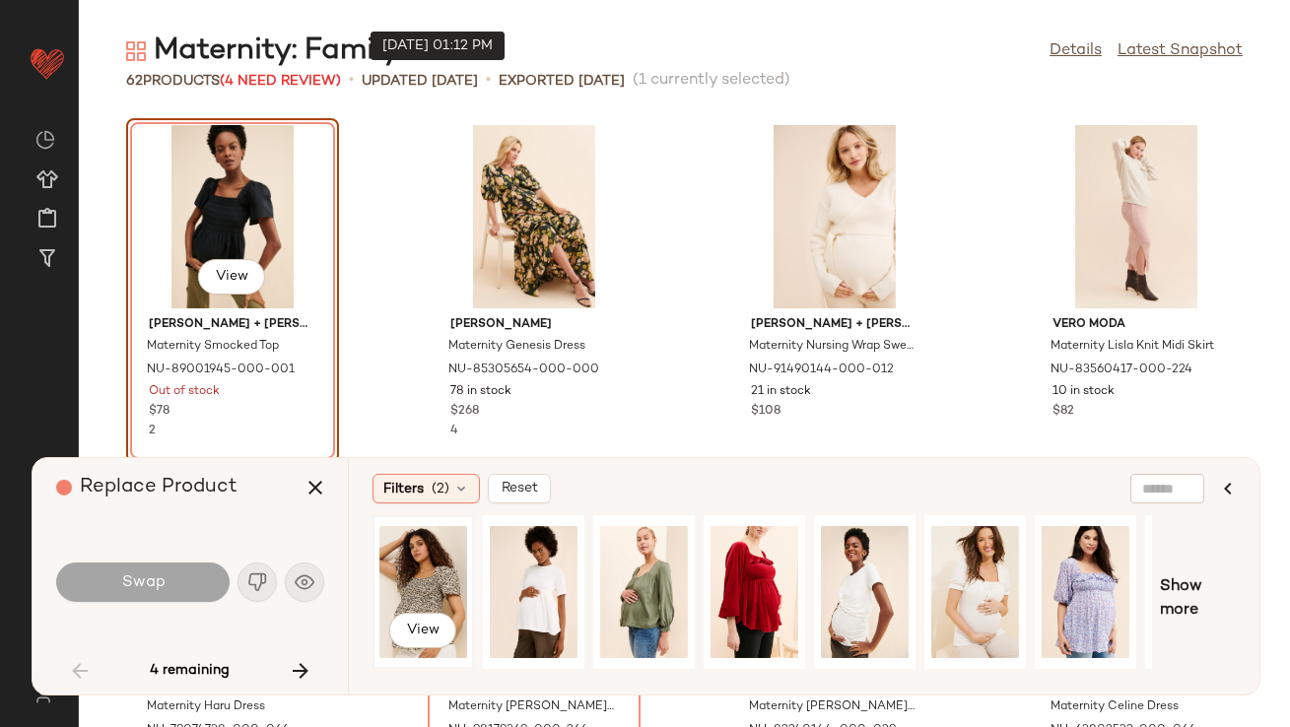
click at [432, 598] on div "View" at bounding box center [423, 592] width 88 height 140
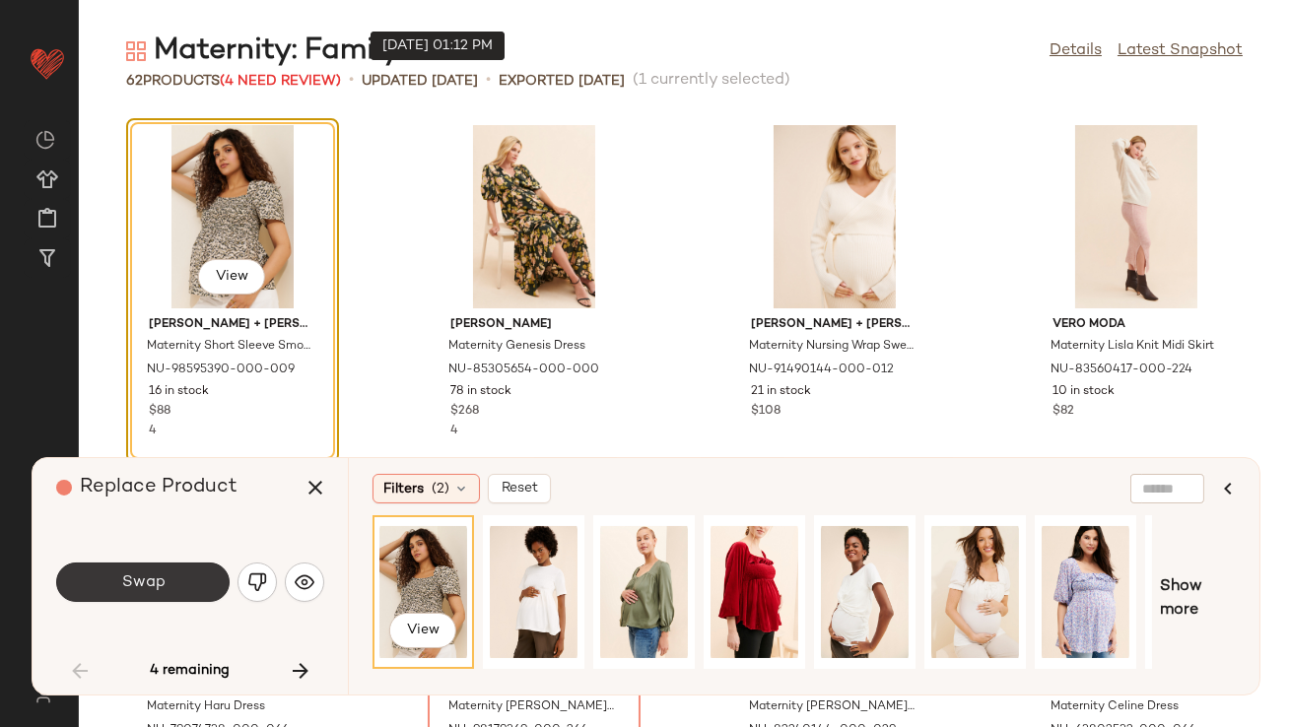
click at [163, 572] on button "Swap" at bounding box center [142, 582] width 173 height 39
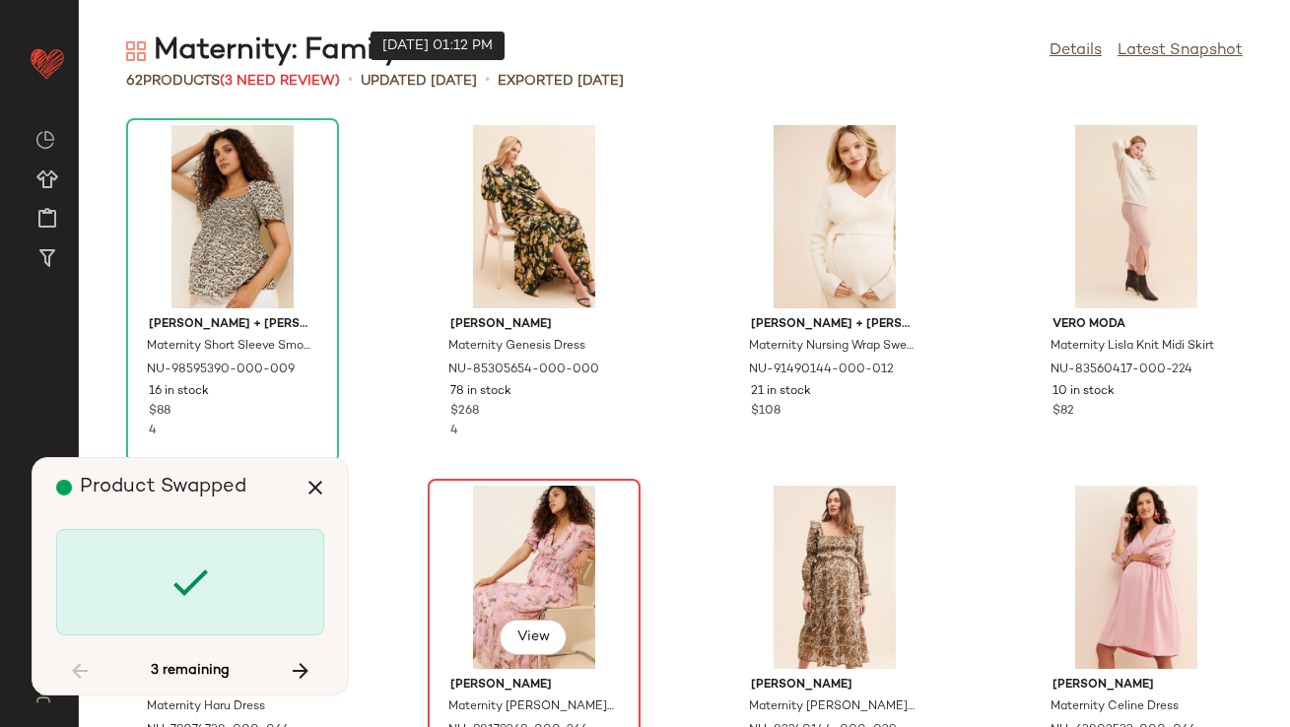
scroll to position [1443, 0]
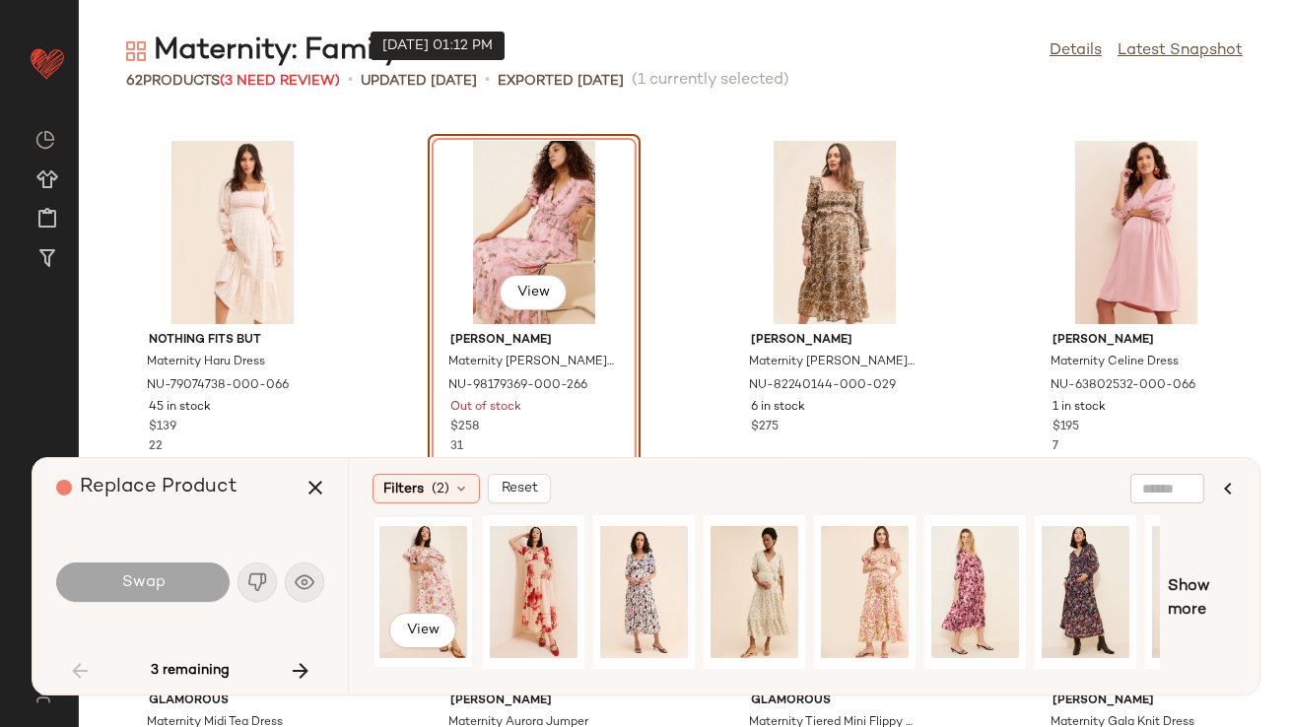
click at [443, 571] on div "View" at bounding box center [423, 592] width 88 height 140
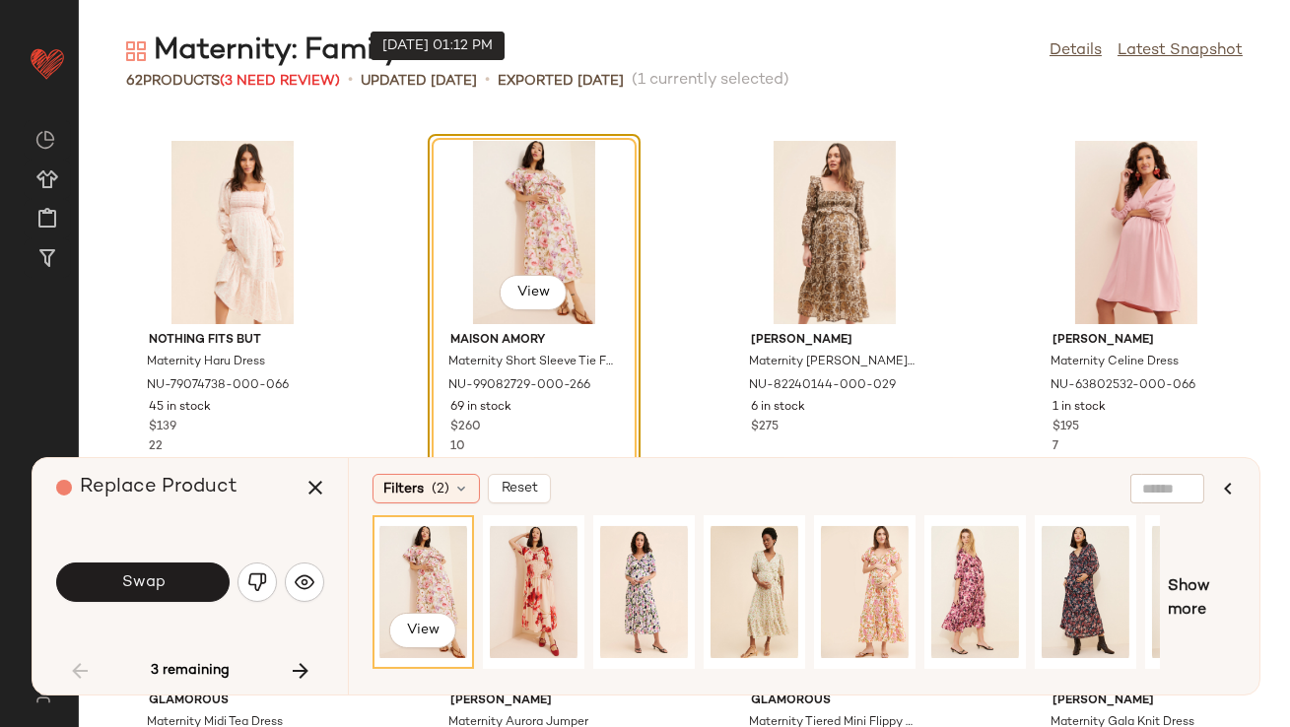
click at [187, 579] on button "Swap" at bounding box center [142, 582] width 173 height 39
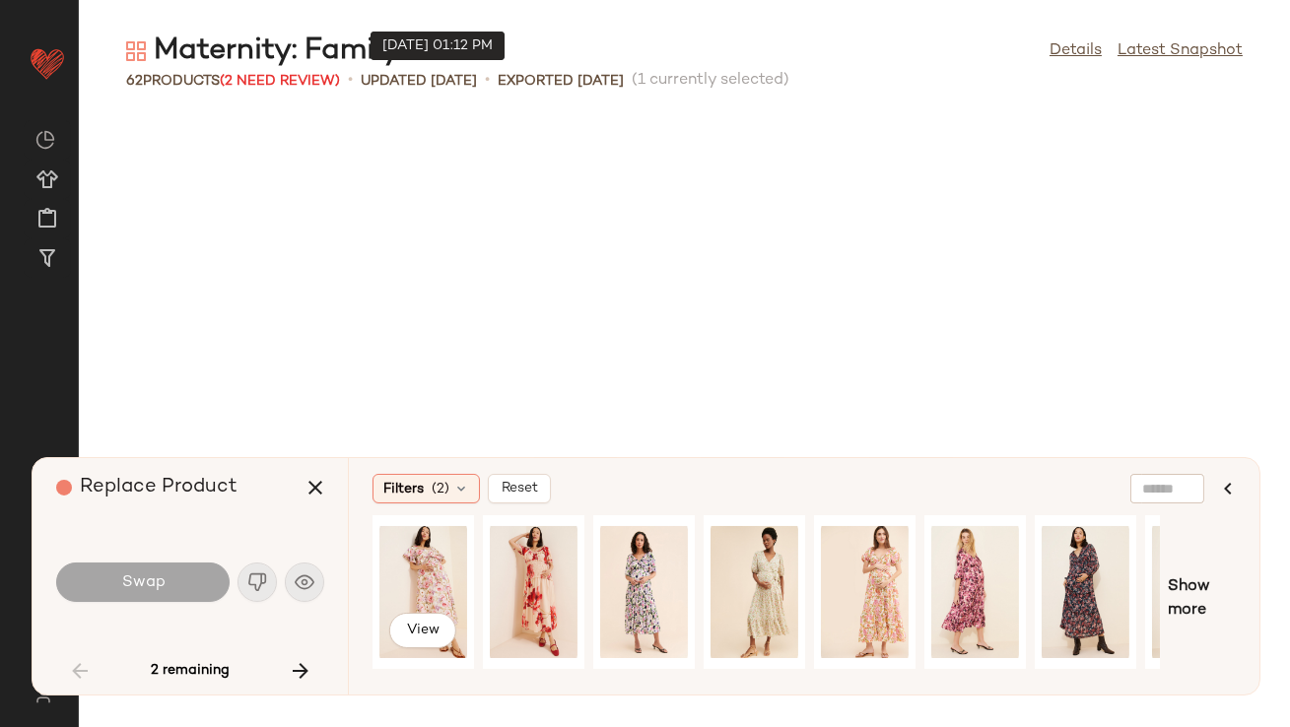
scroll to position [2885, 0]
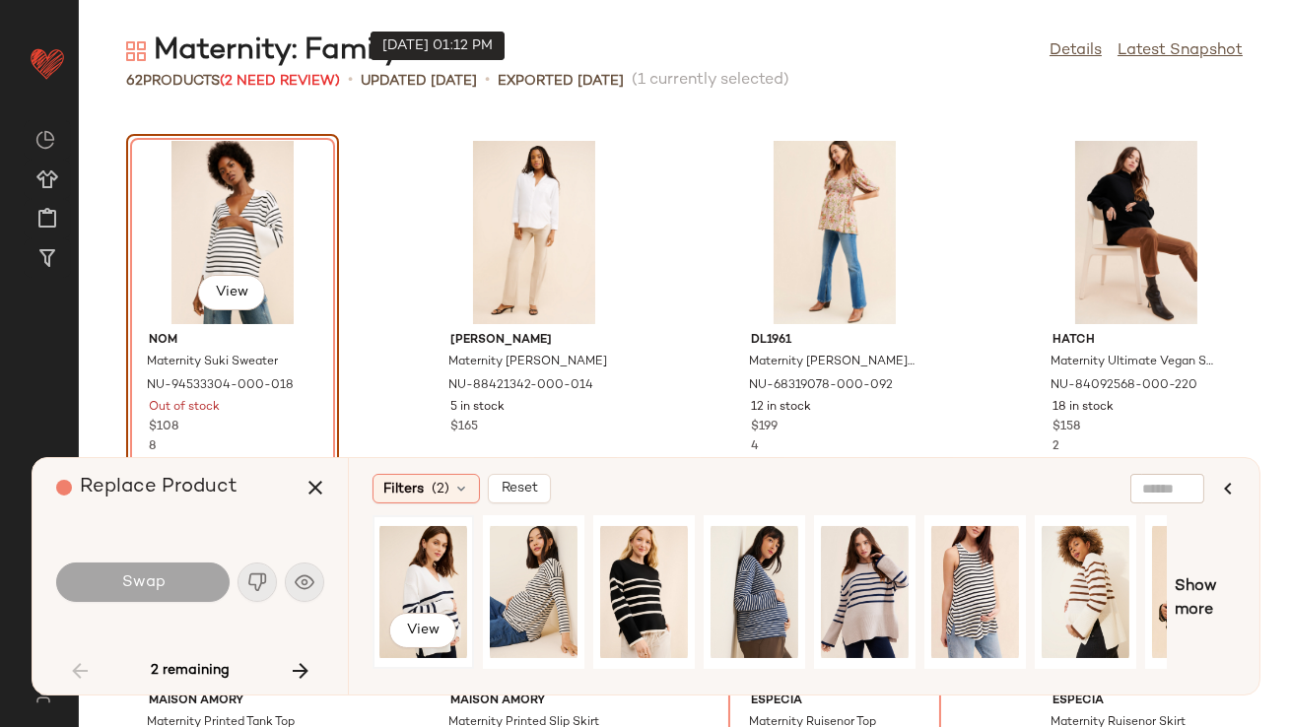
click at [421, 582] on div "View" at bounding box center [423, 592] width 88 height 140
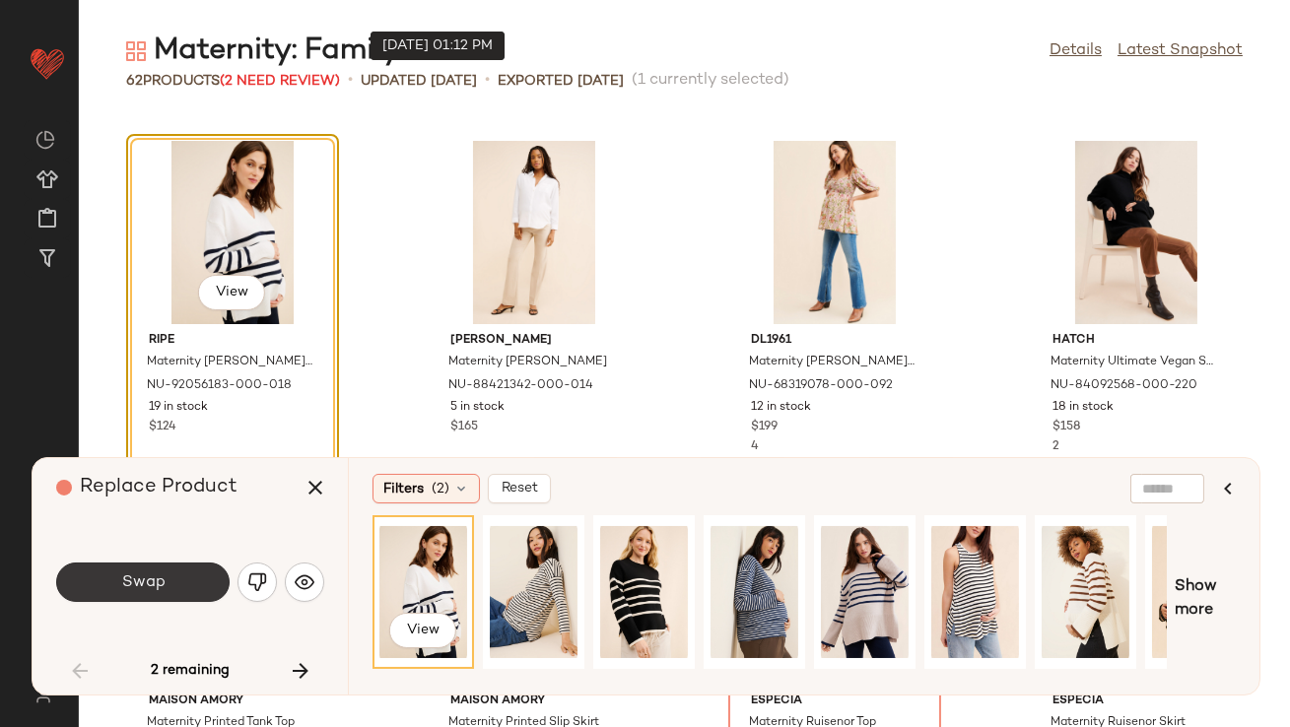
click at [181, 580] on button "Swap" at bounding box center [142, 582] width 173 height 39
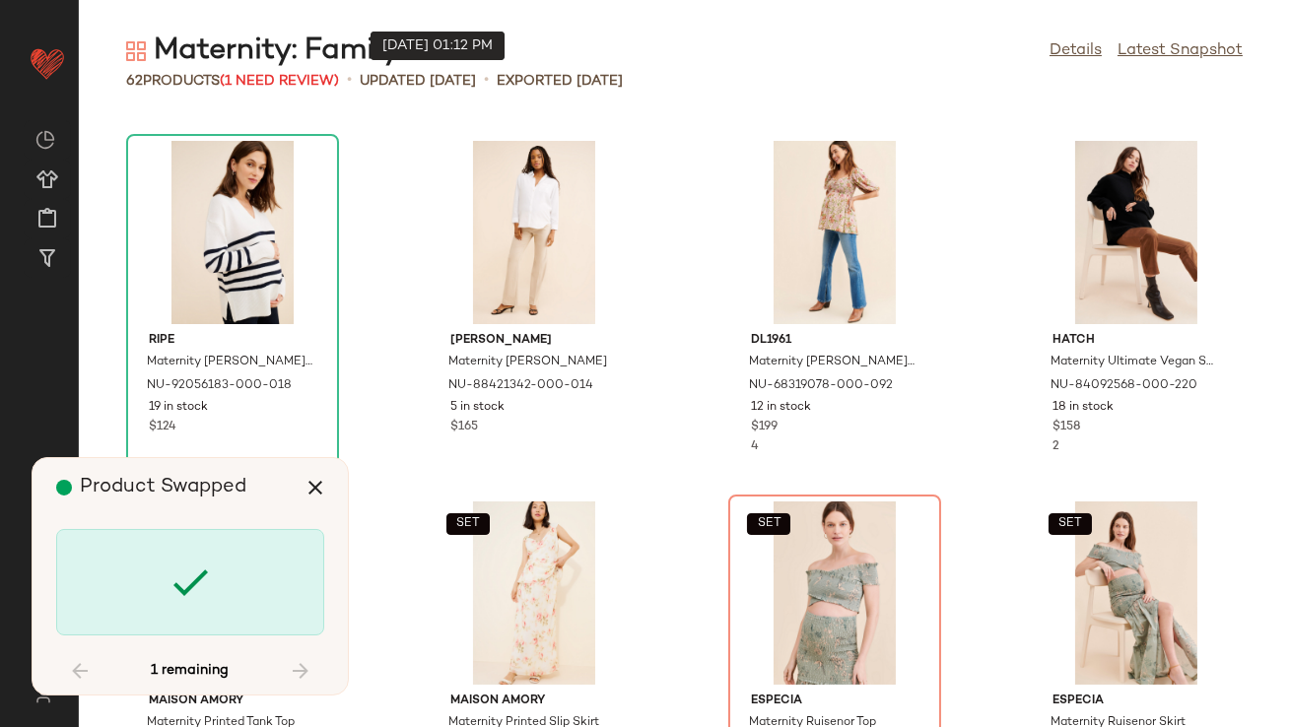
scroll to position [3246, 0]
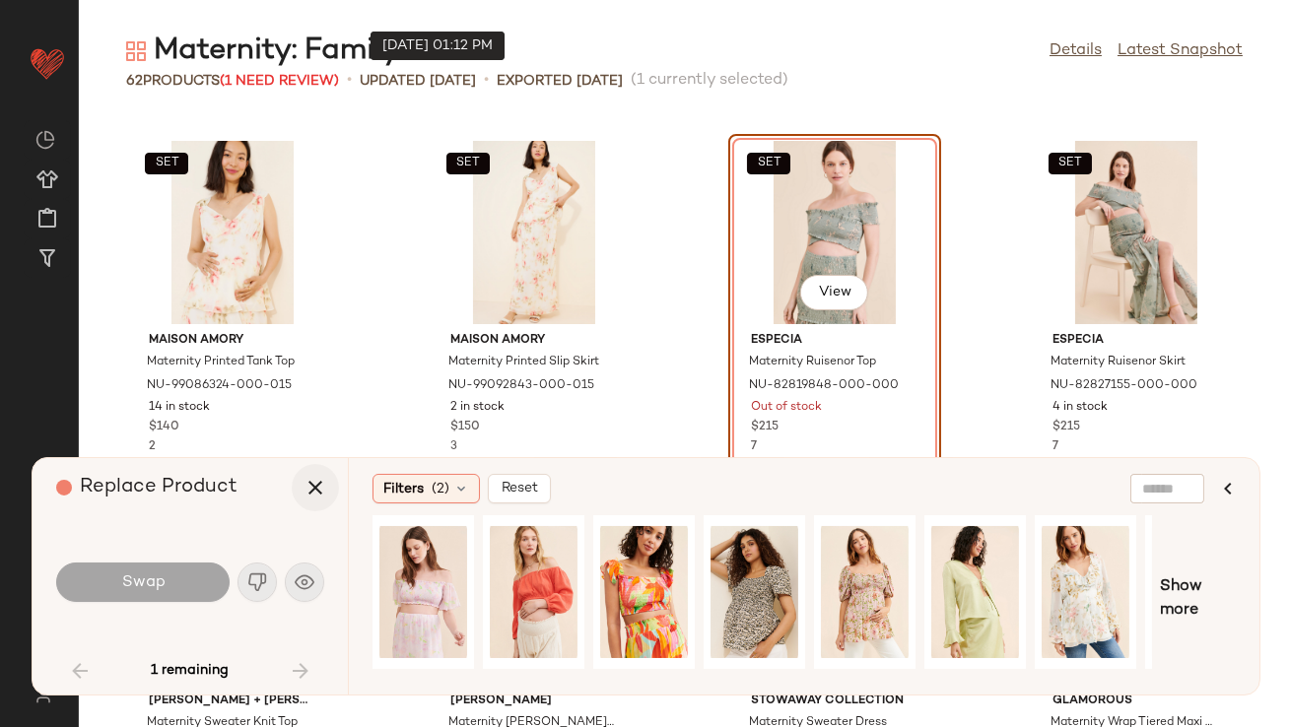
click at [319, 491] on icon "button" at bounding box center [316, 488] width 24 height 24
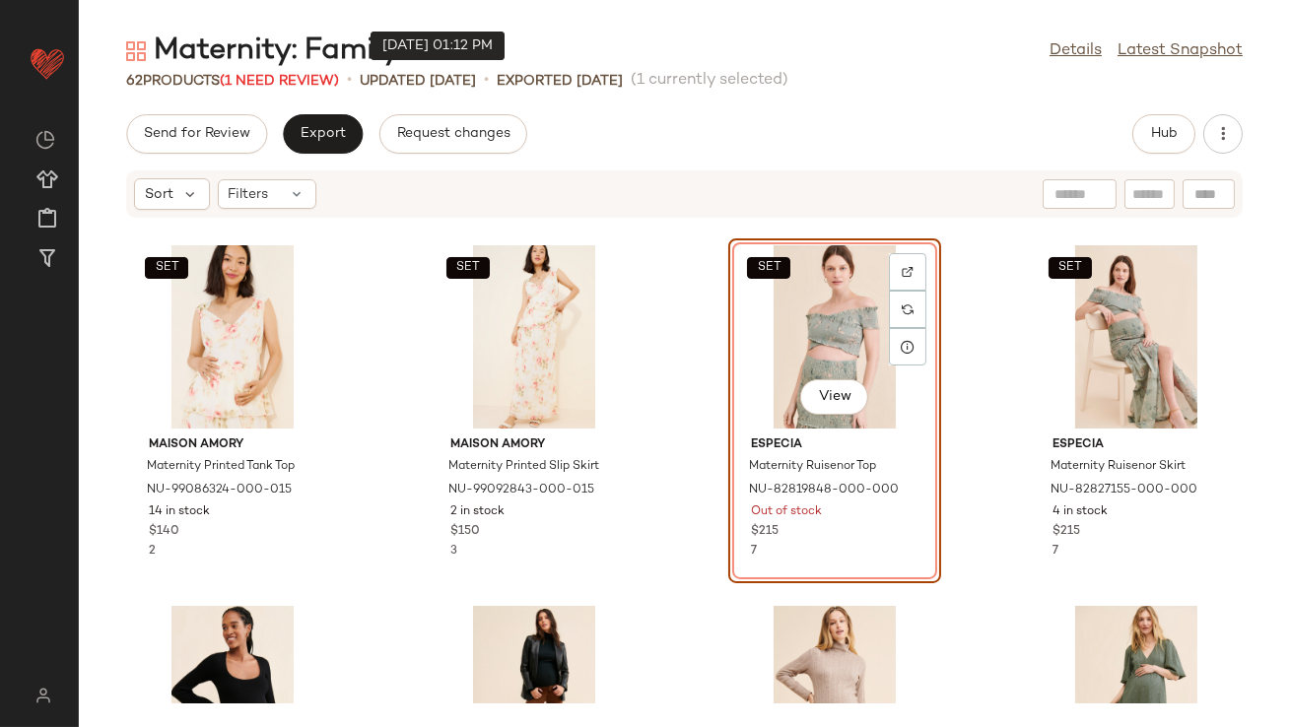
click at [806, 315] on div "SET View" at bounding box center [834, 336] width 199 height 183
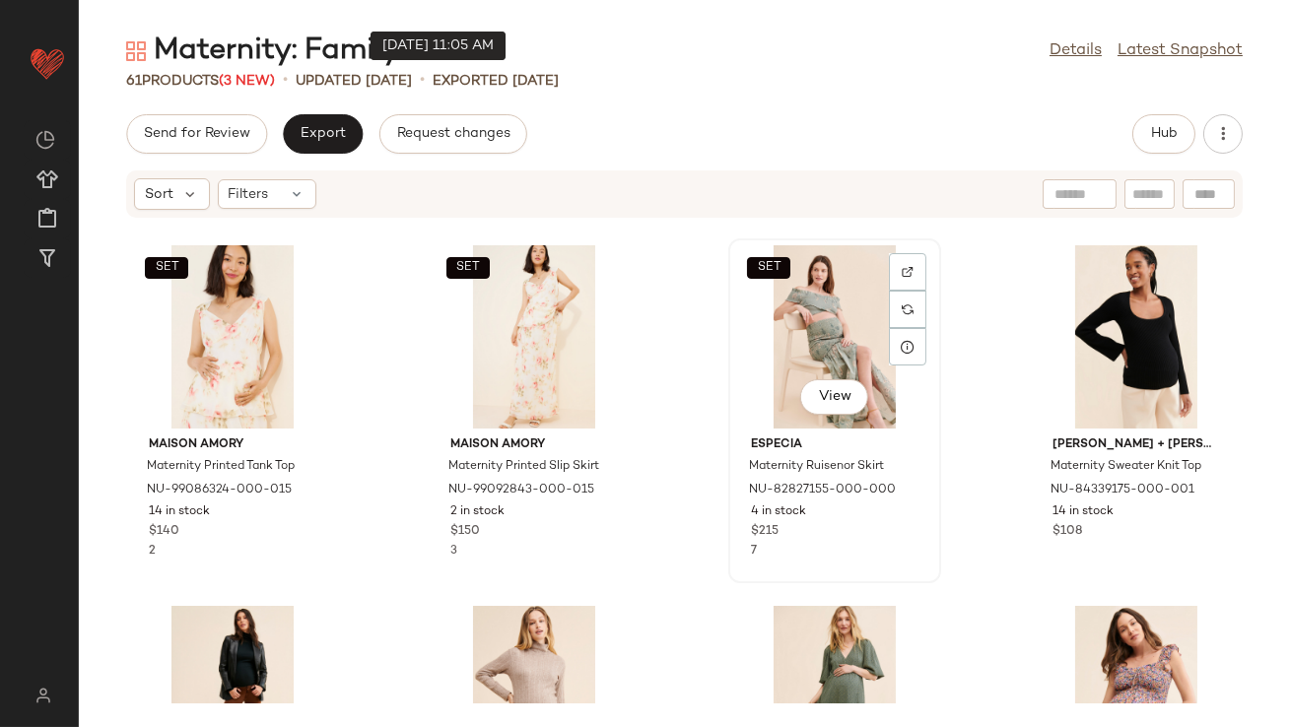
click at [828, 320] on div "SET View" at bounding box center [834, 336] width 199 height 183
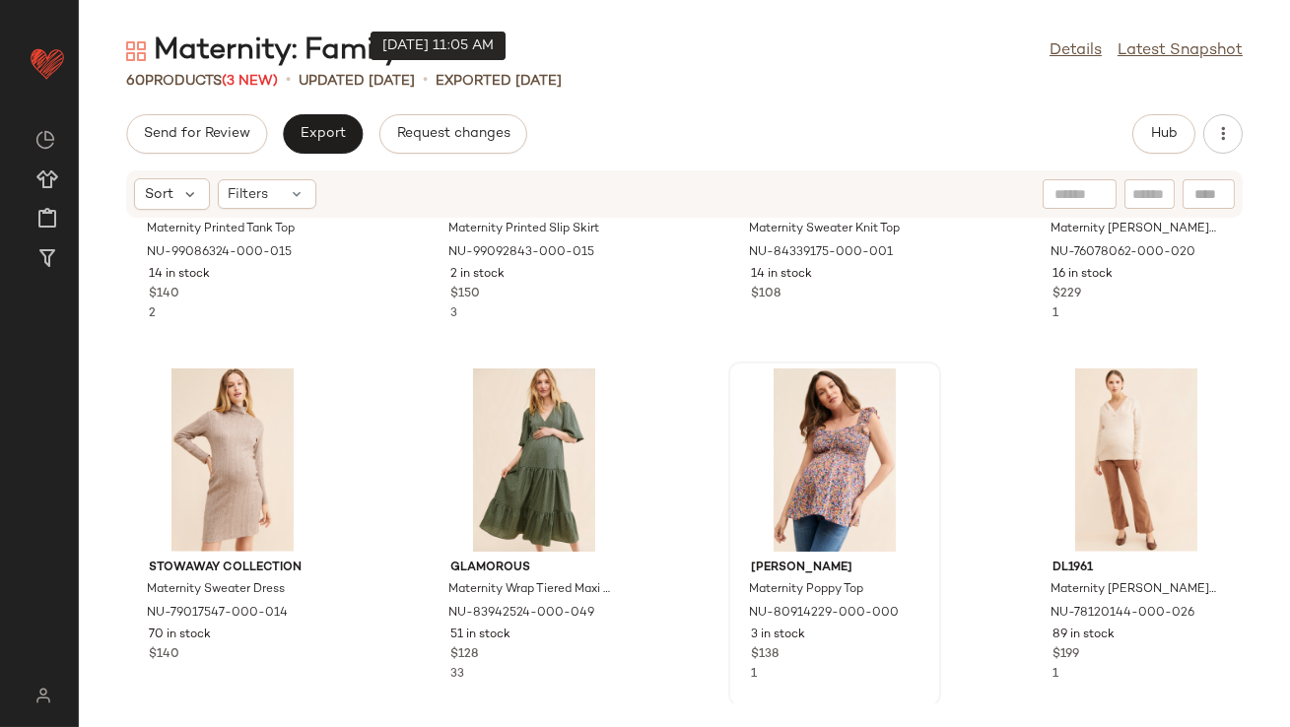
scroll to position [3501, 0]
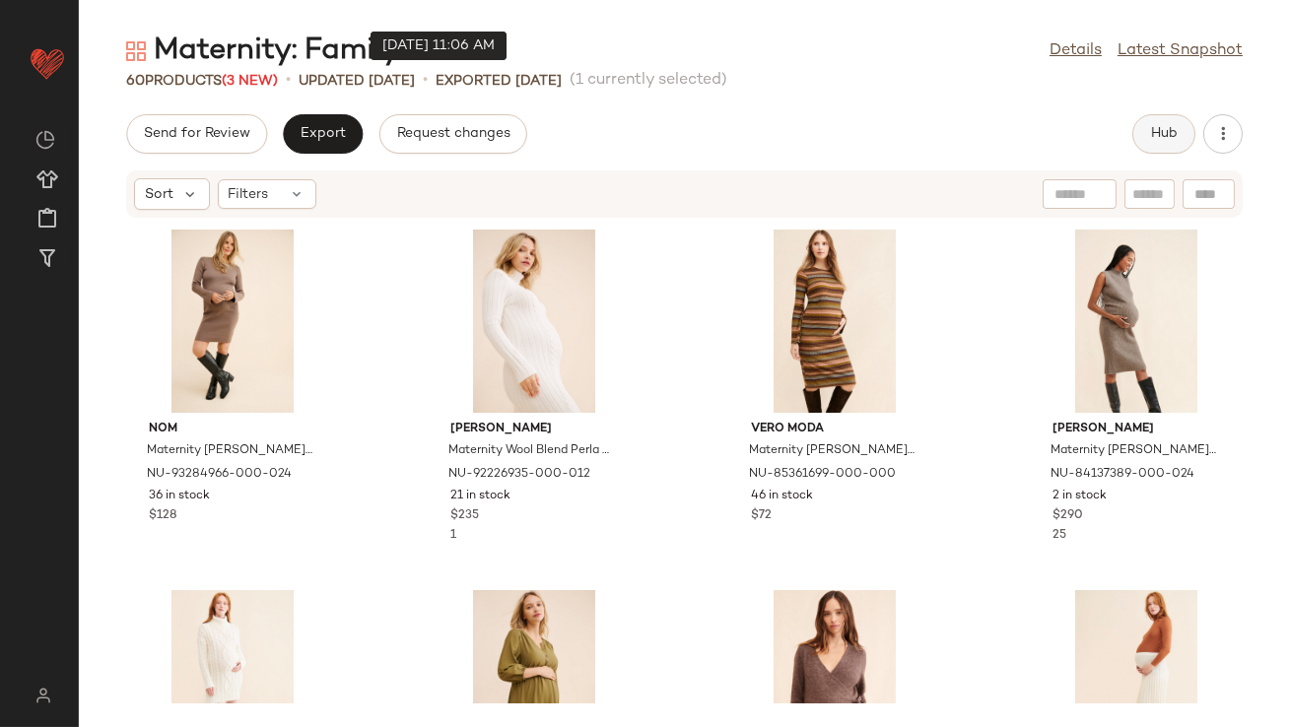
click at [1157, 134] on span "Hub" at bounding box center [1164, 134] width 28 height 16
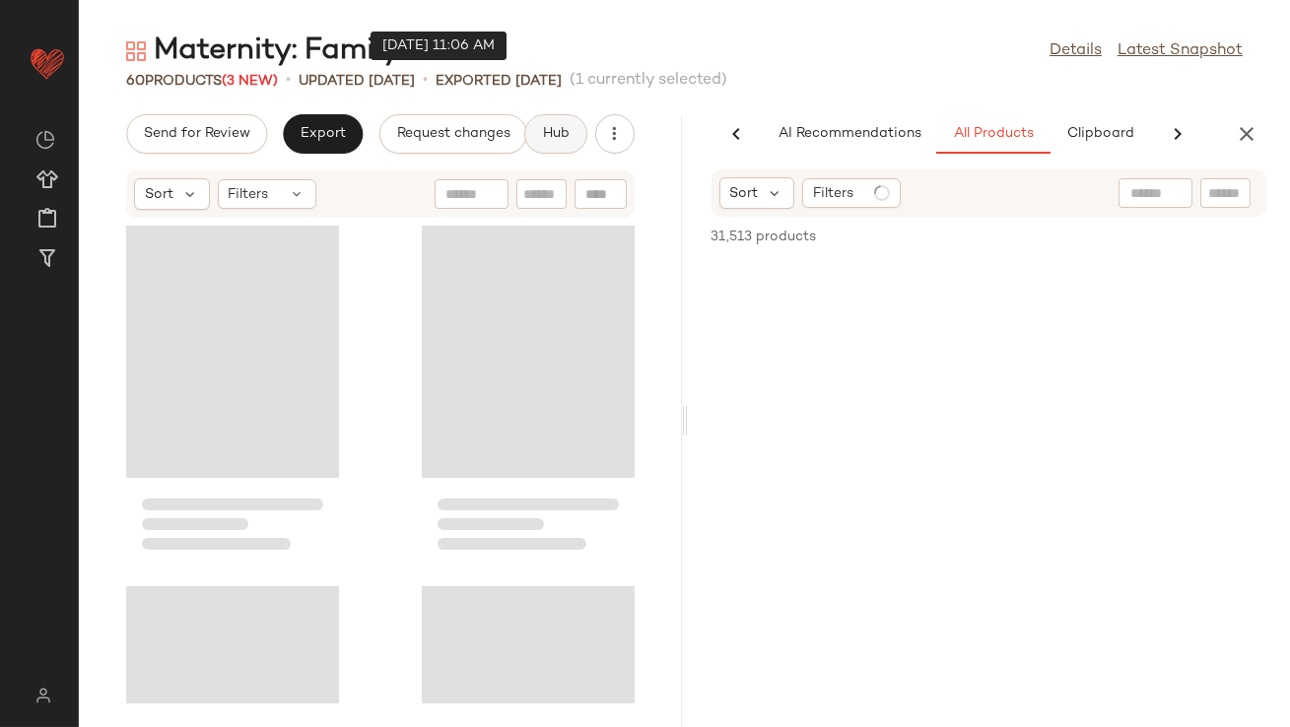
scroll to position [0, 110]
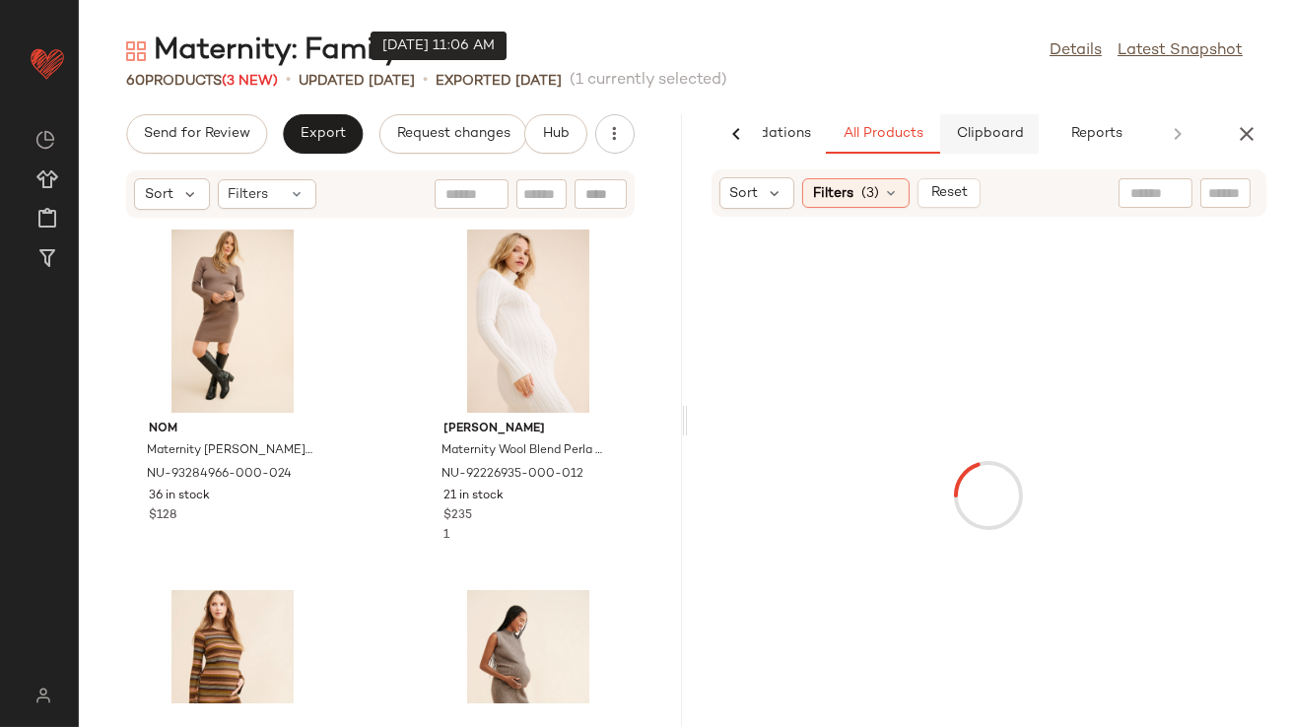
click at [983, 128] on span "Clipboard" at bounding box center [989, 134] width 68 height 16
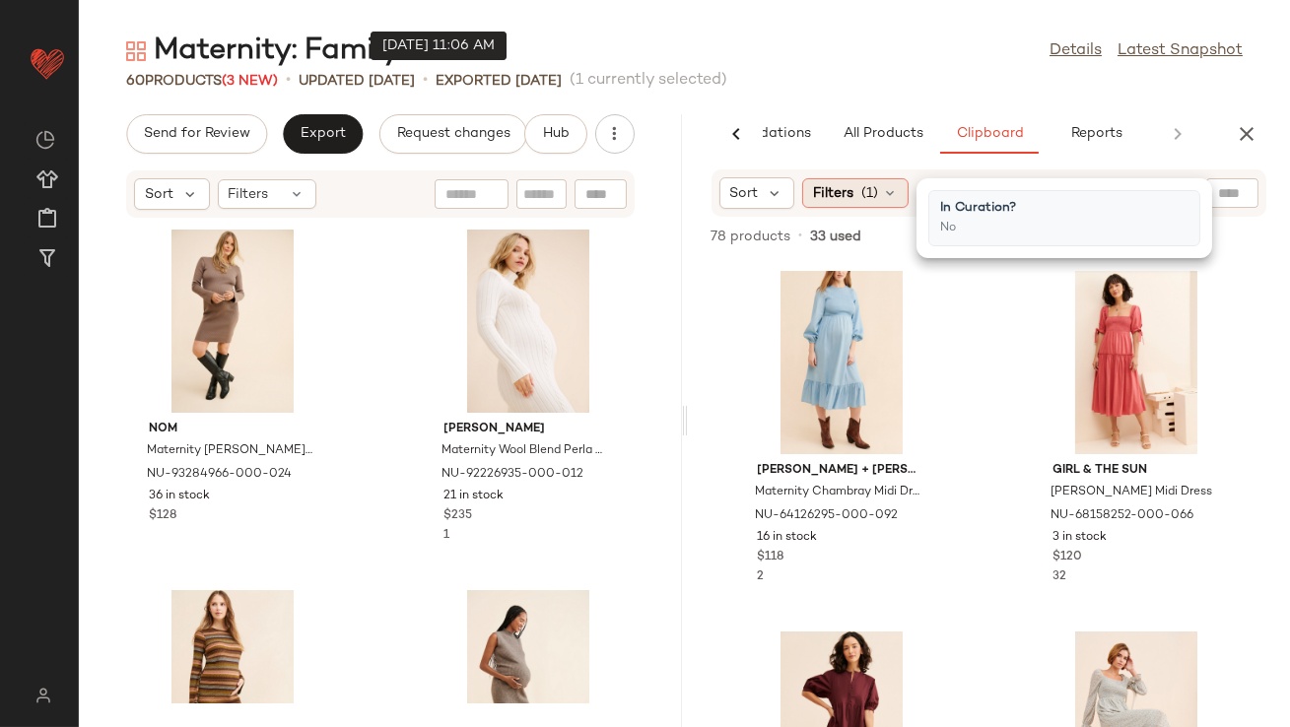
click at [840, 183] on span "Filters" at bounding box center [833, 193] width 40 height 21
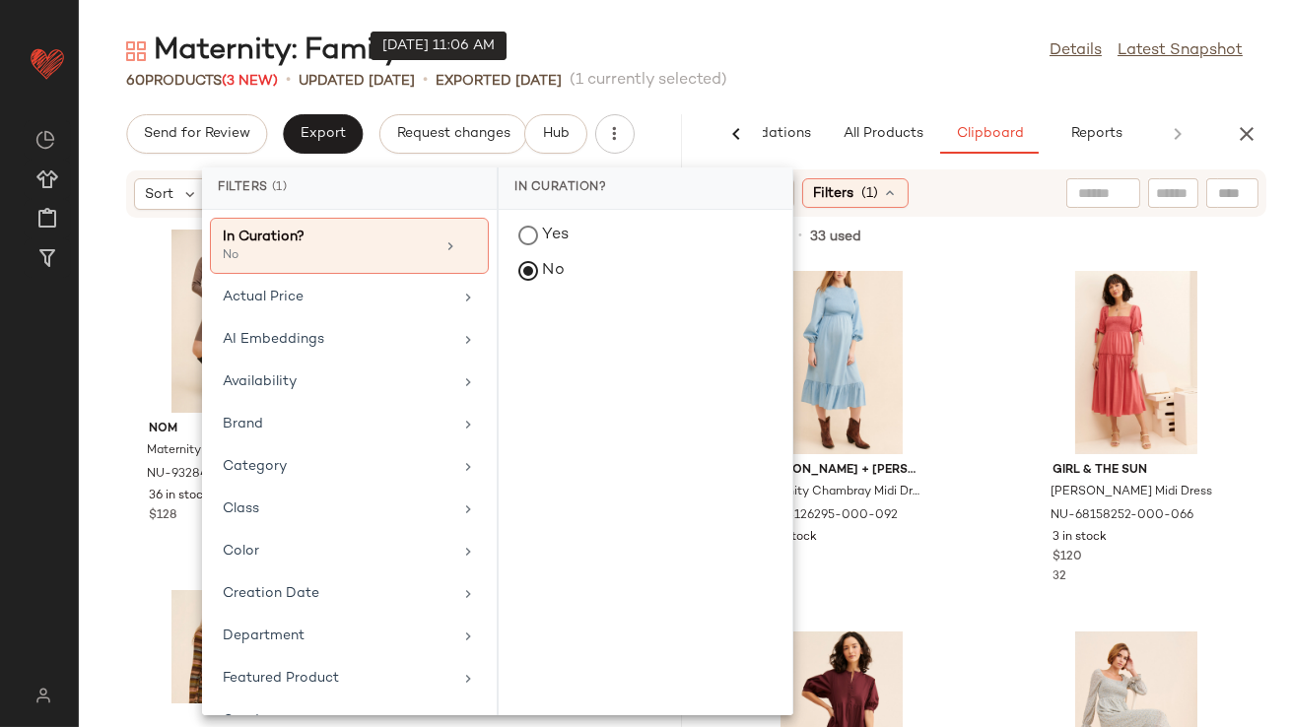
click at [940, 61] on div "Maternity: Family Photos Details Latest Snapshot" at bounding box center [684, 51] width 1211 height 39
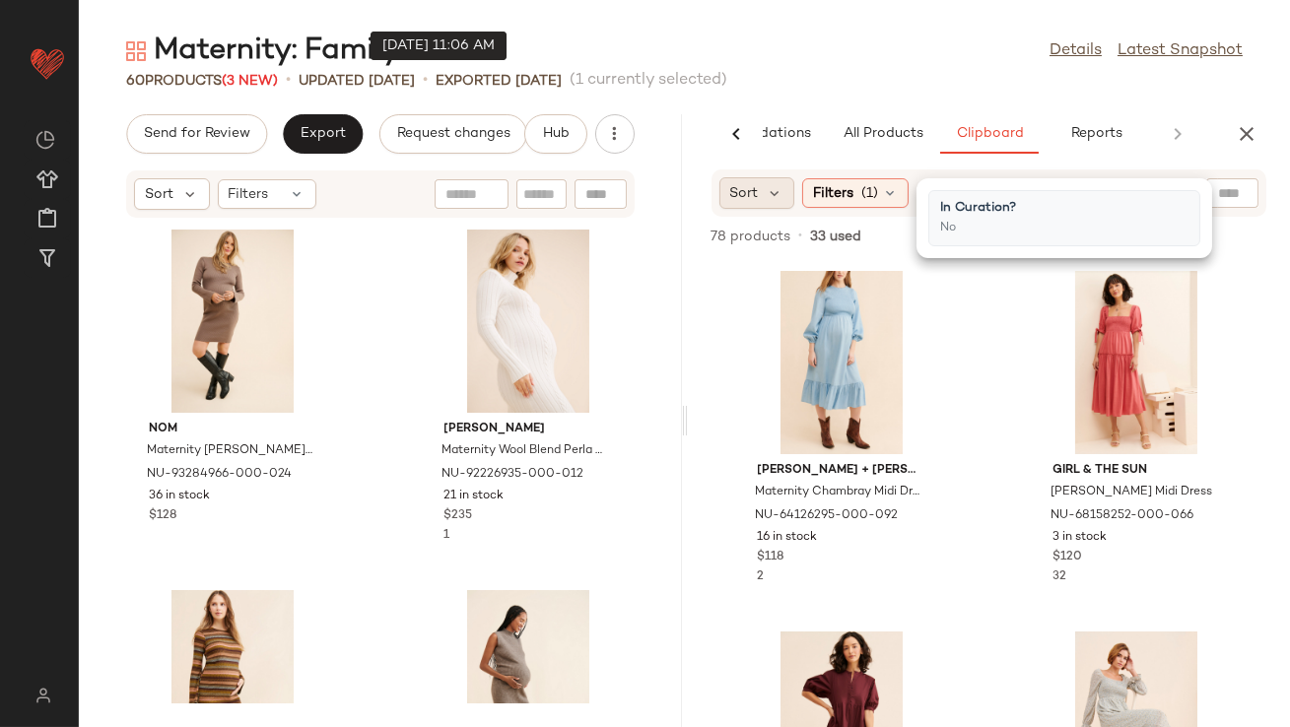
click at [766, 202] on div "Sort" at bounding box center [757, 193] width 76 height 32
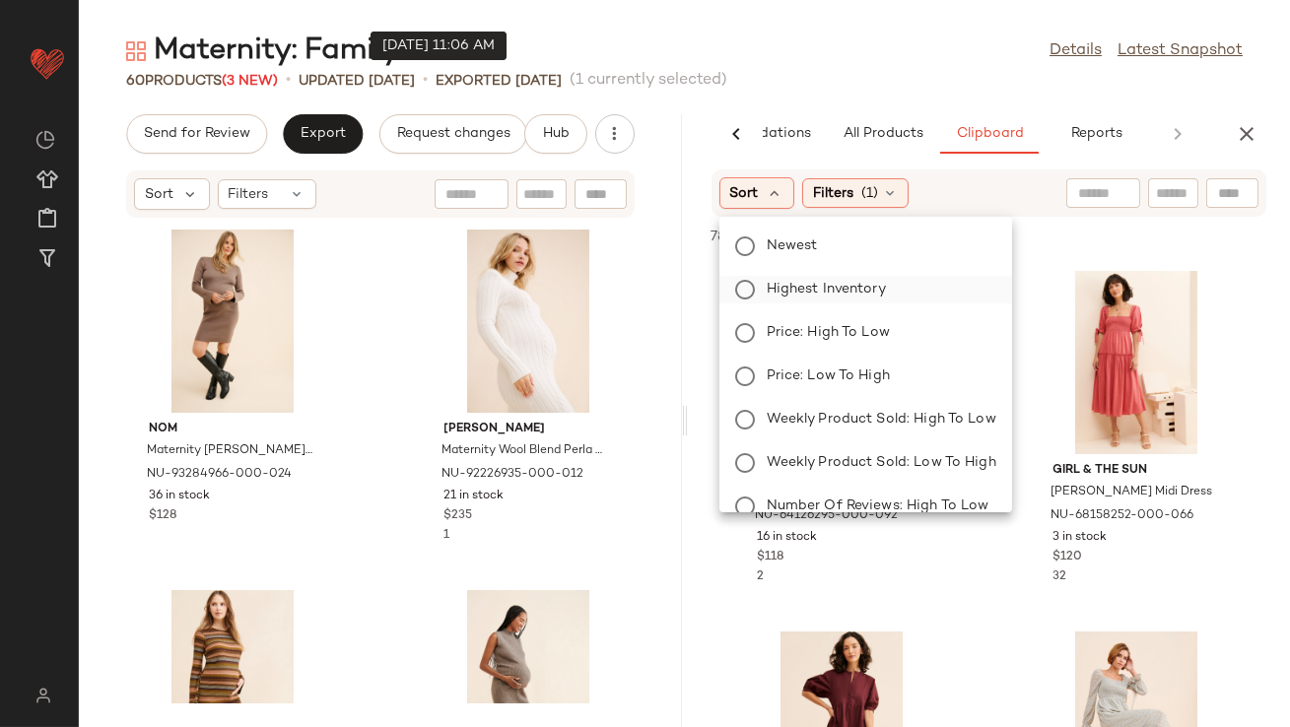
click at [766, 301] on label "Highest Inventory" at bounding box center [877, 290] width 237 height 28
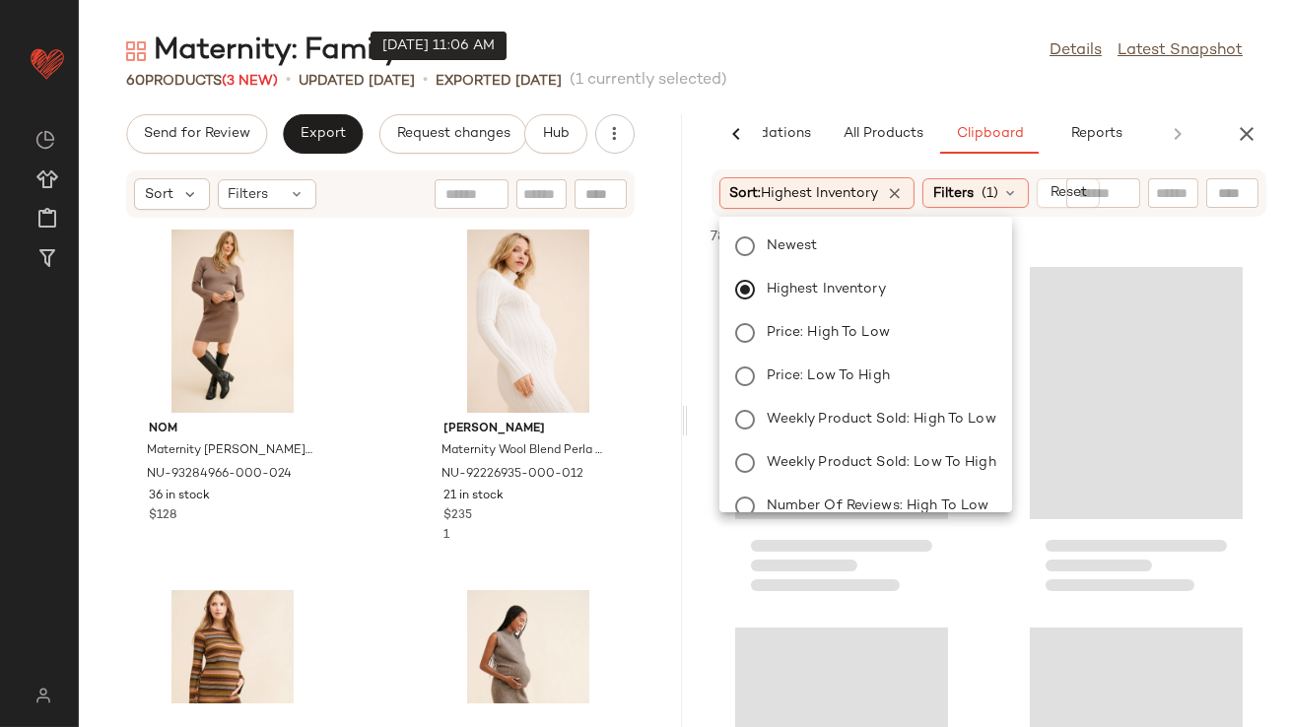
click at [894, 70] on div "Maternity: Family Photos Details Latest Snapshot" at bounding box center [684, 51] width 1211 height 39
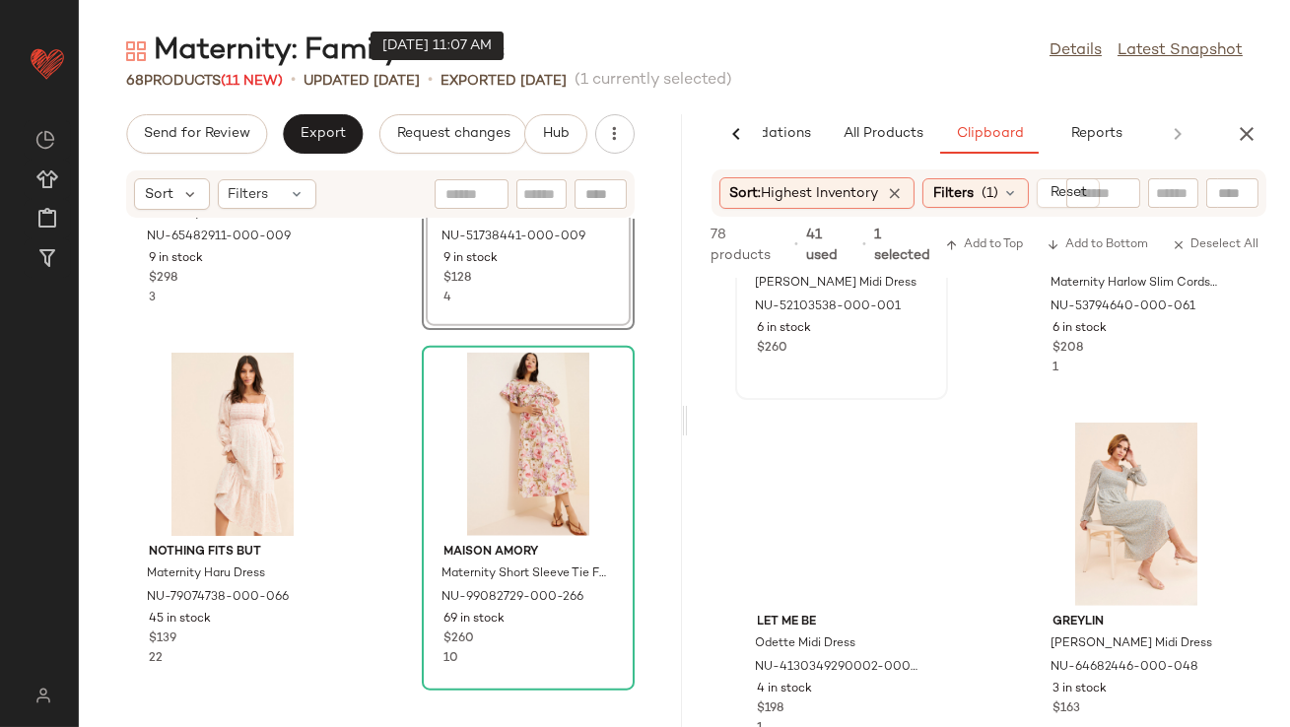
scroll to position [3237, 0]
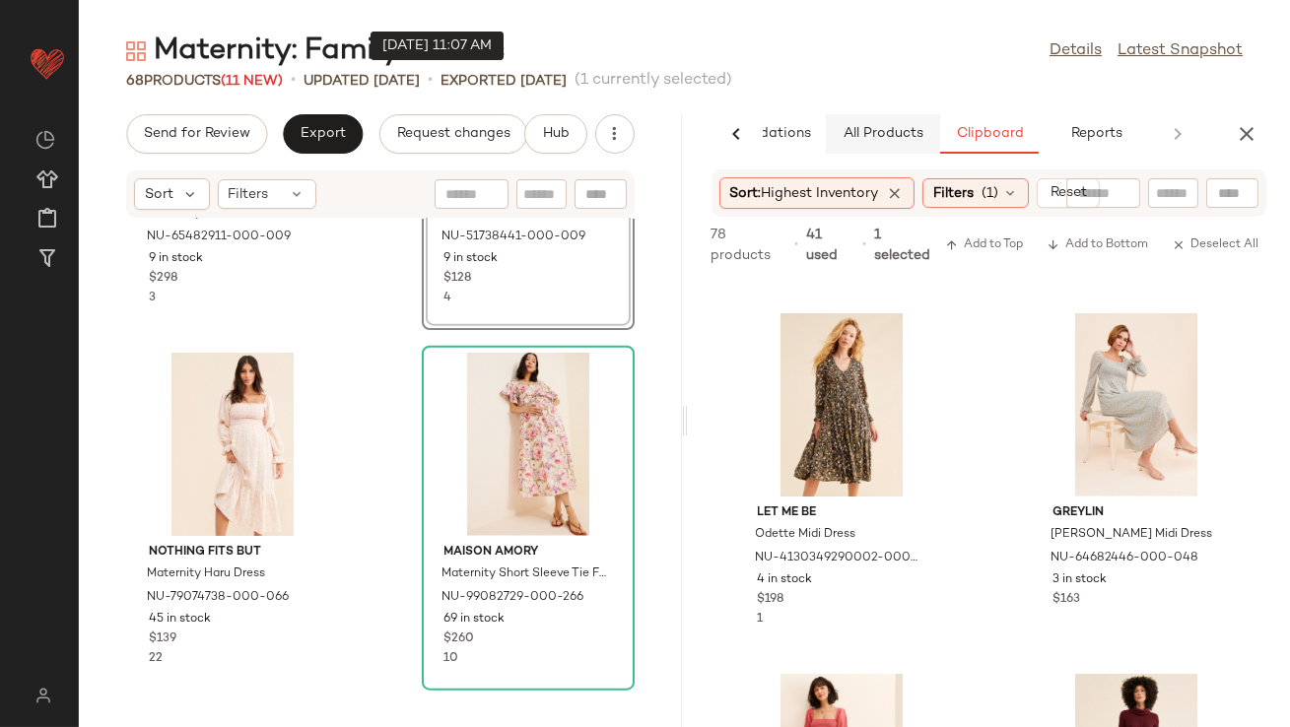
click at [877, 123] on button "All Products" at bounding box center [883, 133] width 114 height 39
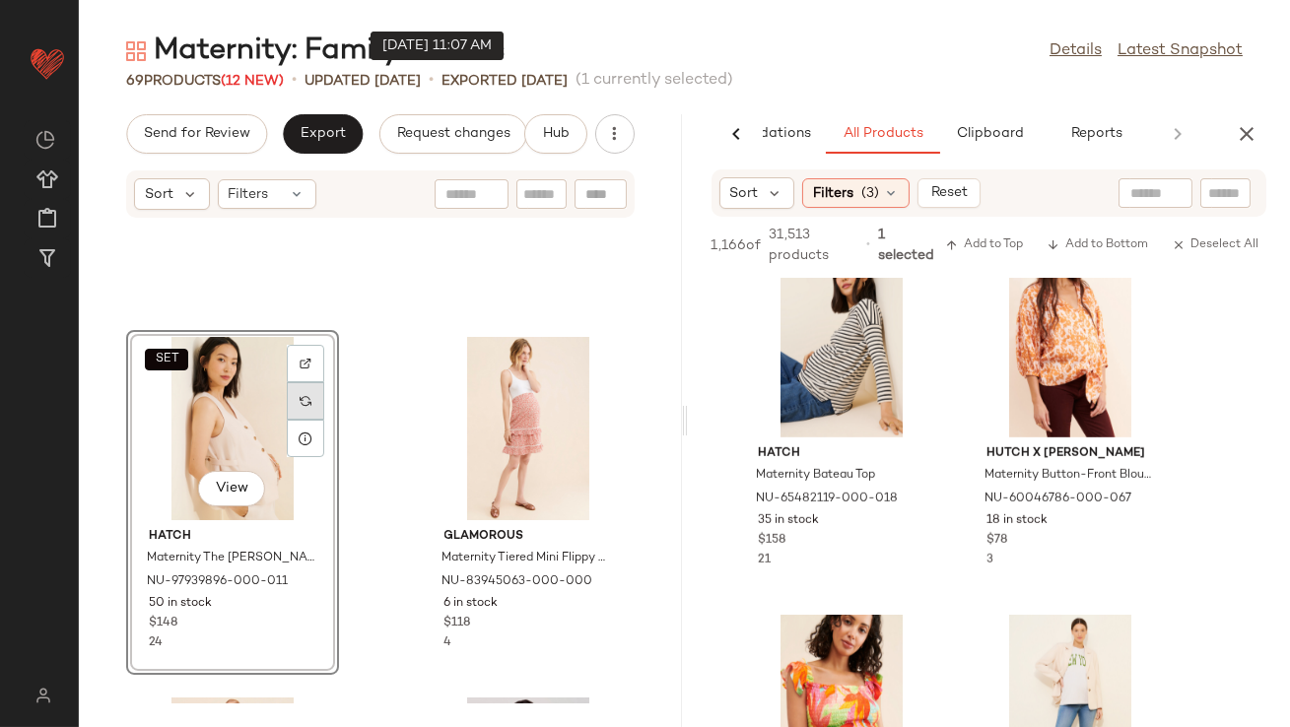
scroll to position [5266, 0]
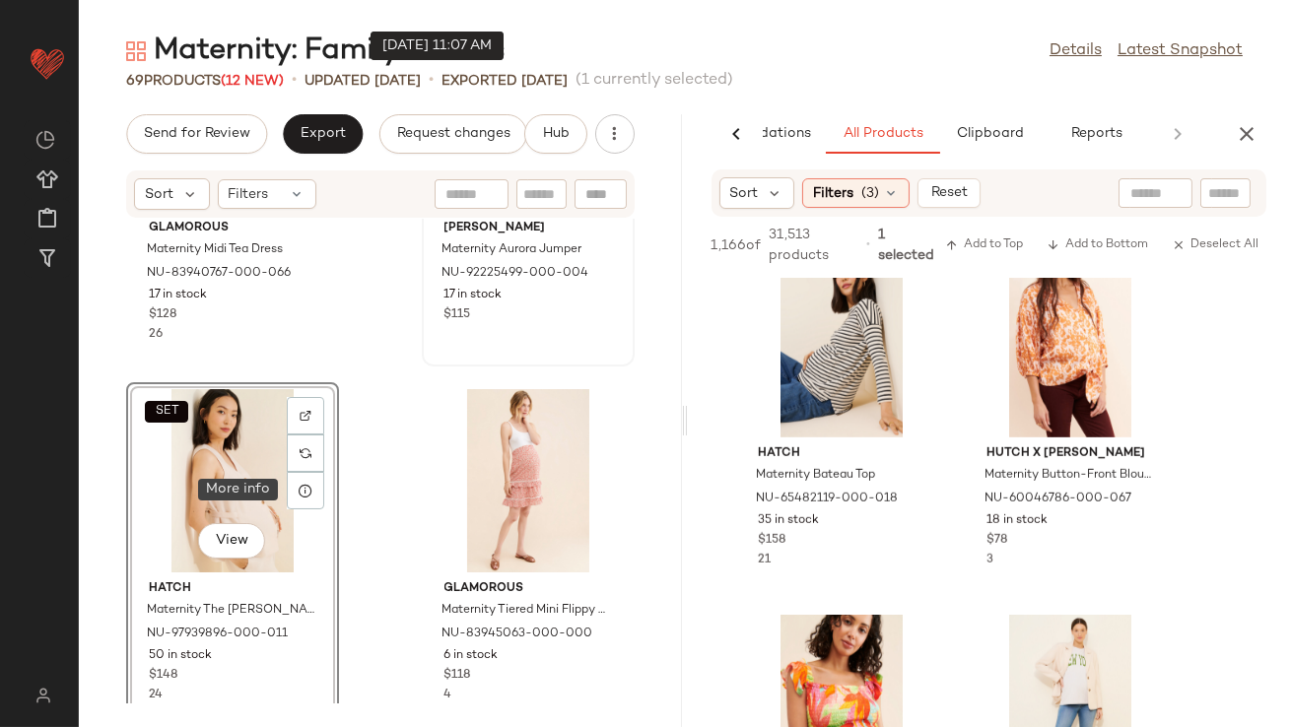
click at [304, 494] on icon at bounding box center [306, 491] width 16 height 16
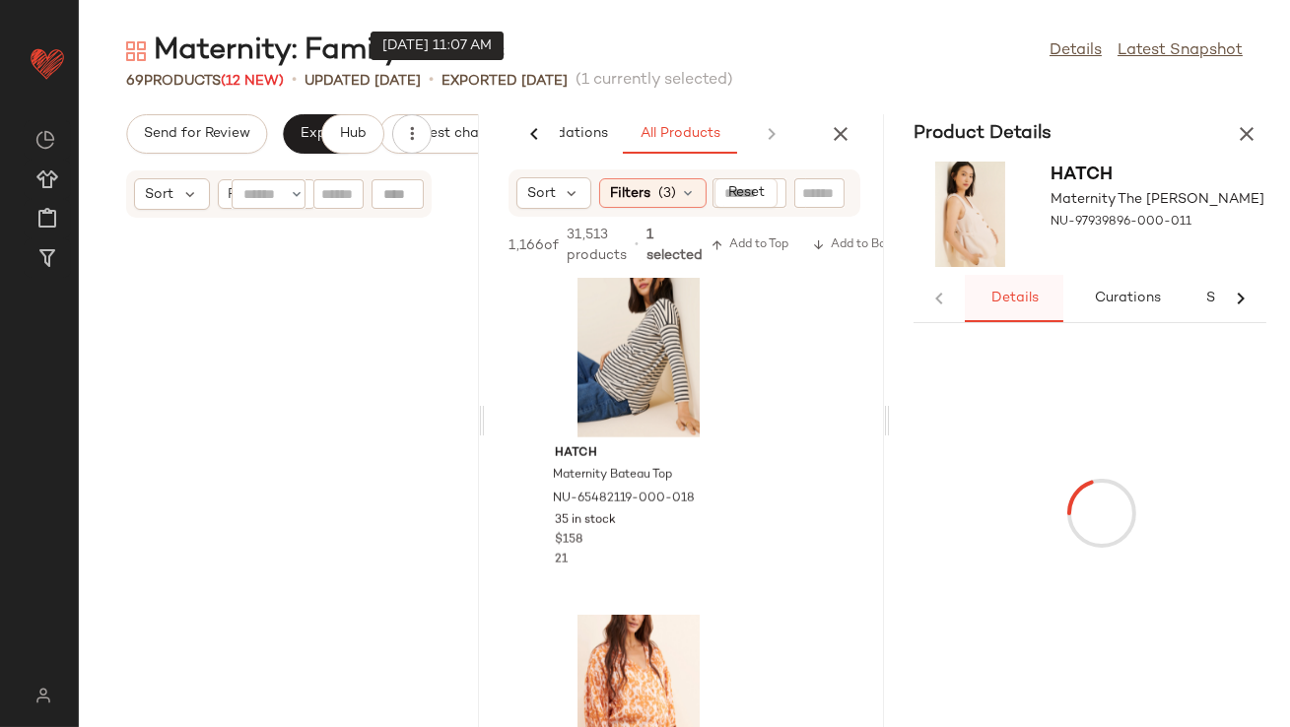
scroll to position [10820, 0]
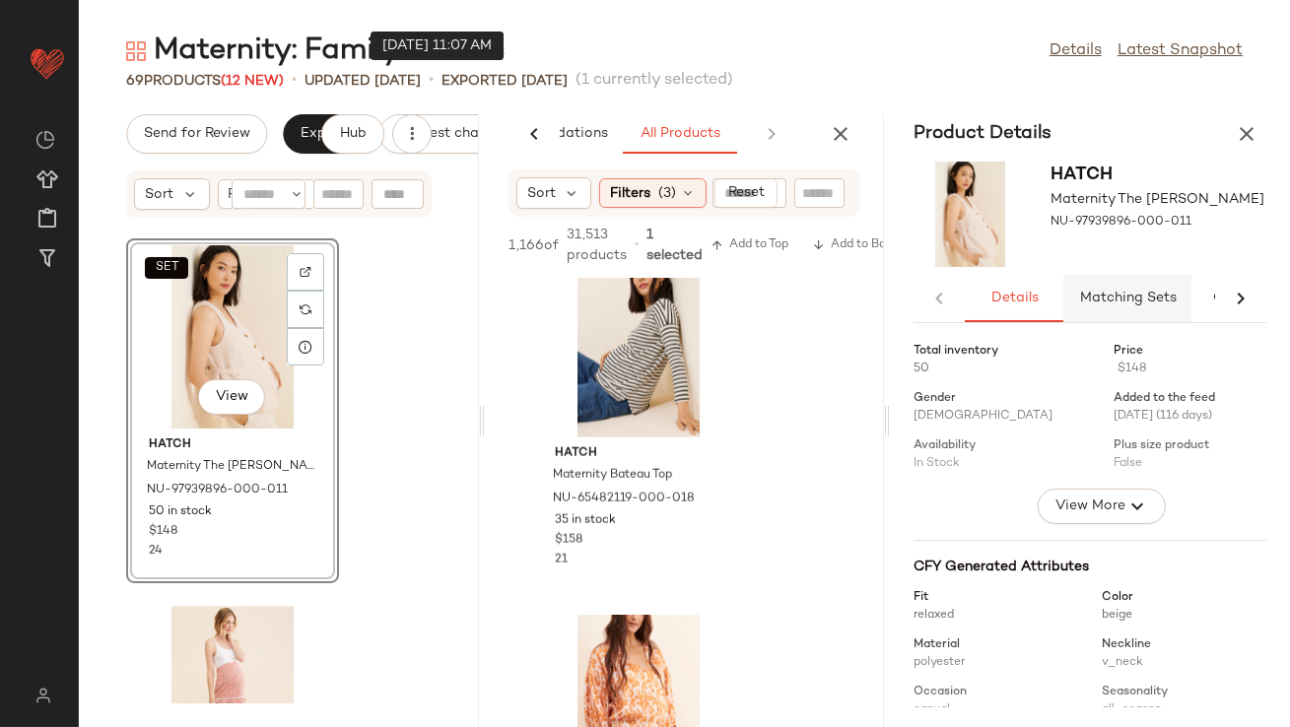
click at [1110, 293] on span "Matching Sets" at bounding box center [1128, 299] width 98 height 16
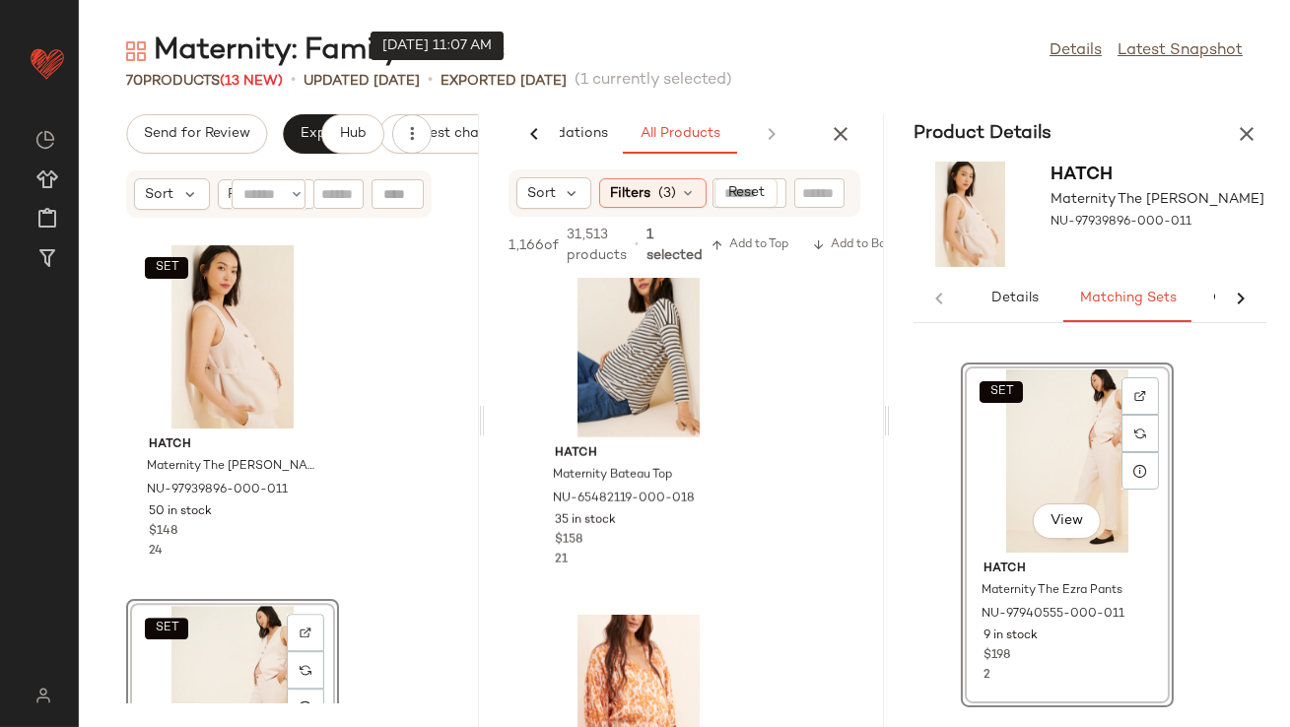
click at [1258, 110] on div "Maternity: Family Photos Details Latest Snapshot 70 Products (13 New) • updated…" at bounding box center [684, 380] width 1211 height 696
click at [1253, 127] on icon "button" at bounding box center [1247, 134] width 24 height 24
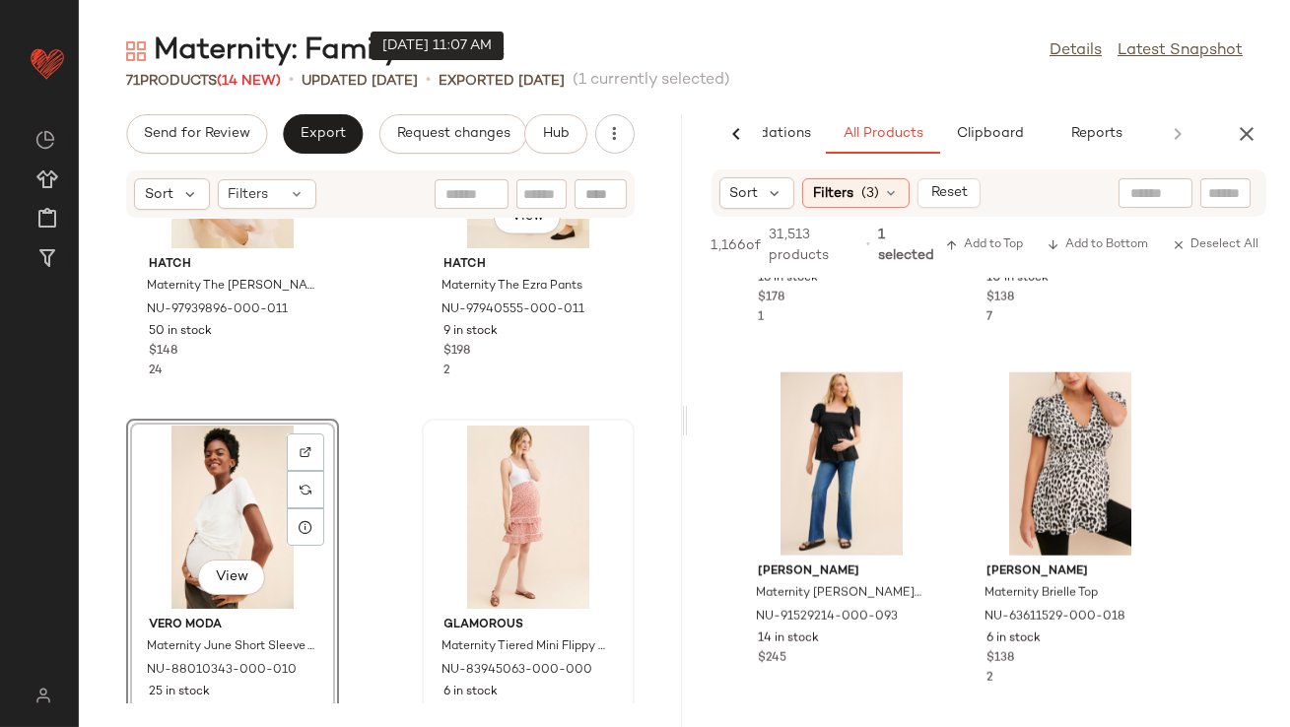
scroll to position [5716, 0]
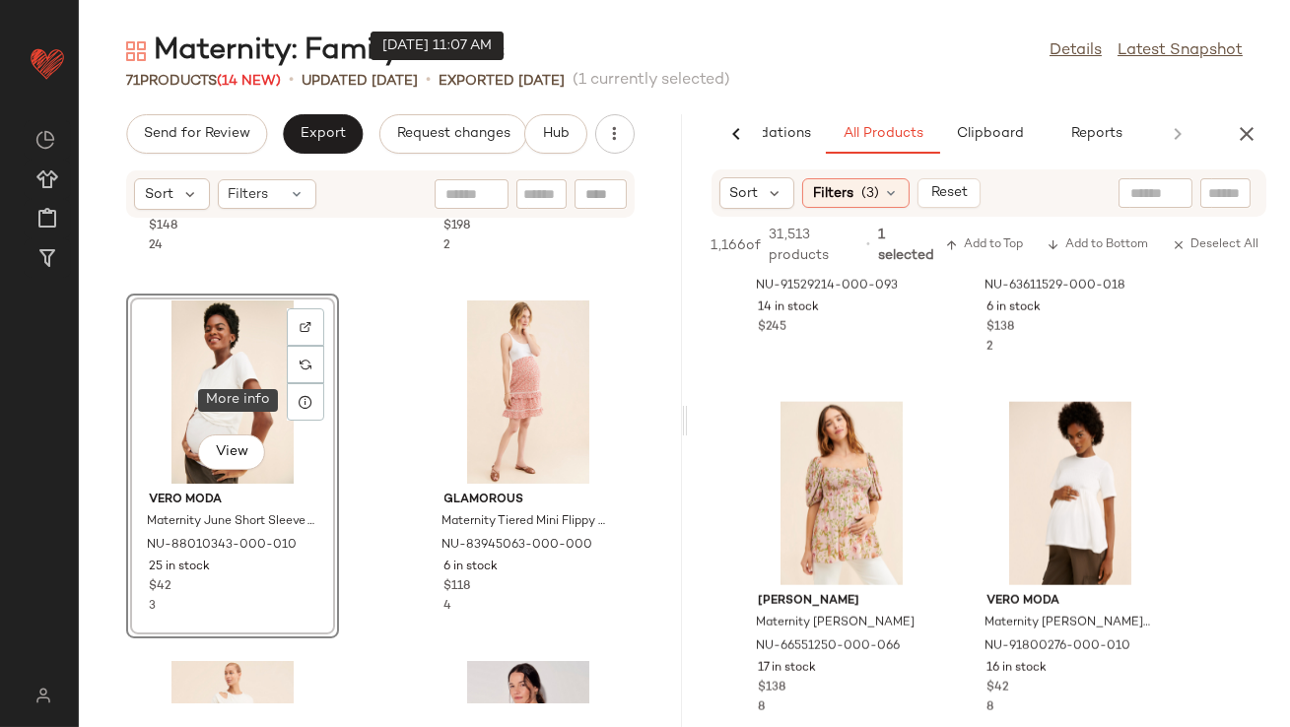
click at [289, 389] on div at bounding box center [305, 401] width 37 height 37
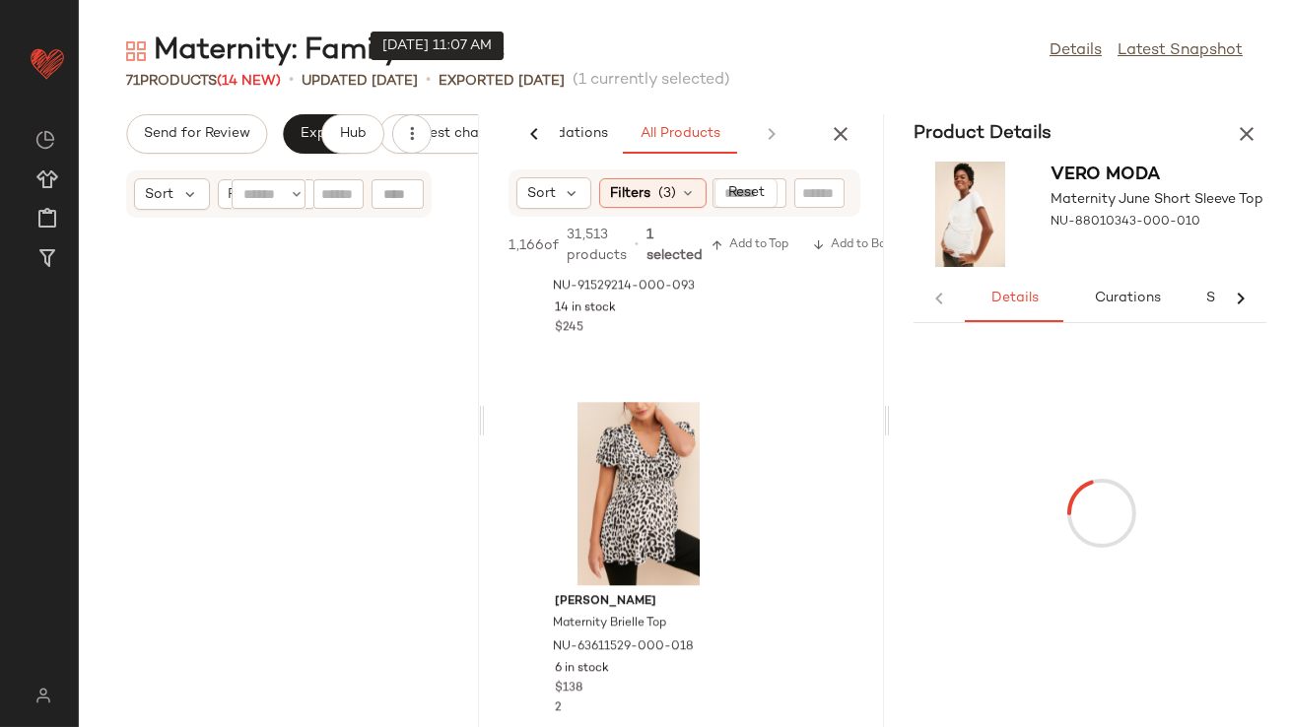
scroll to position [11541, 0]
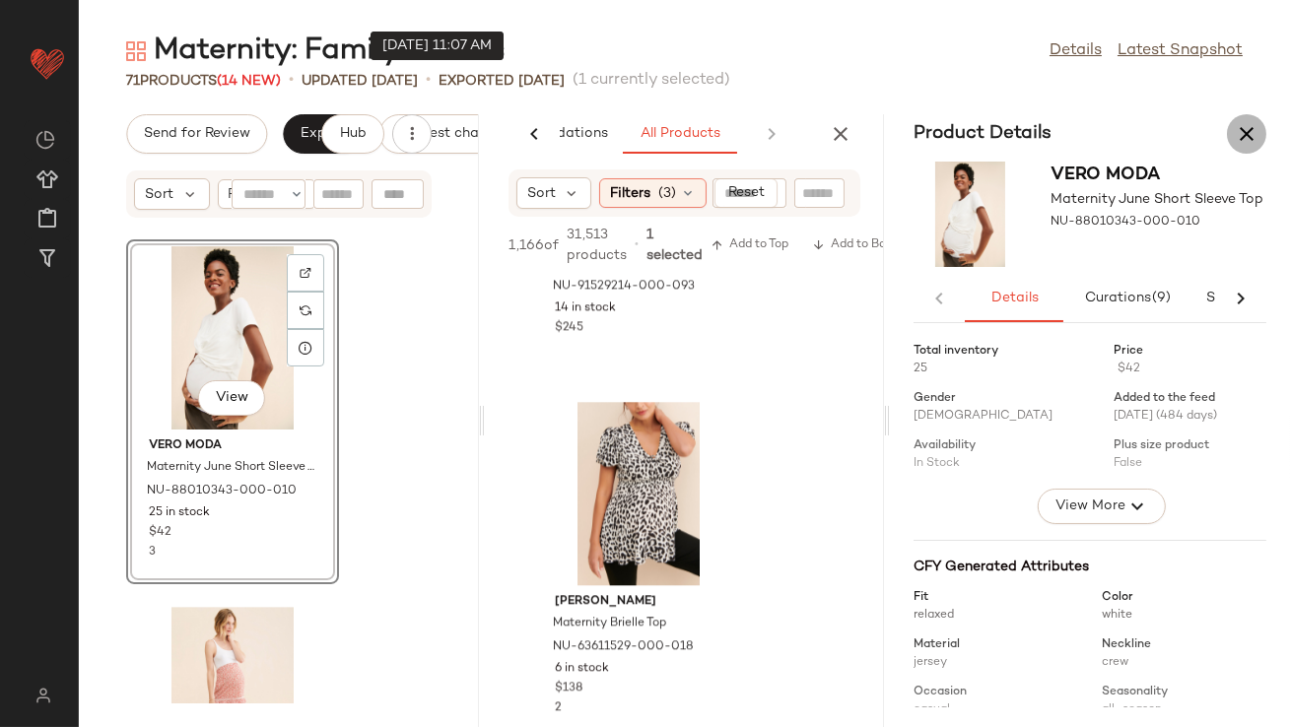
click at [1246, 137] on icon "button" at bounding box center [1247, 134] width 24 height 24
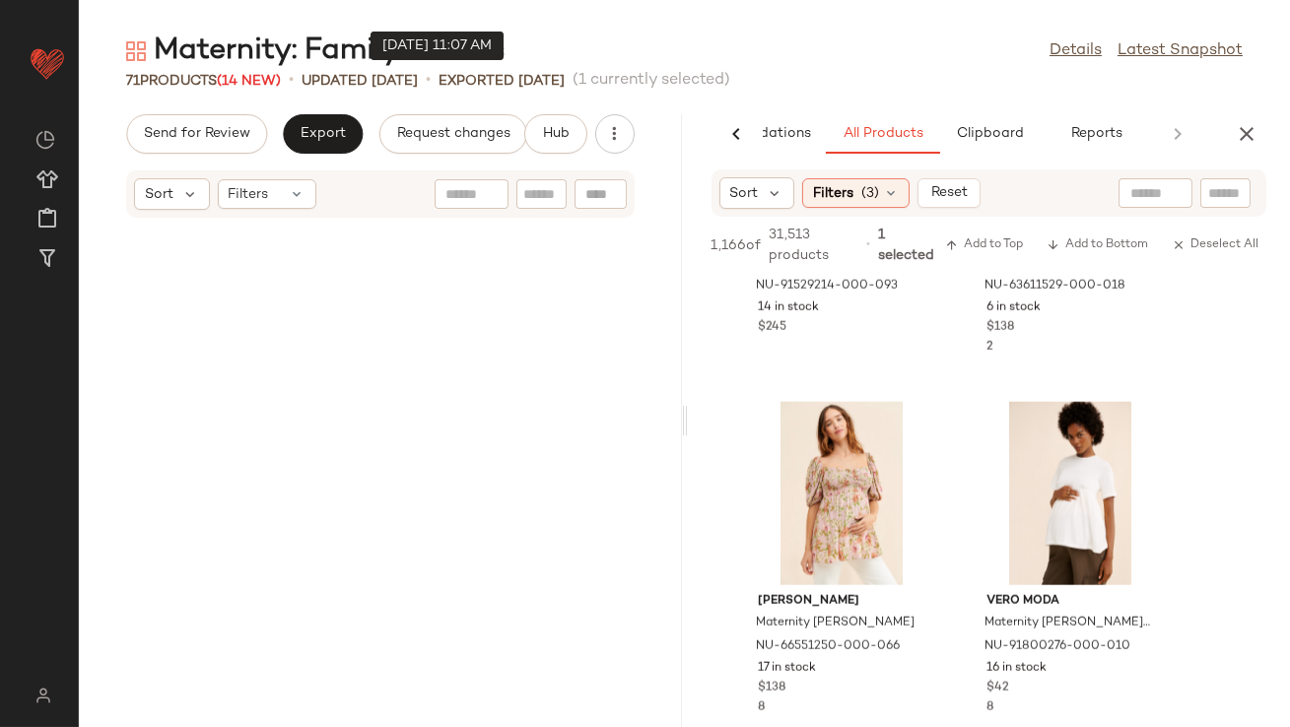
scroll to position [5770, 0]
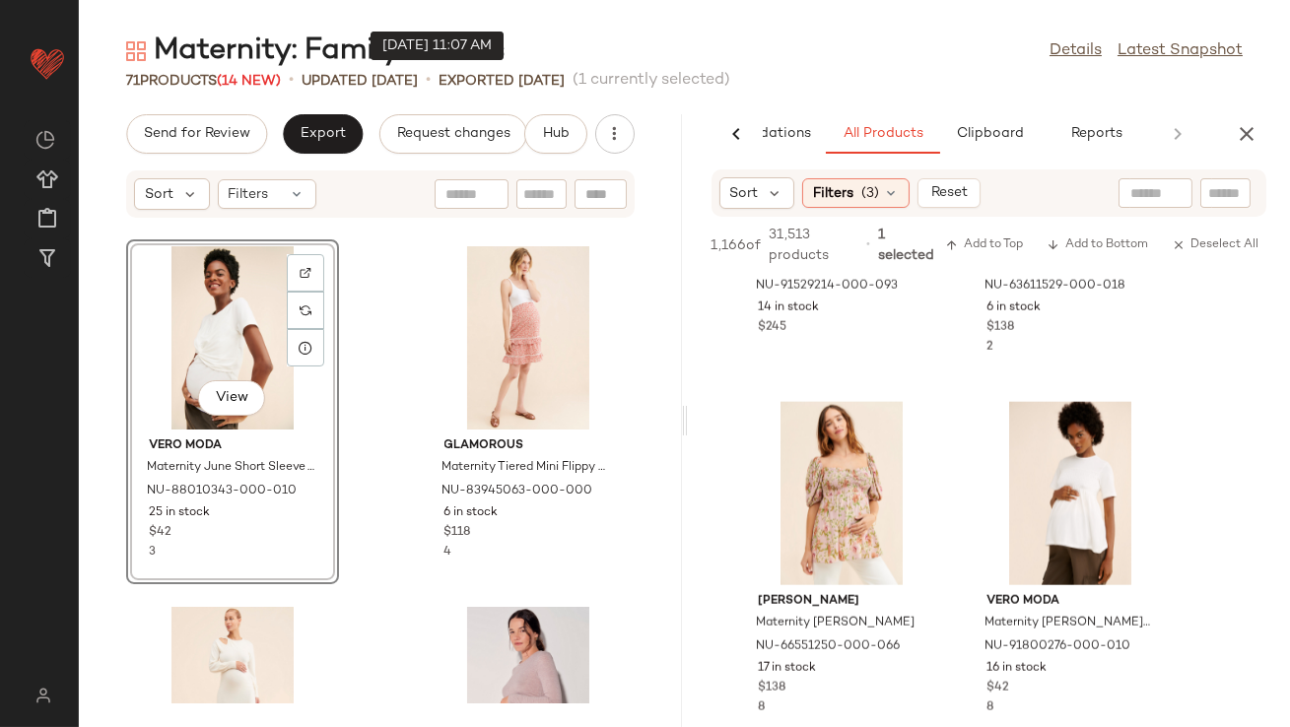
click at [206, 303] on div "View" at bounding box center [232, 337] width 199 height 183
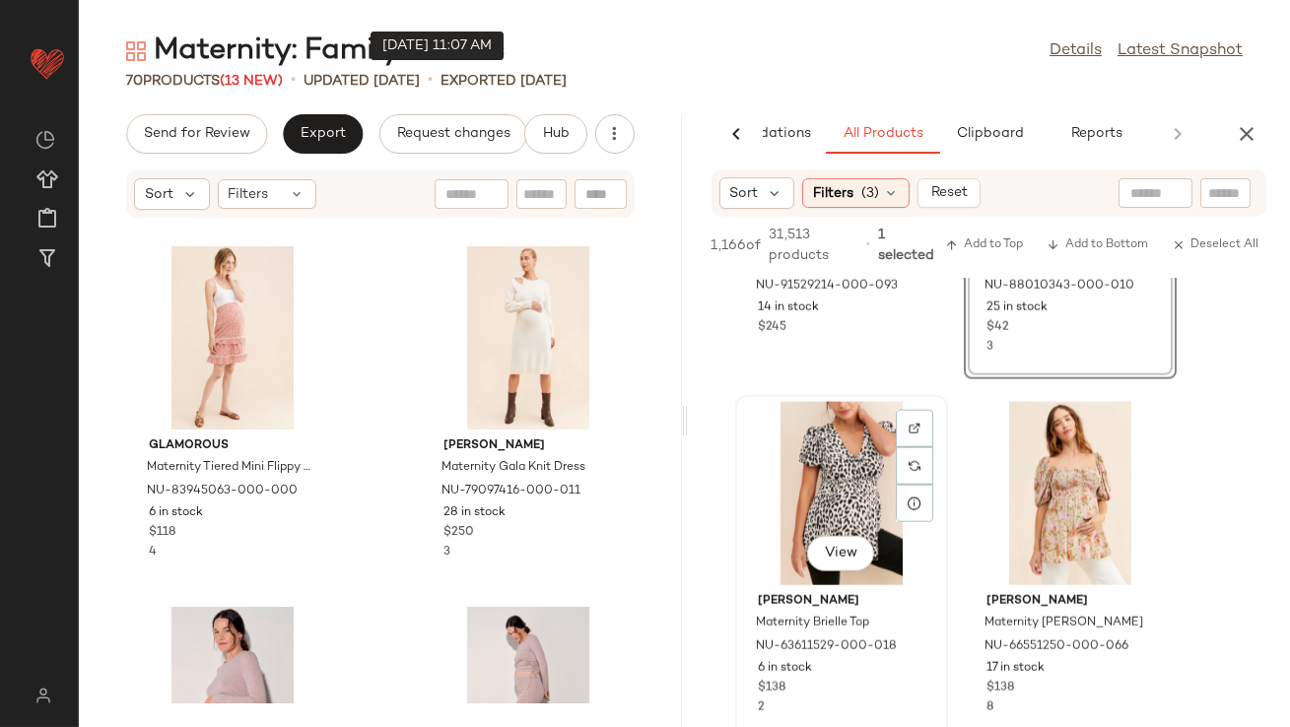
scroll to position [4920, 0]
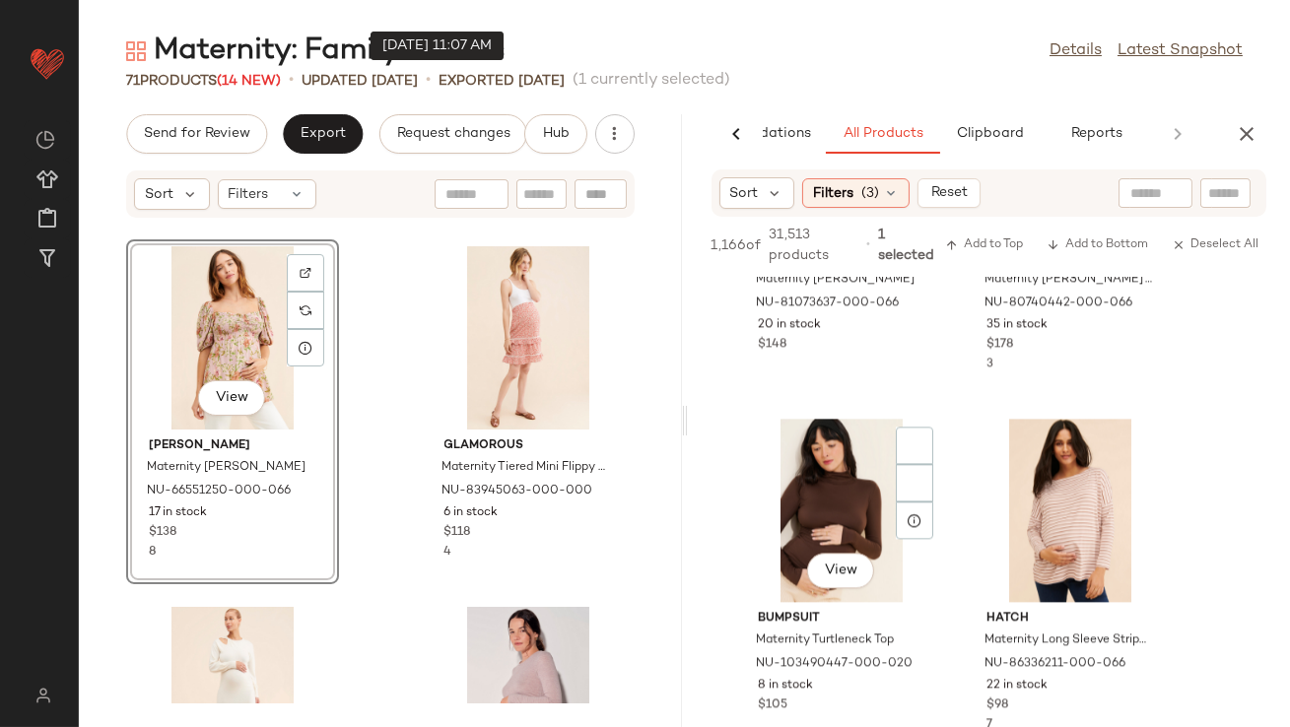
scroll to position [9340, 0]
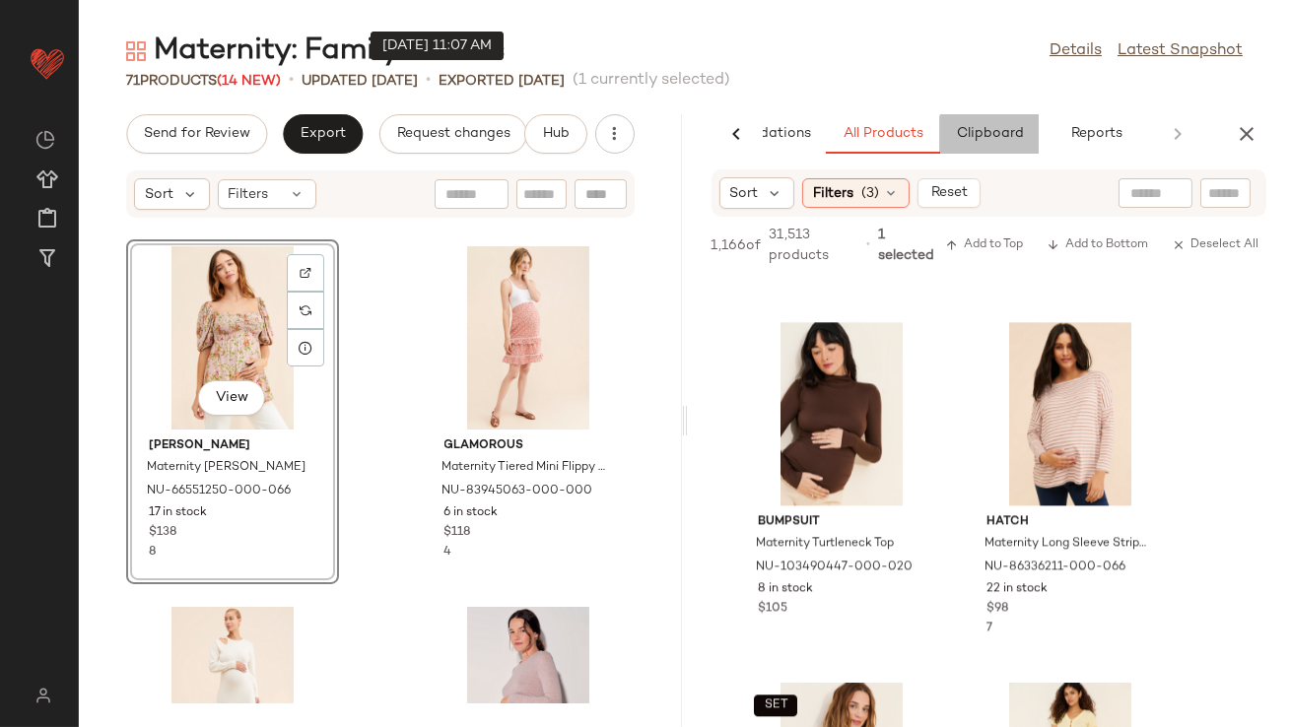
click at [987, 148] on button "Clipboard" at bounding box center [989, 133] width 99 height 39
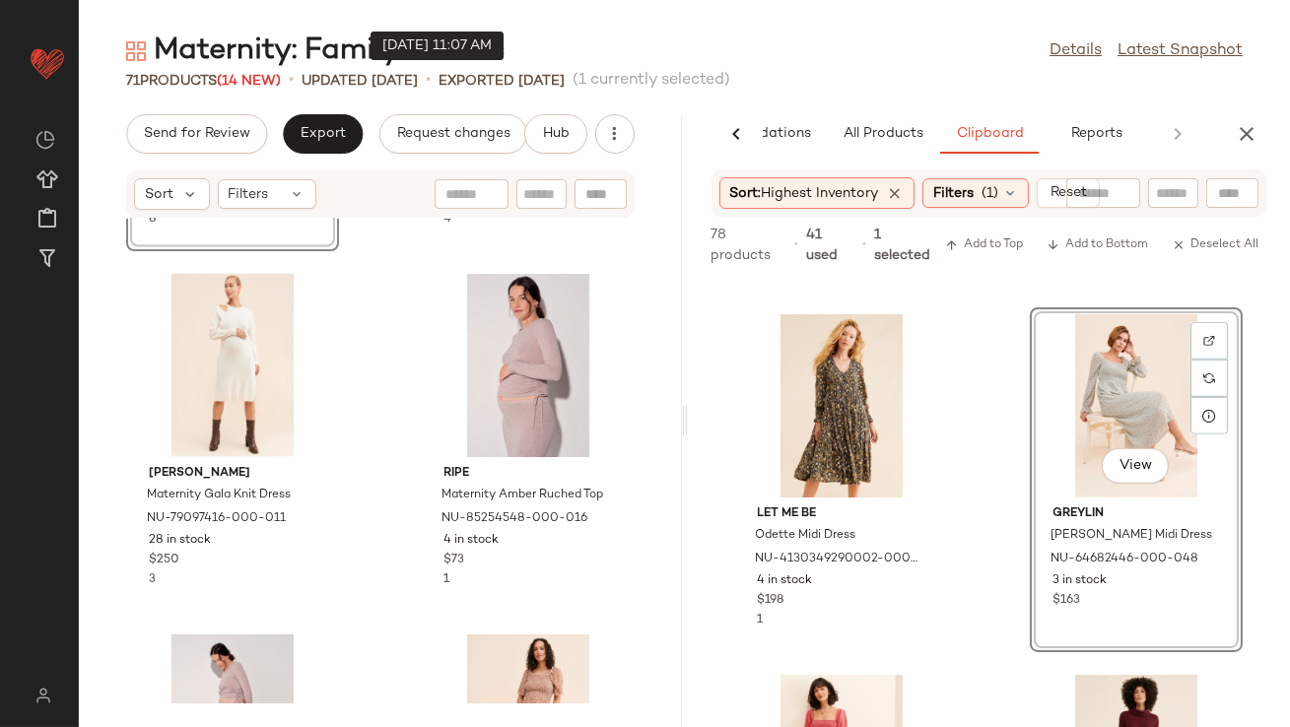
scroll to position [6109, 0]
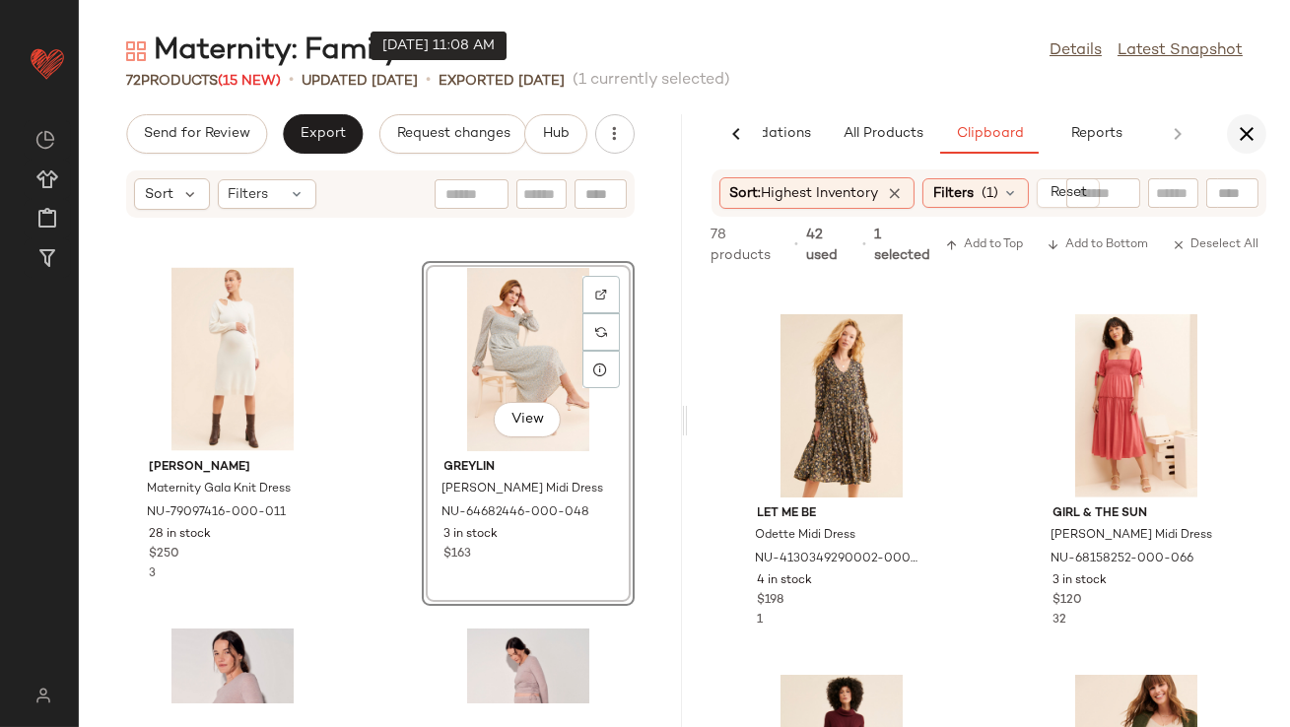
click at [1236, 143] on icon "button" at bounding box center [1247, 134] width 24 height 24
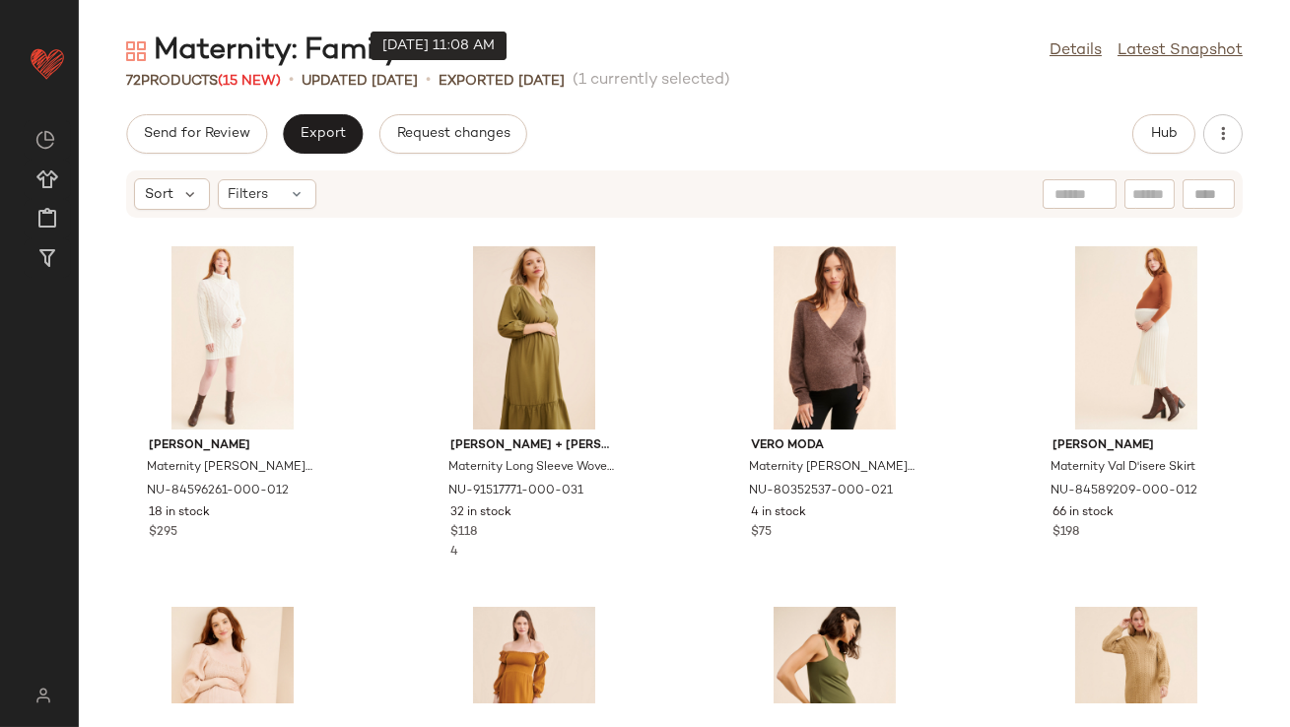
scroll to position [0, 0]
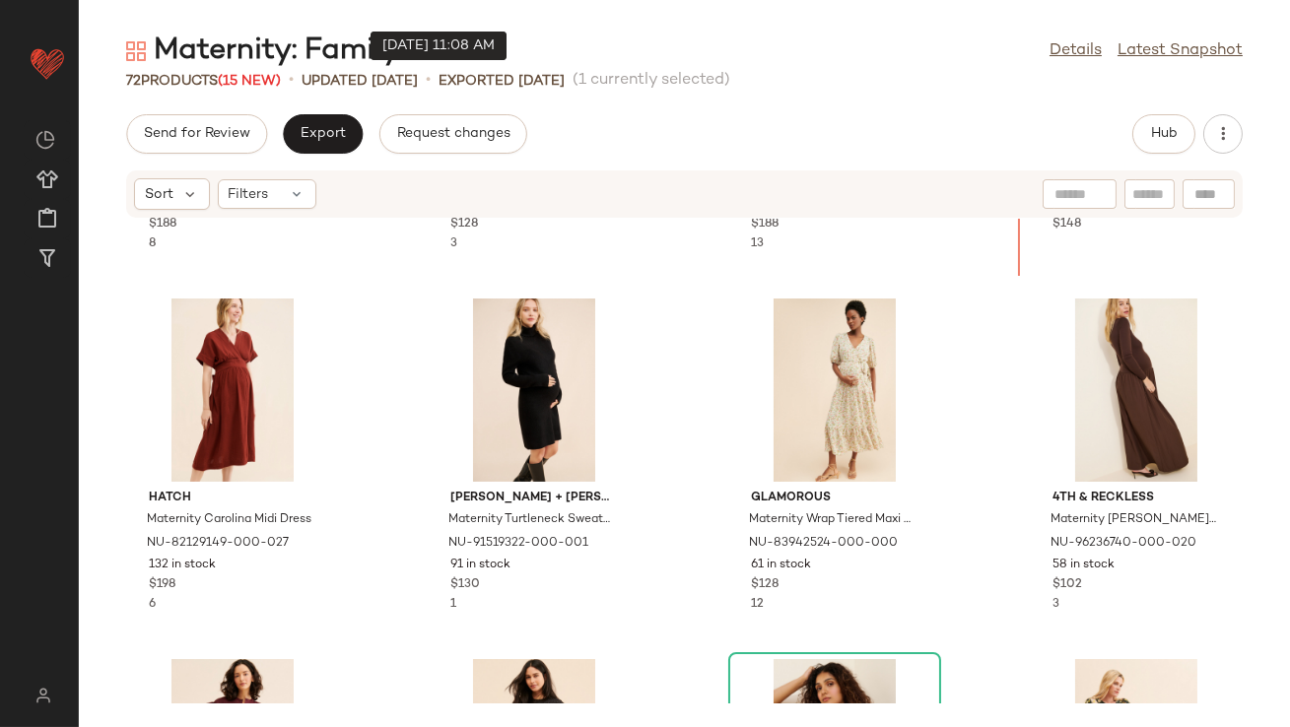
scroll to position [1035, 0]
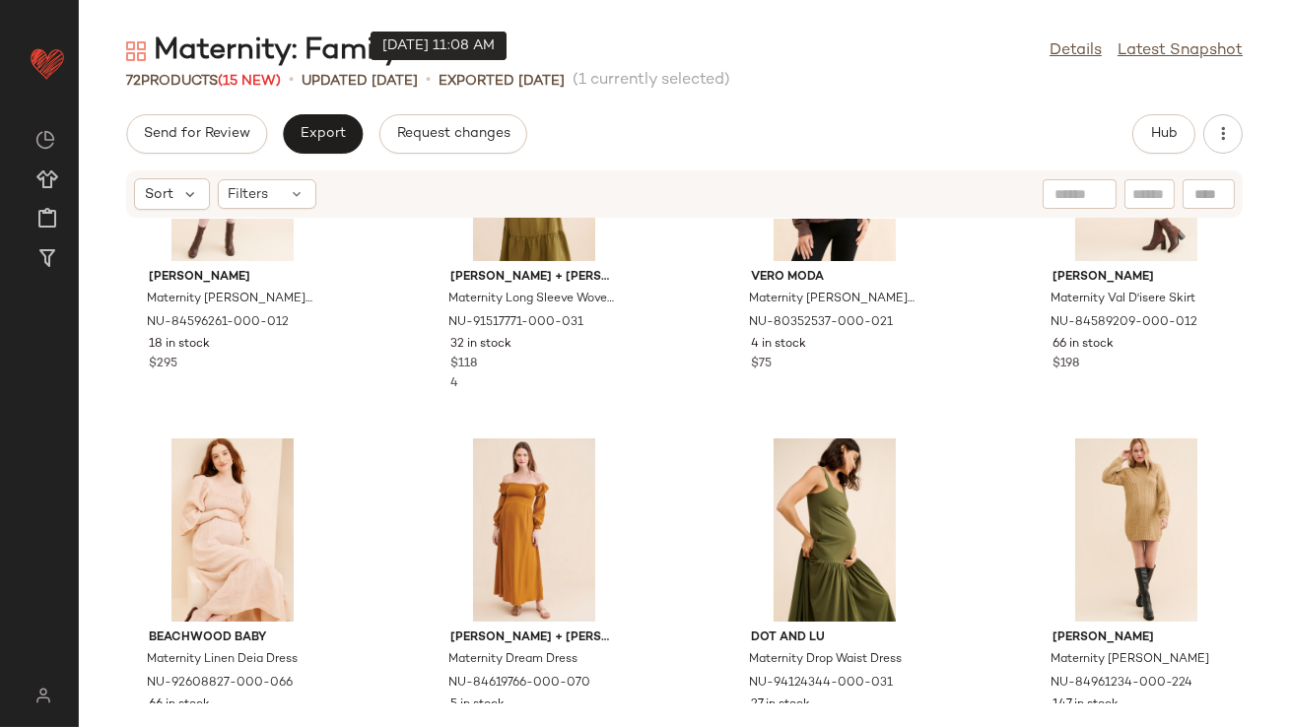
scroll to position [659, 0]
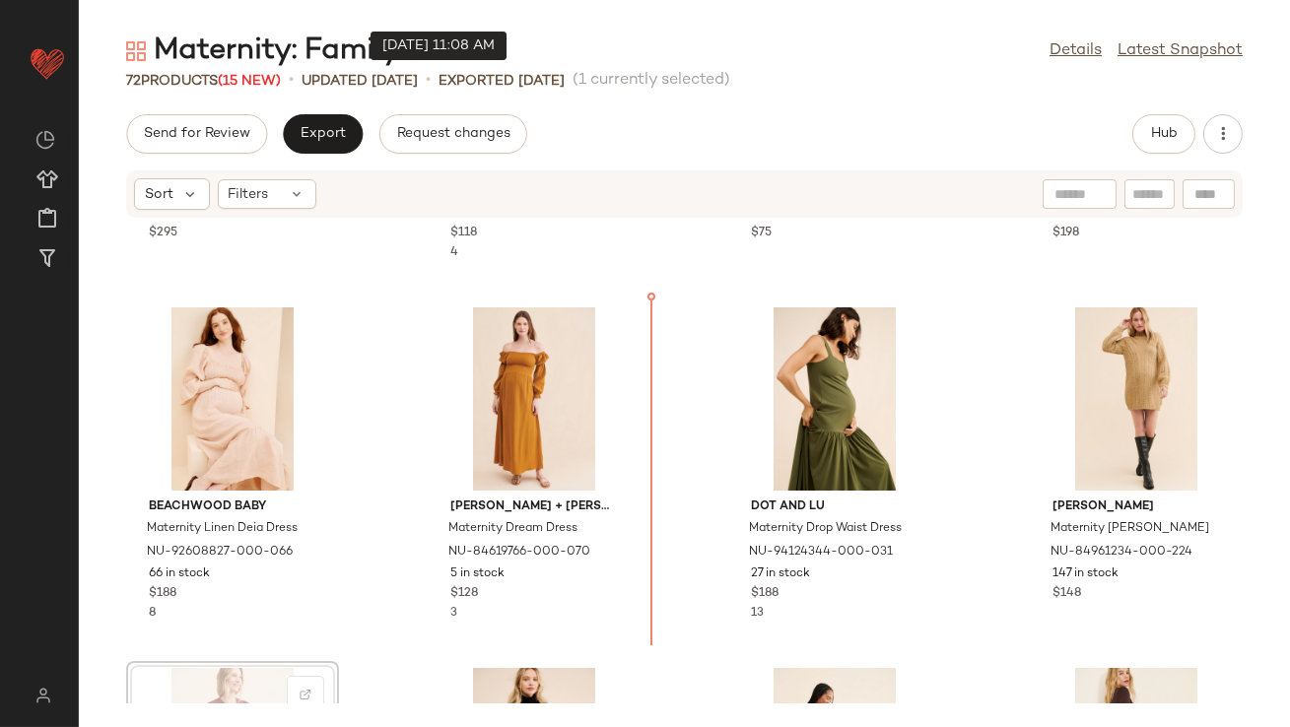
scroll to position [661, 0]
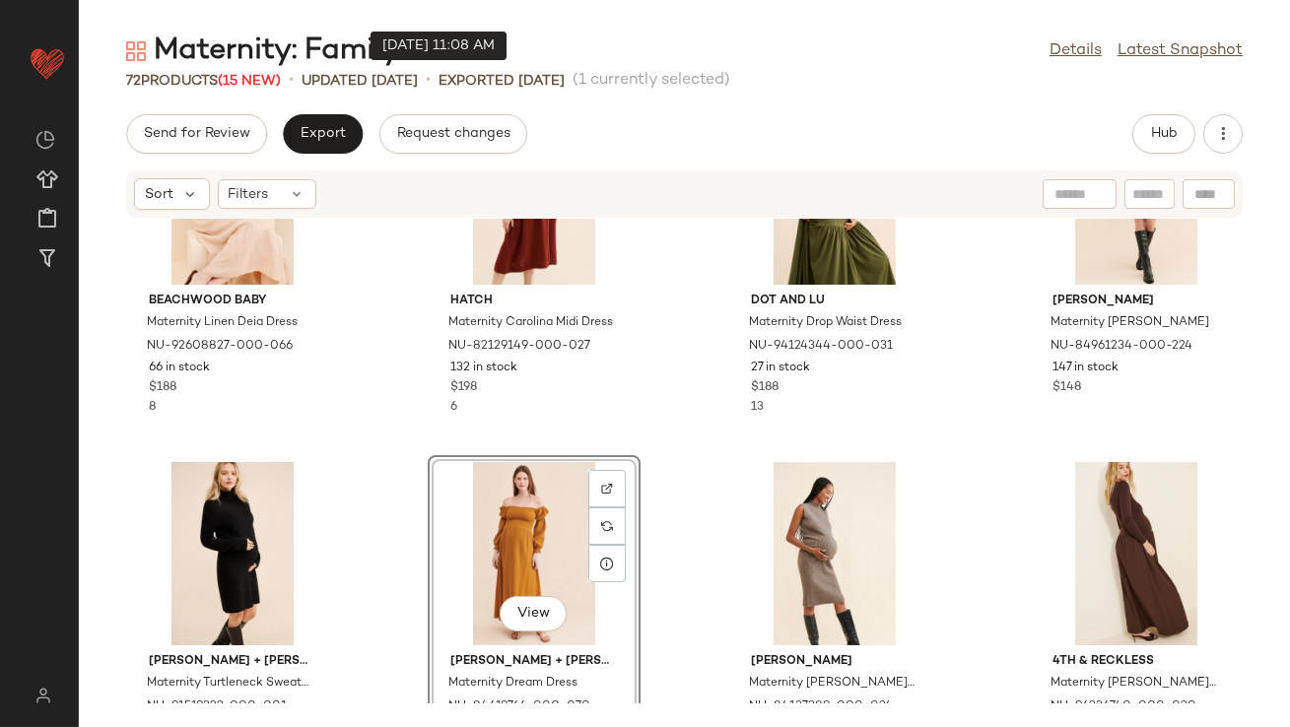
scroll to position [1225, 0]
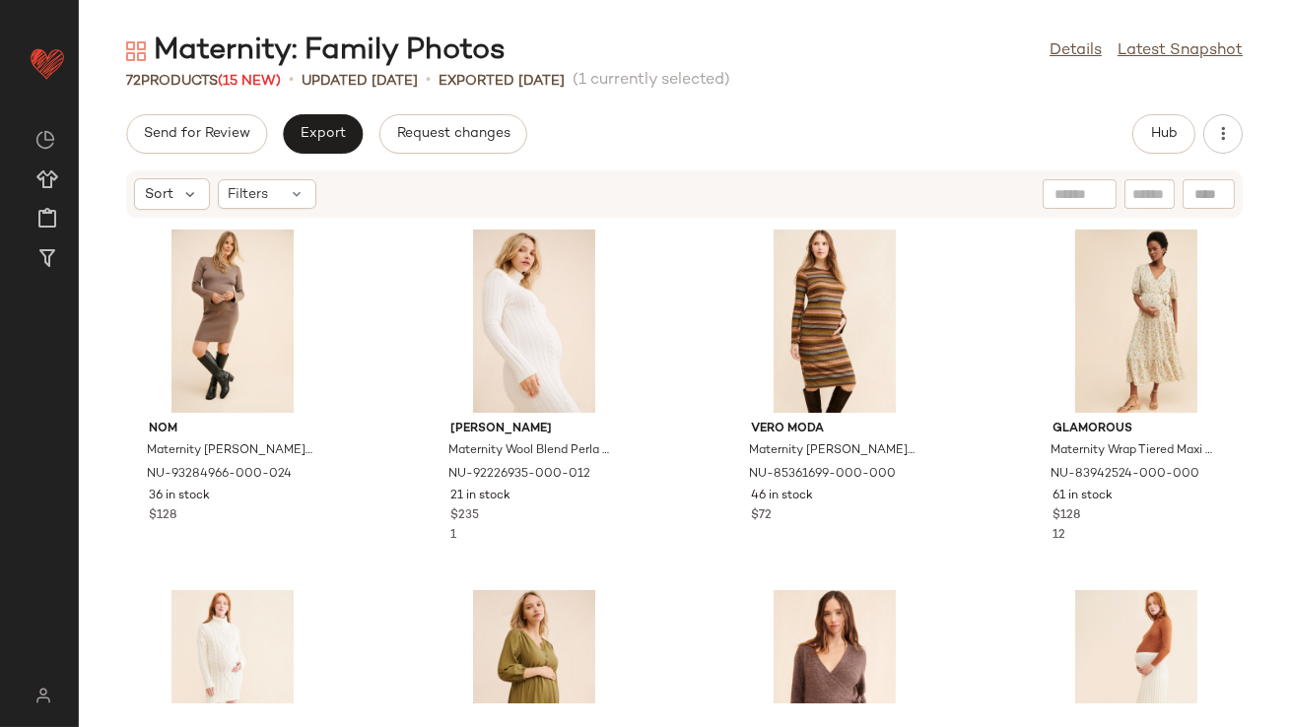
click at [333, 154] on div "Send for Review Export Request changes Hub Sort Filters nom Maternity [PERSON_N…" at bounding box center [684, 420] width 1211 height 613
click at [333, 129] on span "Export" at bounding box center [323, 134] width 46 height 16
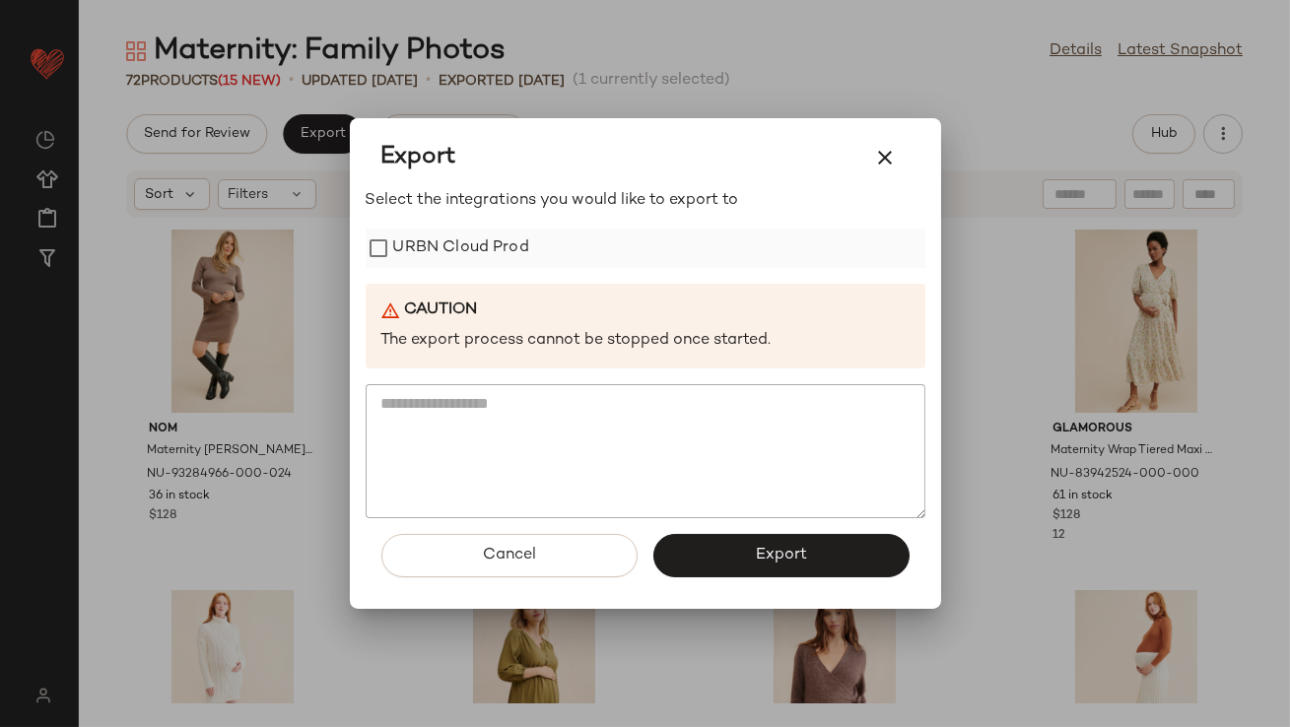
click at [487, 235] on label "URBN Cloud Prod" at bounding box center [461, 248] width 136 height 39
click at [755, 541] on button "Export" at bounding box center [781, 555] width 256 height 43
